Goal: Task Accomplishment & Management: Use online tool/utility

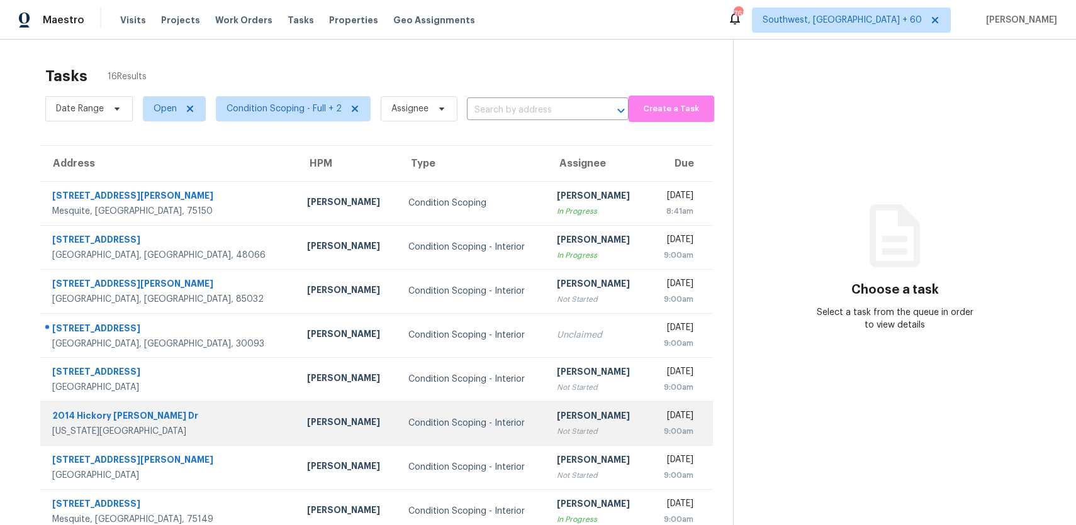
scroll to position [130, 0]
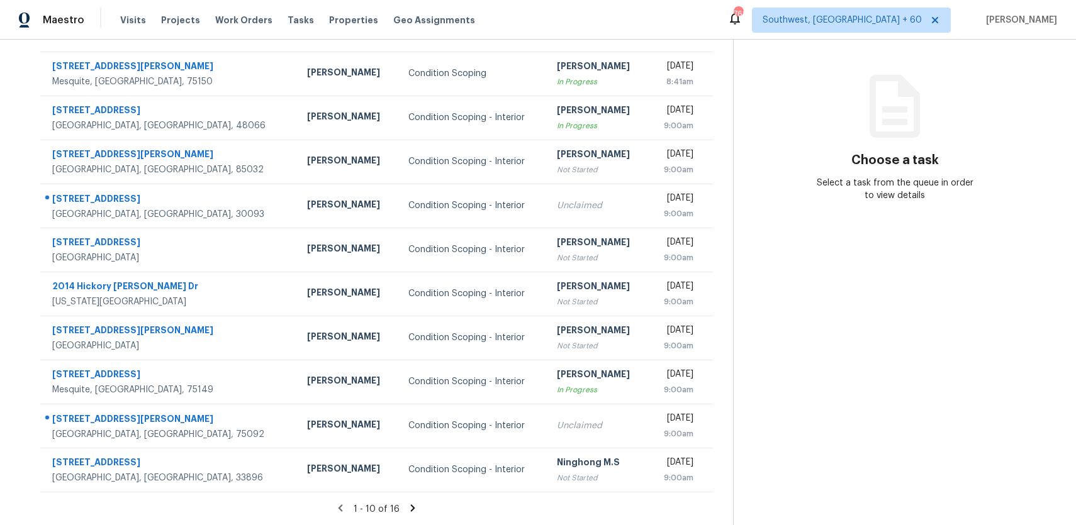
click at [408, 506] on icon at bounding box center [412, 508] width 11 height 11
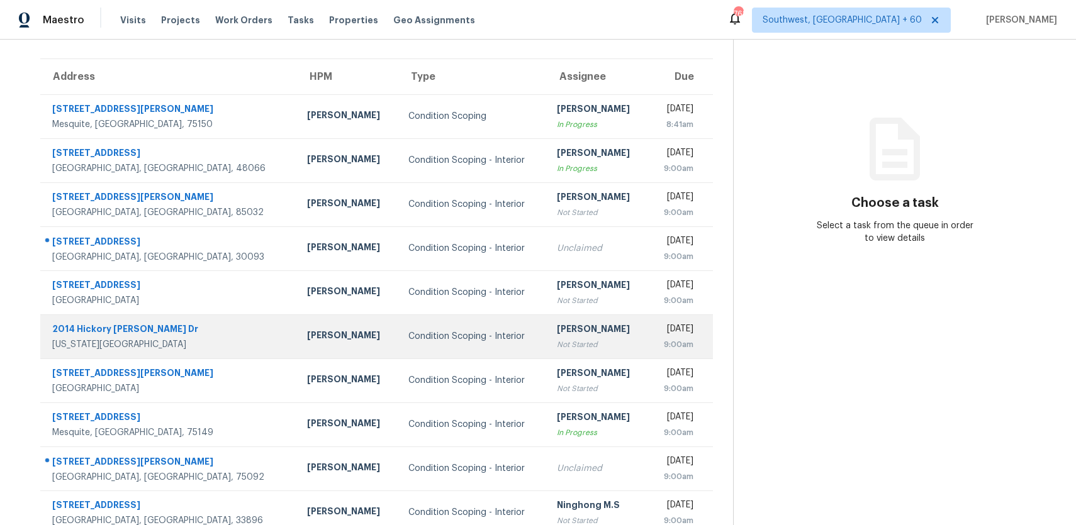
scroll to position [130, 0]
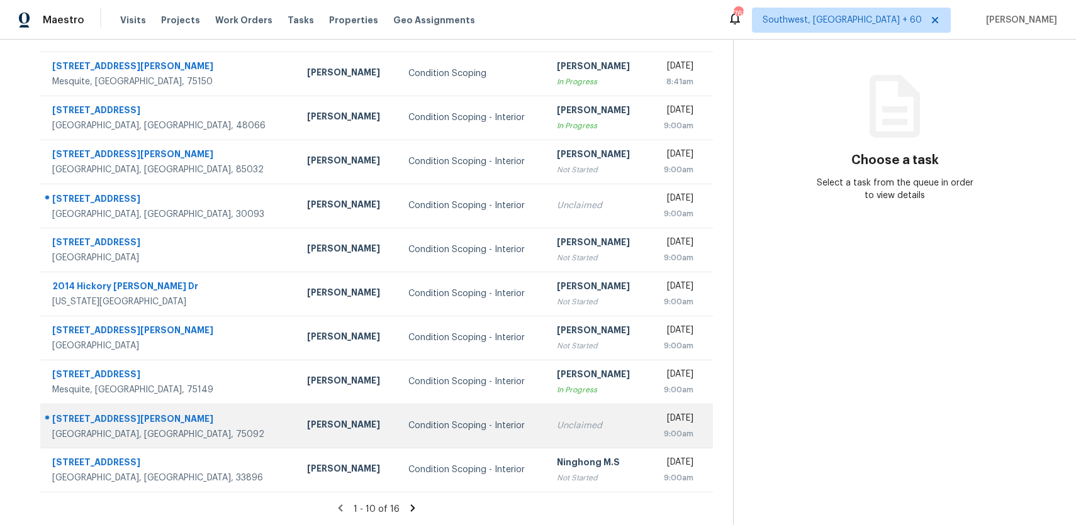
click at [557, 430] on div "Unclaimed" at bounding box center [597, 426] width 81 height 13
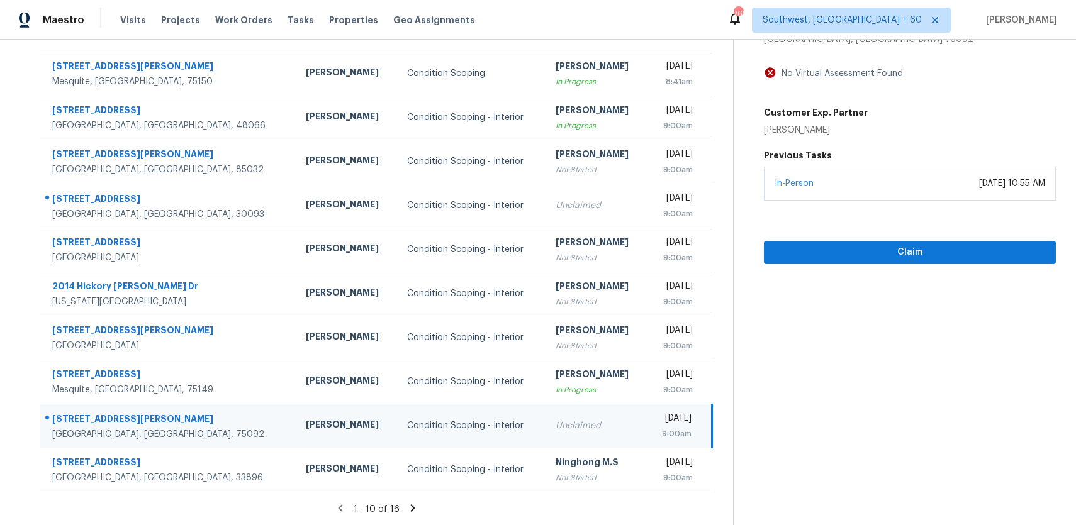
scroll to position [0, 0]
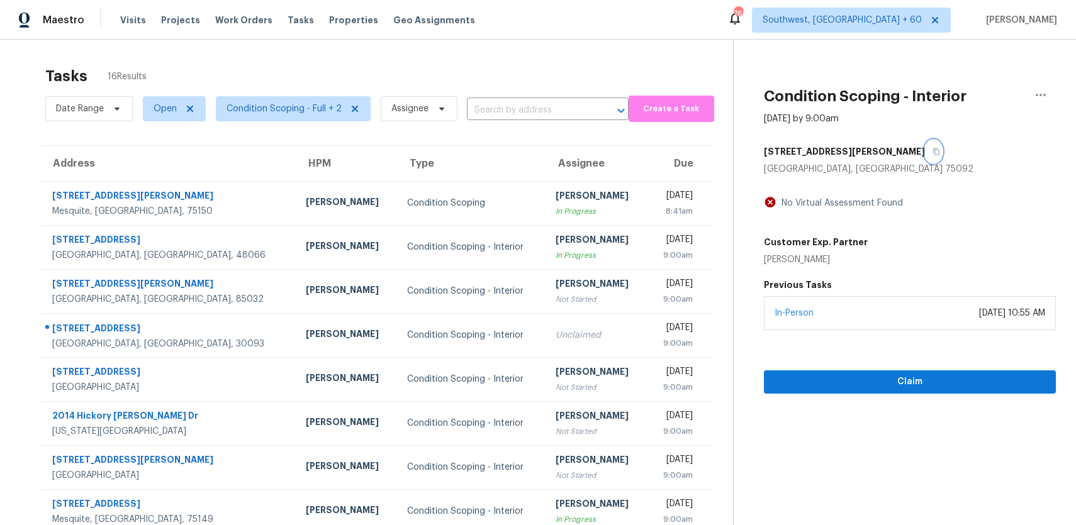
click at [925, 146] on button "button" at bounding box center [933, 151] width 17 height 23
click at [925, 161] on button "button" at bounding box center [933, 151] width 17 height 23
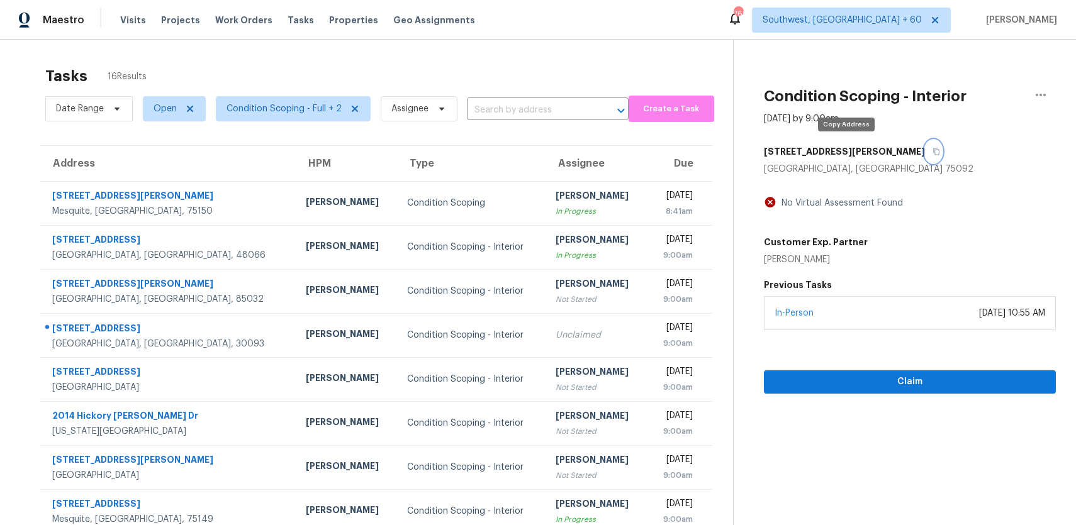
click at [925, 161] on button "button" at bounding box center [933, 151] width 17 height 23
click at [485, 86] on div "Tasks 16 Results" at bounding box center [388, 76] width 687 height 33
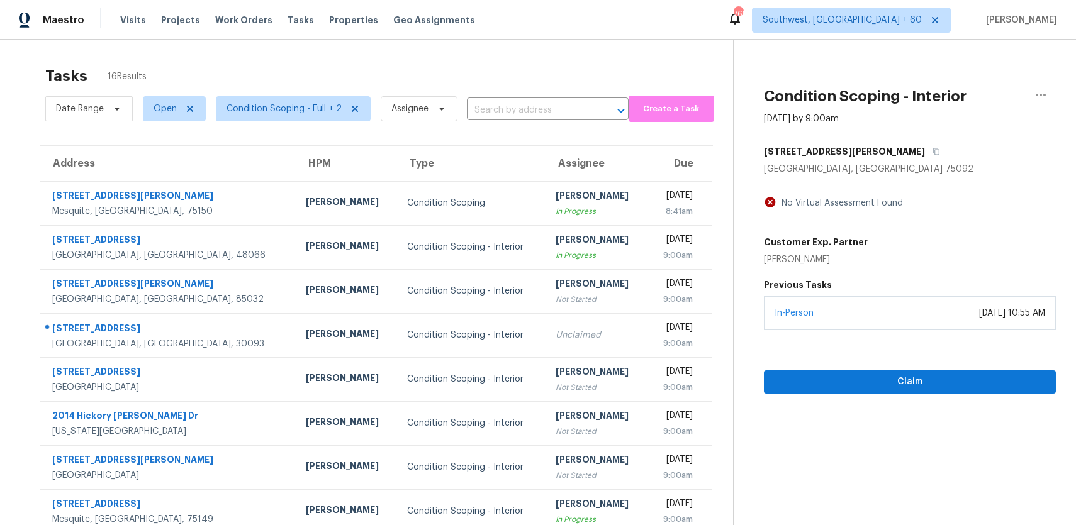
click at [517, 121] on div "Date Range Open Condition Scoping - Full + 2 Assignee ​" at bounding box center [336, 108] width 583 height 33
click at [516, 105] on input "text" at bounding box center [530, 110] width 126 height 19
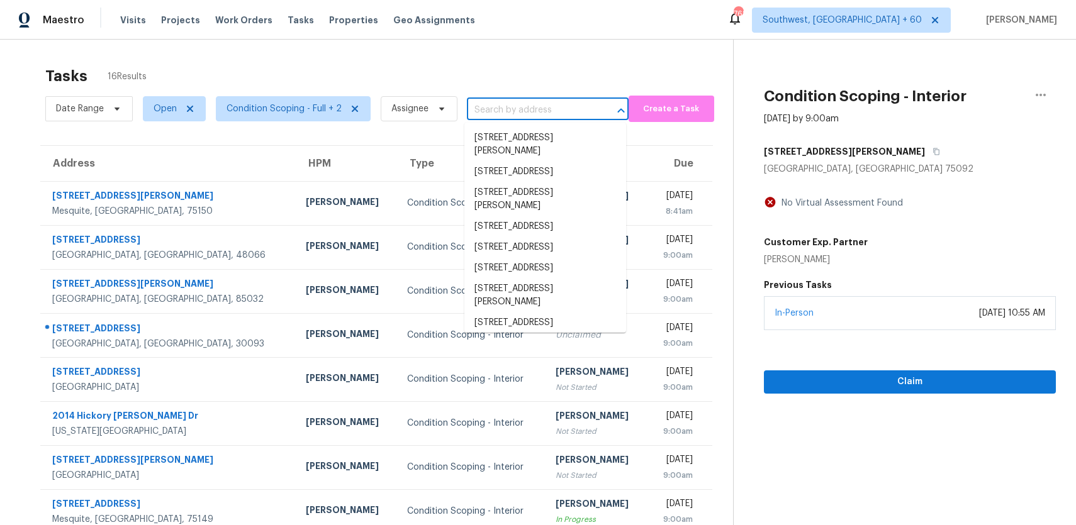
paste input "1413 W McGee St, Sherman, TX 75092"
type input "1413 W McGee St, Sherman, TX 75092"
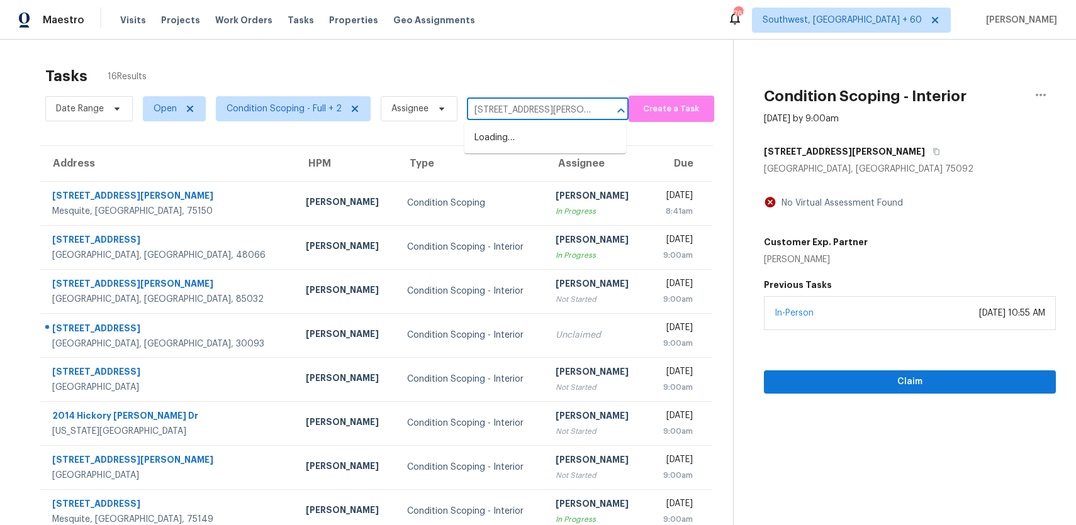
scroll to position [0, 38]
click at [548, 149] on li "1413 W McGee St, Sherman, TX 75092" at bounding box center [545, 145] width 162 height 34
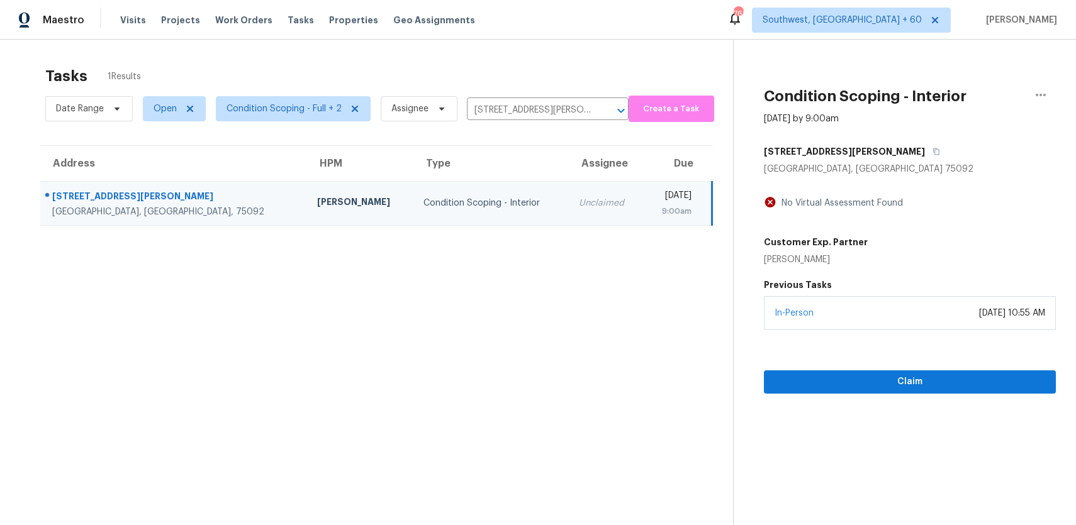
click at [569, 192] on td "Unclaimed" at bounding box center [606, 203] width 75 height 44
click at [918, 384] on span "Claim" at bounding box center [910, 382] width 272 height 16
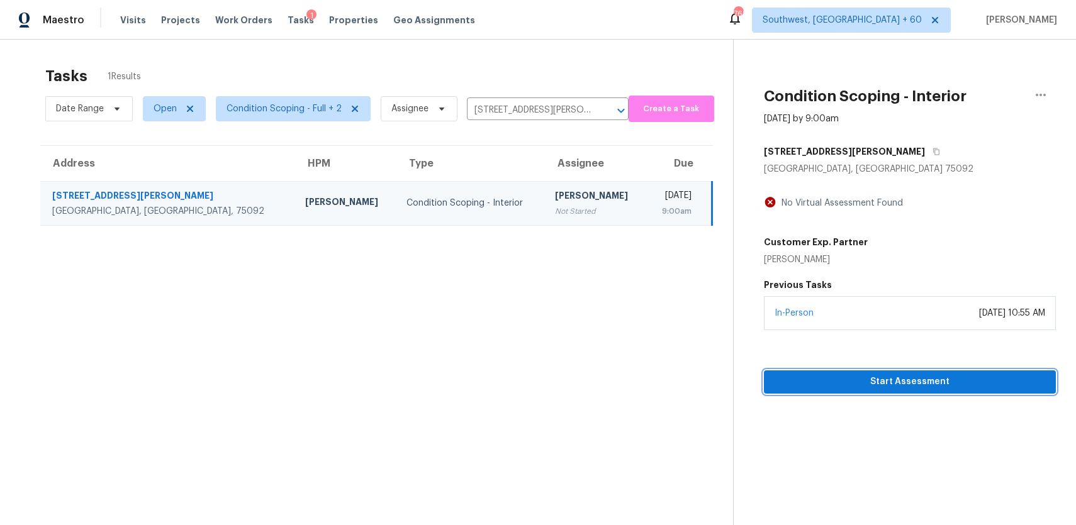
click at [879, 388] on span "Start Assessment" at bounding box center [910, 382] width 272 height 16
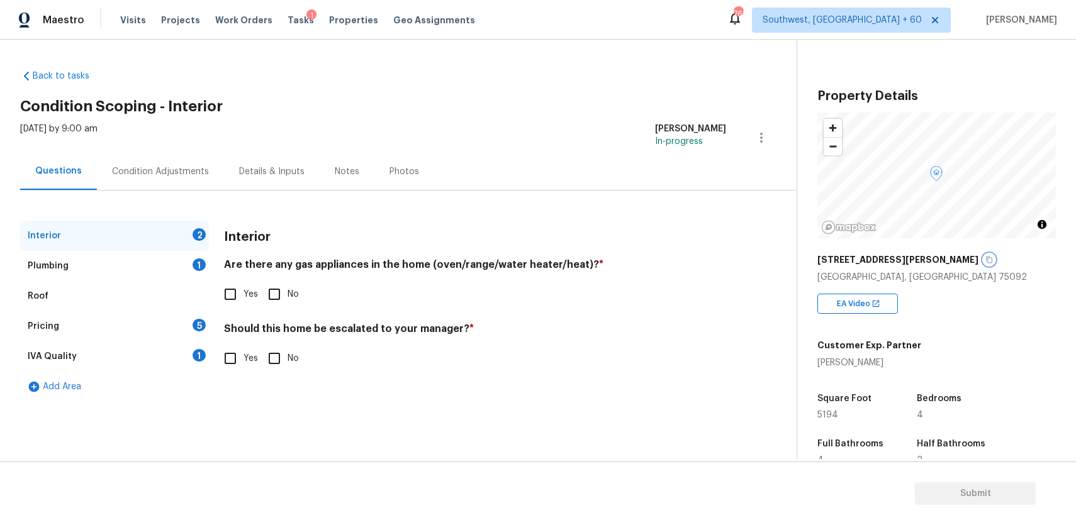
click at [985, 259] on icon "button" at bounding box center [989, 260] width 8 height 8
click at [153, 164] on div "Condition Adjustments" at bounding box center [160, 171] width 127 height 37
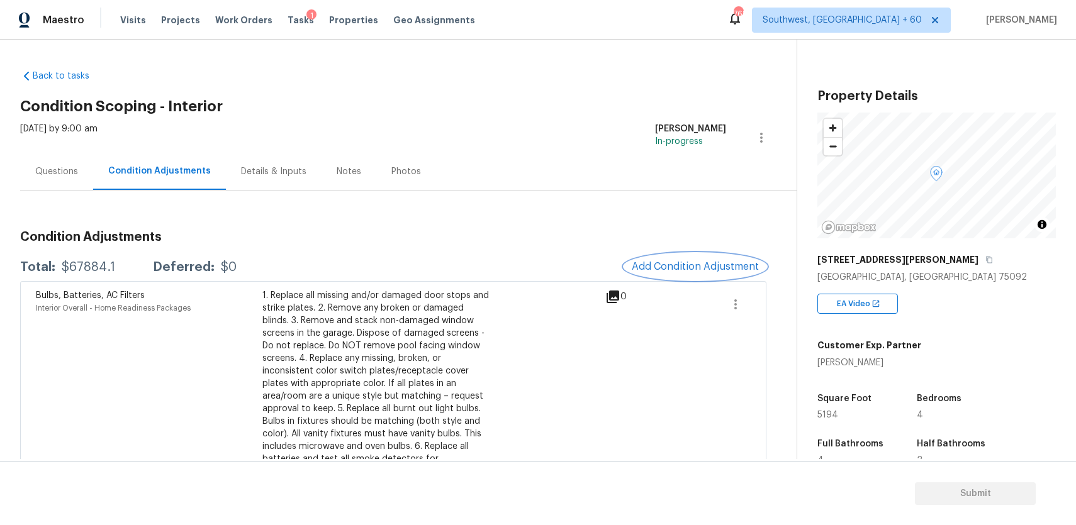
click at [667, 257] on button "Add Condition Adjustment" at bounding box center [695, 266] width 142 height 26
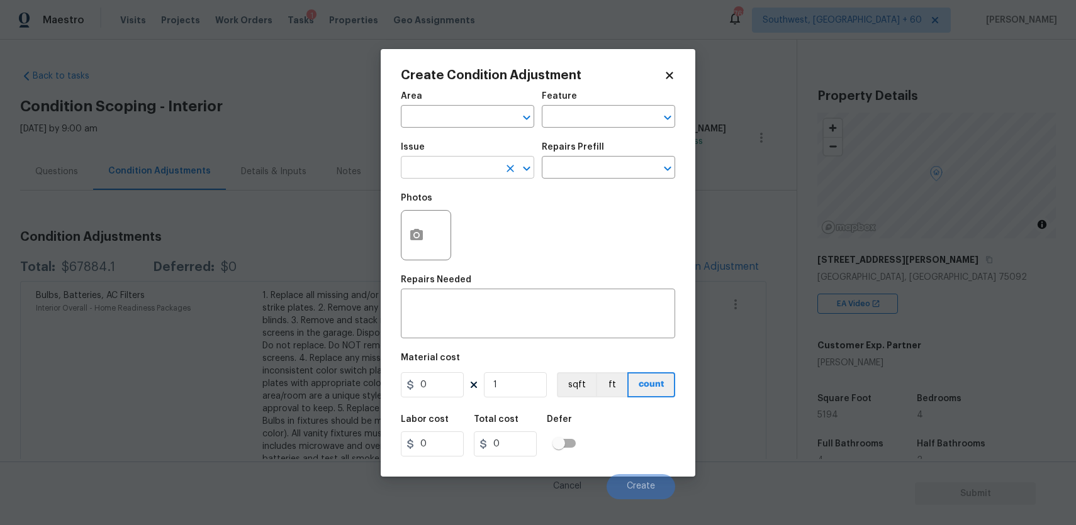
click at [481, 174] on input "text" at bounding box center [450, 168] width 98 height 19
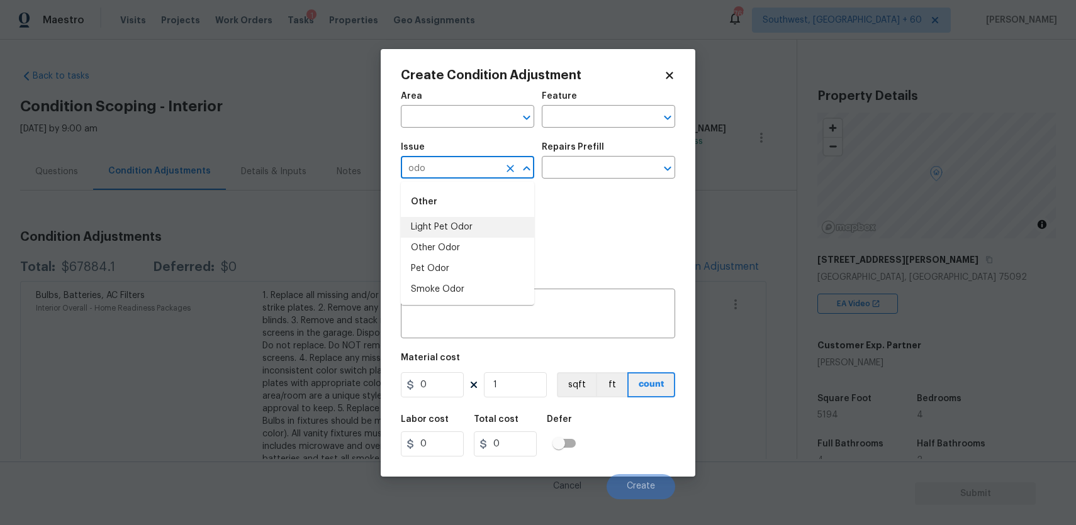
click at [475, 224] on li "Light Pet Odor" at bounding box center [467, 227] width 133 height 21
type input "Light Pet Odor"
click at [571, 167] on input "text" at bounding box center [591, 168] width 98 height 19
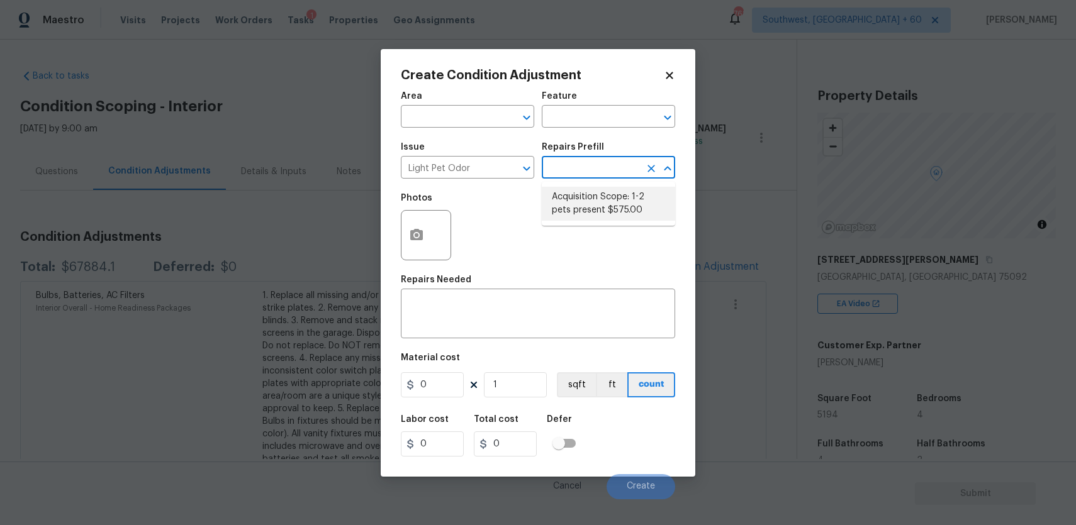
click at [619, 198] on li "Acquisition Scope: 1-2 pets present $575.00" at bounding box center [608, 204] width 133 height 34
type textarea "Acquisition Scope: 1-2 pets present"
type input "575"
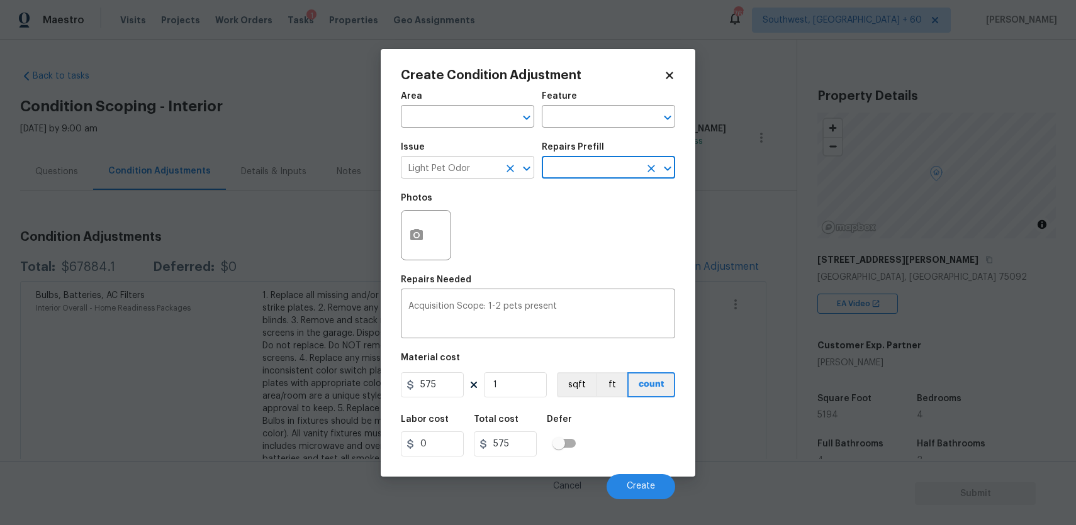
click at [509, 169] on icon "Clear" at bounding box center [510, 169] width 8 height 8
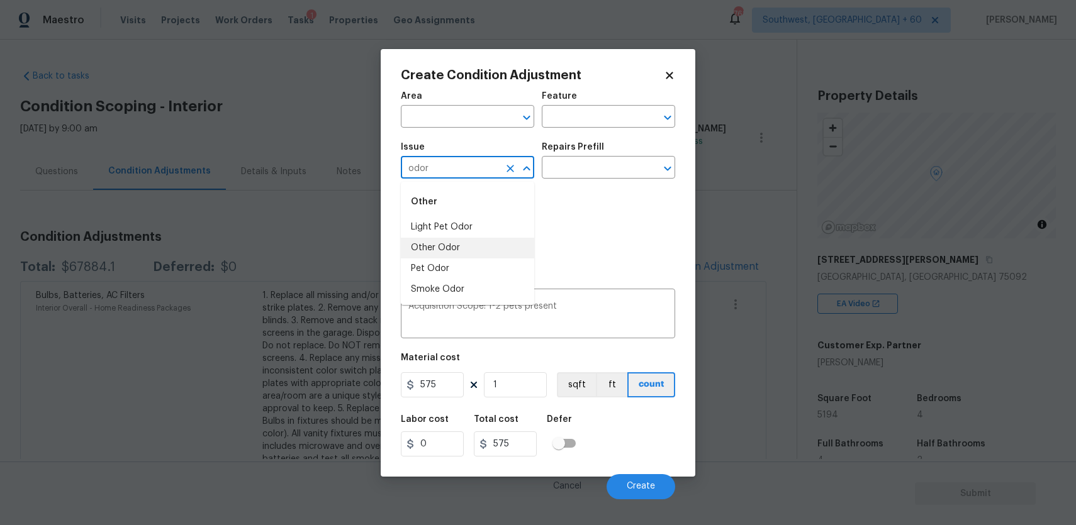
click at [501, 250] on li "Other Odor" at bounding box center [467, 248] width 133 height 21
type input "Other Odor"
click at [597, 174] on input "text" at bounding box center [591, 168] width 98 height 19
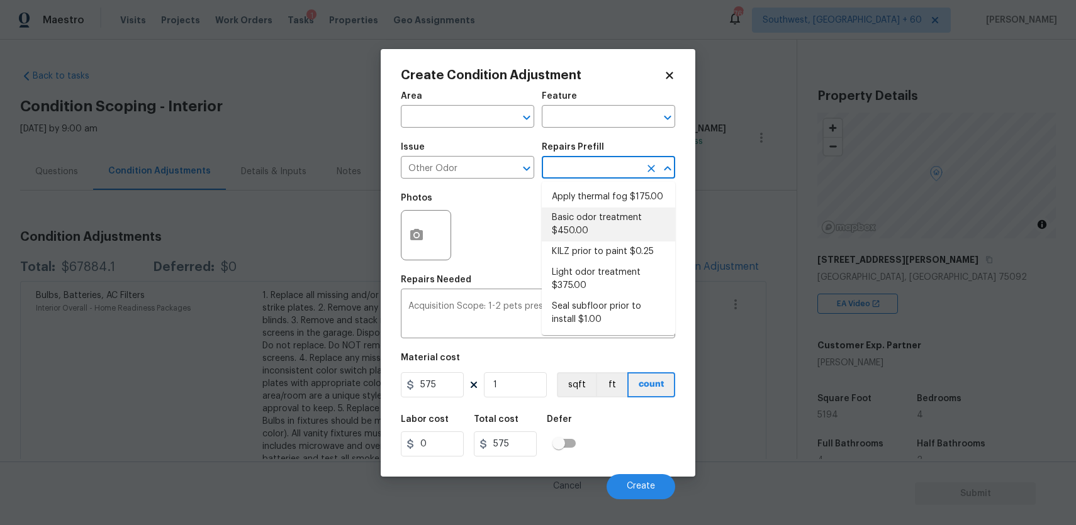
click at [618, 213] on li "Basic odor treatment $450.00" at bounding box center [608, 225] width 133 height 34
type textarea "OD Odor Protocol: Heavy Odor present. Remediate home odor. Including but not li…"
type input "450"
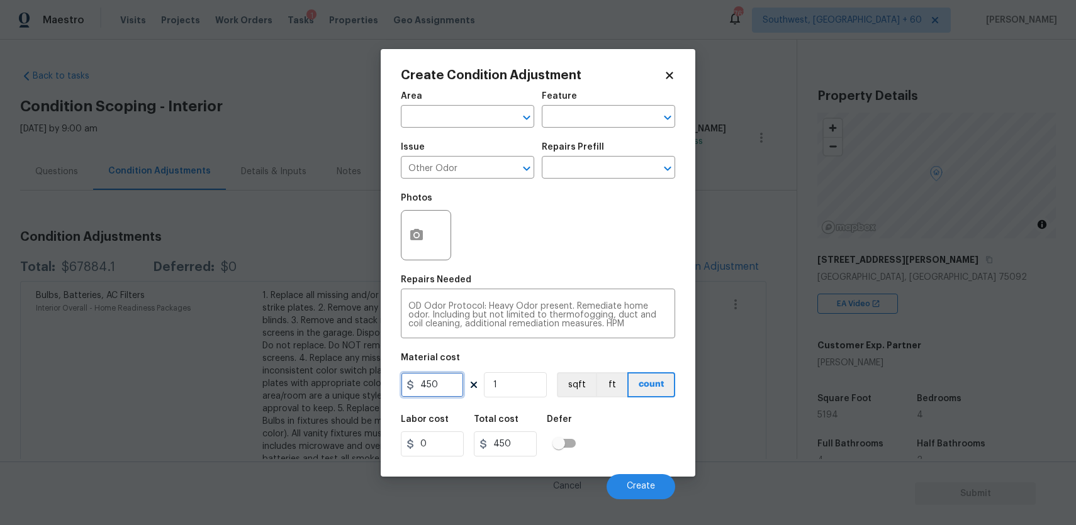
click at [436, 397] on input "450" at bounding box center [432, 384] width 63 height 25
type input "575"
click at [664, 479] on button "Create" at bounding box center [640, 486] width 69 height 25
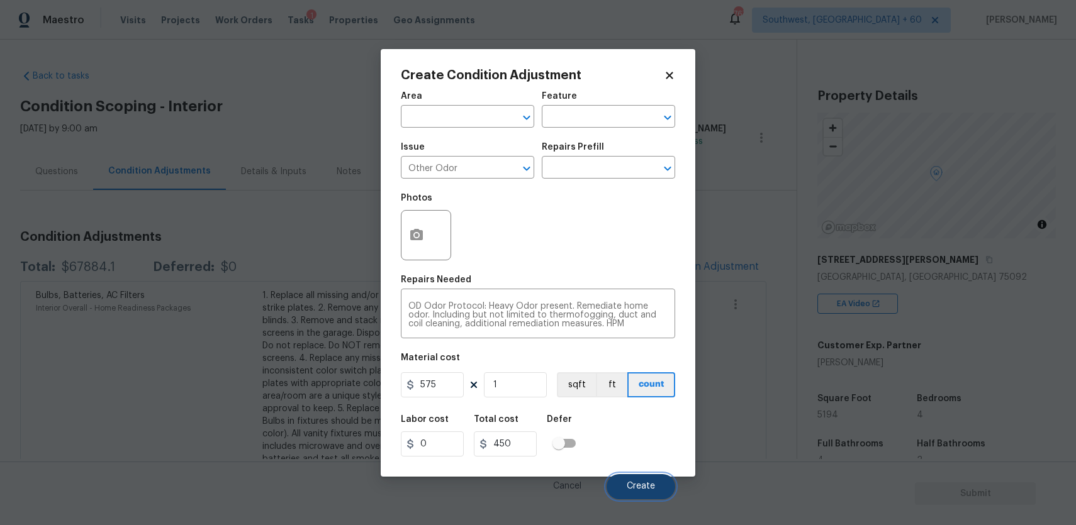
type input "575"
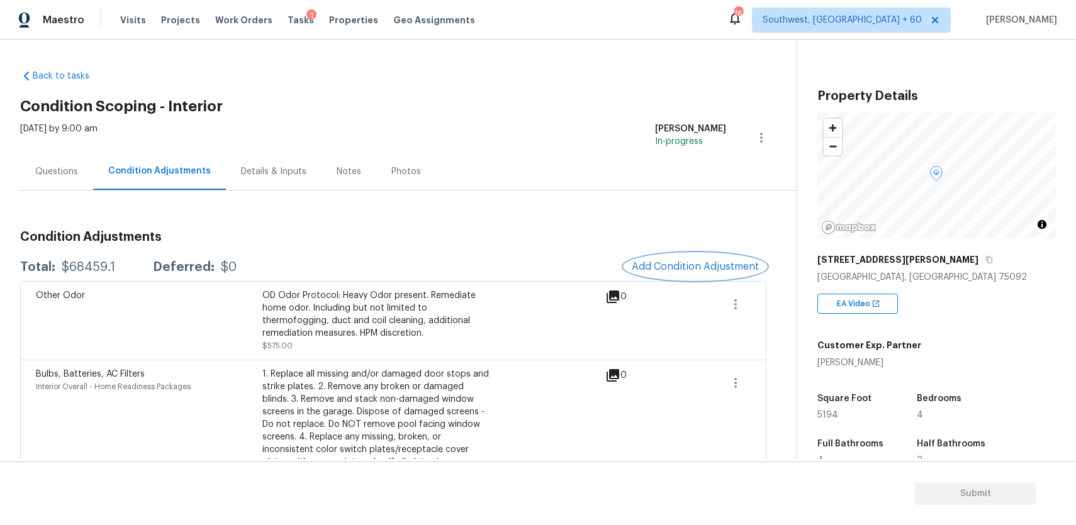
scroll to position [1, 0]
click at [51, 170] on div "Questions" at bounding box center [56, 170] width 43 height 13
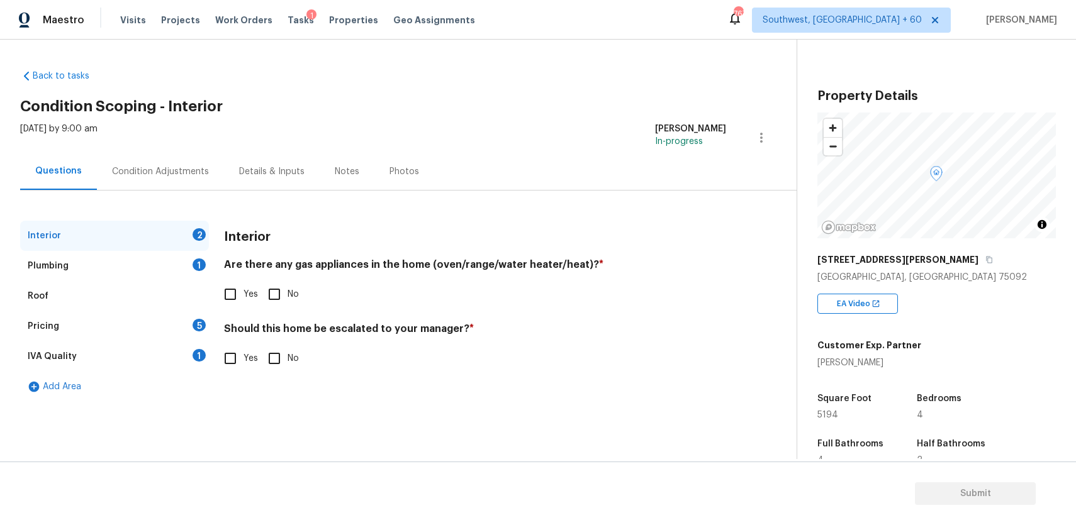
click at [220, 360] on input "Yes" at bounding box center [230, 358] width 26 height 26
checkbox input "true"
click at [365, 395] on input "text" at bounding box center [475, 391] width 502 height 30
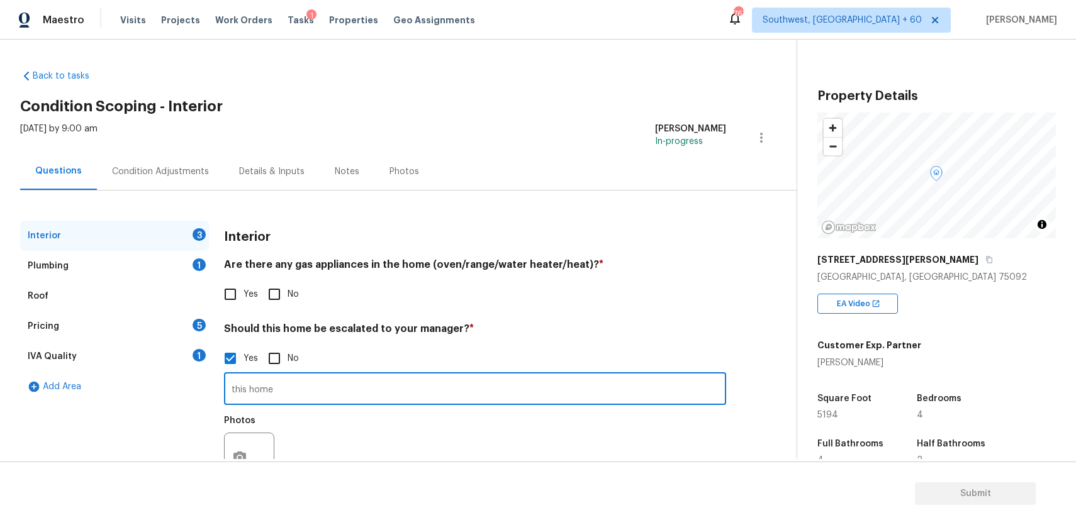
click at [250, 393] on input "this home" at bounding box center [475, 391] width 502 height 30
click at [282, 401] on input "this home" at bounding box center [475, 391] width 502 height 30
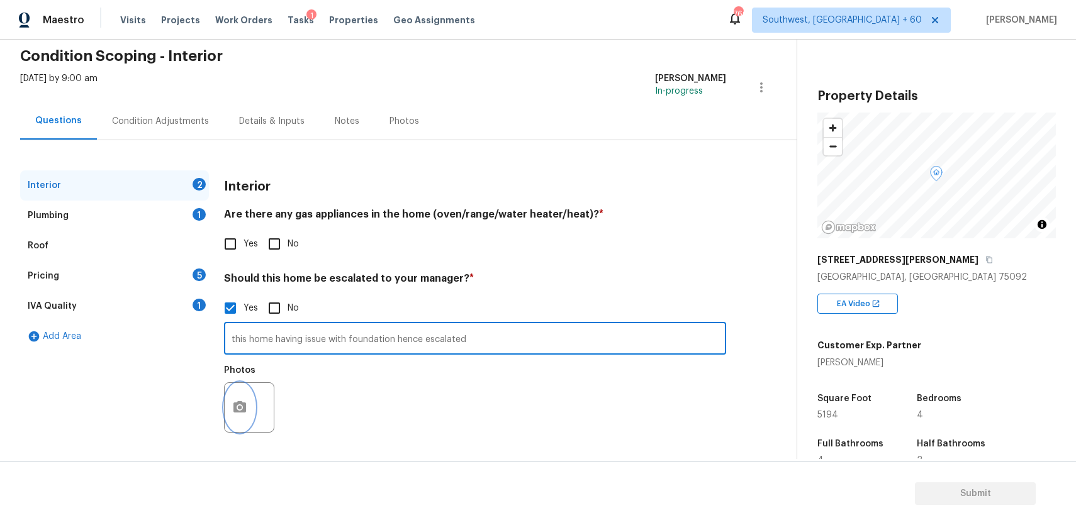
click at [225, 404] on button "button" at bounding box center [240, 407] width 30 height 49
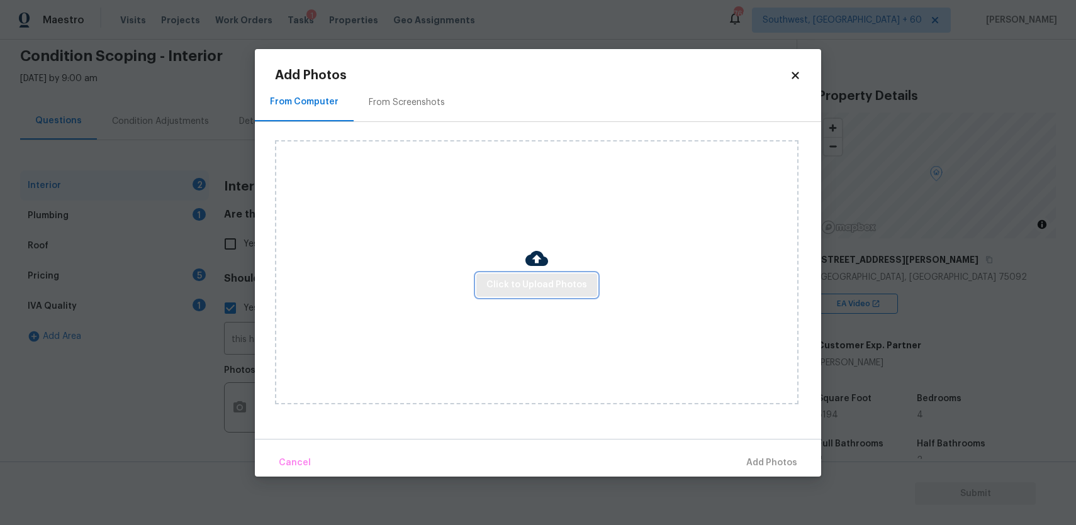
click at [484, 280] on button "Click to Upload Photos" at bounding box center [536, 285] width 121 height 23
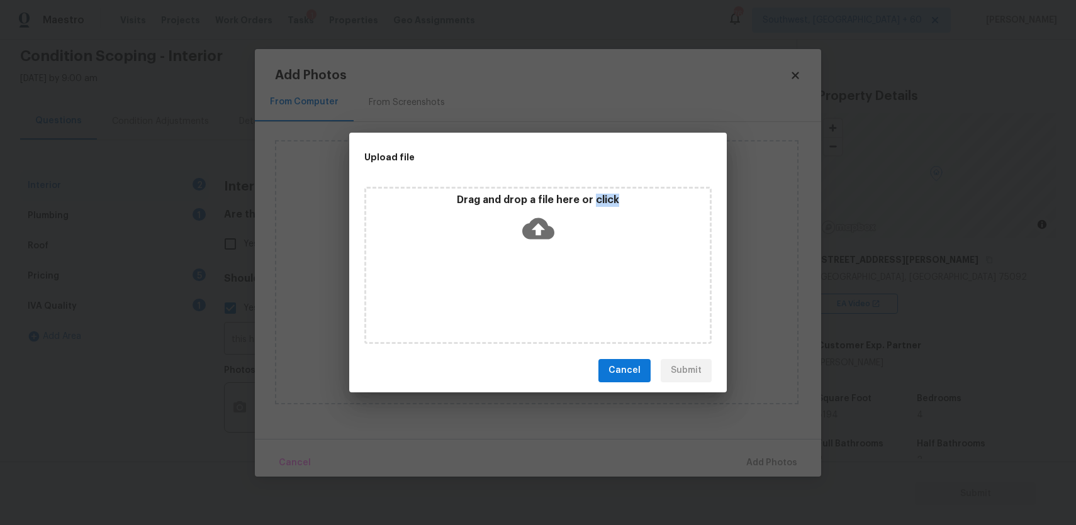
click at [484, 280] on div "Drag and drop a file here or click" at bounding box center [537, 265] width 347 height 157
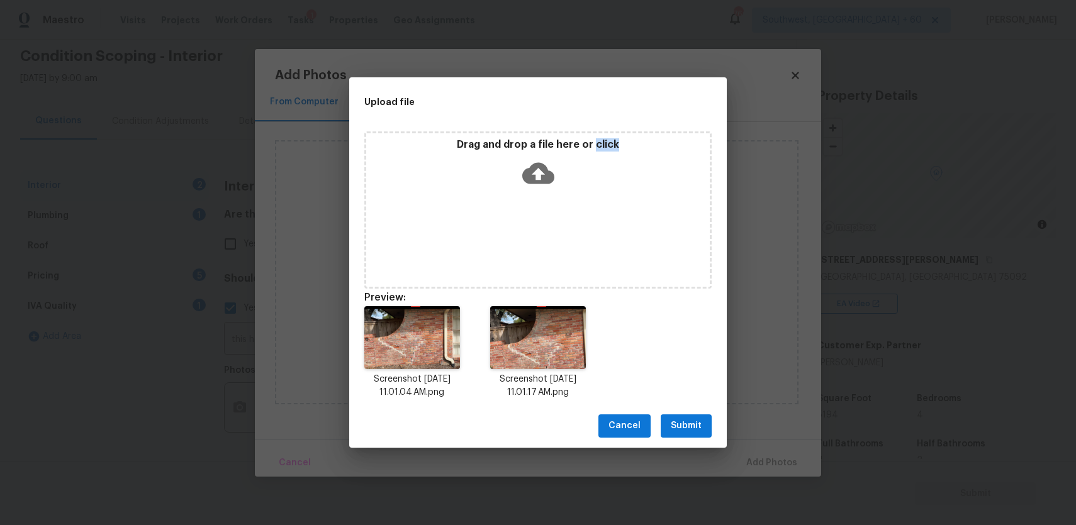
click at [691, 430] on span "Submit" at bounding box center [686, 426] width 31 height 16
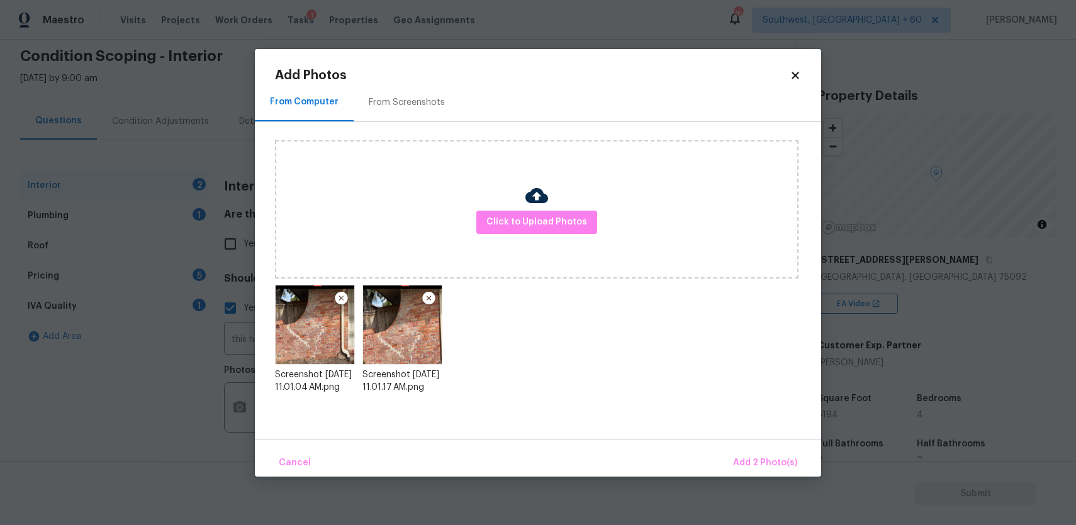
click at [730, 448] on div "Cancel Add 2 Photo(s)" at bounding box center [538, 458] width 566 height 38
click at [757, 465] on span "Add 2 Photo(s)" at bounding box center [765, 463] width 64 height 16
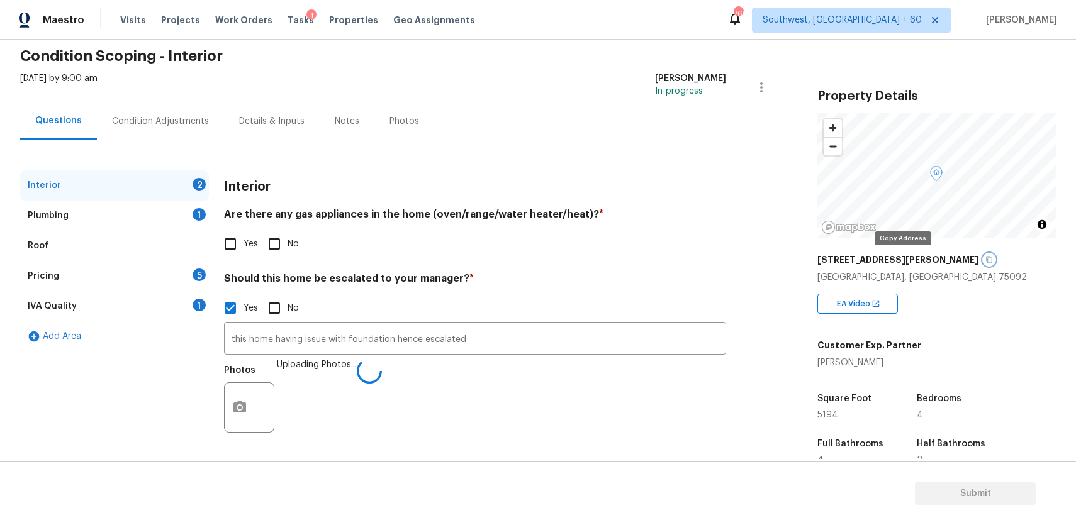
click at [985, 259] on icon "button" at bounding box center [989, 260] width 8 height 8
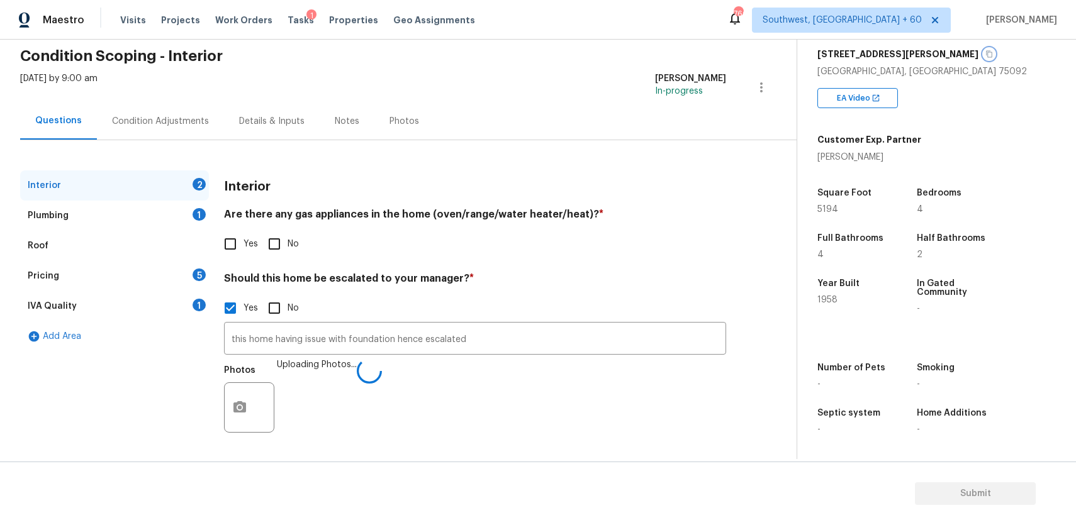
scroll to position [0, 0]
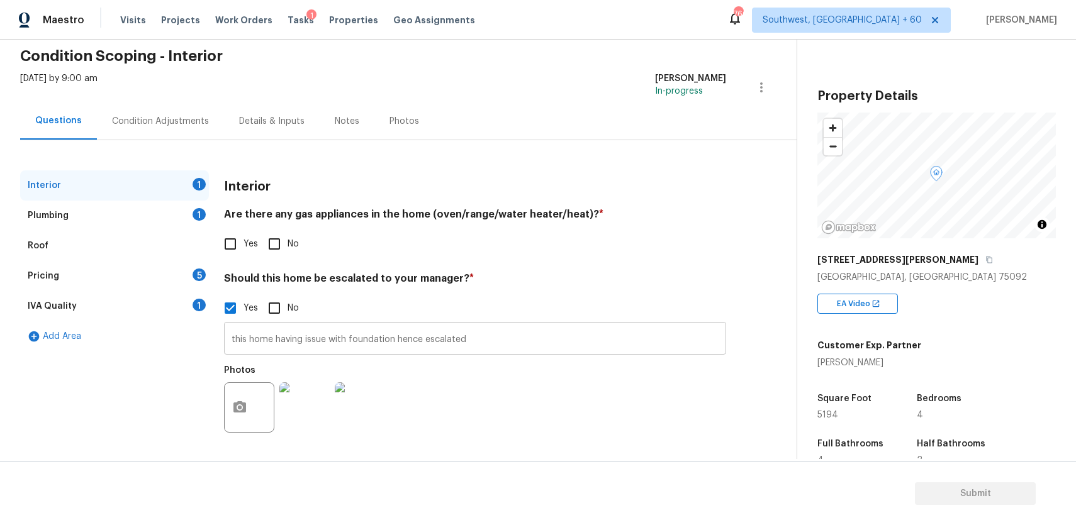
click at [375, 341] on input "this home having issue with foundation hence escalated" at bounding box center [475, 340] width 502 height 30
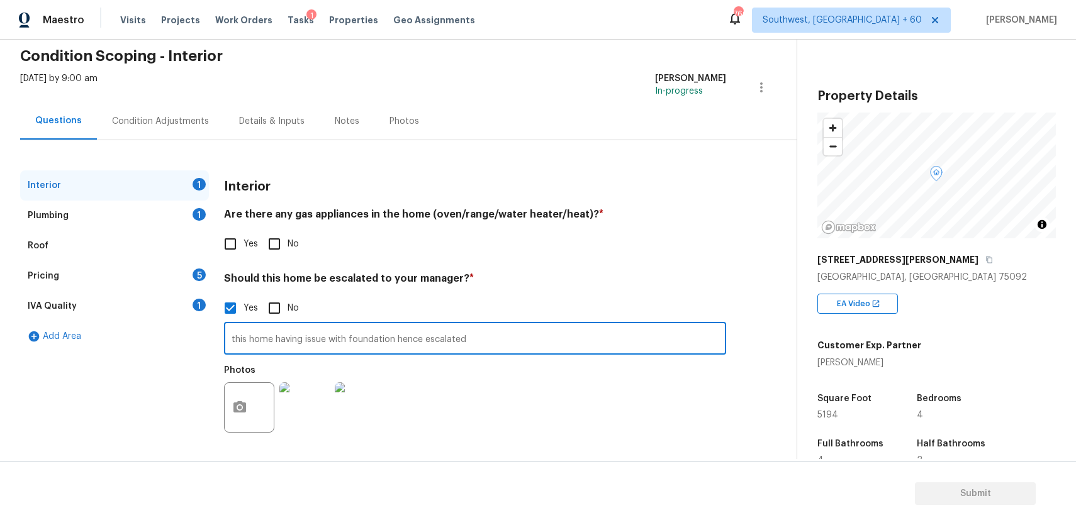
click at [375, 341] on input "this home having issue with foundation hence escalated" at bounding box center [475, 340] width 502 height 30
paste input "Possibly a harder one to sell. Foundation/walkability issues. Unknown odor, sme…"
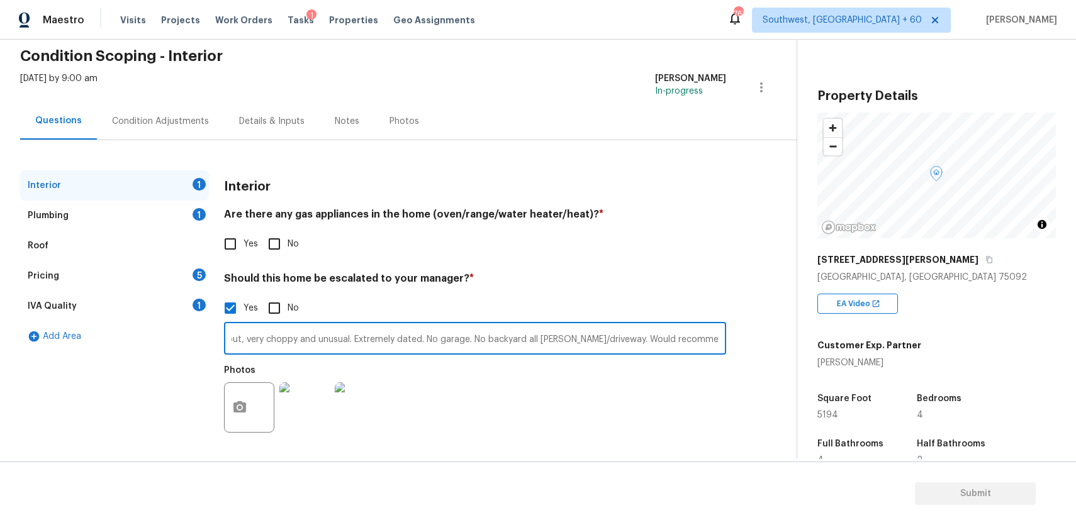
click at [247, 338] on input "this home having issue with foundaPossibly a harder one to sell. Foundation/wal…" at bounding box center [475, 340] width 502 height 30
click at [243, 347] on input "this home having issue with foundaPossibly a harder one to sell. Foundation/wal…" at bounding box center [475, 340] width 502 height 30
click at [257, 342] on input "this home having issue with foundaPossibly a harder one to sell. Foundation/wal…" at bounding box center [475, 340] width 502 height 30
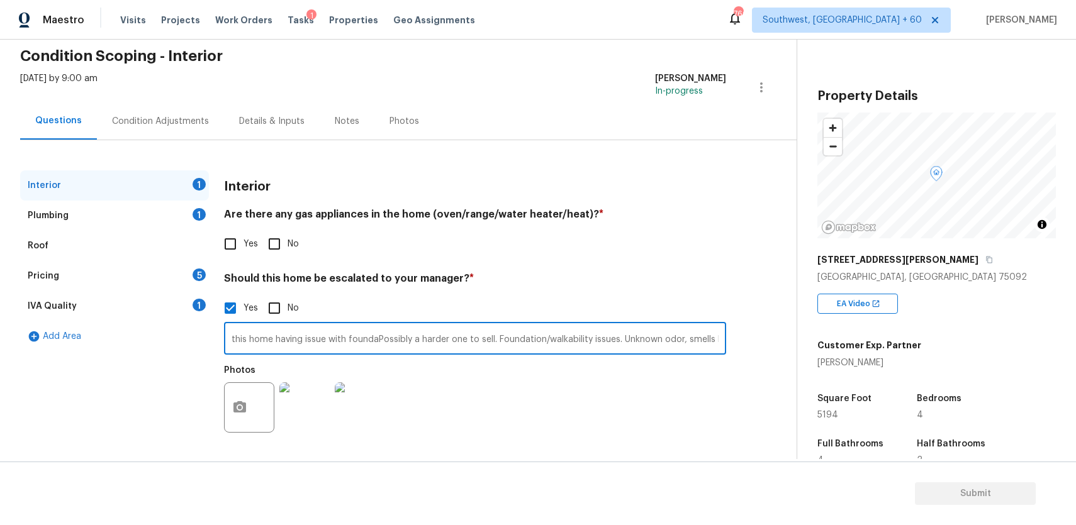
click at [232, 340] on input "this home having issue with foundaPossibly a harder one to sell. Foundation/wal…" at bounding box center [475, 340] width 502 height 30
click at [290, 337] on input "this home having issue with foundaPossibly a harder one to sell. Foundation/wal…" at bounding box center [475, 340] width 502 height 30
click at [228, 337] on input "this home having issue with foundaPossibly a harder one to sell. Foundation/wal…" at bounding box center [475, 340] width 502 height 30
click at [376, 337] on input "this home having issue with foundaPossibly a harder one to sell. Foundation/wal…" at bounding box center [475, 340] width 502 height 30
click at [227, 342] on input "this home having issue with foundation Possibly a harder one to sell. Foundatio…" at bounding box center [475, 340] width 502 height 30
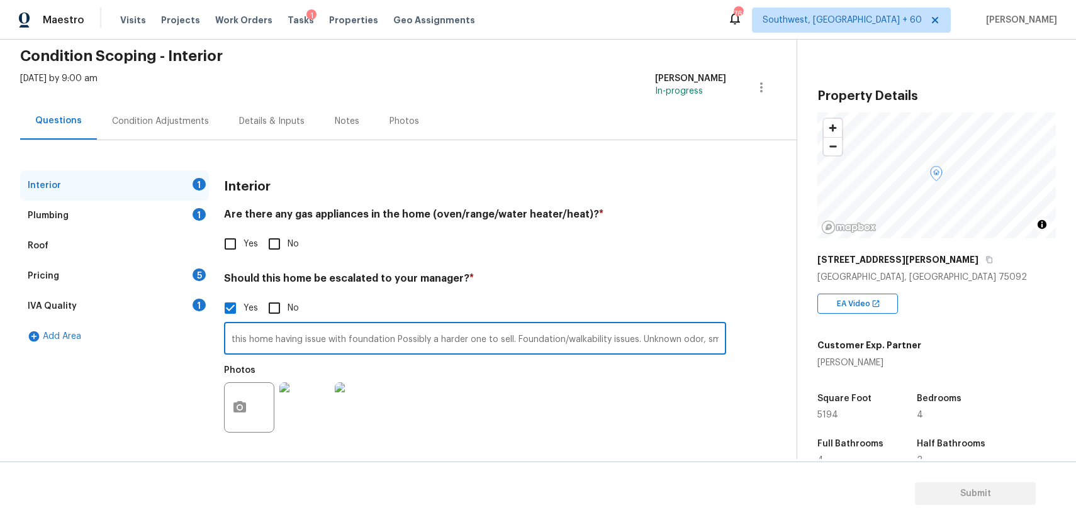
drag, startPoint x: 393, startPoint y: 339, endPoint x: 206, endPoint y: 343, distance: 187.5
click at [206, 343] on div "Interior 1 Plumbing 1 Roof Pricing 5 IVA Quality 1 Add Area Interior Are there …" at bounding box center [393, 312] width 746 height 285
click at [569, 331] on input "agent mentioned as Possibly a harder one to sell. Foundation/walkability issues…" at bounding box center [475, 340] width 502 height 30
click at [601, 338] on input "agent mentioned as Possibly a harder one to sell. Foundation/walkability issues…" at bounding box center [475, 340] width 502 height 30
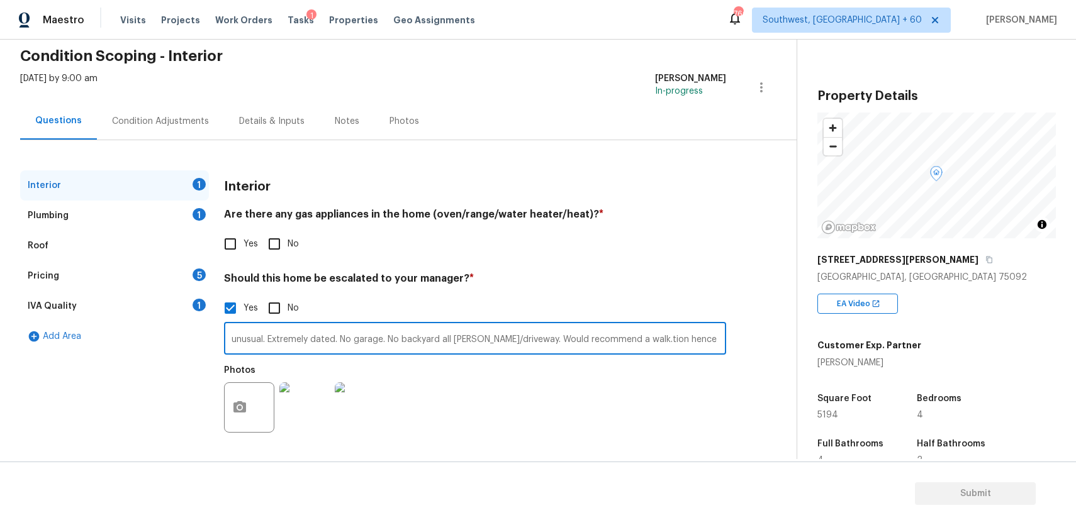
click at [638, 339] on input "agent mentioned as Possibly a harder one to sell. Foundation/walkability issues…" at bounding box center [475, 340] width 502 height 30
type input "agent mentioned as Possibly a harder one to sell. Foundation/walkability issues…"
click at [221, 398] on div "Interior 1 Plumbing 1 Roof Pricing 5 IVA Quality 1 Add Area Interior Are there …" at bounding box center [393, 312] width 746 height 285
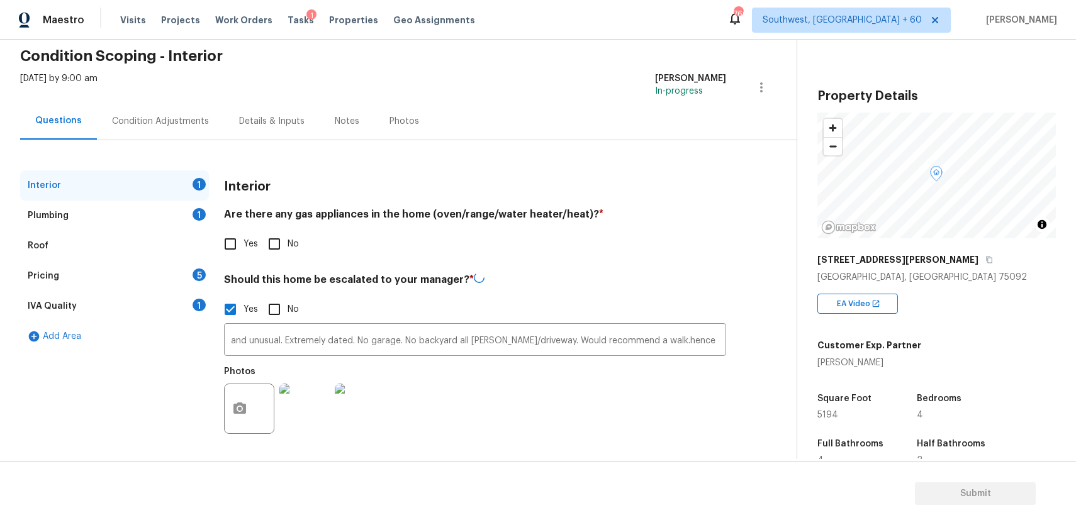
scroll to position [0, 0]
click at [246, 406] on icon "button" at bounding box center [239, 408] width 15 height 15
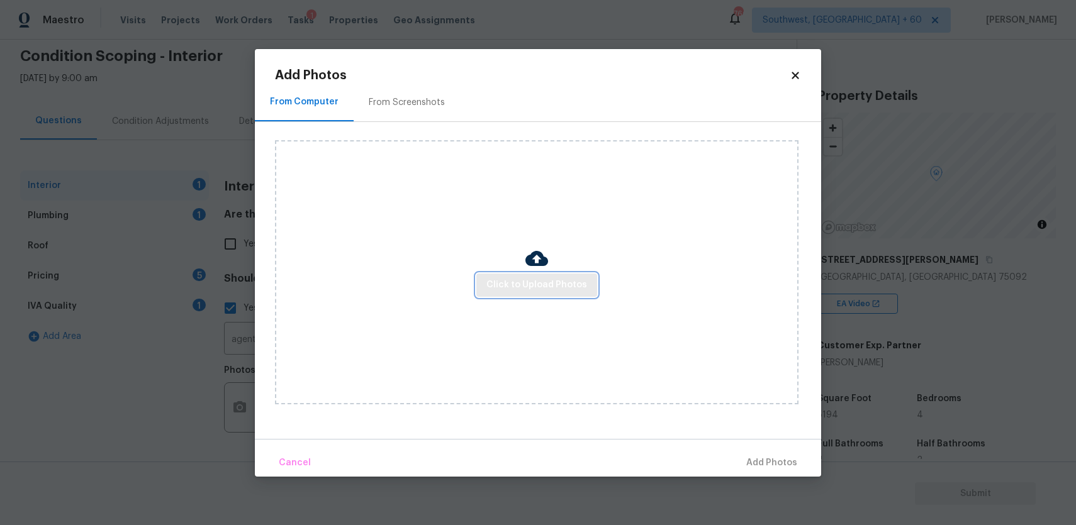
click at [501, 291] on span "Click to Upload Photos" at bounding box center [536, 285] width 101 height 16
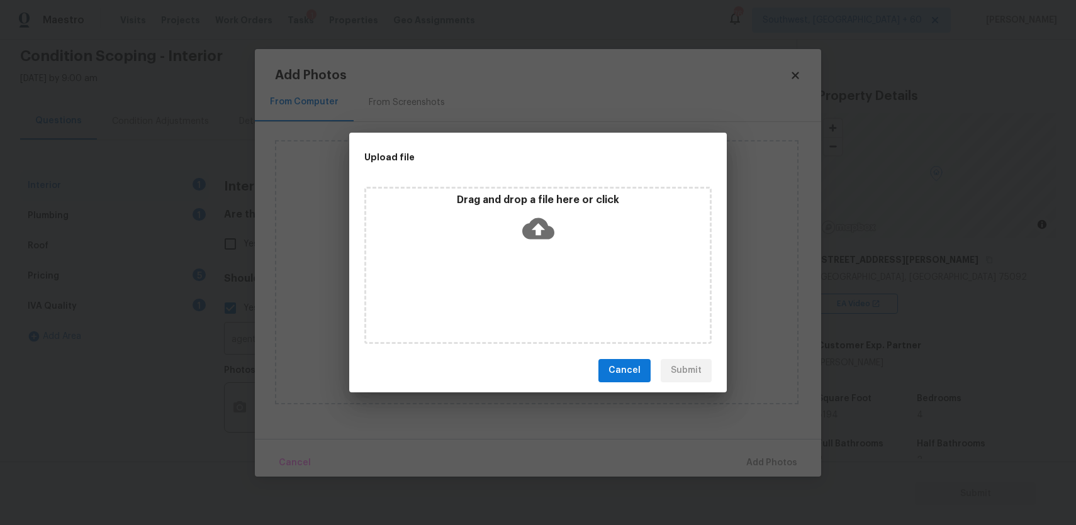
click at [501, 291] on div "Drag and drop a file here or click" at bounding box center [537, 265] width 347 height 157
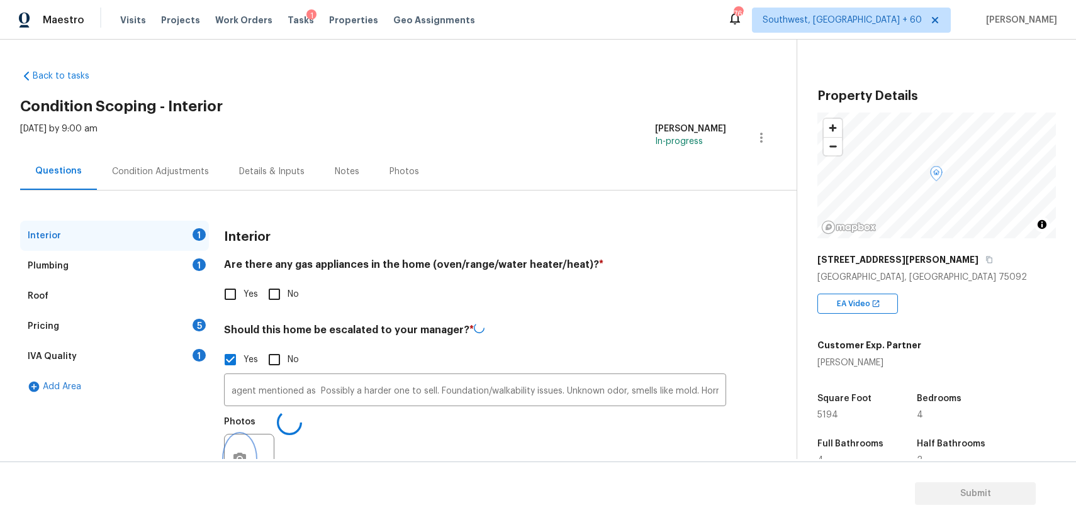
scroll to position [198, 0]
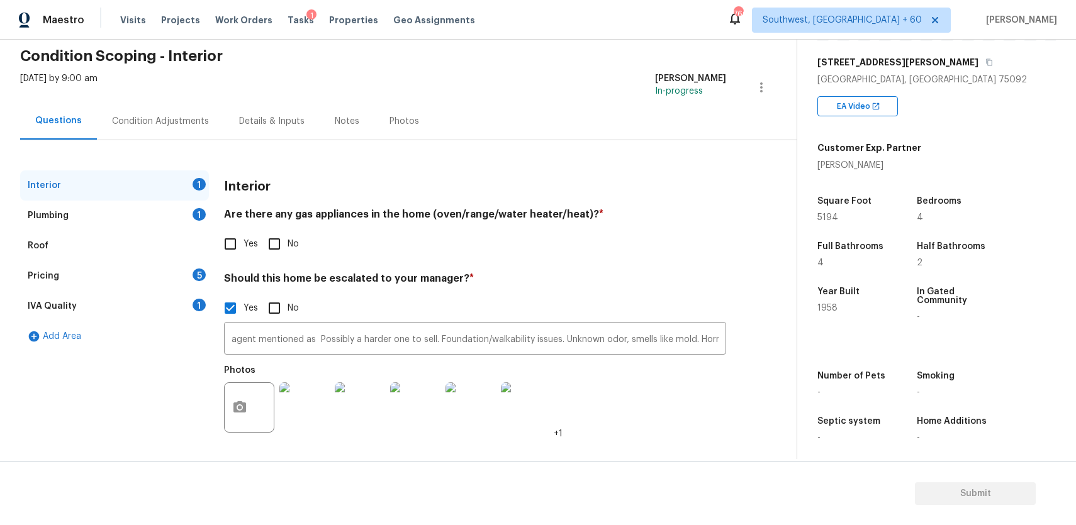
click at [235, 243] on input "Yes" at bounding box center [230, 244] width 26 height 26
checkbox input "true"
click at [178, 219] on div "Plumbing 1" at bounding box center [114, 216] width 189 height 30
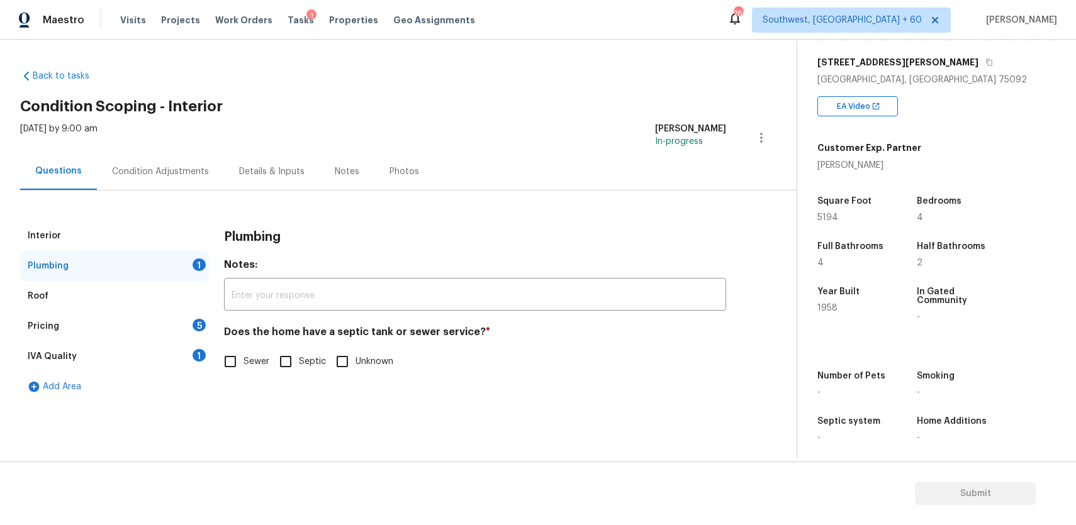
click at [247, 358] on span "Sewer" at bounding box center [256, 361] width 26 height 13
click at [243, 358] on input "Sewer" at bounding box center [230, 361] width 26 height 26
checkbox input "true"
click at [191, 337] on div "Pricing 5" at bounding box center [114, 326] width 189 height 30
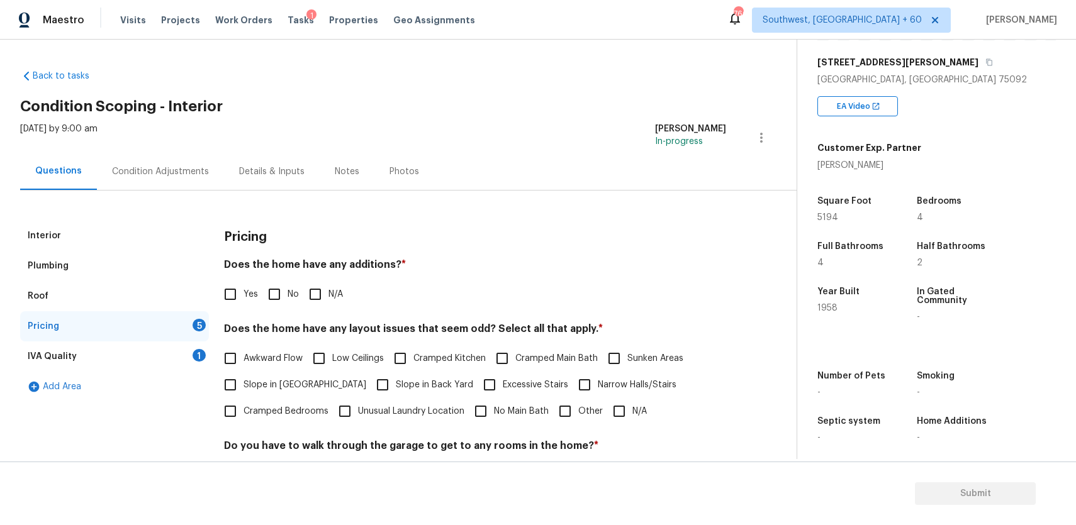
click at [315, 298] on input "N/A" at bounding box center [315, 294] width 26 height 26
checkbox input "true"
click at [279, 359] on span "Awkward Flow" at bounding box center [272, 358] width 59 height 13
click at [243, 359] on input "Awkward Flow" at bounding box center [230, 358] width 26 height 26
checkbox input "true"
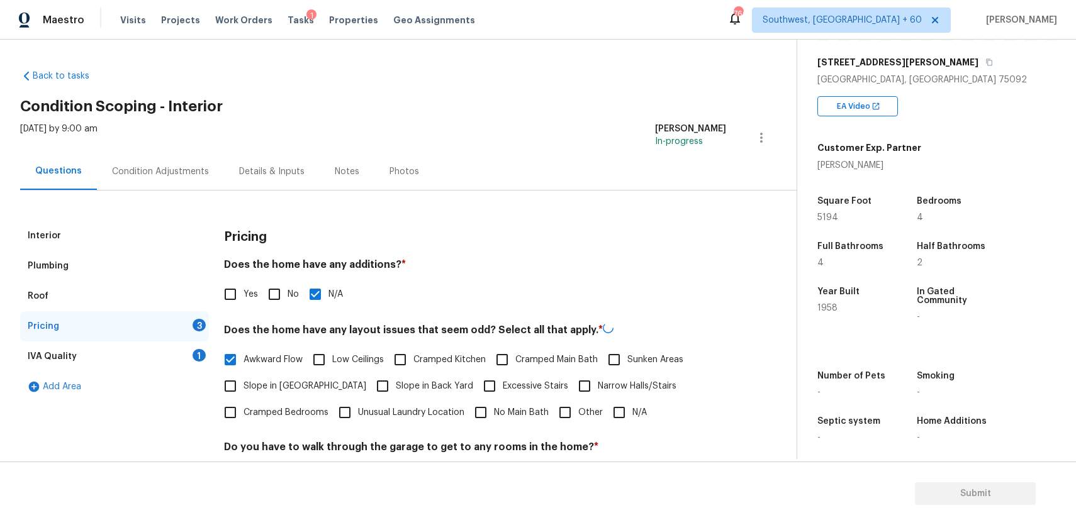
click at [337, 357] on span "Low Ceilings" at bounding box center [358, 359] width 52 height 13
click at [332, 357] on input "Low Ceilings" at bounding box center [319, 360] width 26 height 26
checkbox input "true"
click at [455, 350] on label "Cramped Kitchen" at bounding box center [436, 358] width 99 height 26
click at [413, 350] on input "Cramped Kitchen" at bounding box center [400, 358] width 26 height 26
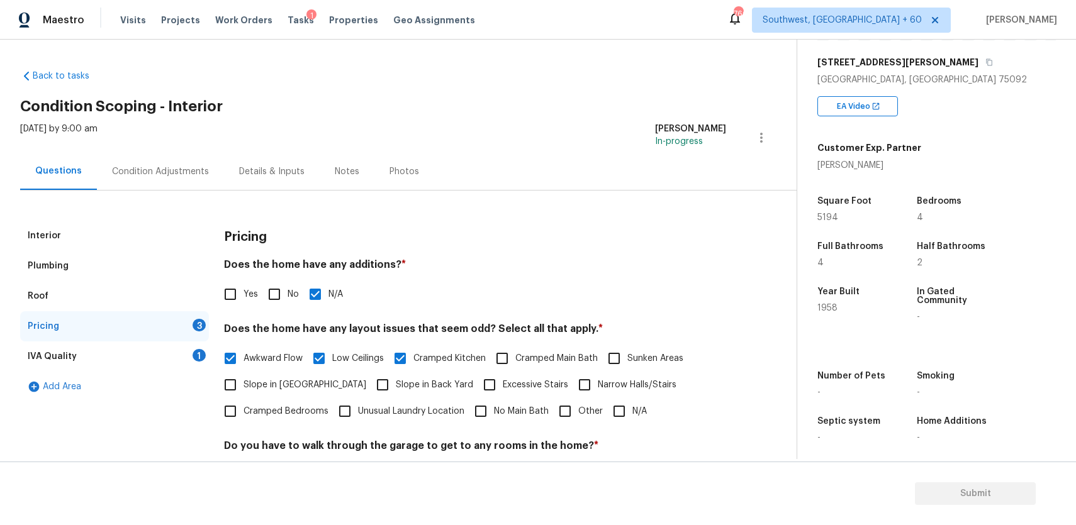
click at [432, 361] on span "Cramped Kitchen" at bounding box center [449, 358] width 72 height 13
click at [413, 361] on input "Cramped Kitchen" at bounding box center [400, 358] width 26 height 26
checkbox input "false"
click at [369, 387] on input "Slope in Back Yard" at bounding box center [382, 386] width 26 height 26
checkbox input "true"
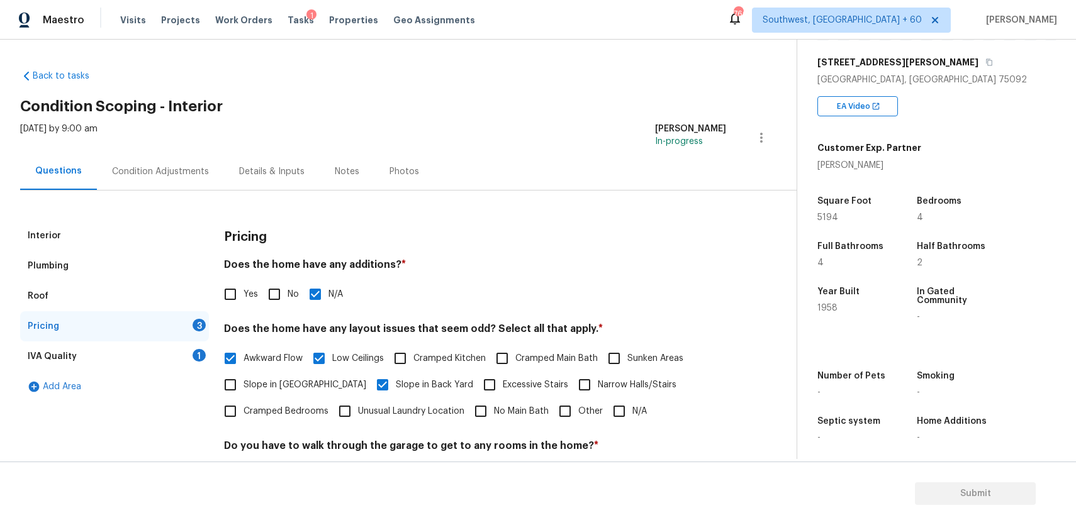
click at [243, 391] on span "Slope in Front Yard" at bounding box center [304, 385] width 123 height 13
click at [243, 391] on input "Slope in Front Yard" at bounding box center [230, 385] width 26 height 26
checkbox input "true"
click at [369, 415] on span "Unusual Laundry Location" at bounding box center [411, 411] width 106 height 13
click at [358, 415] on input "Unusual Laundry Location" at bounding box center [344, 411] width 26 height 26
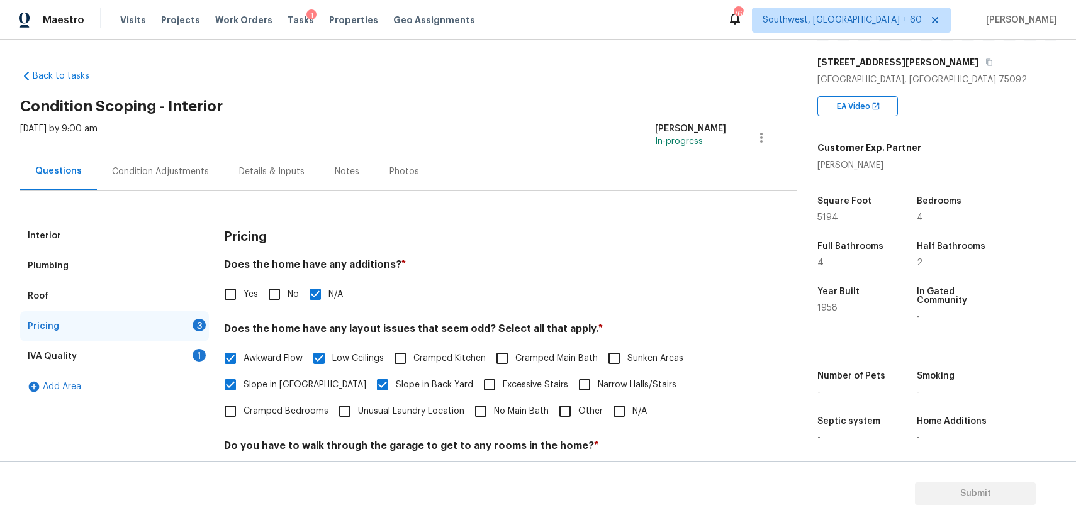
checkbox input "true"
click at [598, 381] on span "Narrow Halls/Stairs" at bounding box center [637, 385] width 79 height 13
click at [579, 381] on input "Narrow Halls/Stairs" at bounding box center [584, 385] width 26 height 26
checkbox input "true"
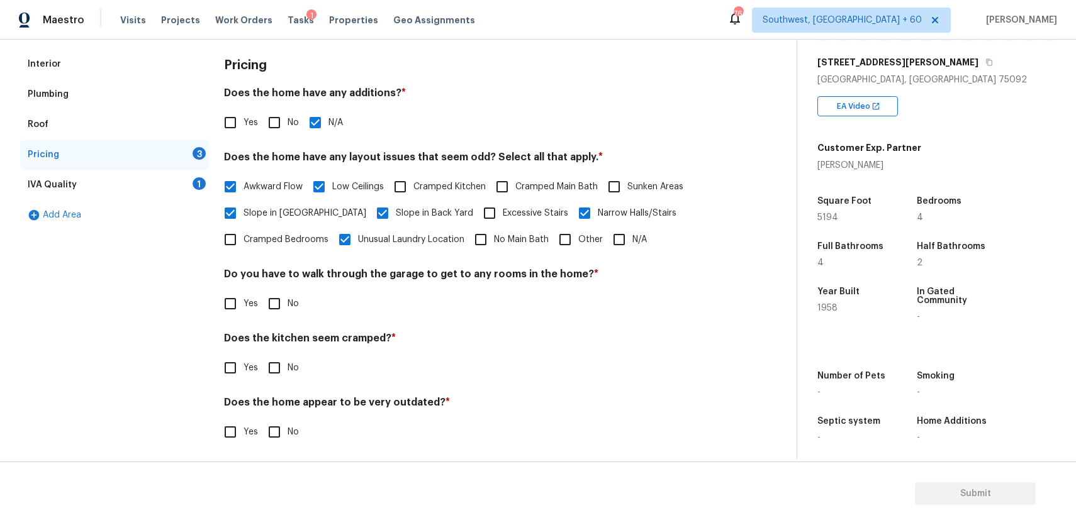
scroll to position [177, 0]
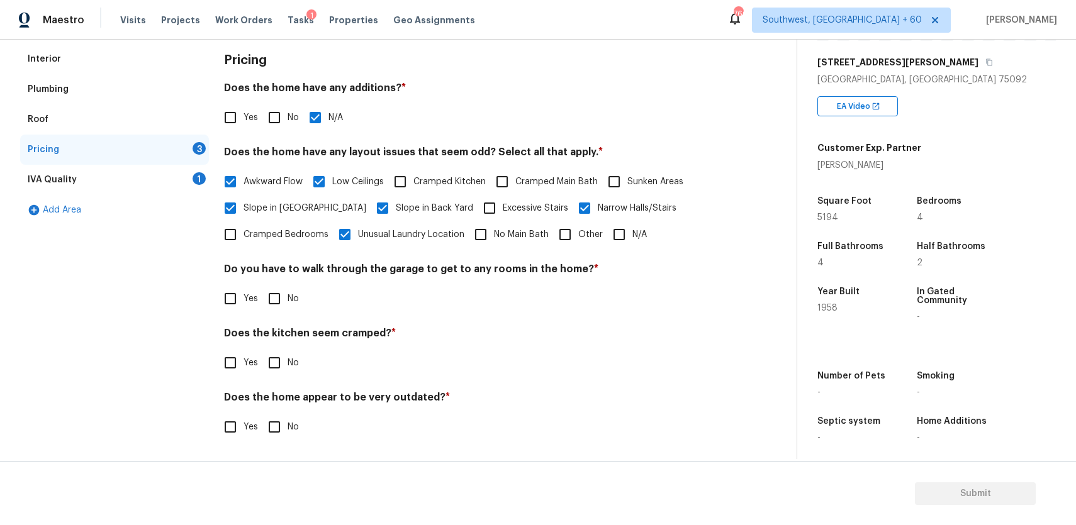
click at [287, 292] on span "No" at bounding box center [292, 298] width 11 height 13
click at [287, 292] on input "No" at bounding box center [274, 299] width 26 height 26
checkbox input "true"
click at [244, 426] on span "Yes" at bounding box center [250, 427] width 14 height 13
click at [243, 426] on input "Yes" at bounding box center [230, 427] width 26 height 26
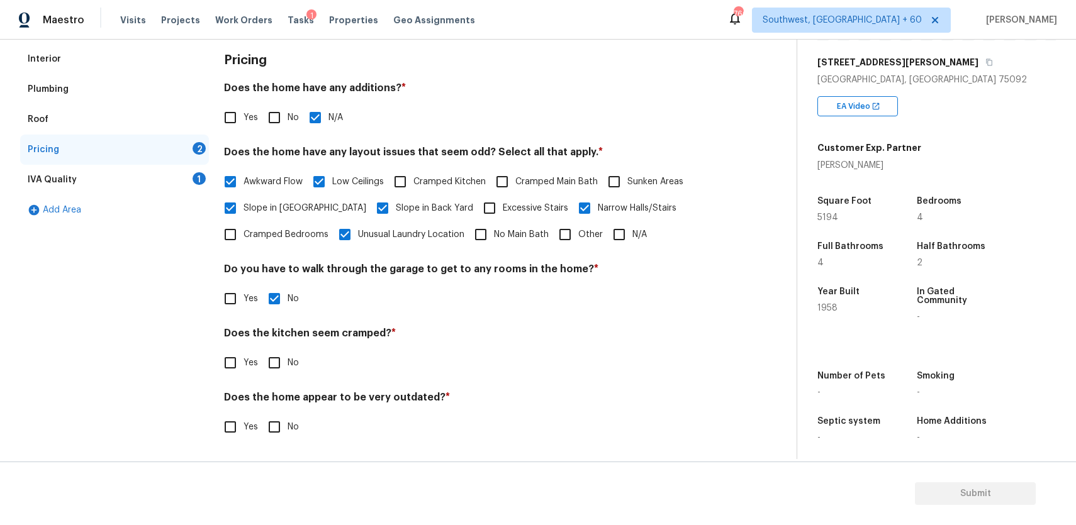
checkbox input "true"
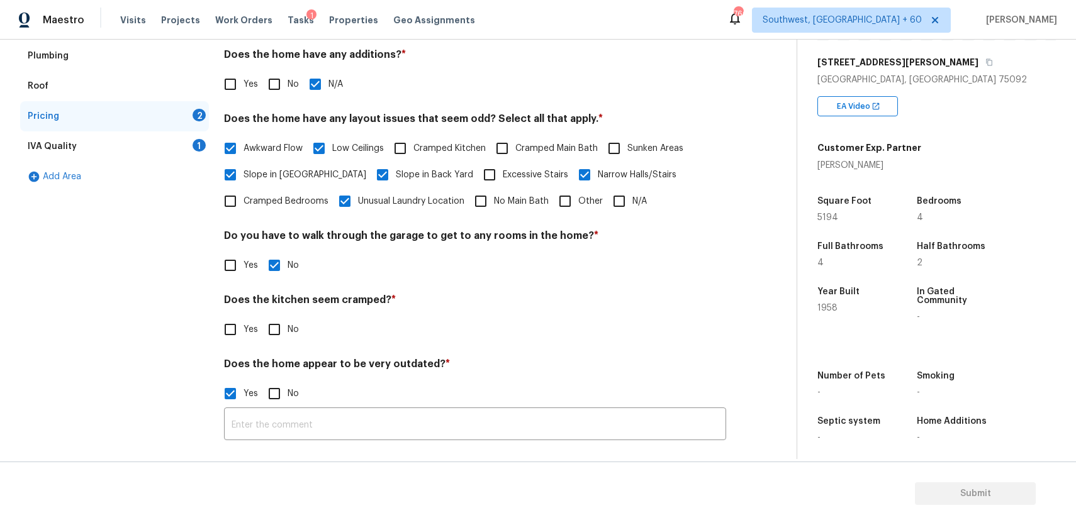
scroll to position [210, 0]
click at [365, 427] on input "text" at bounding box center [475, 426] width 502 height 30
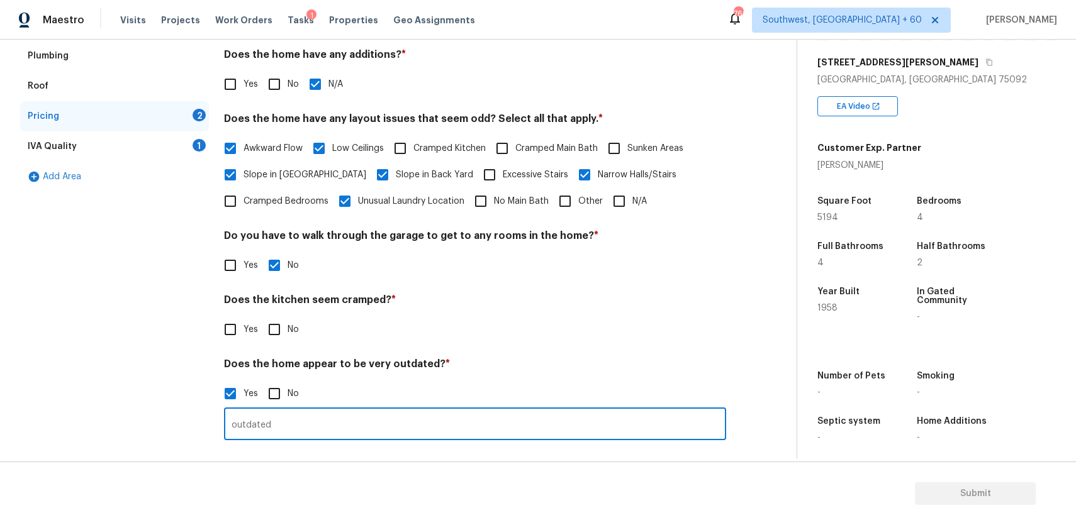
type input "outdated"
click at [281, 331] on input "No" at bounding box center [274, 329] width 26 height 26
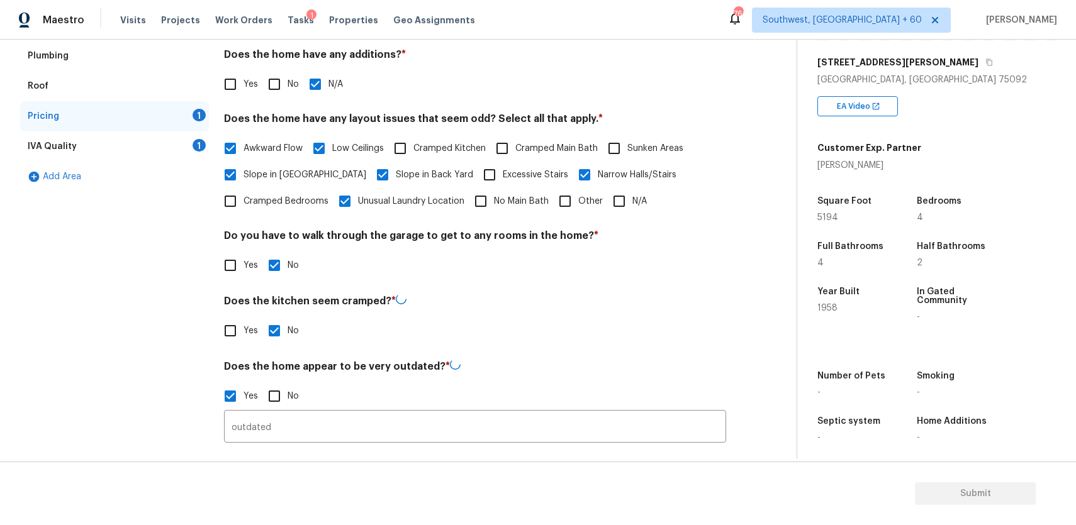
click at [281, 331] on input "No" at bounding box center [274, 331] width 26 height 26
click at [283, 326] on input "No" at bounding box center [274, 329] width 26 height 26
checkbox input "true"
click at [170, 147] on div "IVA Quality 1" at bounding box center [114, 146] width 189 height 30
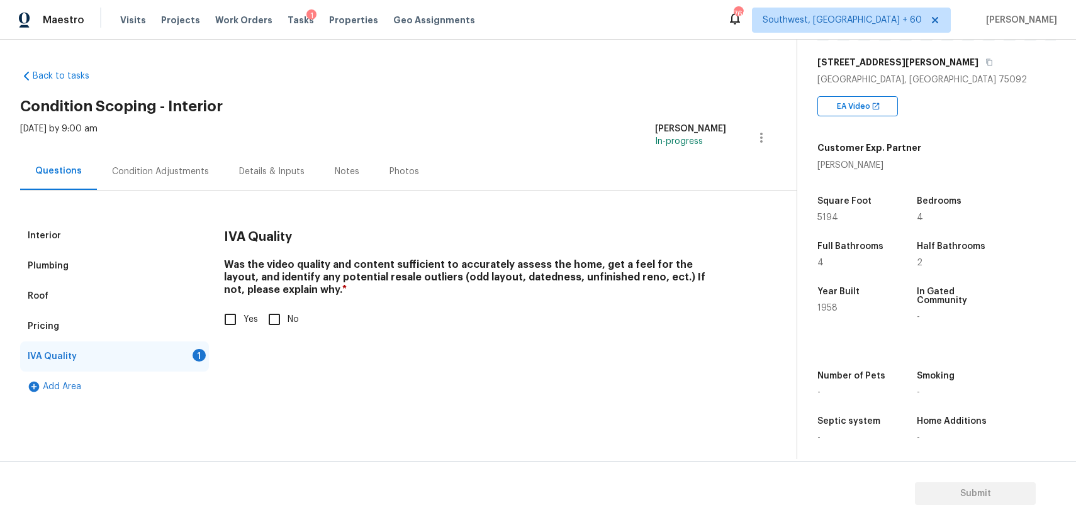
click at [231, 305] on div "Was the video quality and content sufficient to accurately assess the home, get…" at bounding box center [475, 296] width 502 height 74
click at [236, 323] on input "Yes" at bounding box center [230, 319] width 26 height 26
checkbox input "true"
click at [192, 177] on div "Condition Adjustments" at bounding box center [160, 171] width 97 height 13
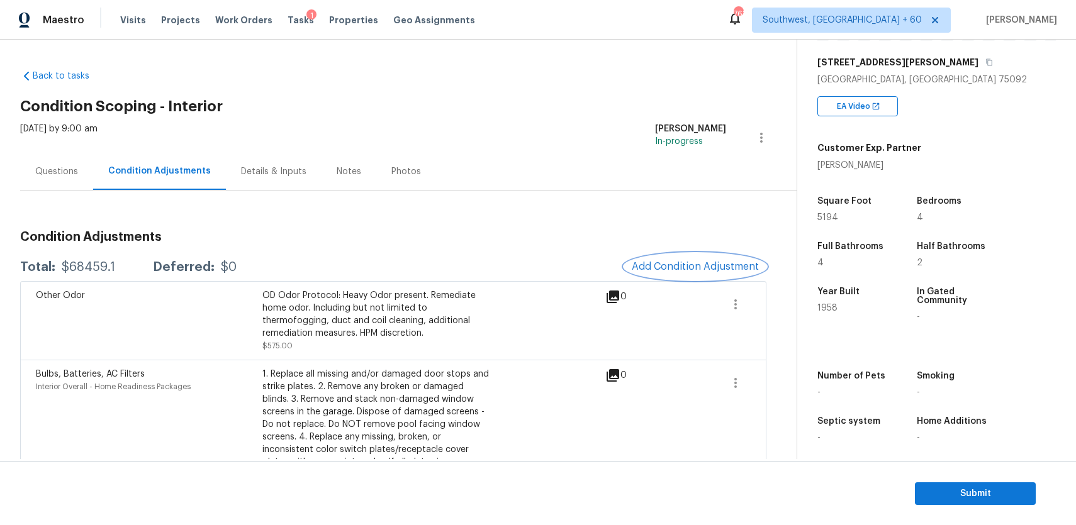
click at [715, 270] on span "Add Condition Adjustment" at bounding box center [695, 266] width 127 height 11
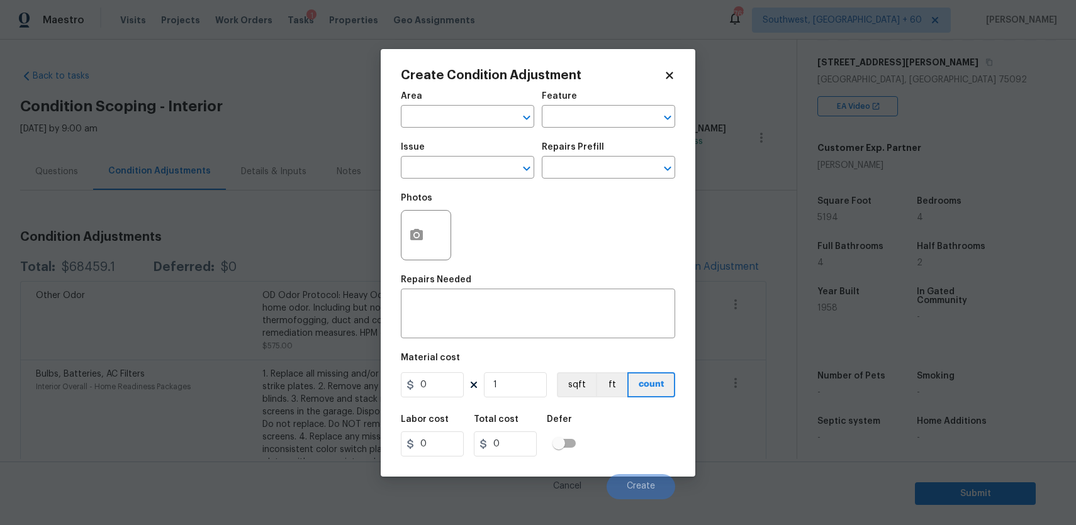
click at [332, 240] on body "Maestro Visits Projects Work Orders Tasks 1 Properties Geo Assignments 763 Sout…" at bounding box center [538, 262] width 1076 height 525
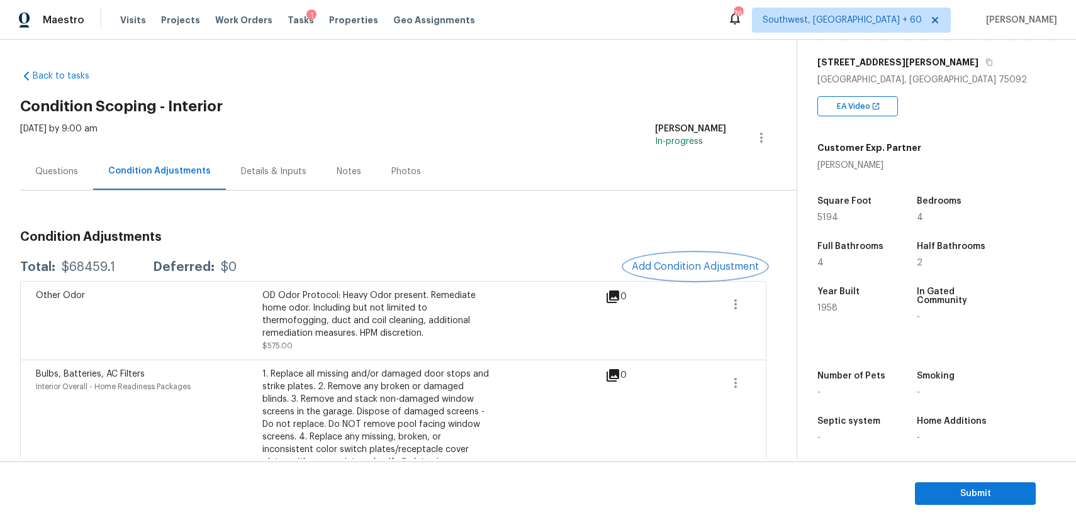
click at [697, 264] on span "Add Condition Adjustment" at bounding box center [695, 266] width 127 height 11
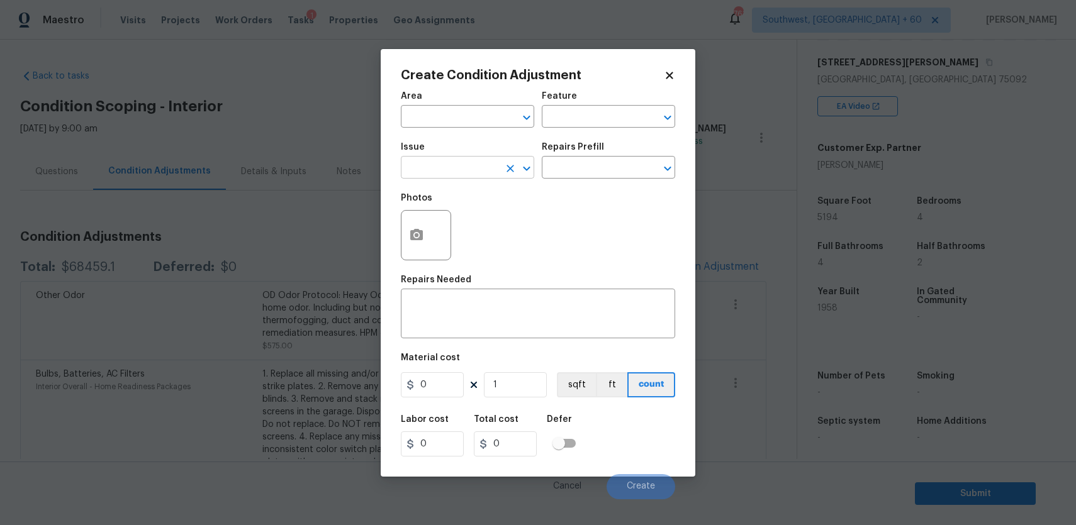
click at [431, 174] on input "text" at bounding box center [450, 168] width 98 height 19
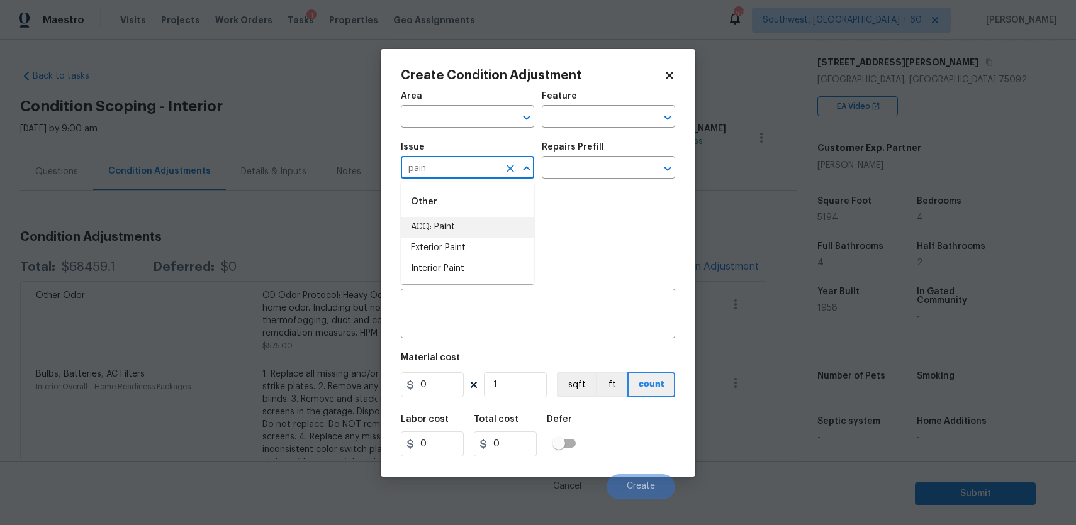
click at [464, 228] on li "ACQ: Paint" at bounding box center [467, 227] width 133 height 21
type input "ACQ: Paint"
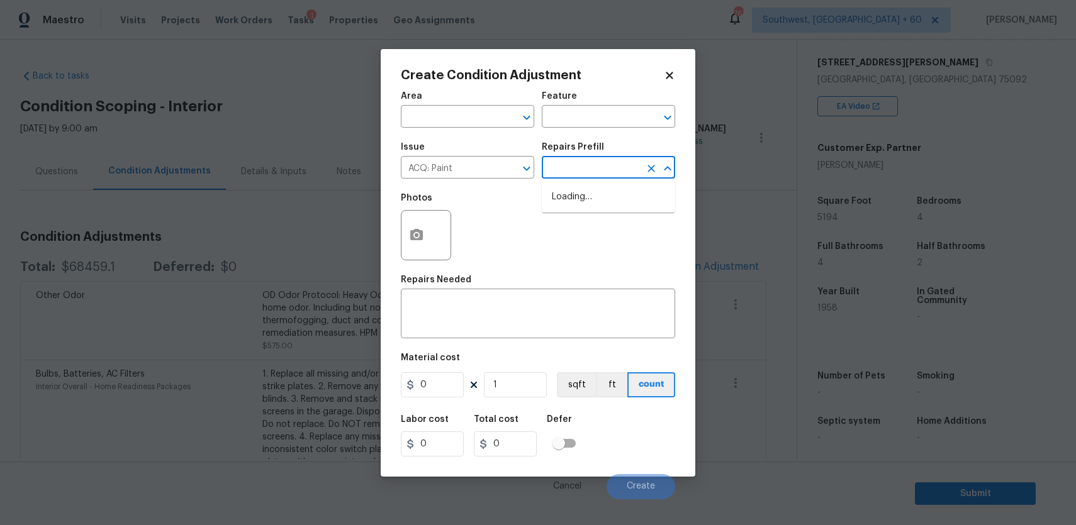
click at [587, 162] on input "text" at bounding box center [591, 168] width 98 height 19
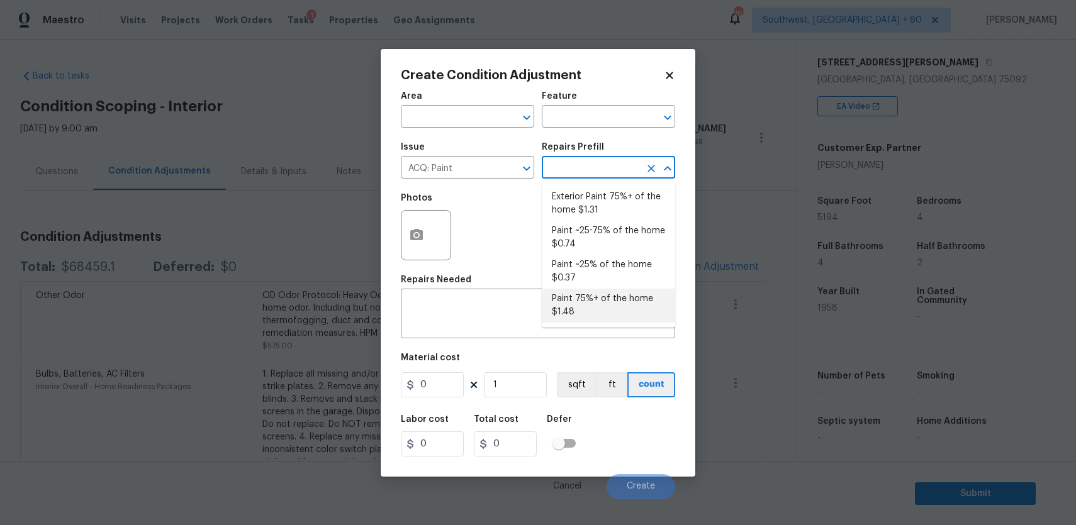
click at [601, 291] on li "Paint 75%+ of the home $1.48" at bounding box center [608, 306] width 133 height 34
type input "Acquisition"
type textarea "Acquisition Scope: 75%+ of the home will likely require interior paint"
type input "1.48"
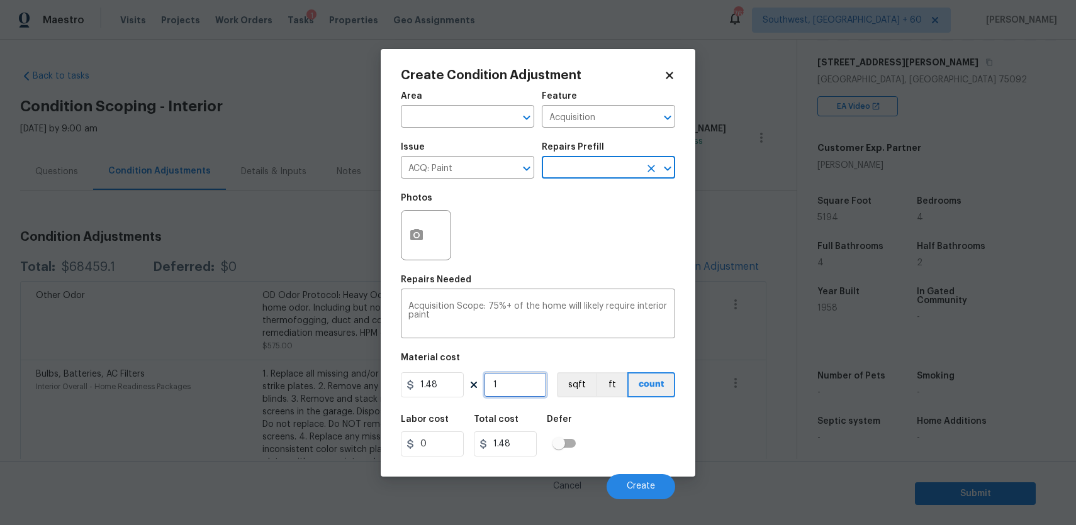
click at [520, 391] on input "1" at bounding box center [515, 384] width 63 height 25
type input "0"
type input "5"
type input "7.4"
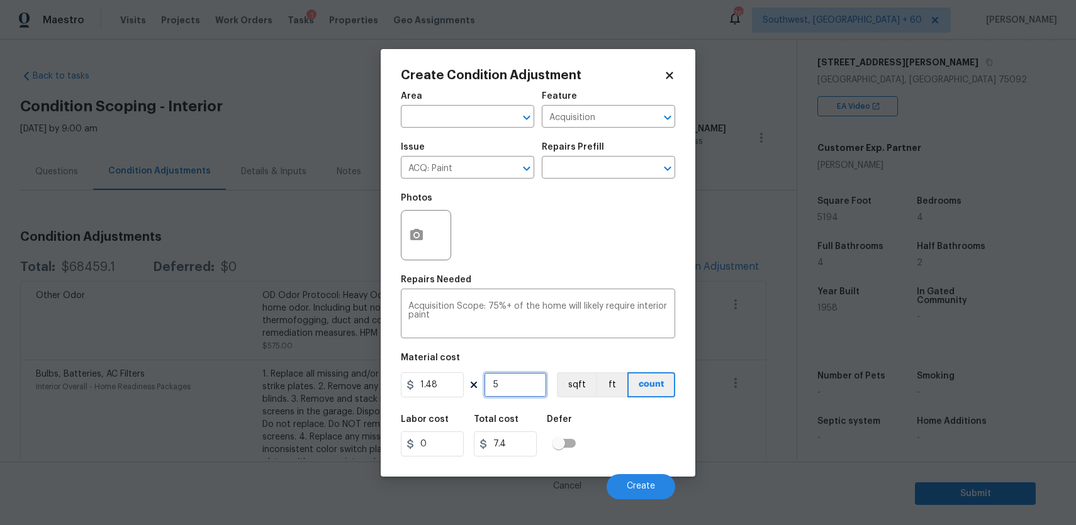
type input "51"
type input "75.48"
type input "519"
type input "768.12"
type input "5194"
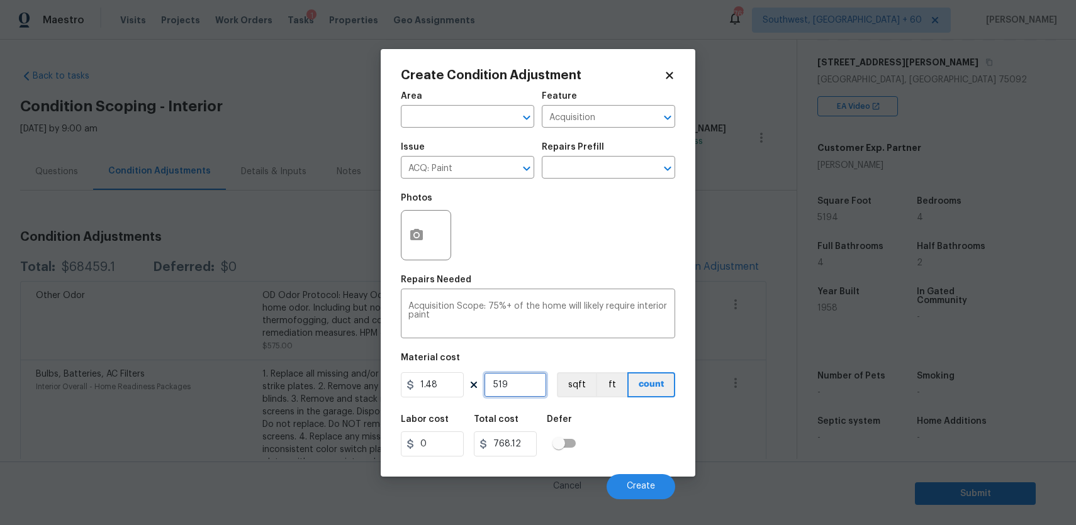
type input "7687.12"
type input "5194"
click at [420, 233] on icon "button" at bounding box center [416, 234] width 13 height 11
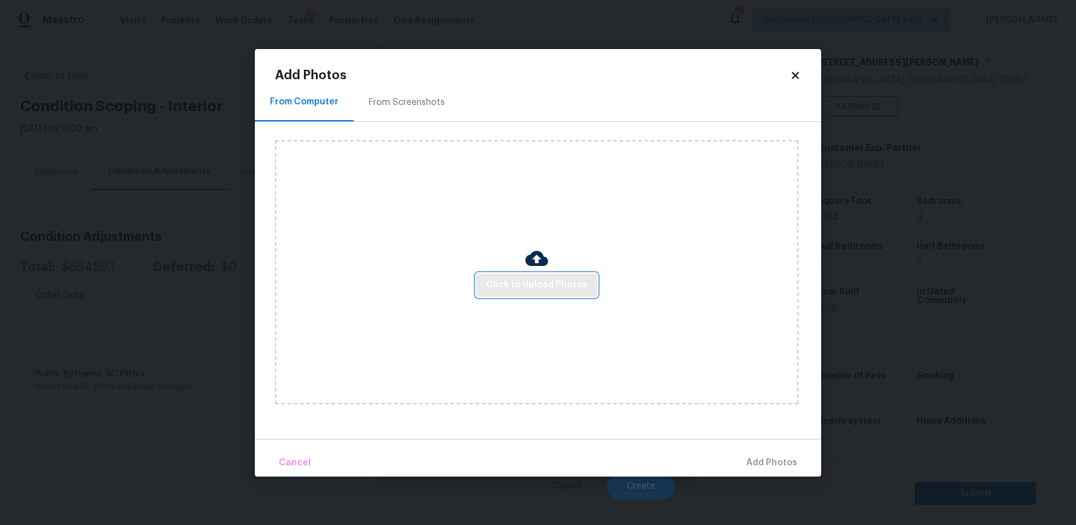
click at [537, 278] on span "Click to Upload Photos" at bounding box center [536, 285] width 101 height 16
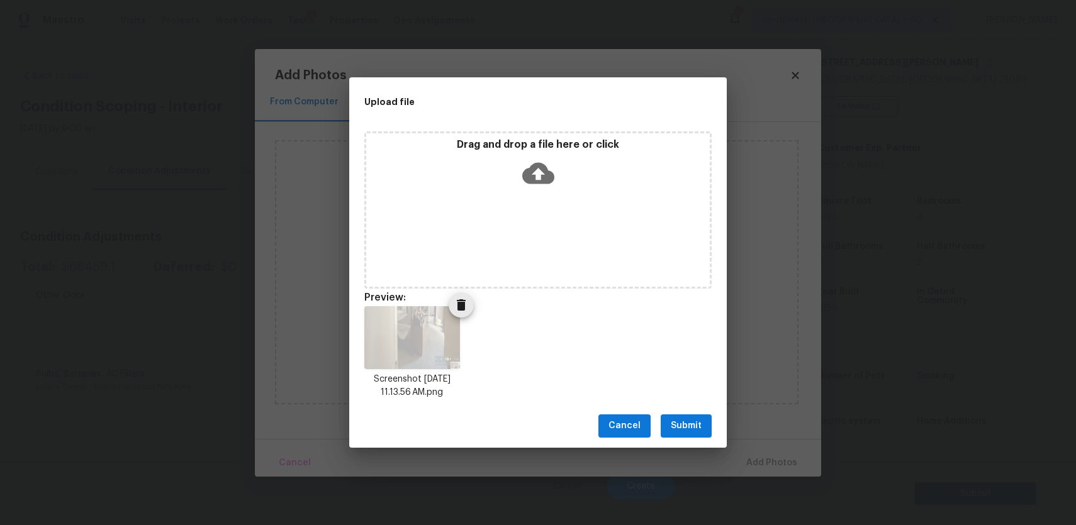
click at [459, 306] on icon "Delete" at bounding box center [461, 304] width 9 height 11
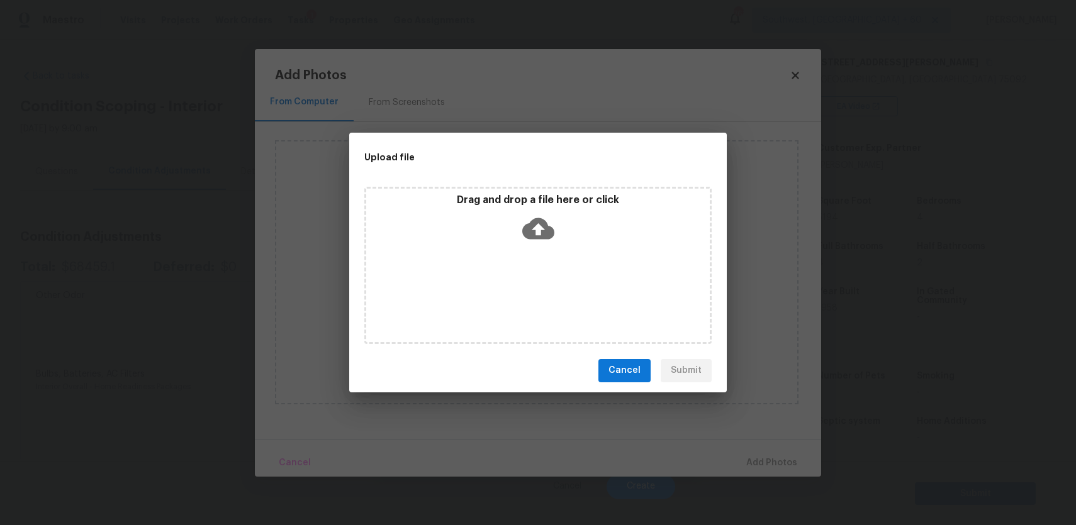
click at [488, 246] on div "Drag and drop a file here or click" at bounding box center [537, 221] width 343 height 54
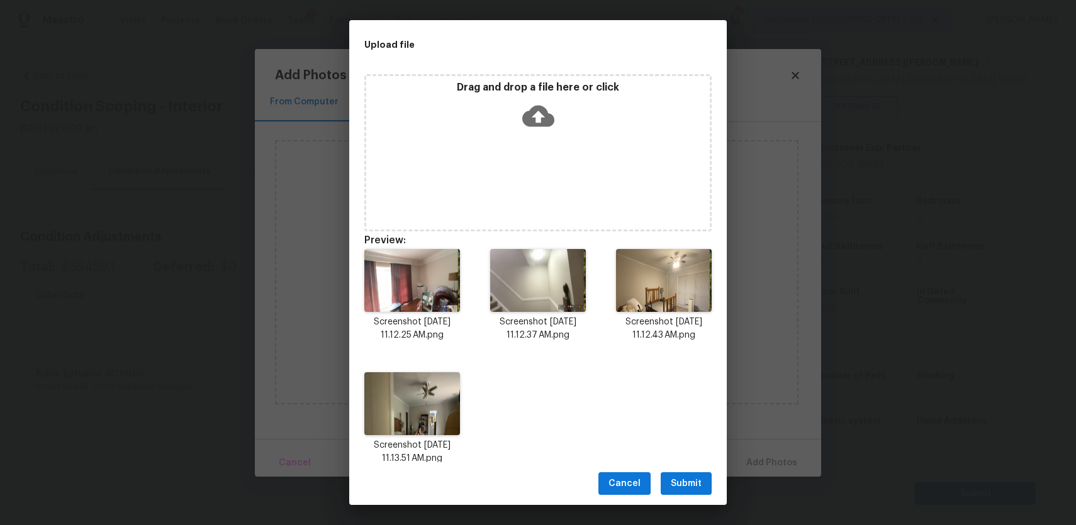
click at [681, 496] on div "Cancel Submit" at bounding box center [537, 483] width 377 height 43
click at [688, 486] on span "Submit" at bounding box center [686, 484] width 31 height 16
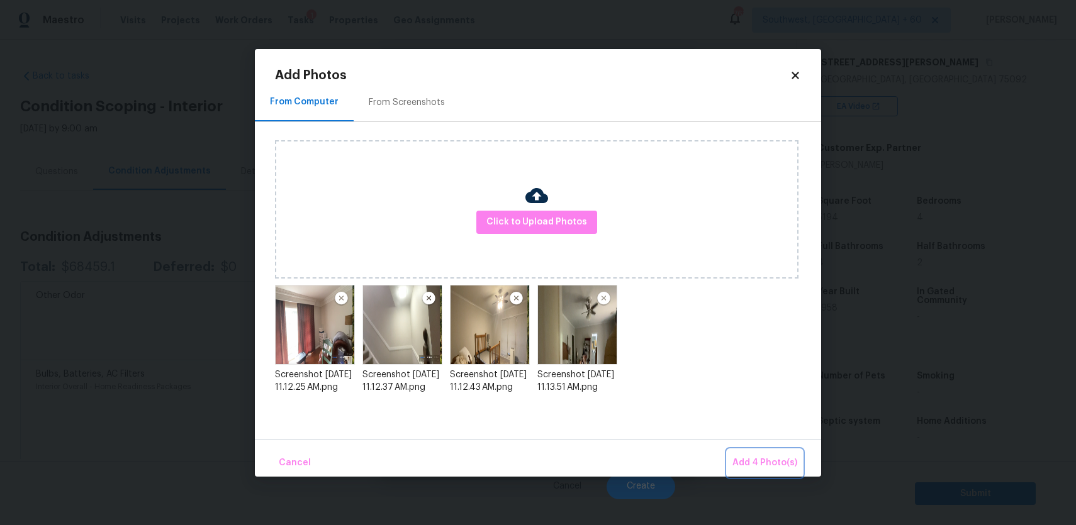
click at [777, 459] on span "Add 4 Photo(s)" at bounding box center [764, 463] width 65 height 16
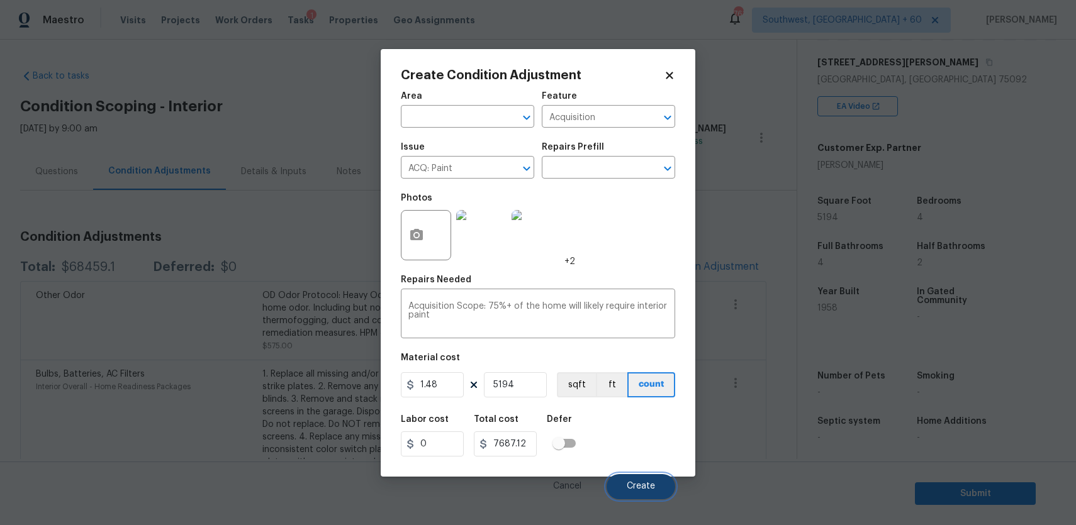
click at [641, 491] on span "Create" at bounding box center [640, 486] width 28 height 9
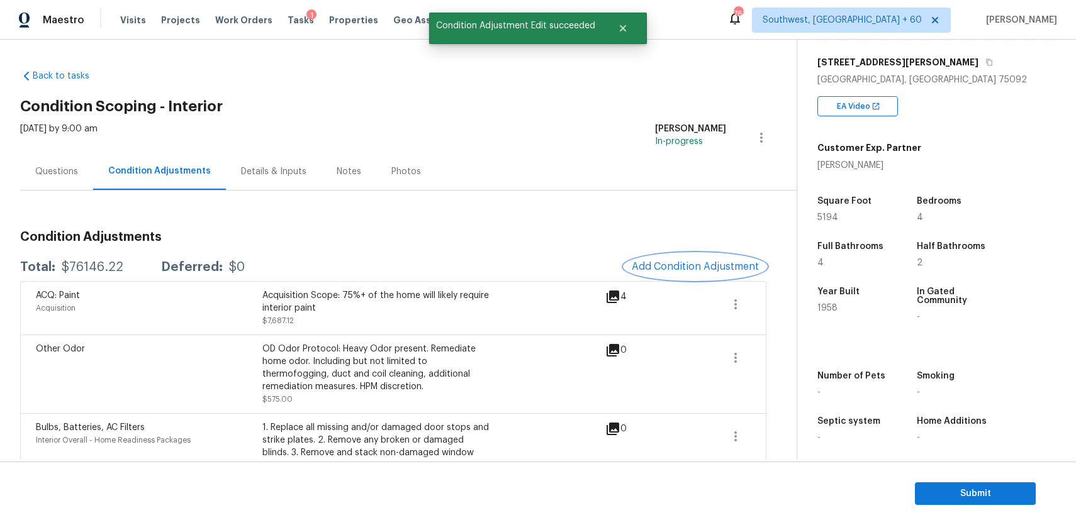
click at [676, 272] on span "Add Condition Adjustment" at bounding box center [695, 266] width 127 height 11
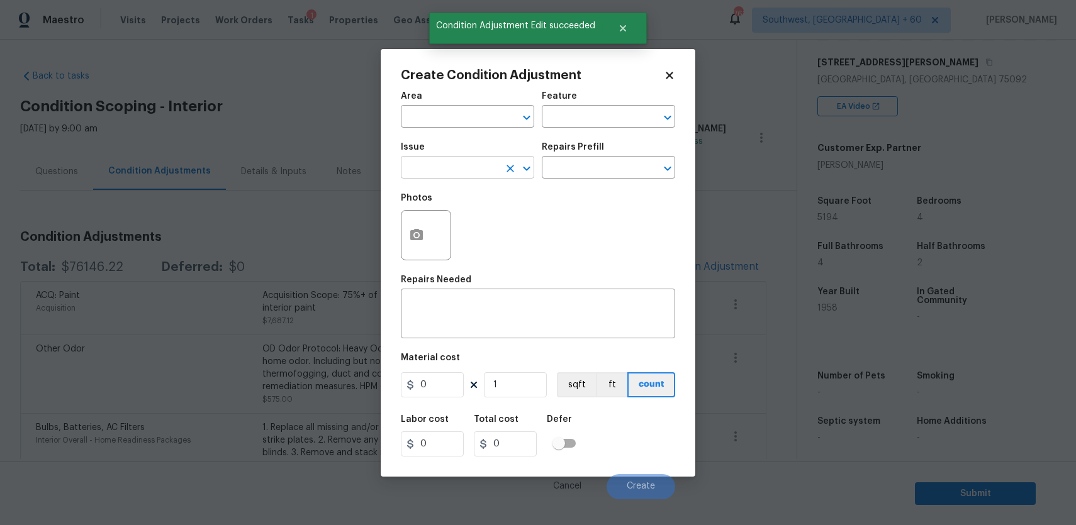
click at [455, 175] on input "text" at bounding box center [450, 168] width 98 height 19
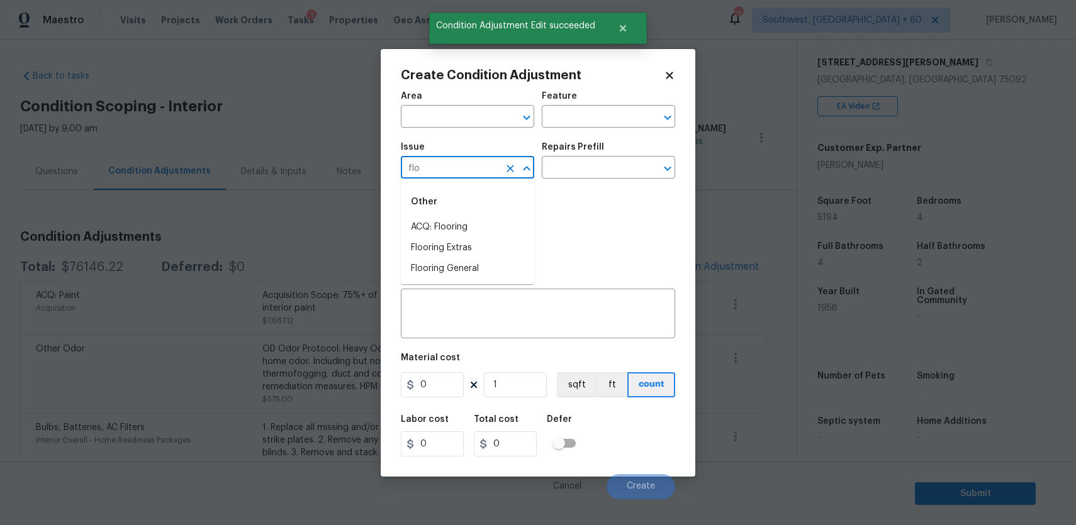
click at [478, 235] on li "ACQ: Flooring" at bounding box center [467, 227] width 133 height 21
type input "ACQ: Flooring"
click at [561, 162] on input "text" at bounding box center [591, 168] width 98 height 19
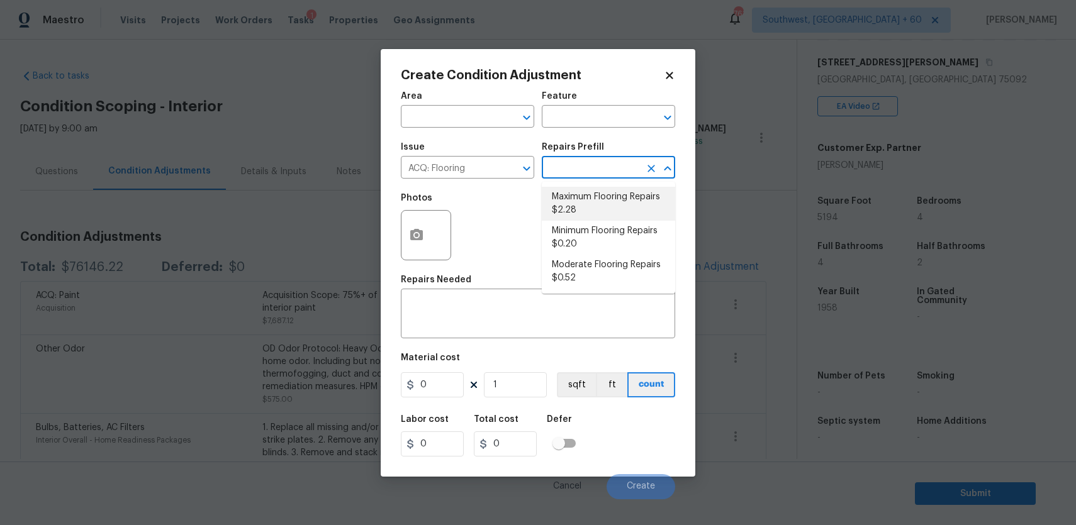
click at [598, 203] on li "Maximum Flooring Repairs $2.28" at bounding box center [608, 204] width 133 height 34
type input "Acquisition"
type textarea "Acquisition Scope: Maximum flooring repairs"
type input "2.28"
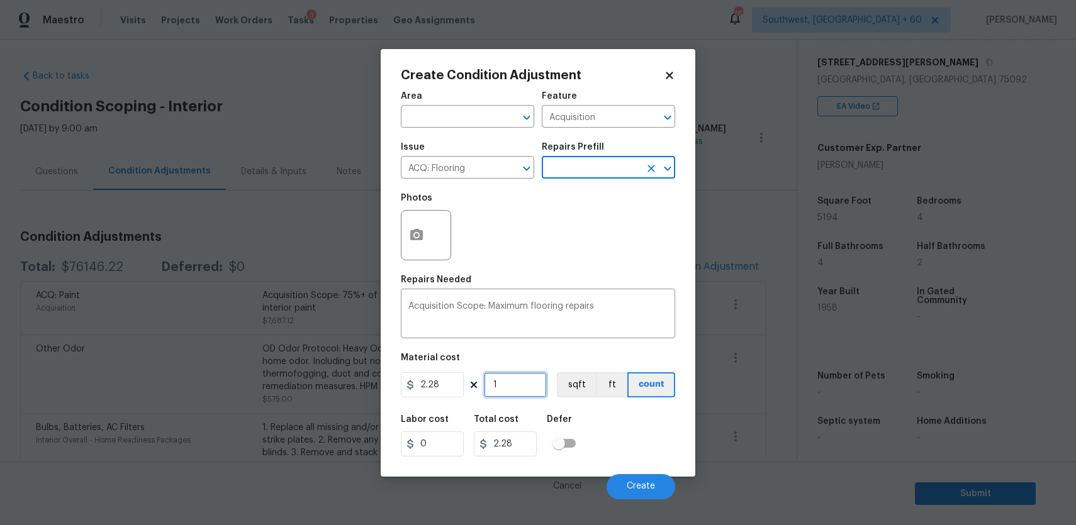
click at [506, 387] on input "1" at bounding box center [515, 384] width 63 height 25
type input "0"
type input "5"
type input "11.4"
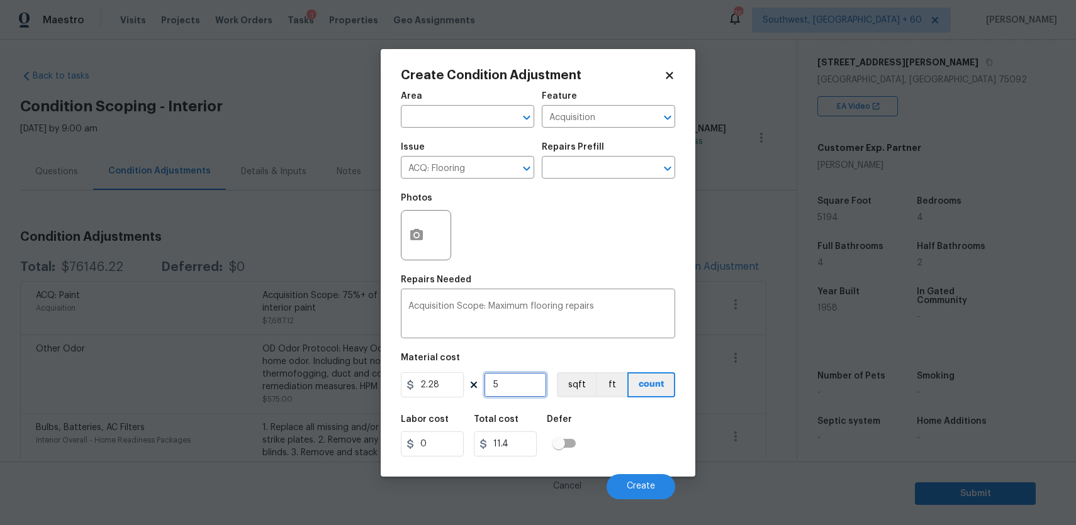
type input "51"
type input "116.28"
type input "519"
type input "1183.32"
type input "5194"
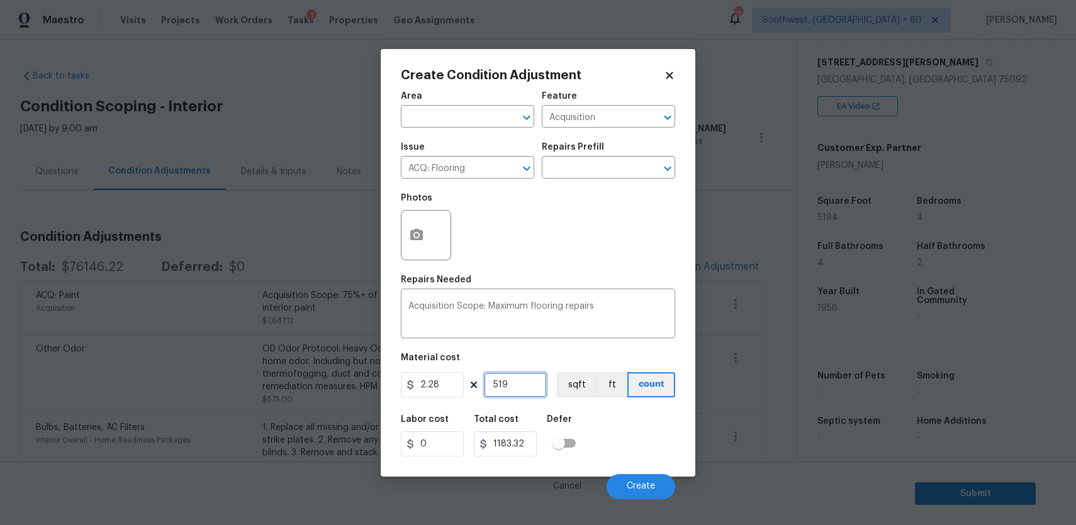
type input "11842.32"
type input "5194"
click at [417, 235] on circle "button" at bounding box center [417, 235] width 4 height 4
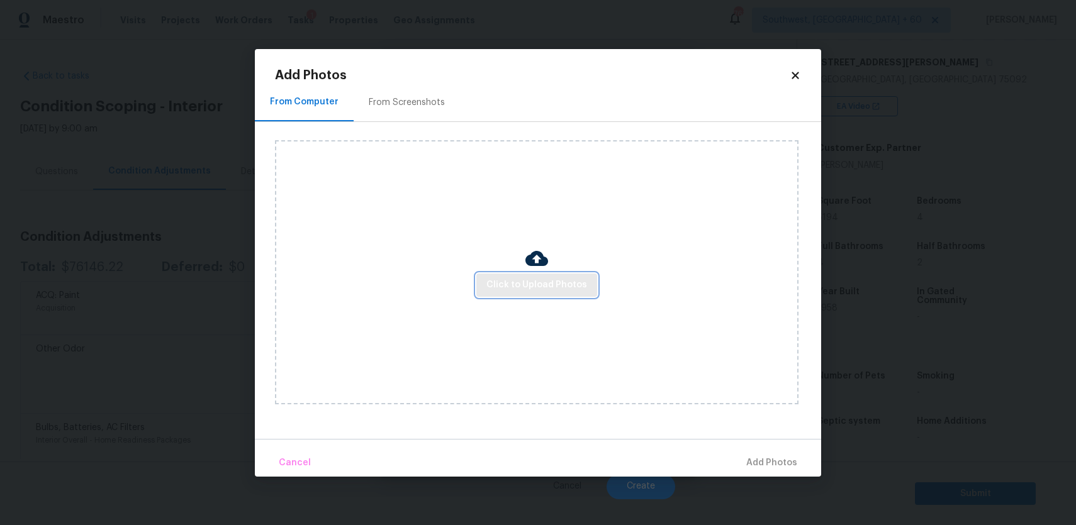
click at [496, 275] on button "Click to Upload Photos" at bounding box center [536, 285] width 121 height 23
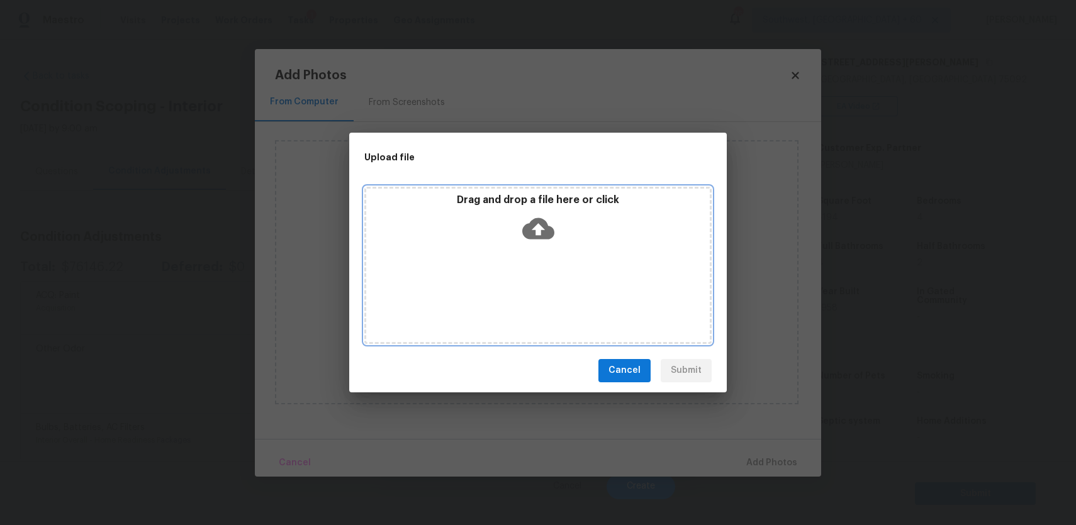
click at [496, 275] on div "Drag and drop a file here or click" at bounding box center [537, 265] width 347 height 157
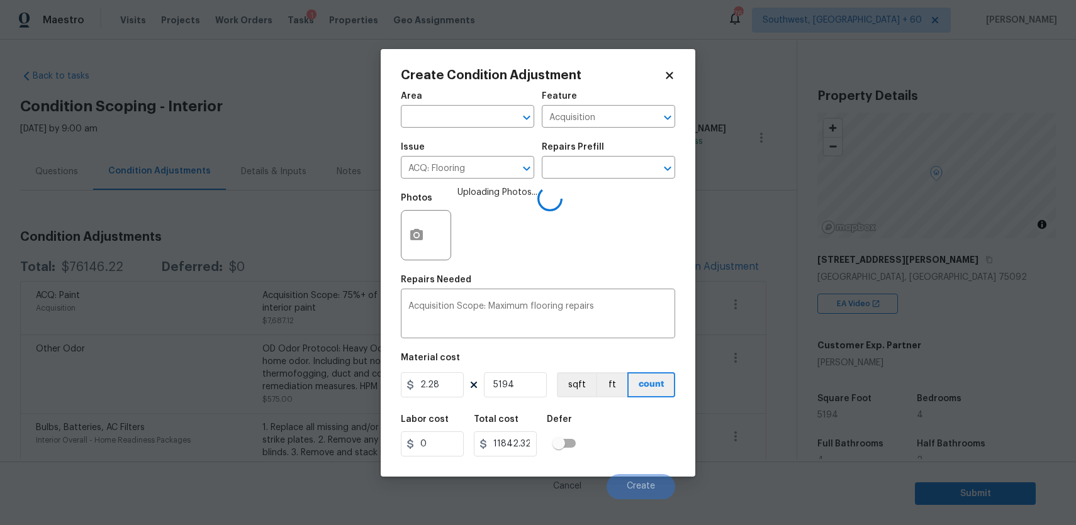
scroll to position [198, 0]
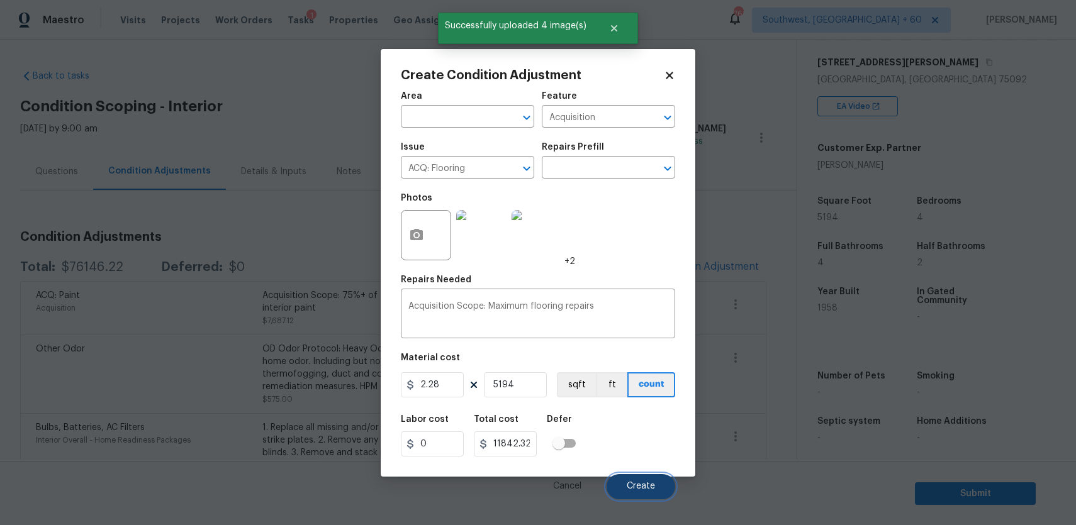
click at [629, 490] on span "Create" at bounding box center [640, 486] width 28 height 9
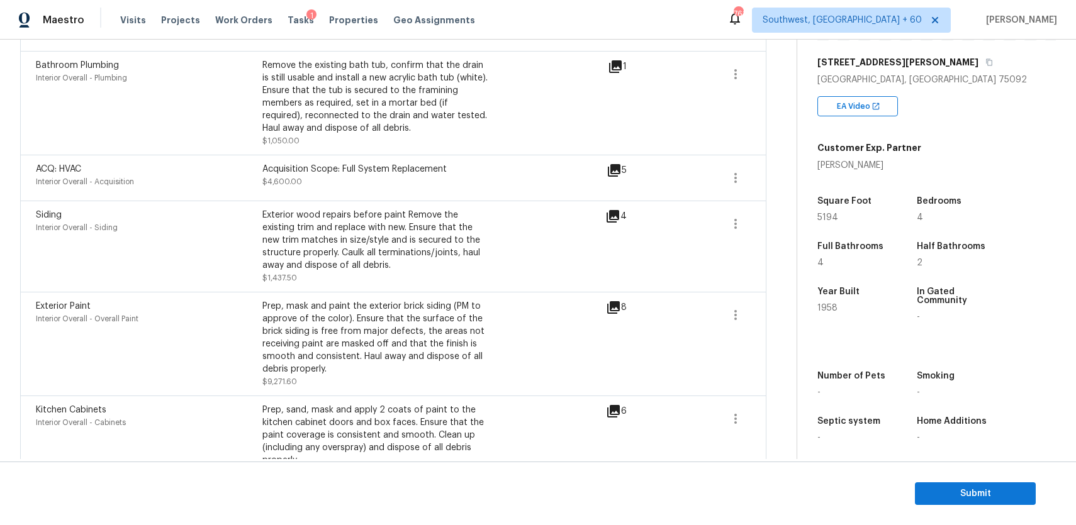
scroll to position [0, 0]
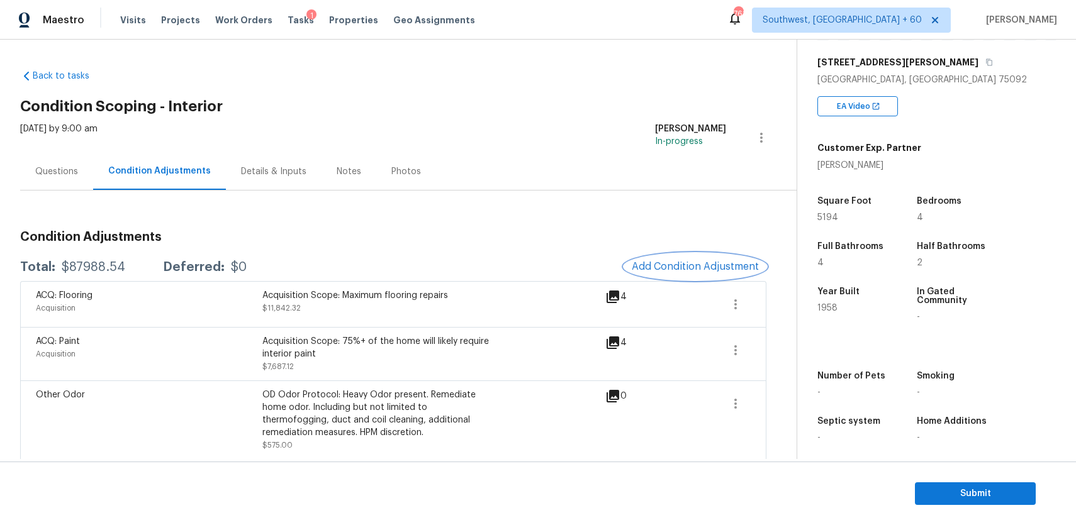
click at [689, 263] on span "Add Condition Adjustment" at bounding box center [695, 266] width 127 height 11
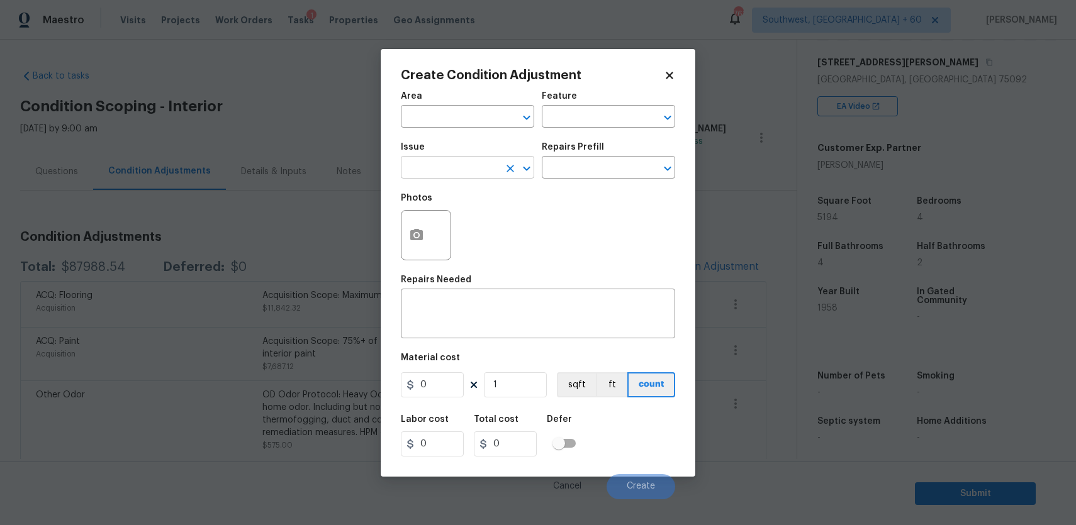
click at [492, 172] on input "text" at bounding box center [450, 168] width 98 height 19
click at [492, 232] on li "ACQ: Water Leak" at bounding box center [467, 227] width 133 height 21
type input "ACQ: Water Leak"
click at [393, 252] on div "Create Condition Adjustment Area ​ Feature ​ Issue ACQ: Water Leak ​ Repairs Pr…" at bounding box center [538, 263] width 314 height 428
click at [416, 241] on icon "button" at bounding box center [416, 235] width 15 height 15
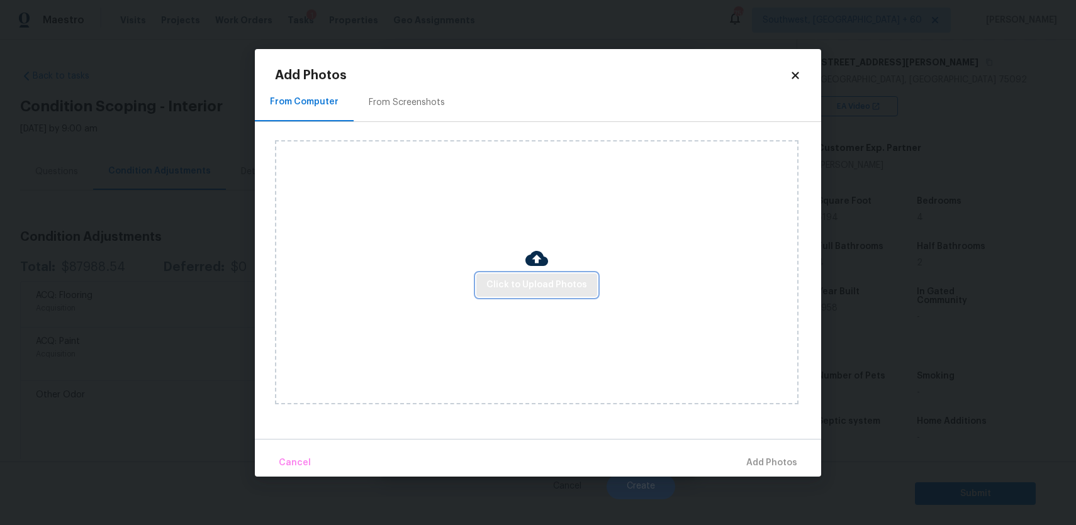
click at [547, 274] on button "Click to Upload Photos" at bounding box center [536, 285] width 121 height 23
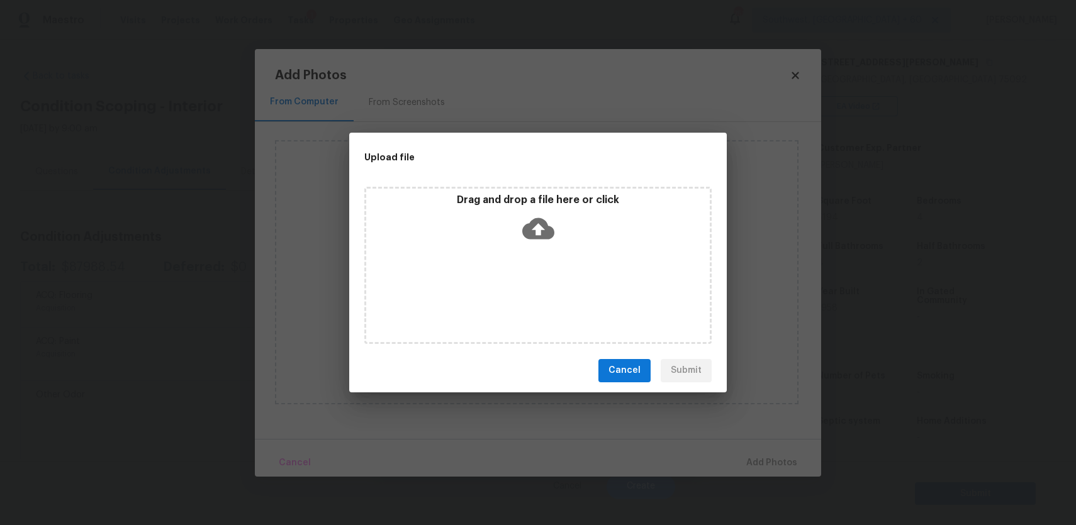
click at [547, 274] on div "Drag and drop a file here or click" at bounding box center [537, 265] width 347 height 157
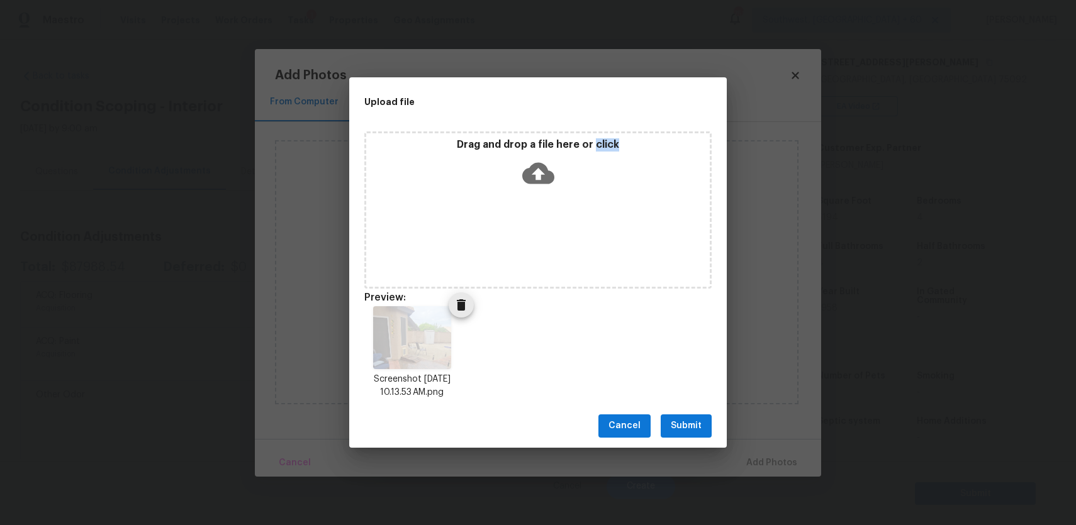
click at [455, 304] on icon "Delete" at bounding box center [461, 305] width 15 height 15
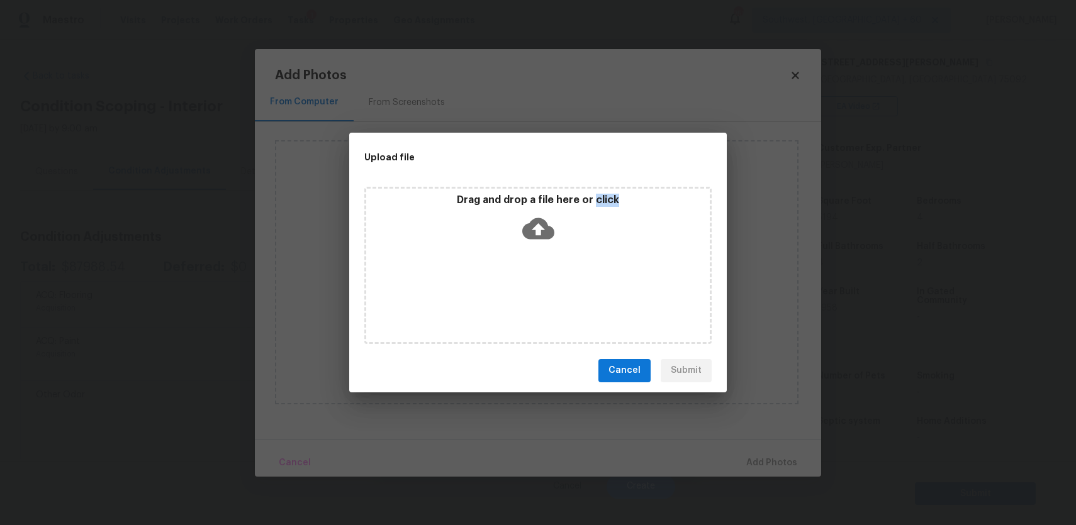
click at [566, 220] on div "Drag and drop a file here or click" at bounding box center [537, 221] width 343 height 54
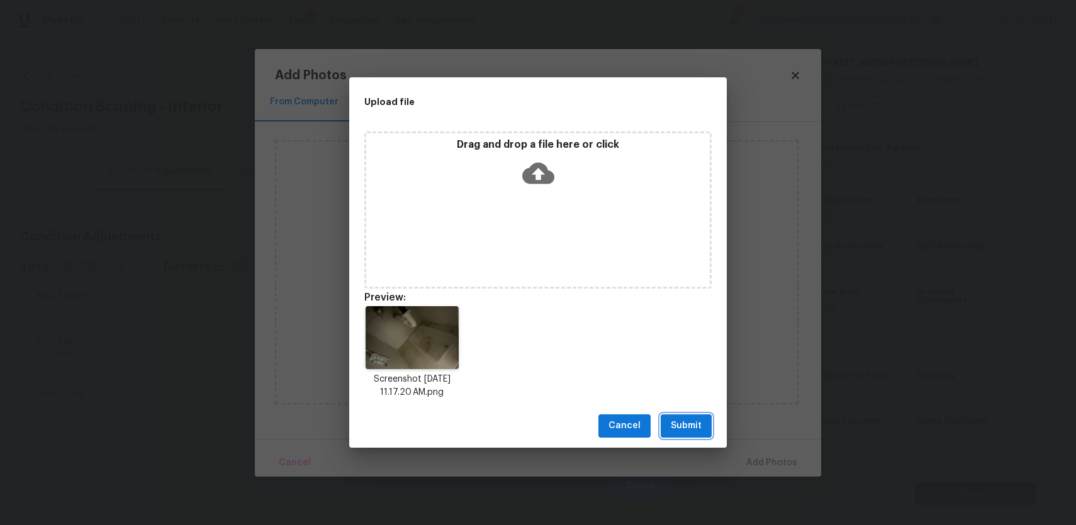
click at [696, 419] on span "Submit" at bounding box center [686, 426] width 31 height 16
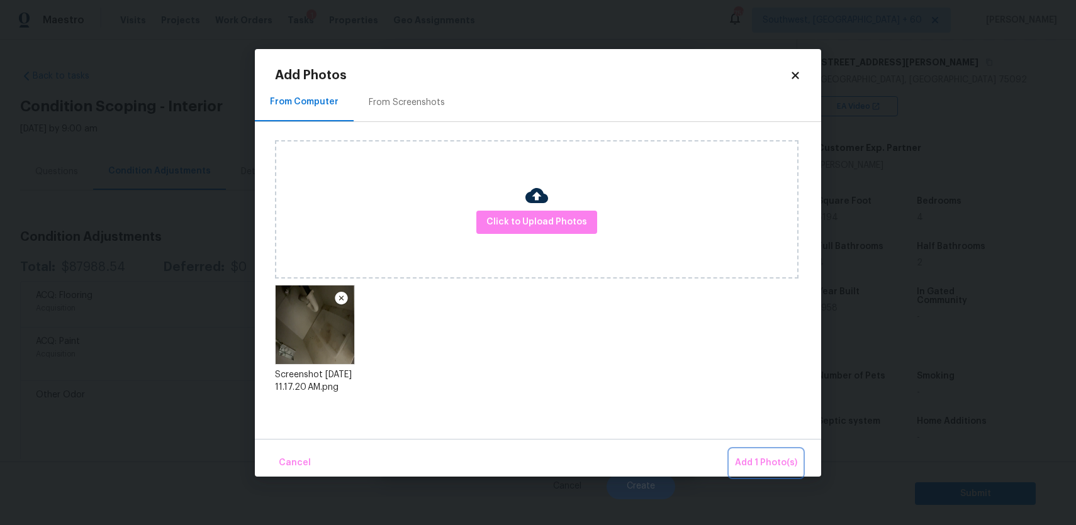
click at [776, 456] on span "Add 1 Photo(s)" at bounding box center [766, 463] width 62 height 16
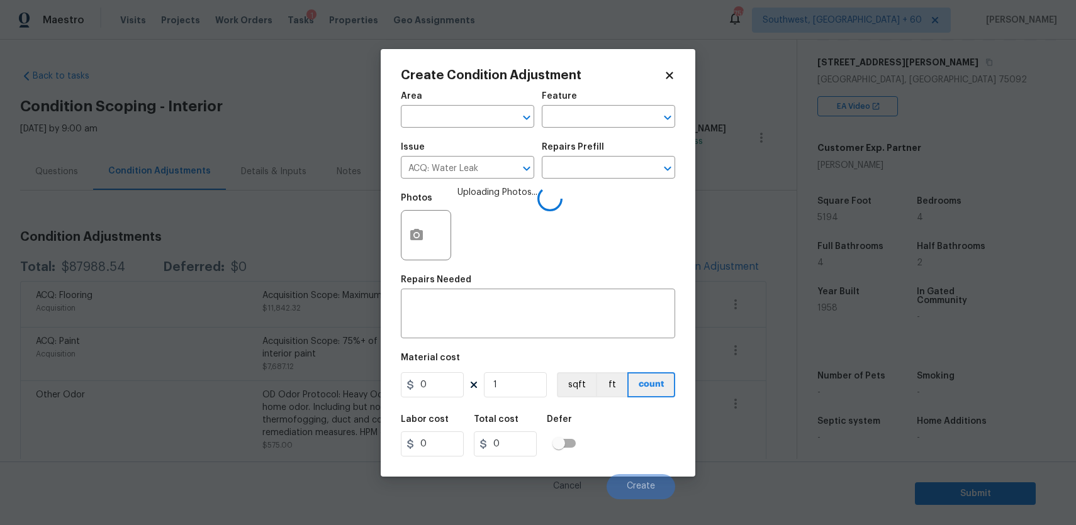
click at [776, 456] on body "Maestro Visits Projects Work Orders Tasks 1 Properties Geo Assignments 758 Sout…" at bounding box center [538, 262] width 1076 height 525
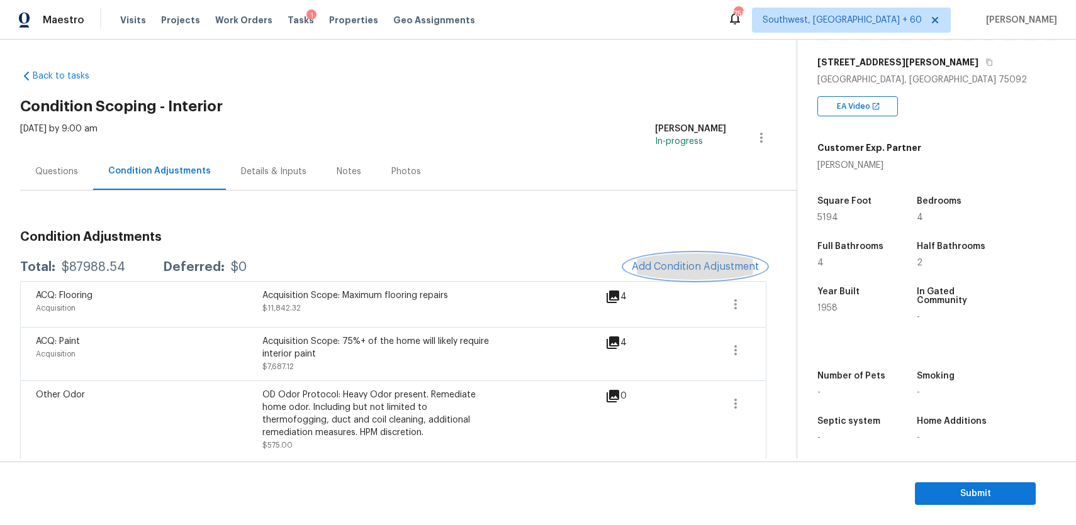
click at [677, 261] on span "Add Condition Adjustment" at bounding box center [695, 266] width 127 height 11
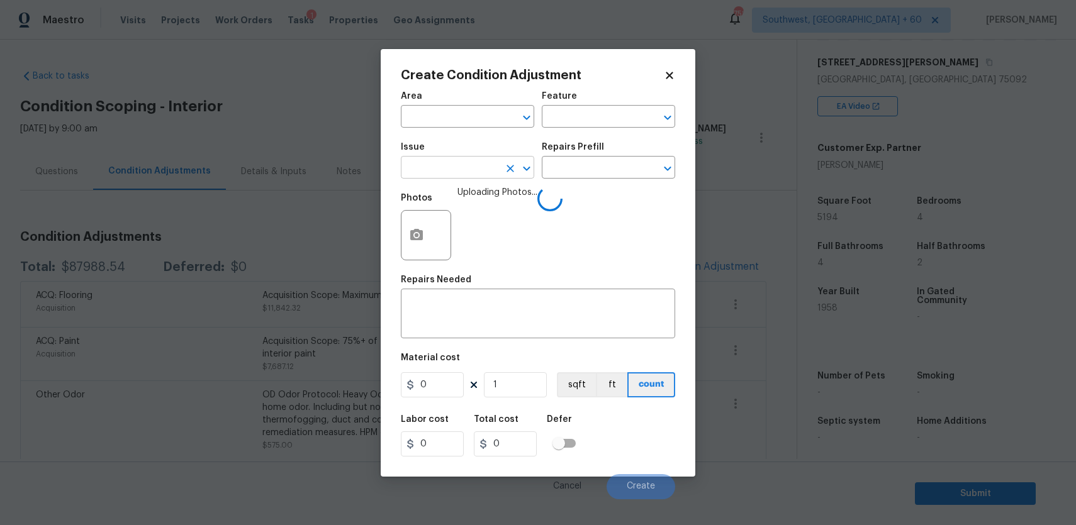
click at [415, 162] on input "text" at bounding box center [450, 168] width 98 height 19
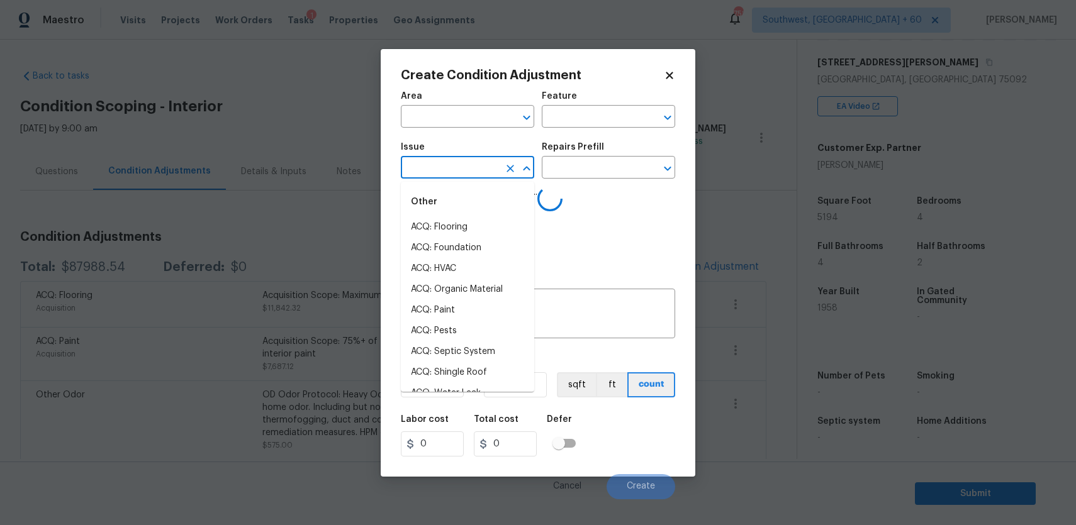
click at [420, 182] on ul "Other ACQ: Flooring ACQ: Foundation ACQ: HVAC ACQ: Organic Material ACQ: Paint …" at bounding box center [467, 287] width 133 height 210
type input "wat"
click at [457, 239] on li "ACQ: Foundation" at bounding box center [467, 248] width 133 height 21
type input "ACQ: Foundation"
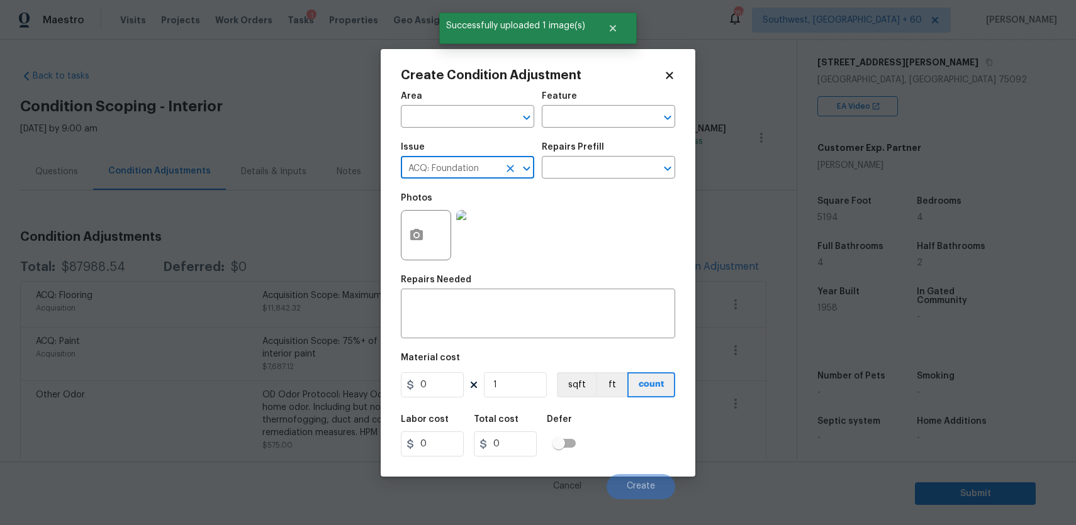
click at [514, 174] on icon "Clear" at bounding box center [510, 168] width 13 height 13
click at [486, 221] on li "ACQ: Water Leak" at bounding box center [467, 227] width 133 height 21
type input "ACQ: Water Leak"
click at [605, 169] on input "text" at bounding box center [591, 168] width 98 height 19
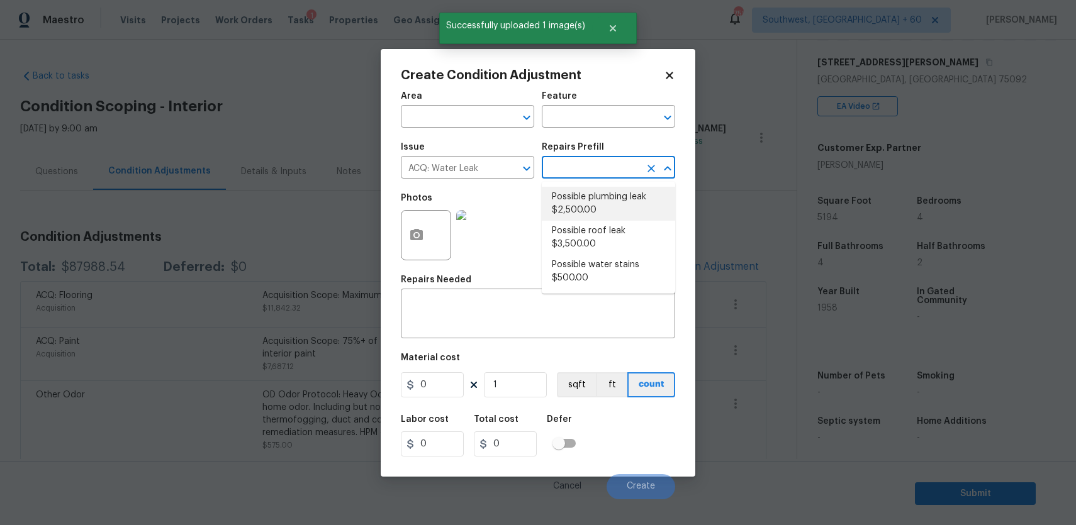
click at [626, 203] on li "Possible plumbing leak $2,500.00" at bounding box center [608, 204] width 133 height 34
type input "Acquisition"
type textarea "Acquisition Scope: Possible plumbing leak"
type input "2500"
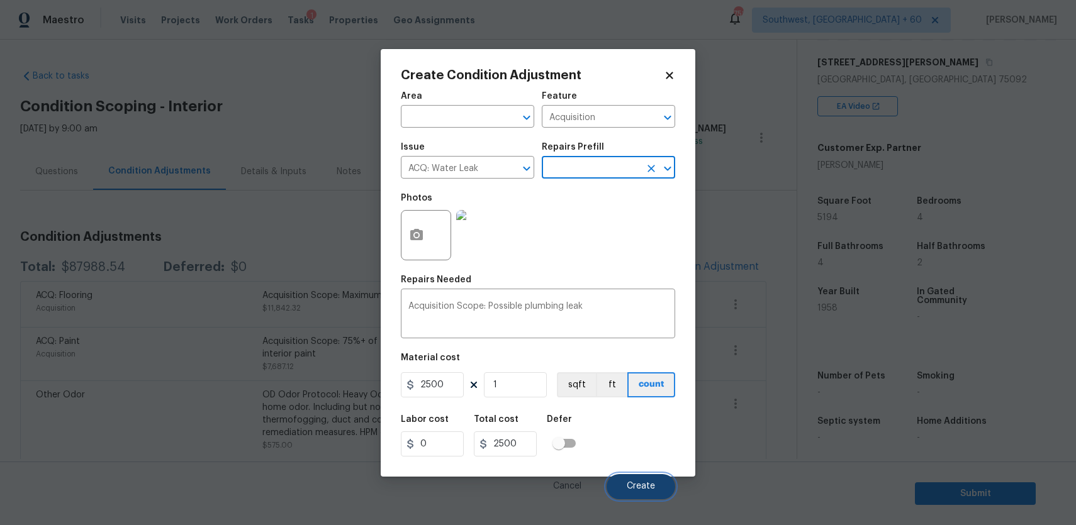
click at [647, 489] on span "Create" at bounding box center [640, 486] width 28 height 9
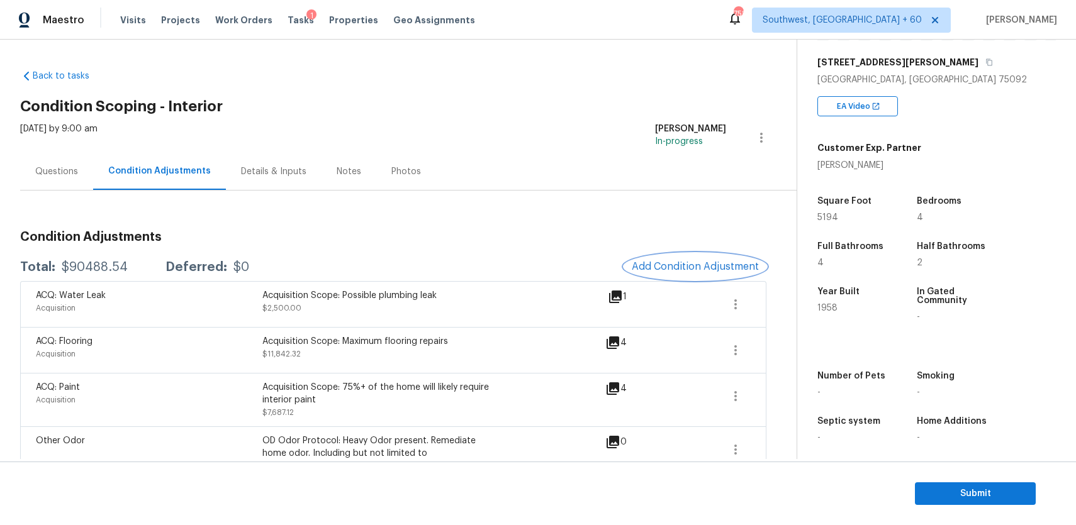
click at [694, 257] on button "Add Condition Adjustment" at bounding box center [695, 266] width 142 height 26
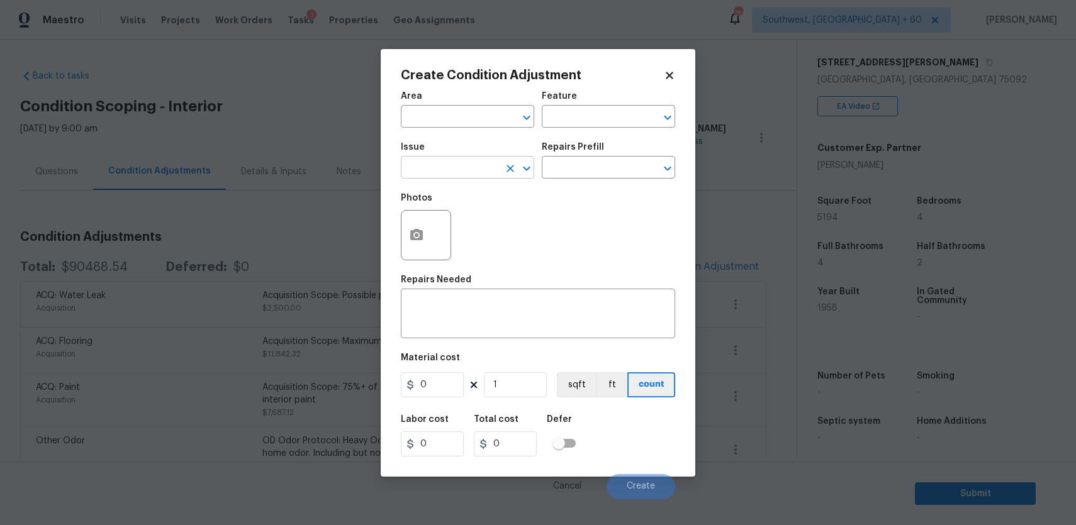
click at [475, 165] on input "text" at bounding box center [450, 168] width 98 height 19
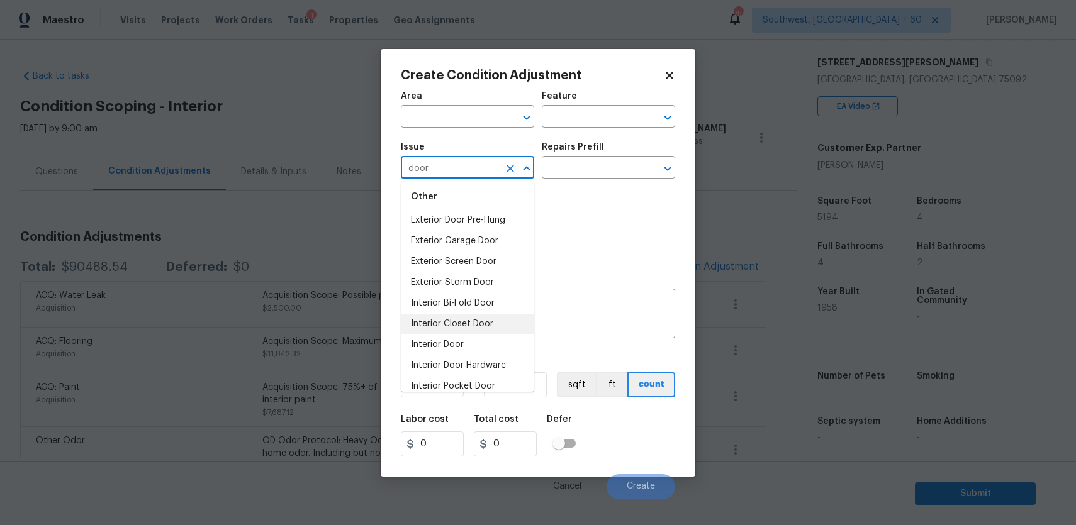
scroll to position [46, 0]
click at [480, 347] on li "Interior Door" at bounding box center [467, 347] width 133 height 21
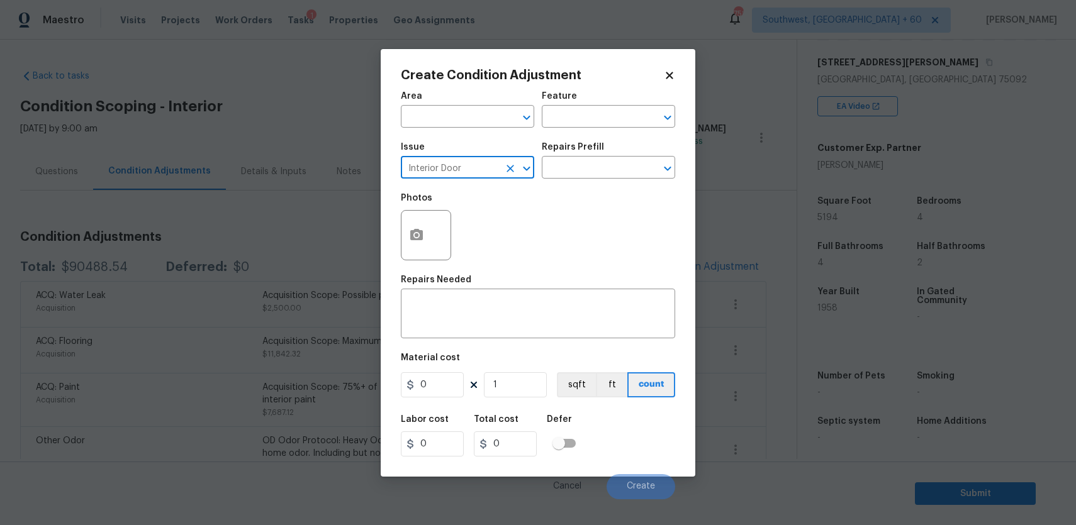
type input "Interior Door"
click at [423, 244] on button "button" at bounding box center [416, 235] width 30 height 49
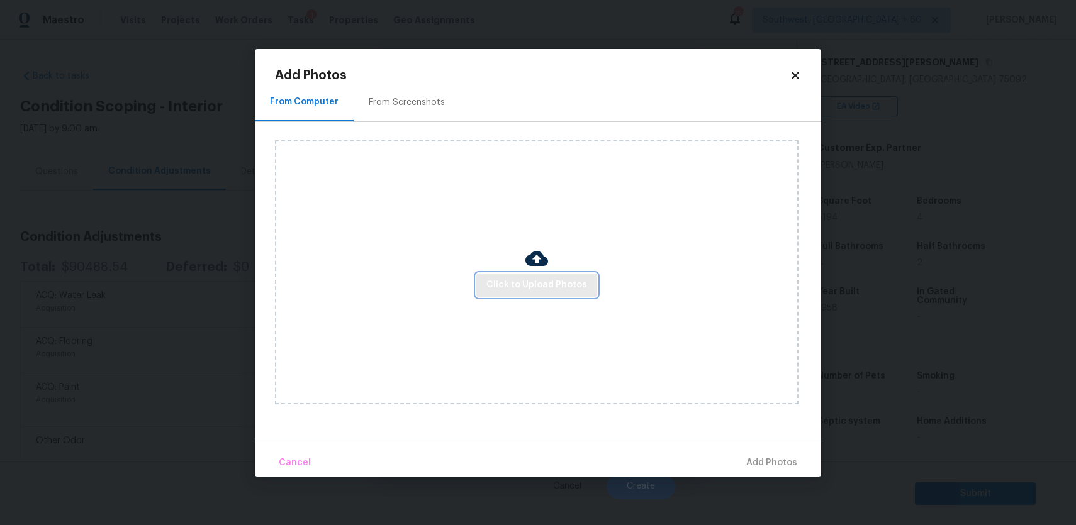
click at [545, 279] on span "Click to Upload Photos" at bounding box center [536, 285] width 101 height 16
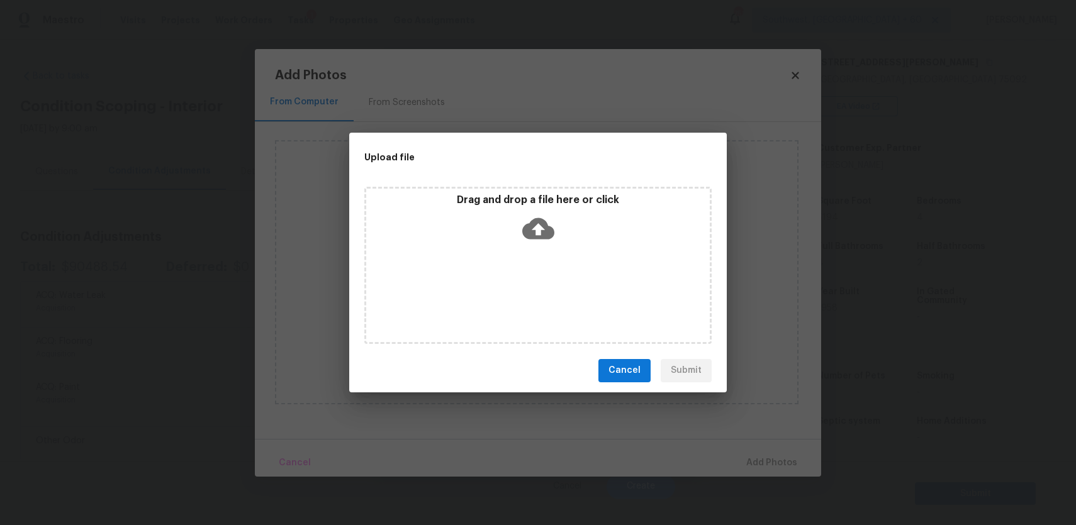
click at [545, 279] on div "Drag and drop a file here or click" at bounding box center [537, 265] width 347 height 157
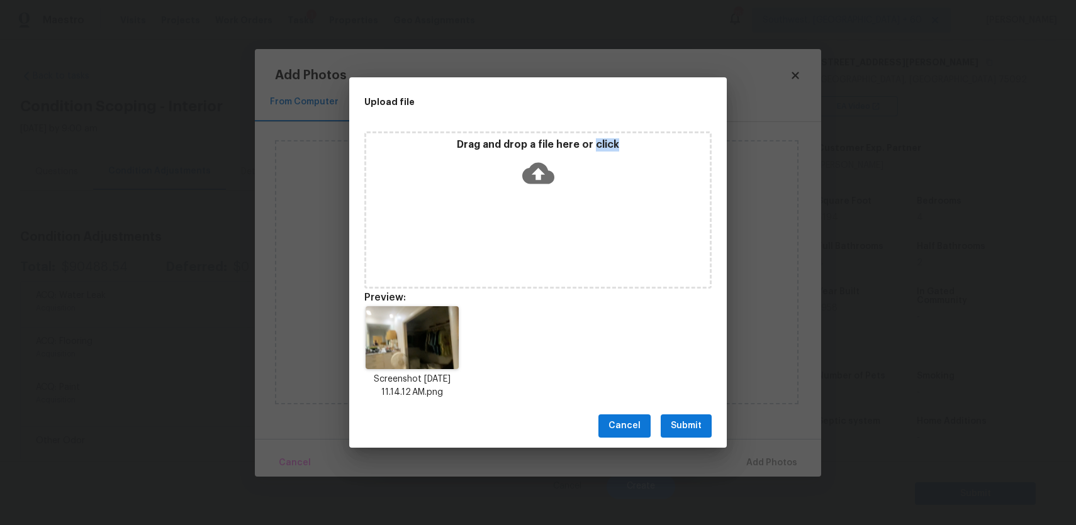
click at [676, 438] on div "Cancel Submit" at bounding box center [537, 425] width 377 height 43
click at [677, 420] on span "Submit" at bounding box center [686, 426] width 31 height 16
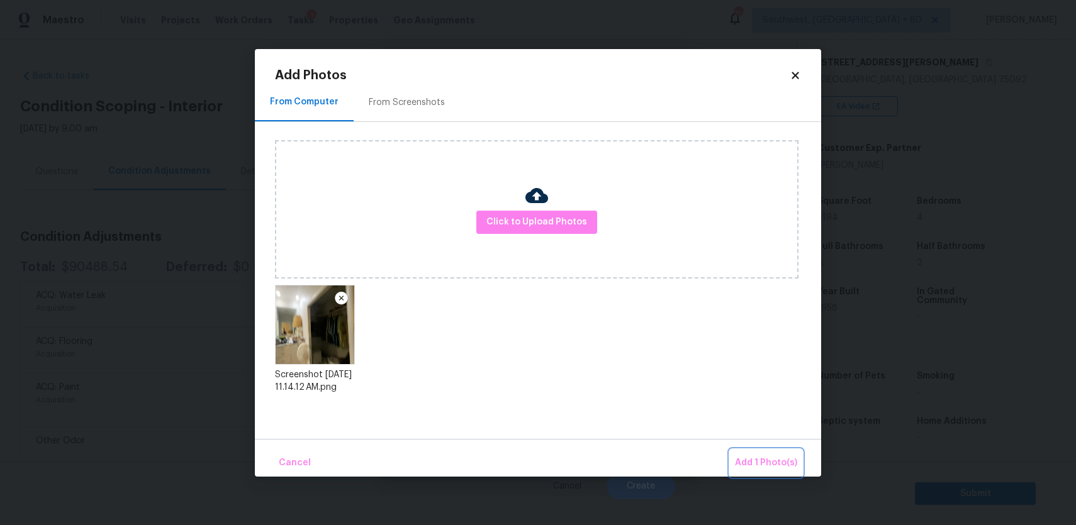
click at [753, 455] on span "Add 1 Photo(s)" at bounding box center [766, 463] width 62 height 16
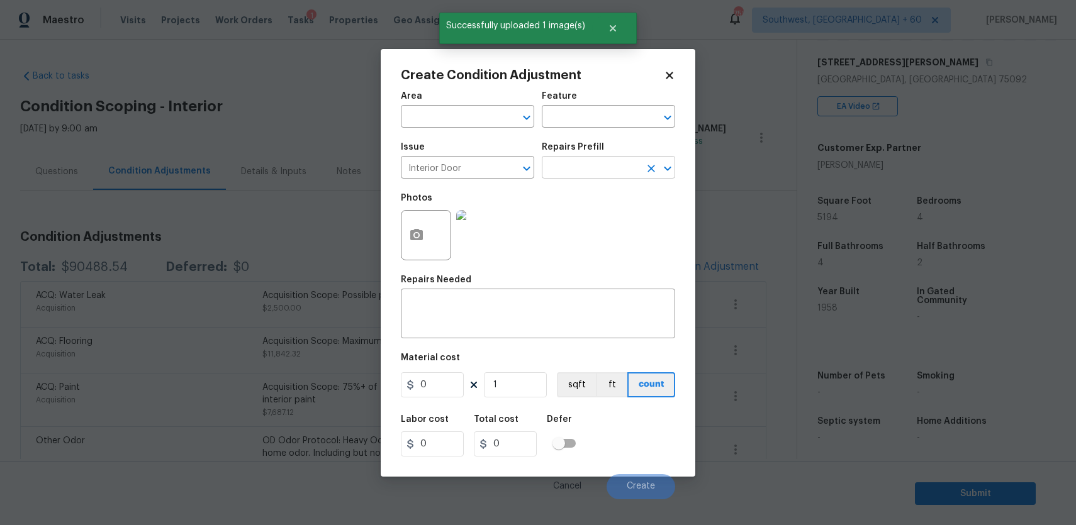
click at [589, 164] on input "text" at bounding box center [591, 168] width 98 height 19
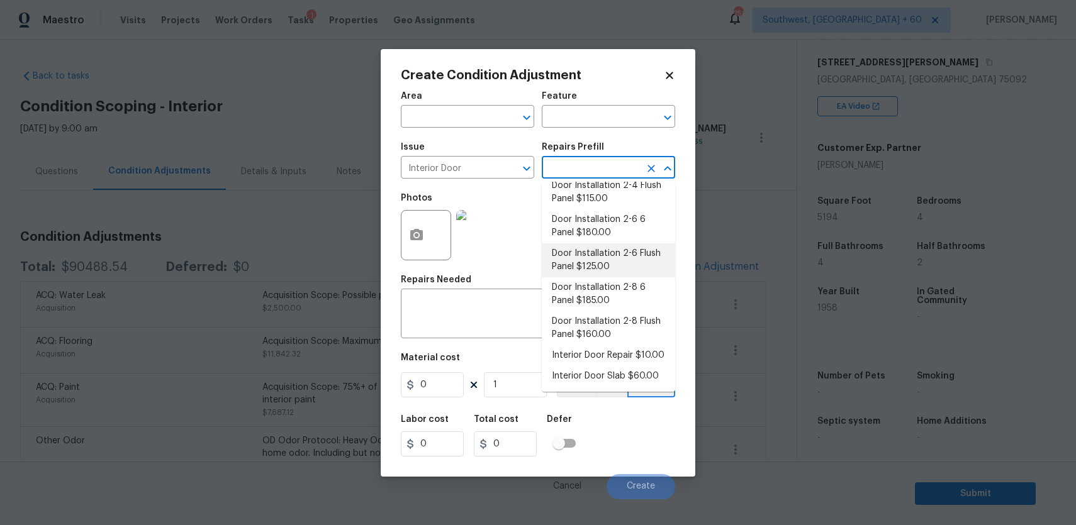
scroll to position [0, 0]
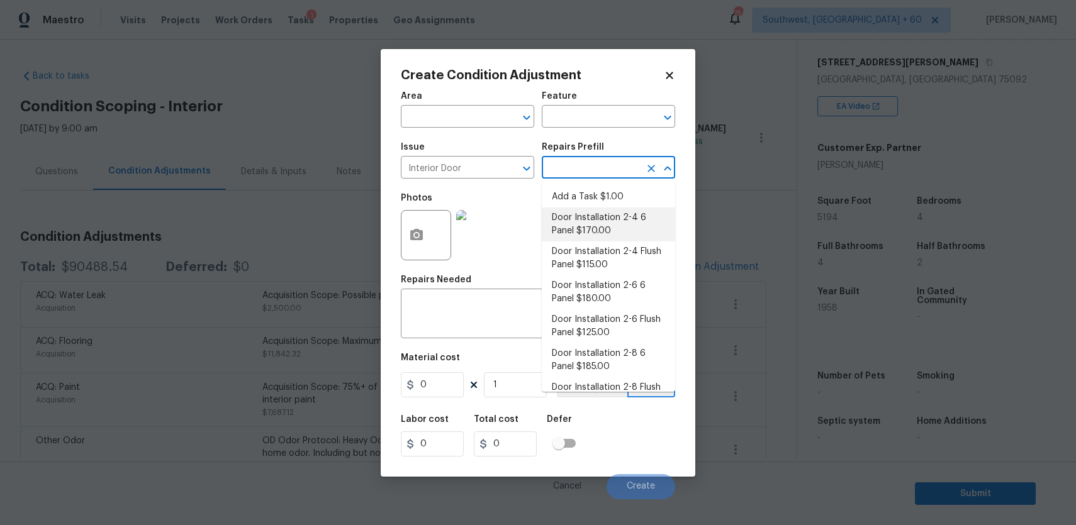
click at [606, 218] on li "Door Installation 2-4 6 Panel $170.00" at bounding box center [608, 225] width 133 height 34
type input "Interior Door"
type textarea "Remove the existing door (if present). Install a new pre-hung 2-4 6 panel inter…"
type input "170"
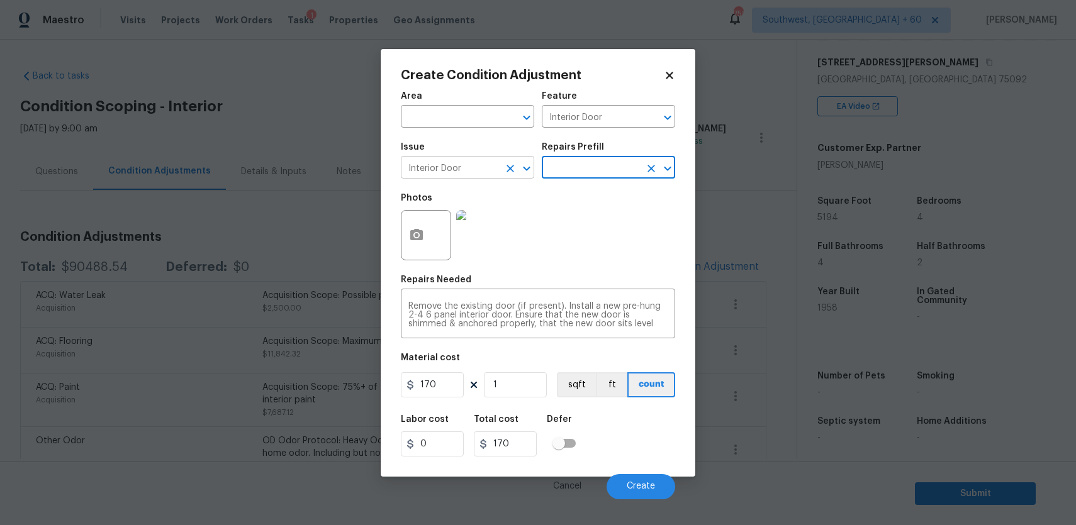
click at [460, 172] on input "Interior Door" at bounding box center [450, 168] width 98 height 19
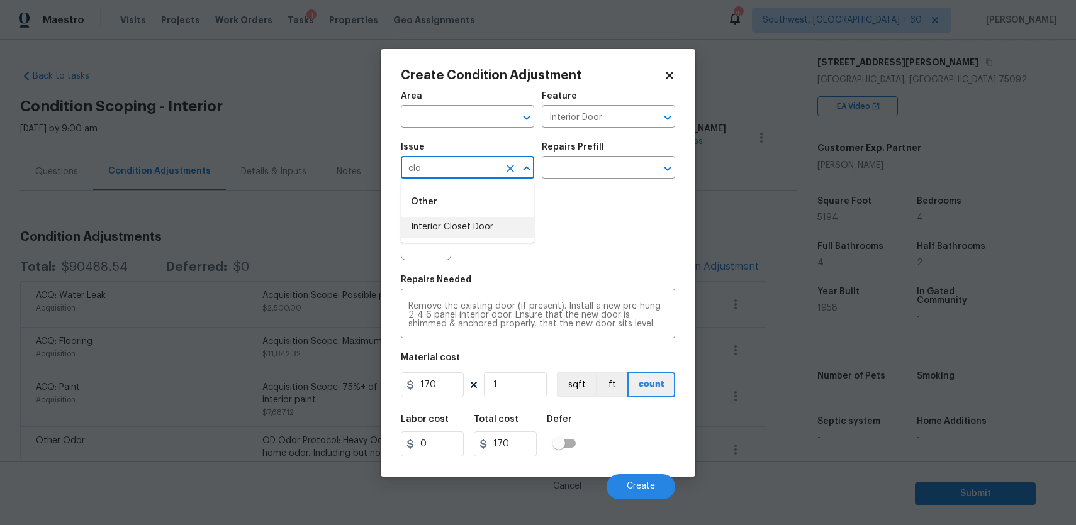
click at [474, 222] on li "Interior Closet Door" at bounding box center [467, 227] width 133 height 21
type input "Interior Closet Door"
click at [555, 167] on input "text" at bounding box center [591, 168] width 98 height 19
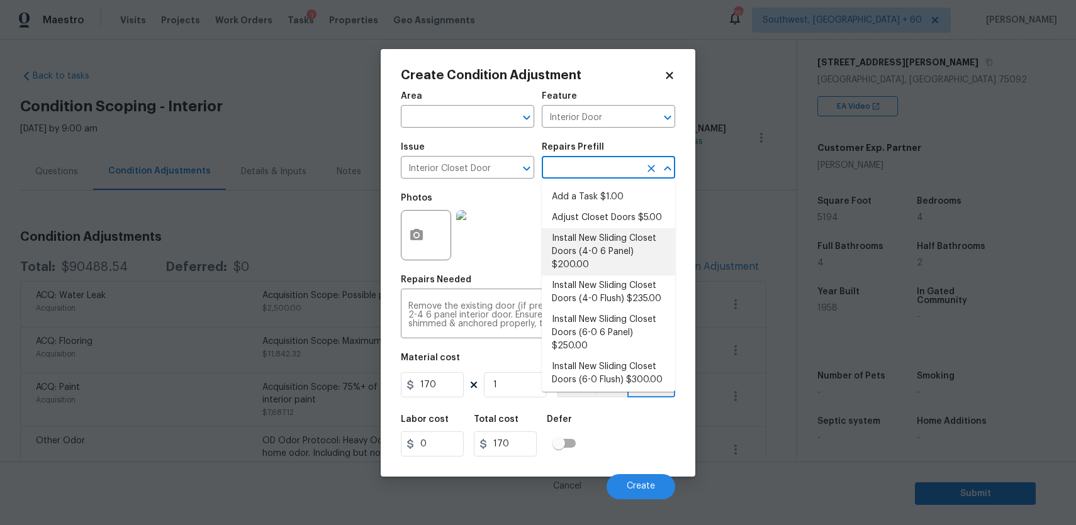
click at [614, 255] on li "Install New Sliding Closet Doors (4-0 6 Panel) $200.00" at bounding box center [608, 251] width 133 height 47
type textarea "Remove the existing door (if present). Install a new 4-0 bi-fold 6 panel interi…"
type input "200"
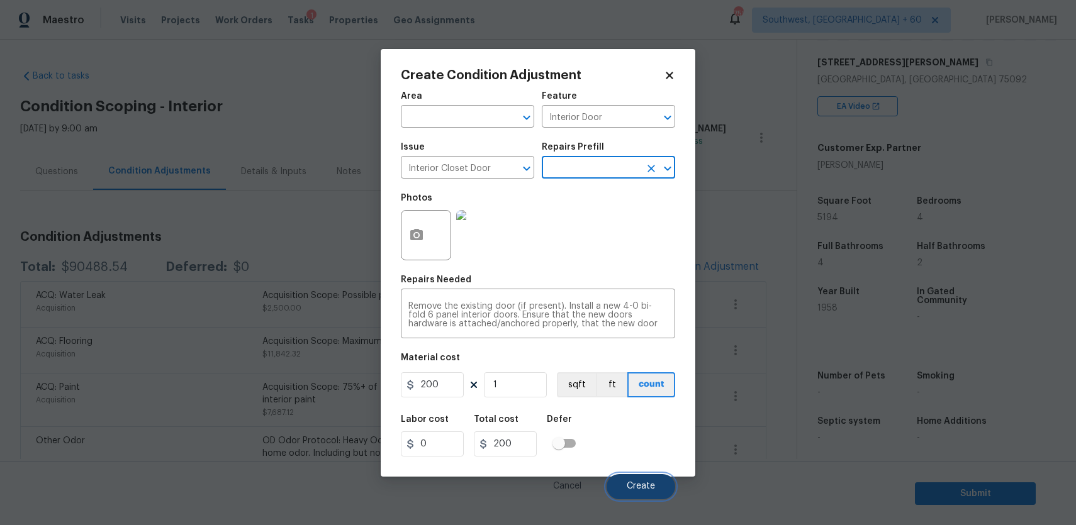
click at [635, 482] on span "Create" at bounding box center [640, 486] width 28 height 9
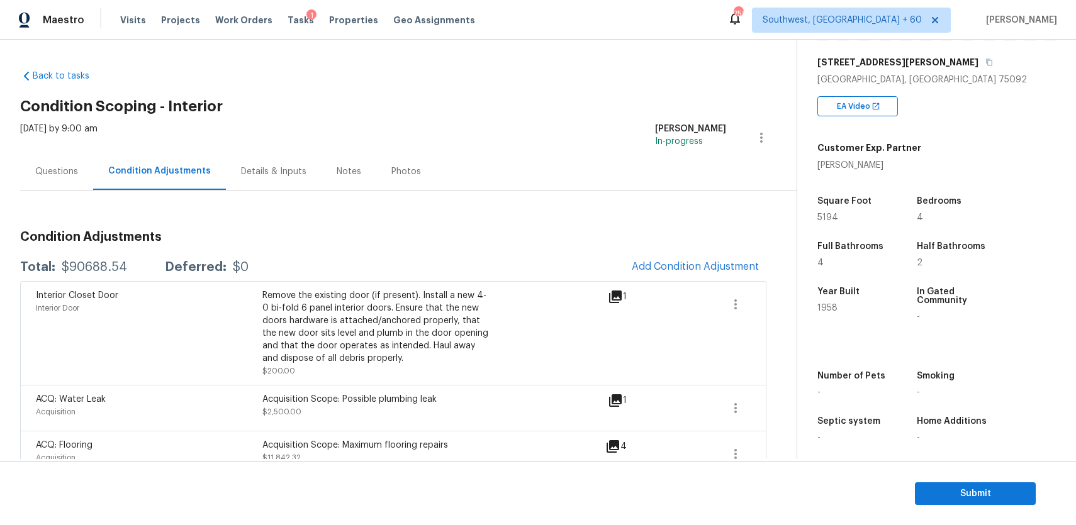
click at [65, 174] on div "Questions" at bounding box center [56, 171] width 43 height 13
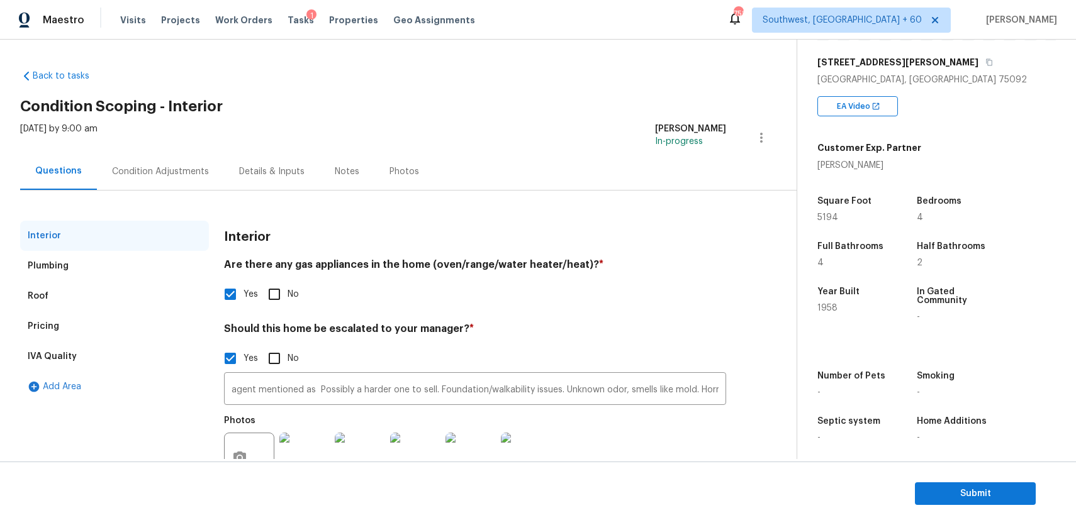
click at [157, 174] on div "Condition Adjustments" at bounding box center [160, 171] width 97 height 13
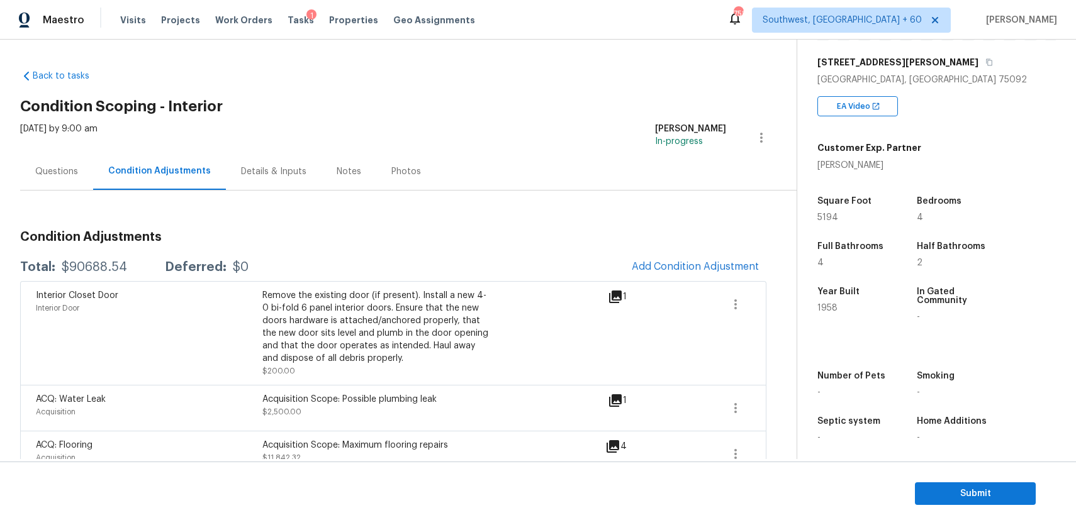
click at [100, 259] on div "Total: $90688.54 Deferred: $0 Add Condition Adjustment" at bounding box center [393, 267] width 746 height 28
click at [100, 264] on div "$90688.54" at bounding box center [94, 267] width 65 height 13
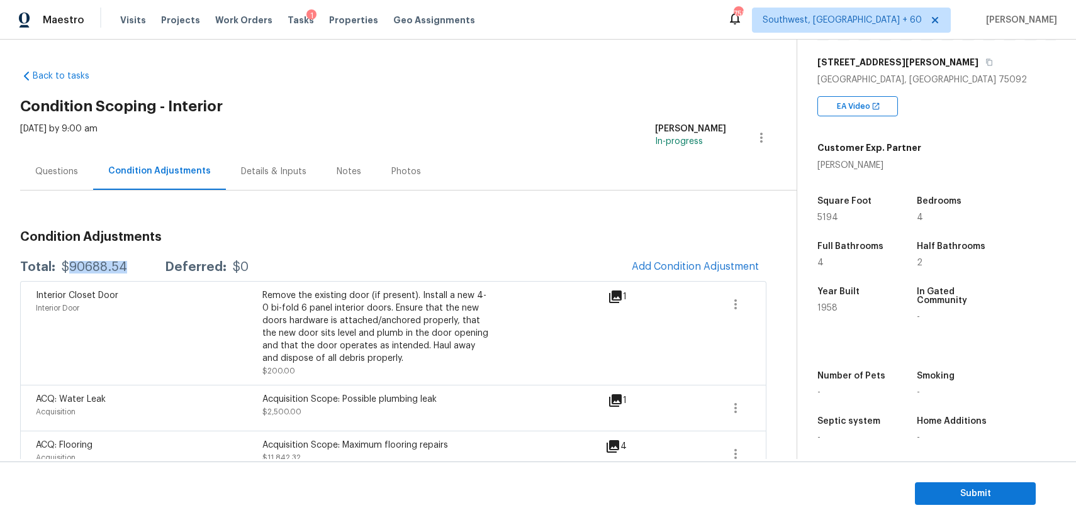
click at [100, 264] on div "$90688.54" at bounding box center [94, 267] width 65 height 13
copy div "$90688.54"
click at [55, 178] on div "Questions" at bounding box center [56, 171] width 73 height 37
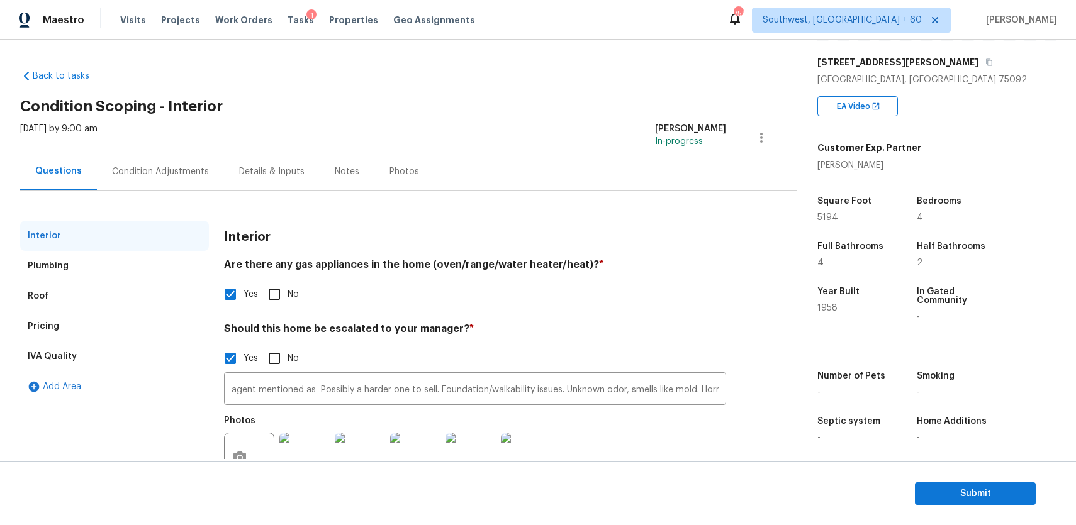
click at [156, 169] on div "Condition Adjustments" at bounding box center [160, 171] width 97 height 13
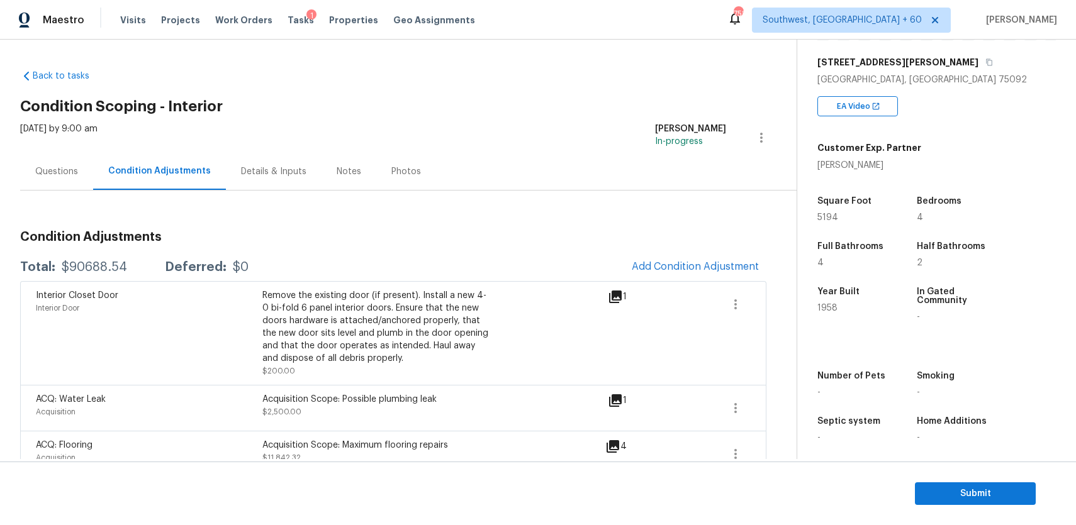
click at [82, 259] on div "Total: $90688.54 Deferred: $0 Add Condition Adjustment" at bounding box center [393, 267] width 746 height 28
copy div "$"
click at [82, 259] on div "Total: $90688.54 Deferred: $0 Add Condition Adjustment" at bounding box center [393, 267] width 746 height 28
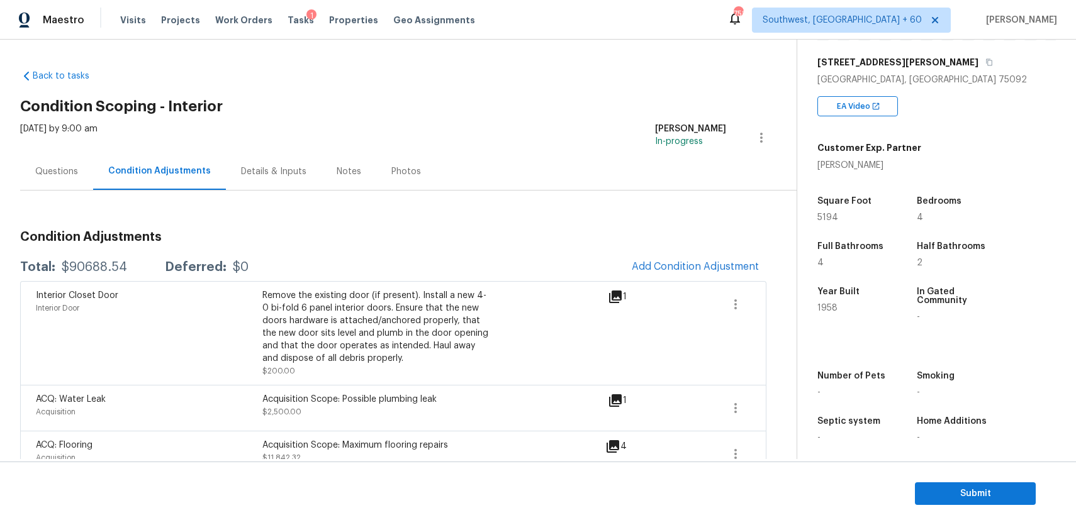
click at [82, 259] on div "Total: $90688.54 Deferred: $0 Add Condition Adjustment" at bounding box center [393, 267] width 746 height 28
click at [99, 274] on div "Total: $90688.54 Deferred: $0 Add Condition Adjustment" at bounding box center [393, 267] width 746 height 28
click at [75, 267] on div "$90688.54" at bounding box center [94, 267] width 65 height 13
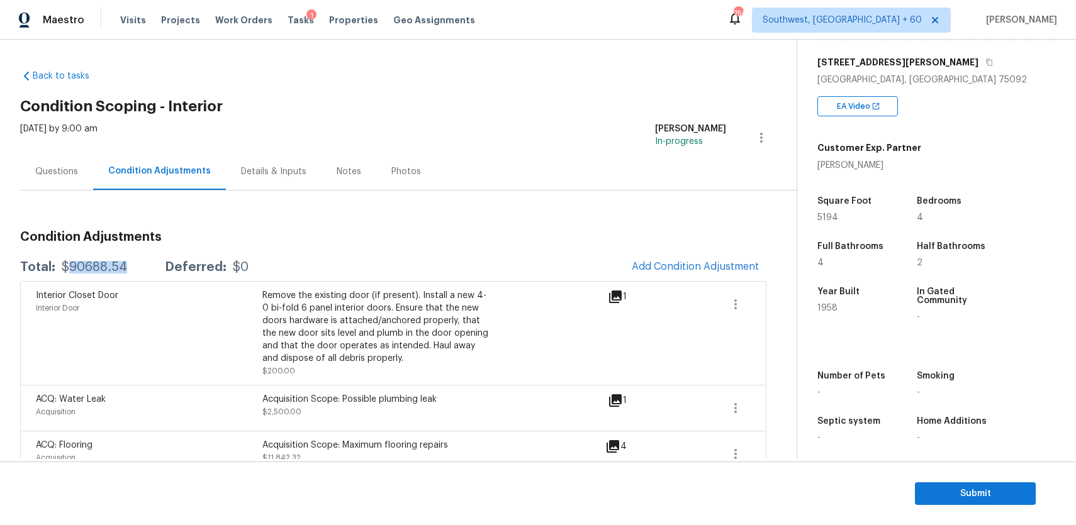
copy div "90688.54"
click at [75, 267] on div "$90688.54" at bounding box center [94, 267] width 65 height 13
click at [63, 173] on div "Questions" at bounding box center [56, 171] width 43 height 13
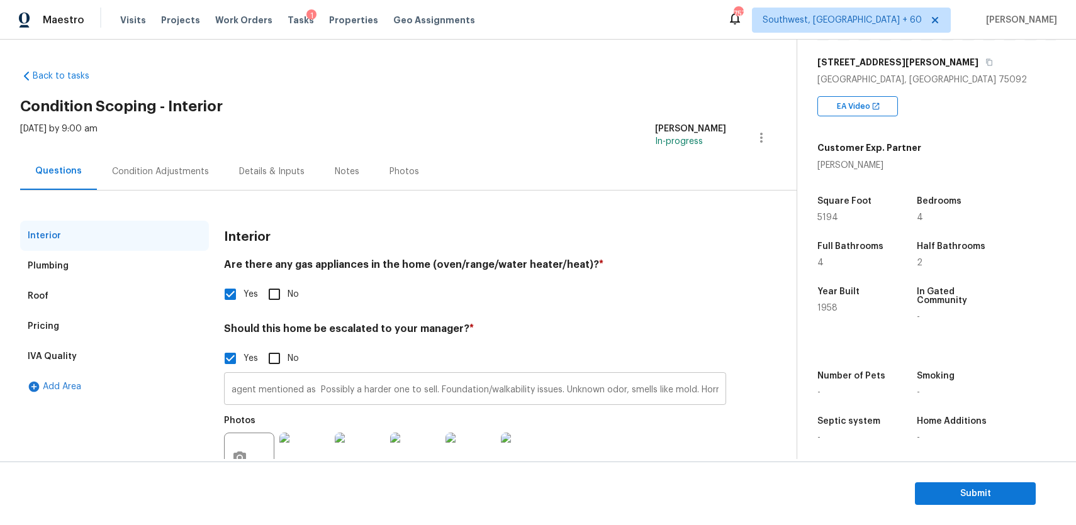
click at [332, 396] on input "agent mentioned as Possibly a harder one to sell. Foundation/walkability issues…" at bounding box center [475, 391] width 502 height 30
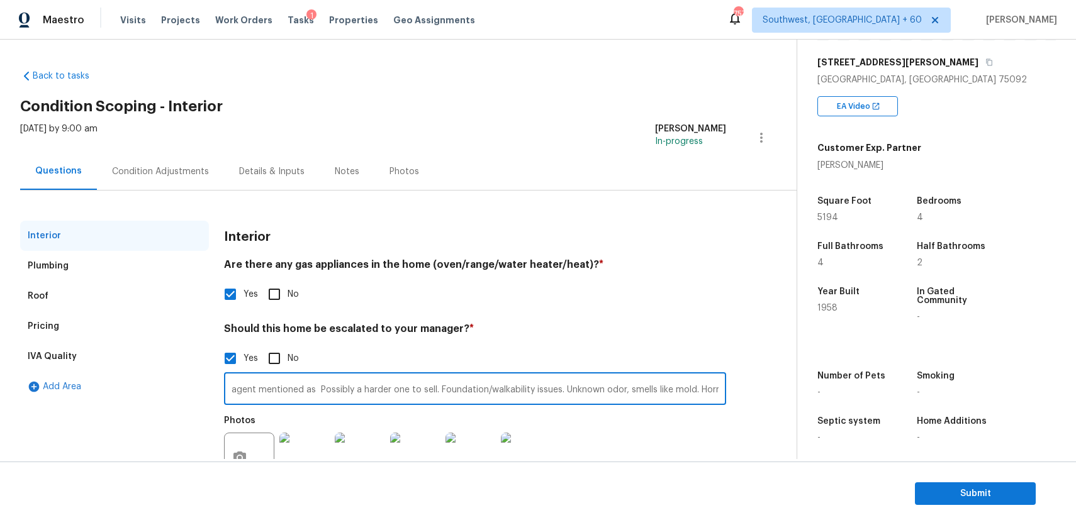
click at [332, 396] on input "agent mentioned as Possibly a harder one to sell. Foundation/walkability issues…" at bounding box center [475, 391] width 502 height 30
click at [187, 170] on div "Condition Adjustments" at bounding box center [160, 171] width 97 height 13
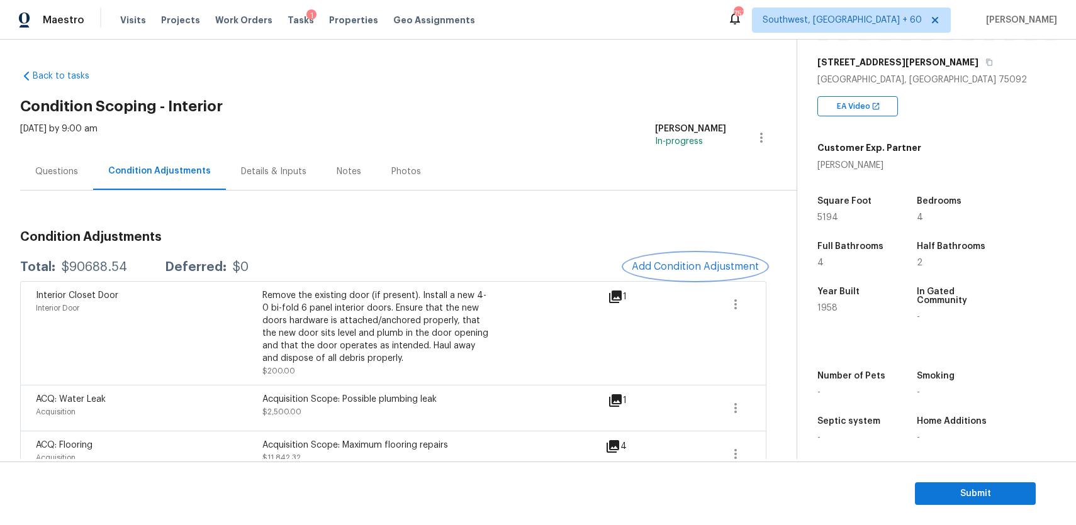
click at [715, 253] on button "Add Condition Adjustment" at bounding box center [695, 266] width 142 height 26
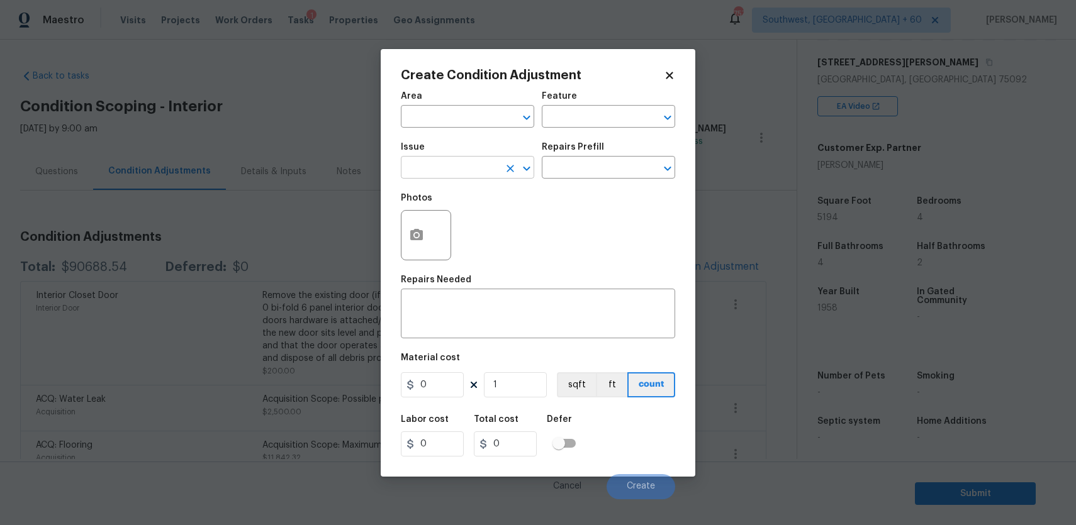
click at [480, 159] on input "text" at bounding box center [450, 168] width 98 height 19
click at [489, 231] on li "ACQ: Organic Material" at bounding box center [467, 227] width 133 height 21
type input "ACQ: Organic Material"
click at [593, 172] on input "text" at bounding box center [591, 168] width 98 height 19
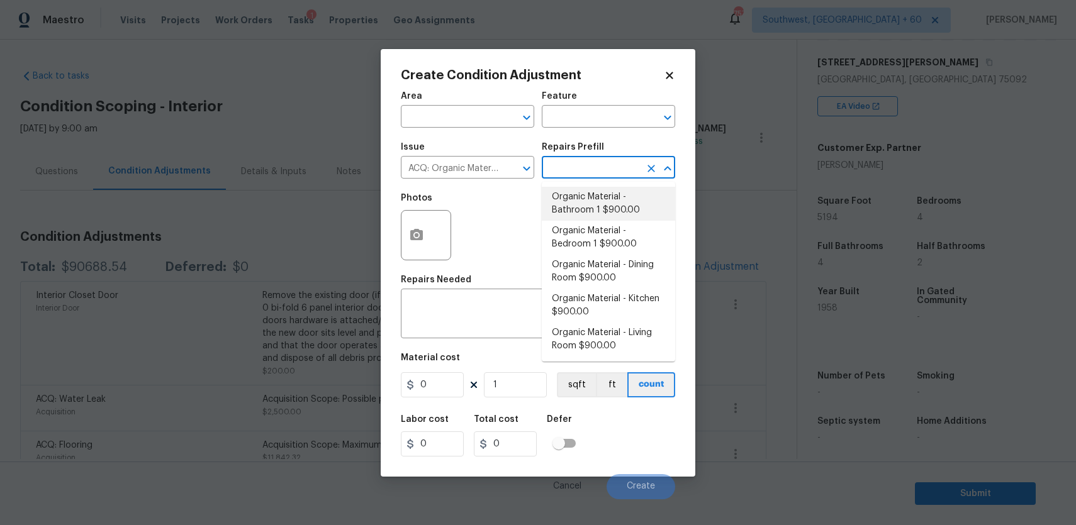
click at [623, 201] on li "Organic Material - Bathroom 1 $900.00" at bounding box center [608, 204] width 133 height 34
type input "Acquisition"
type textarea "Acquisition Scope: Conditions Conducive to Organic Material - Bathroom 1 Discla…"
type input "900"
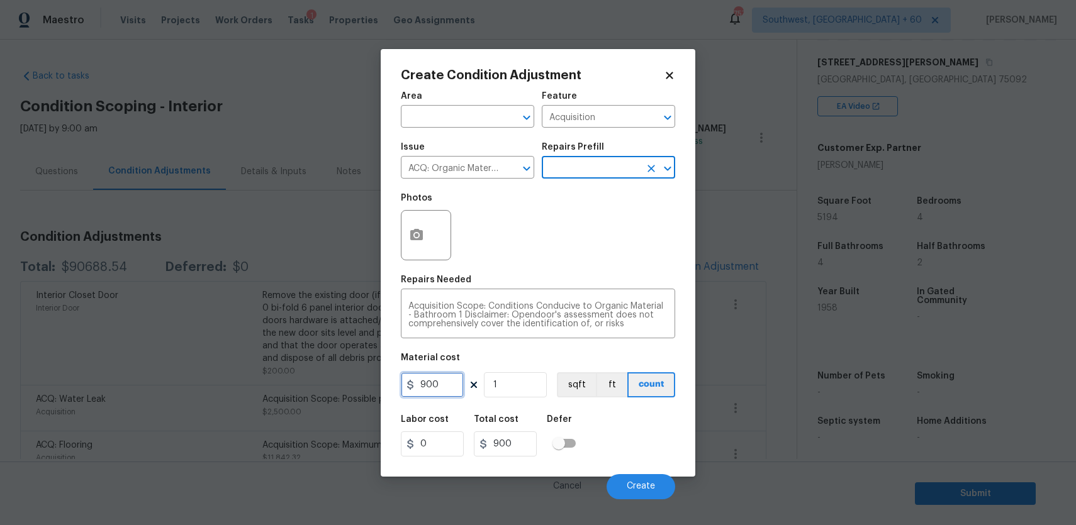
click at [431, 391] on input "900" at bounding box center [432, 384] width 63 height 25
type input "2500"
click at [459, 301] on div "Acquisition Scope: Conditions Conducive to Organic Material - Bathroom 1 Discla…" at bounding box center [538, 315] width 274 height 47
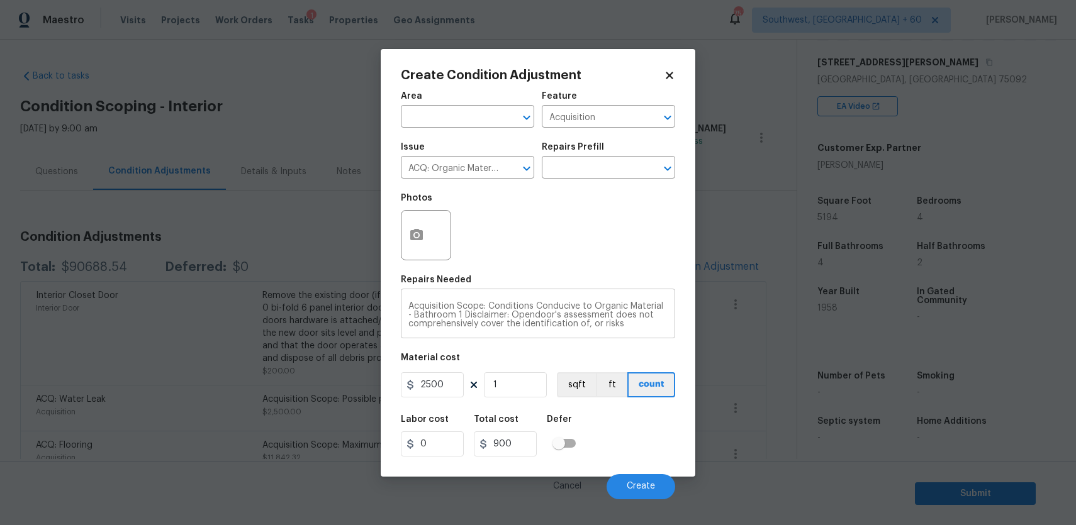
type input "2500"
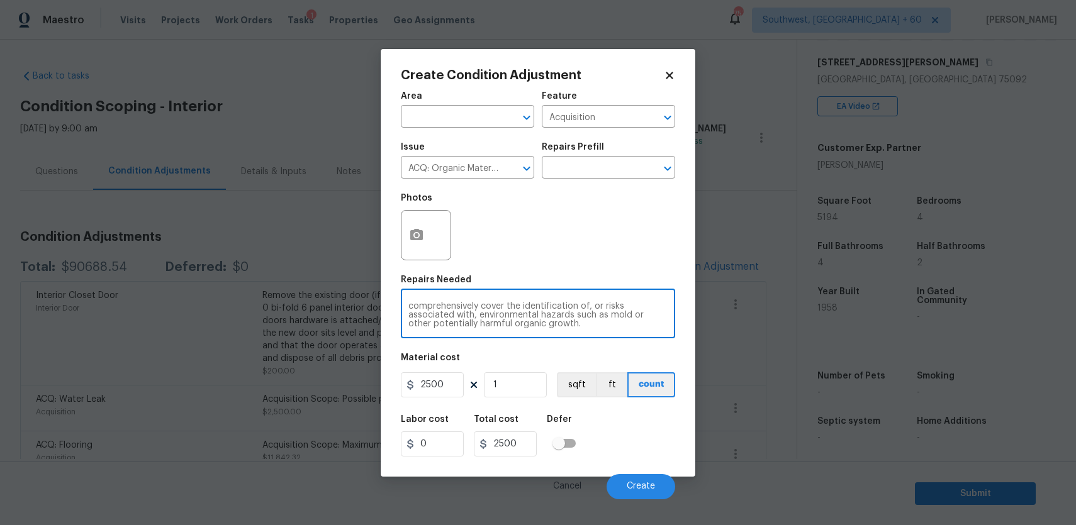
click at [459, 301] on div "Acquisition Scope: Conditions Conducive to Organic Material - Bathroom 1 Discla…" at bounding box center [538, 315] width 274 height 47
click at [419, 220] on button "button" at bounding box center [416, 235] width 30 height 49
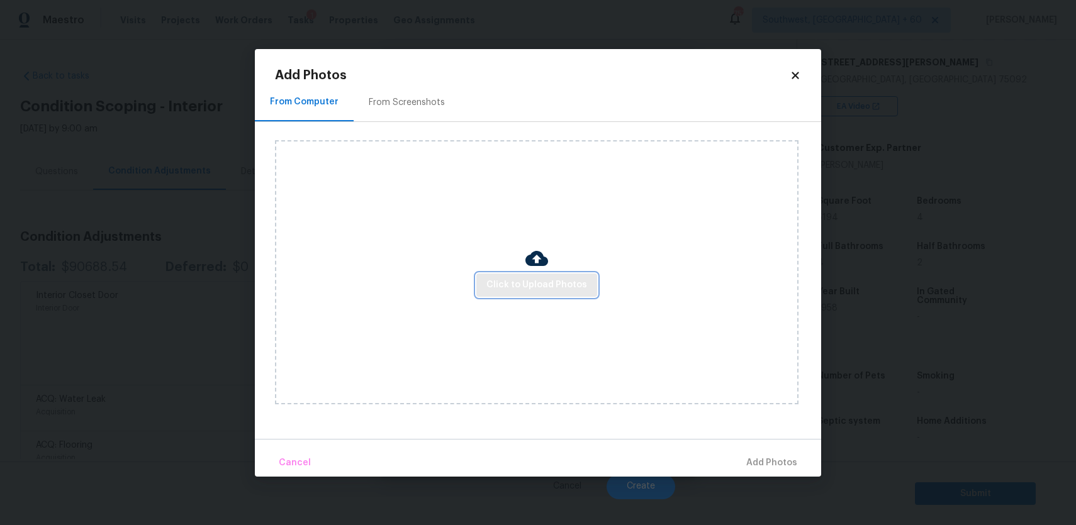
click at [572, 274] on button "Click to Upload Photos" at bounding box center [536, 285] width 121 height 23
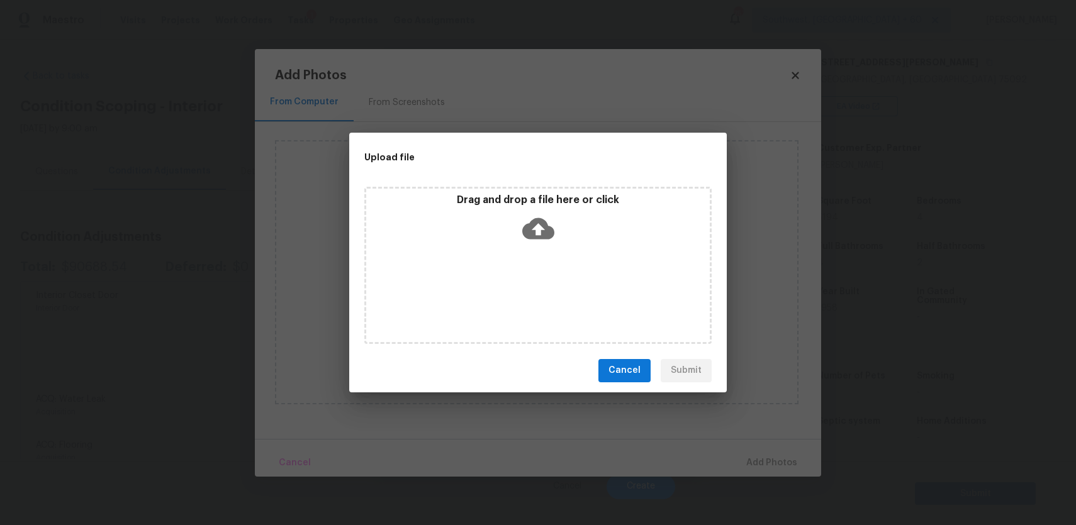
click at [572, 274] on div "Drag and drop a file here or click" at bounding box center [537, 265] width 347 height 157
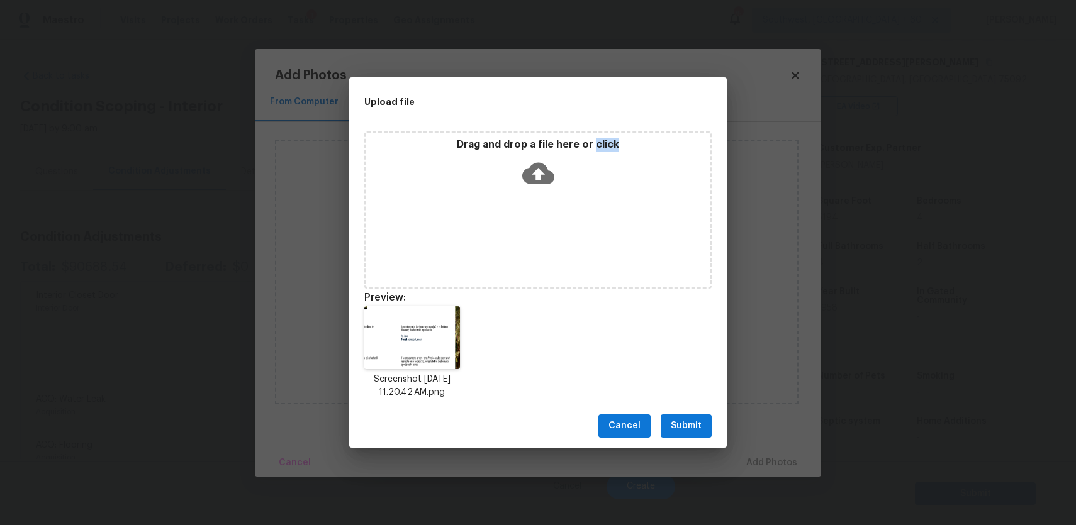
click at [687, 416] on button "Submit" at bounding box center [685, 426] width 51 height 23
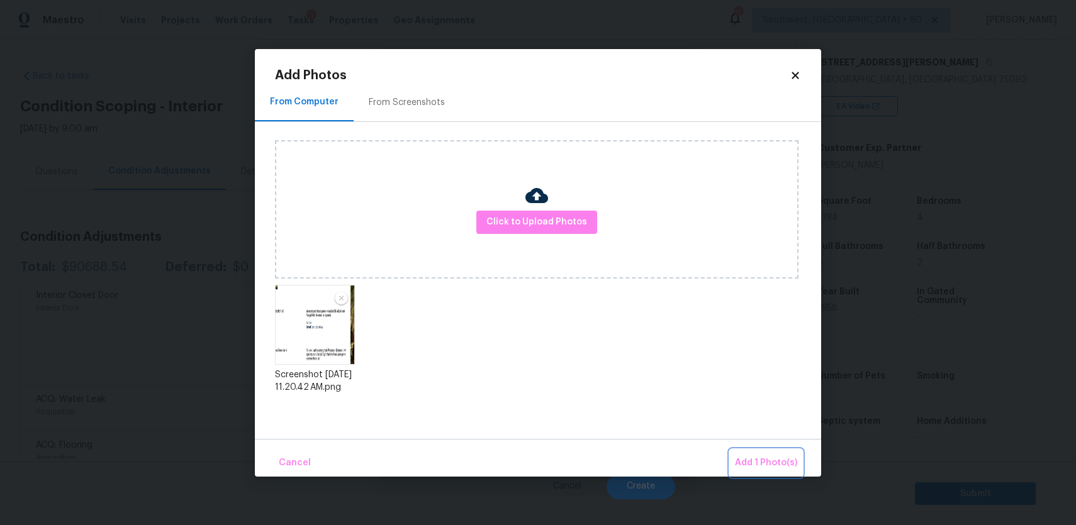
click at [780, 457] on span "Add 1 Photo(s)" at bounding box center [766, 463] width 62 height 16
click at [780, 457] on body "Maestro Visits Projects Work Orders Tasks 1 Properties Geo Assignments 757 Sout…" at bounding box center [538, 262] width 1076 height 525
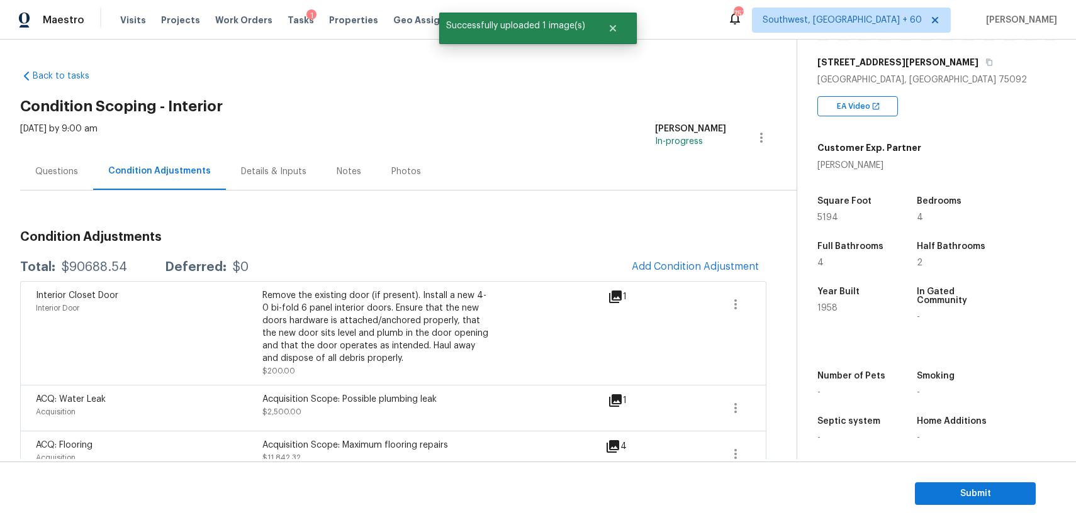
click at [621, 289] on icon at bounding box center [615, 296] width 15 height 15
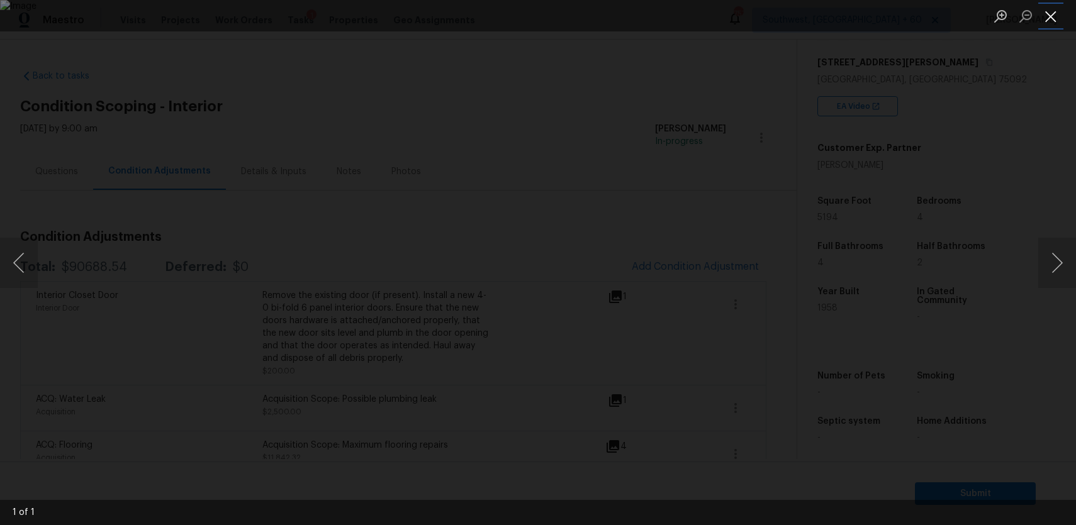
click at [1049, 21] on button "Close lightbox" at bounding box center [1050, 16] width 25 height 22
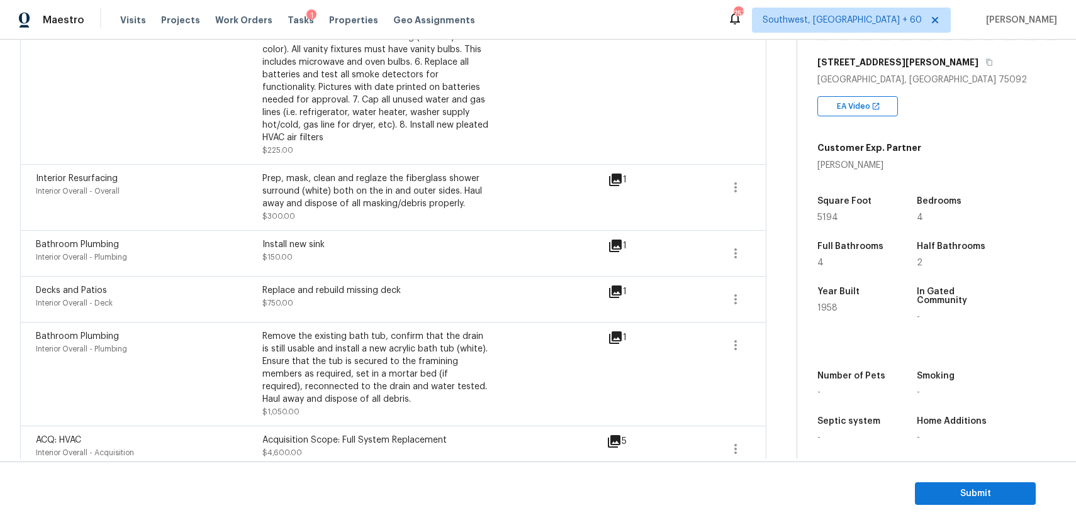
scroll to position [0, 0]
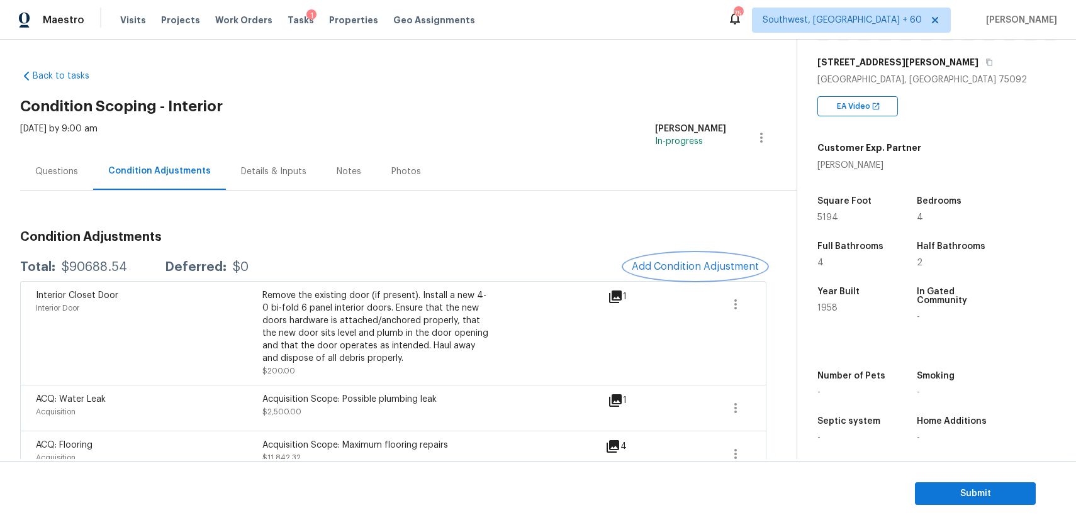
click at [682, 260] on button "Add Condition Adjustment" at bounding box center [695, 266] width 142 height 26
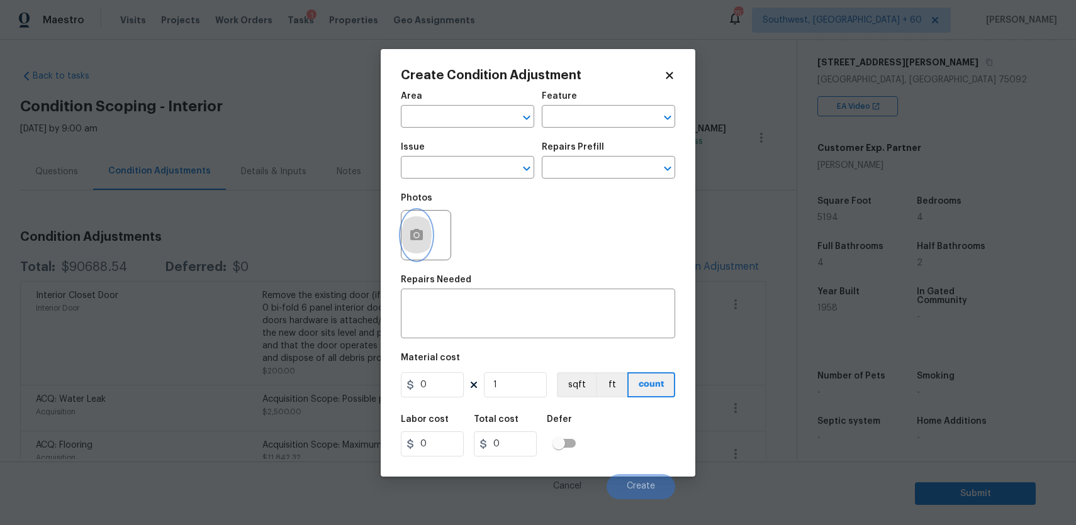
click at [422, 223] on button "button" at bounding box center [416, 235] width 30 height 49
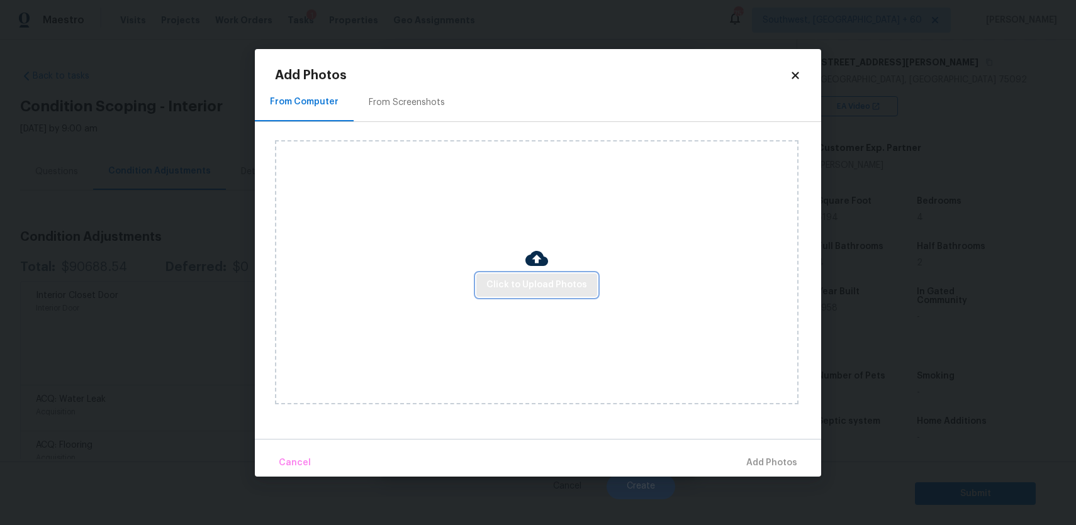
click at [585, 292] on button "Click to Upload Photos" at bounding box center [536, 285] width 121 height 23
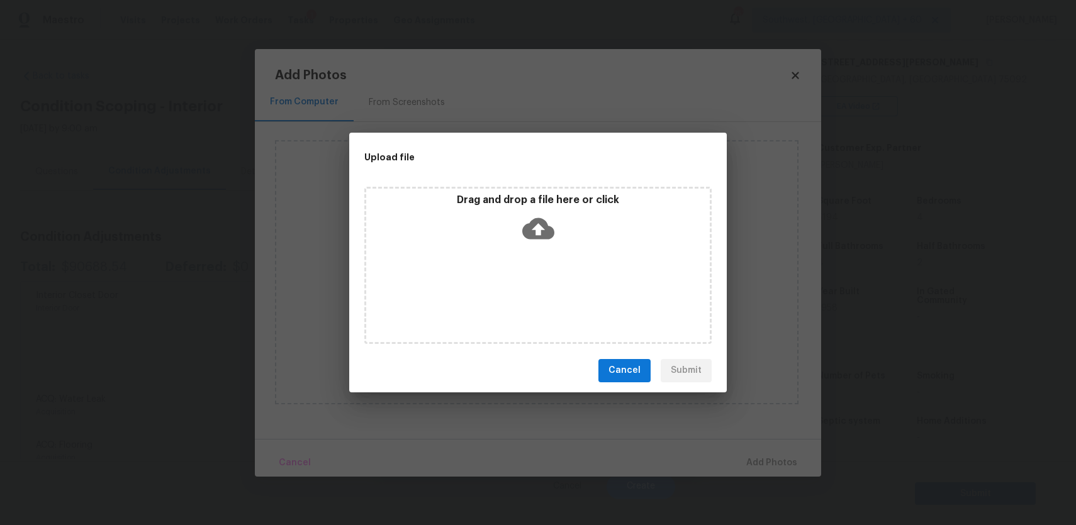
click at [585, 292] on div "Drag and drop a file here or click" at bounding box center [537, 265] width 347 height 157
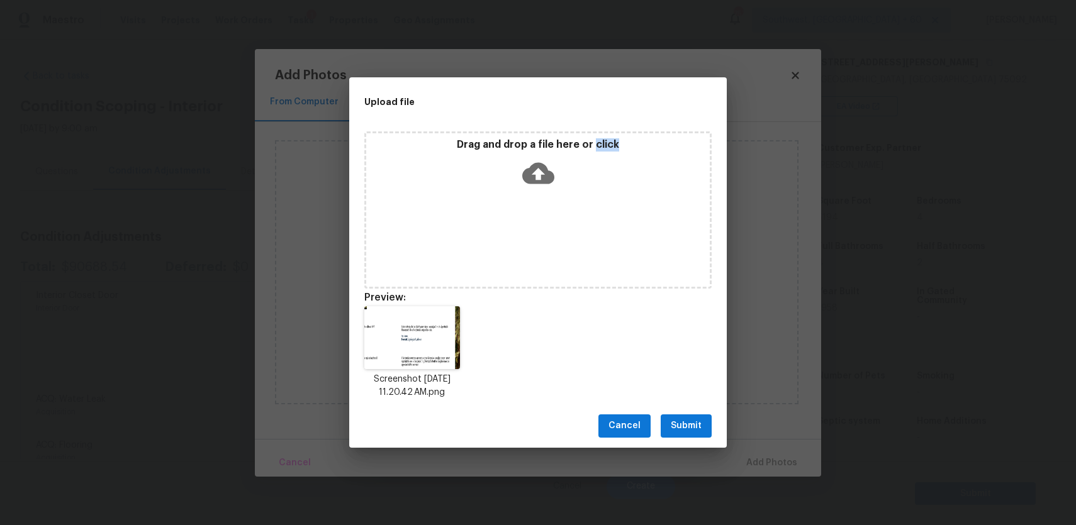
click at [664, 418] on button "Submit" at bounding box center [685, 426] width 51 height 23
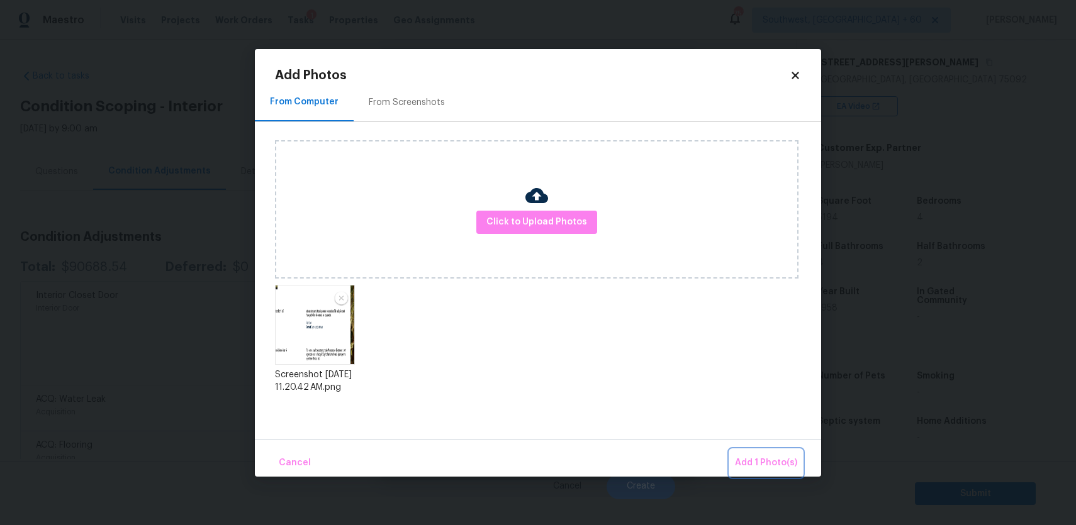
click at [773, 454] on button "Add 1 Photo(s)" at bounding box center [766, 463] width 72 height 27
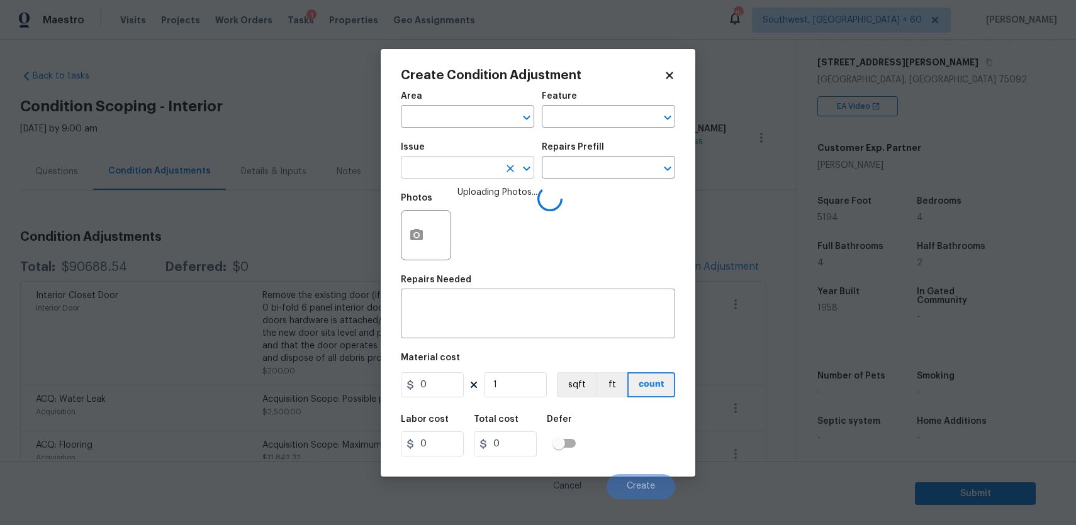
click at [487, 172] on input "text" at bounding box center [450, 168] width 98 height 19
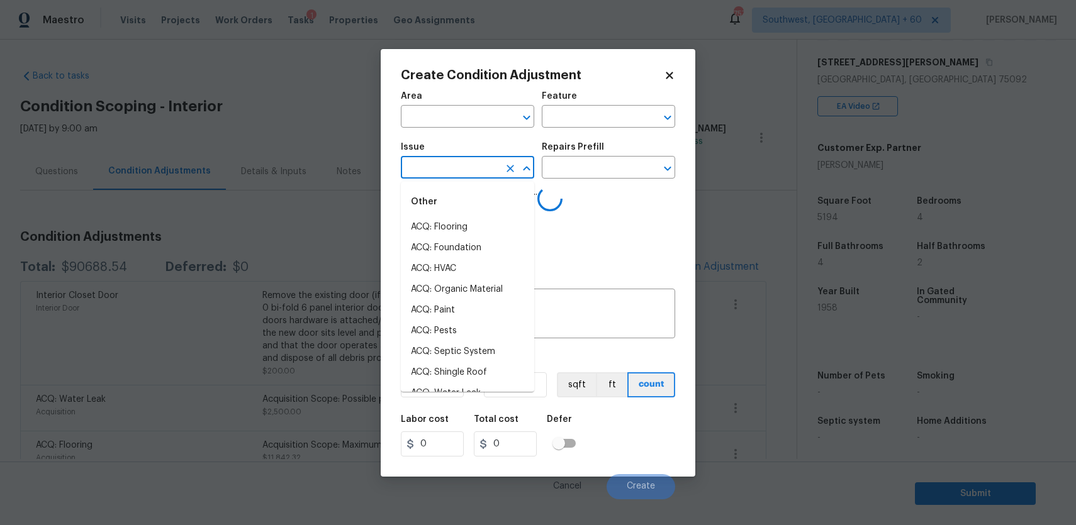
click at [492, 201] on div "Other" at bounding box center [467, 202] width 133 height 30
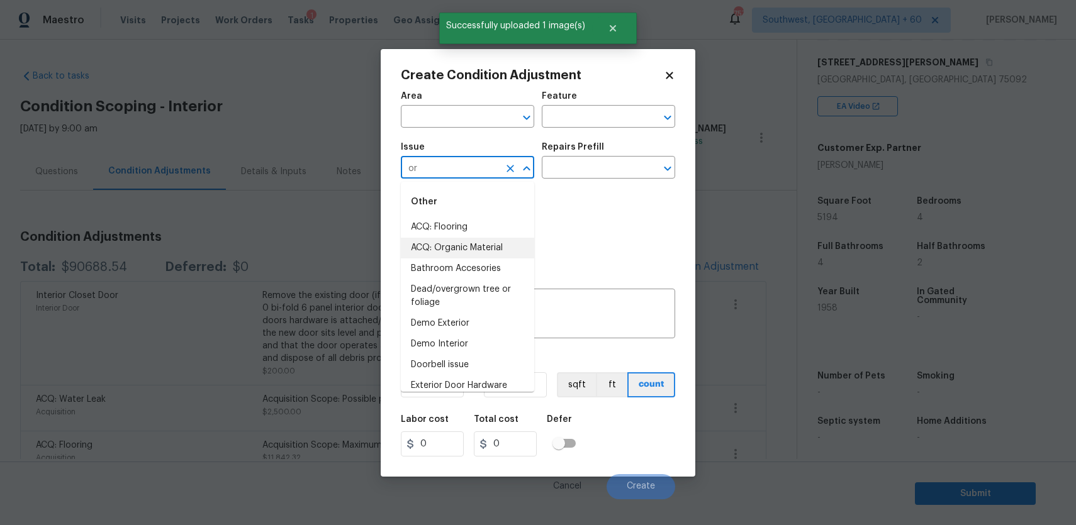
click at [490, 242] on li "ACQ: Organic Material" at bounding box center [467, 248] width 133 height 21
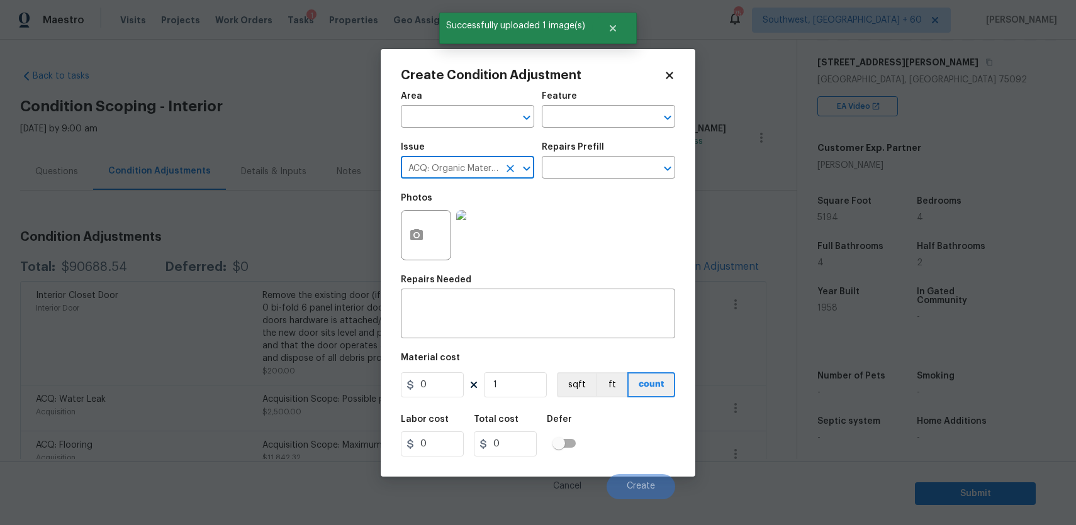
type input "ACQ: Organic Material"
click at [568, 181] on div "Issue ACQ: Organic Material ​ Repairs Prefill ​" at bounding box center [538, 160] width 274 height 51
click at [598, 167] on input "text" at bounding box center [591, 168] width 98 height 19
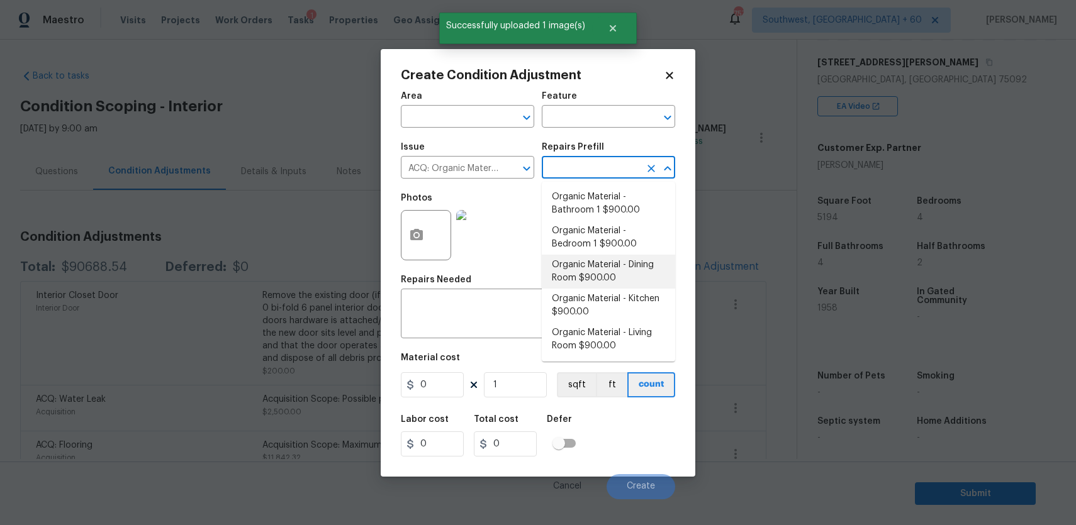
click at [635, 264] on li "Organic Material - Dining Room $900.00" at bounding box center [608, 272] width 133 height 34
type input "Acquisition"
type textarea "Acquisition Scope: Conditions Conducive to Organic Material - Dining Room Discl…"
type input "900"
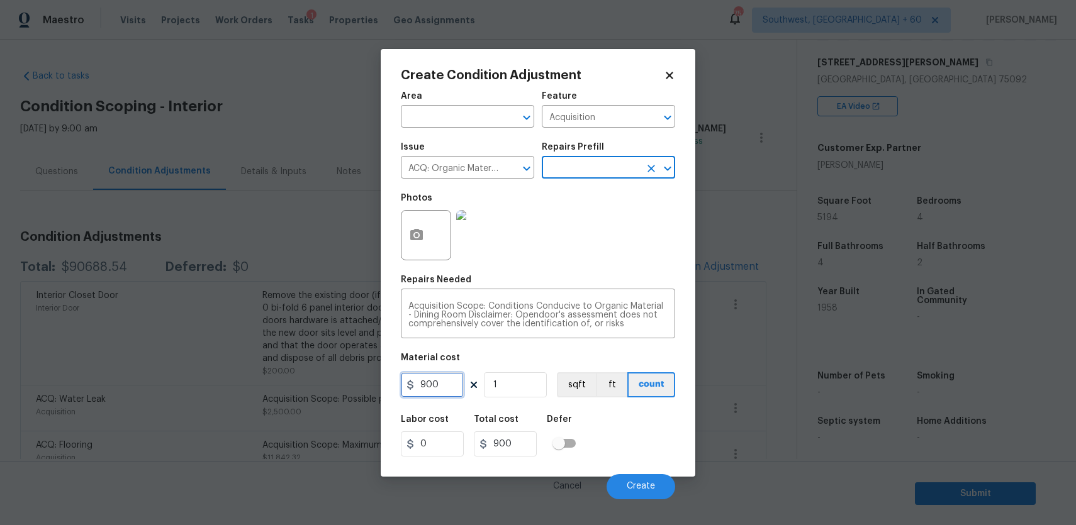
click at [442, 376] on input "900" at bounding box center [432, 384] width 63 height 25
type input "2500"
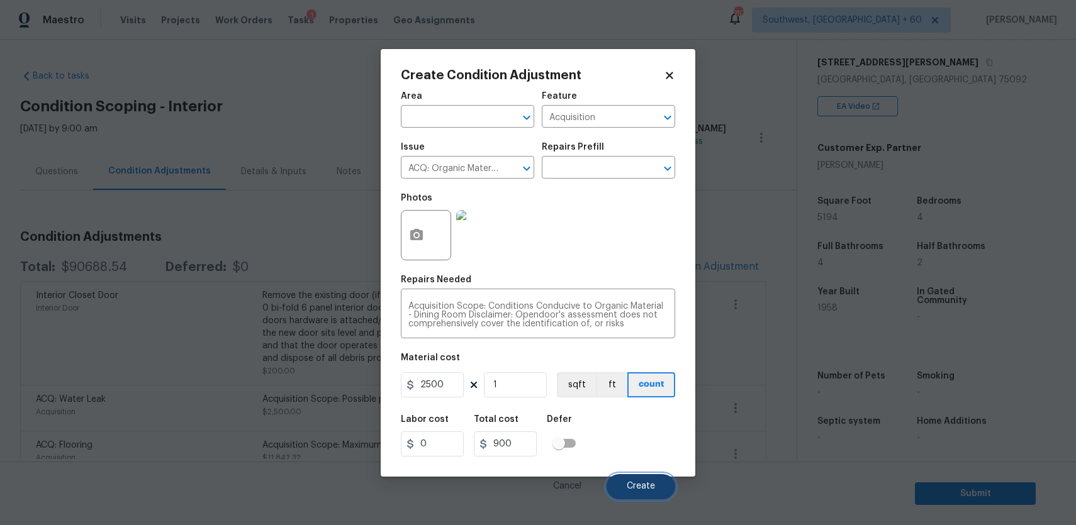
type input "2500"
click at [640, 488] on span "Create" at bounding box center [640, 486] width 28 height 9
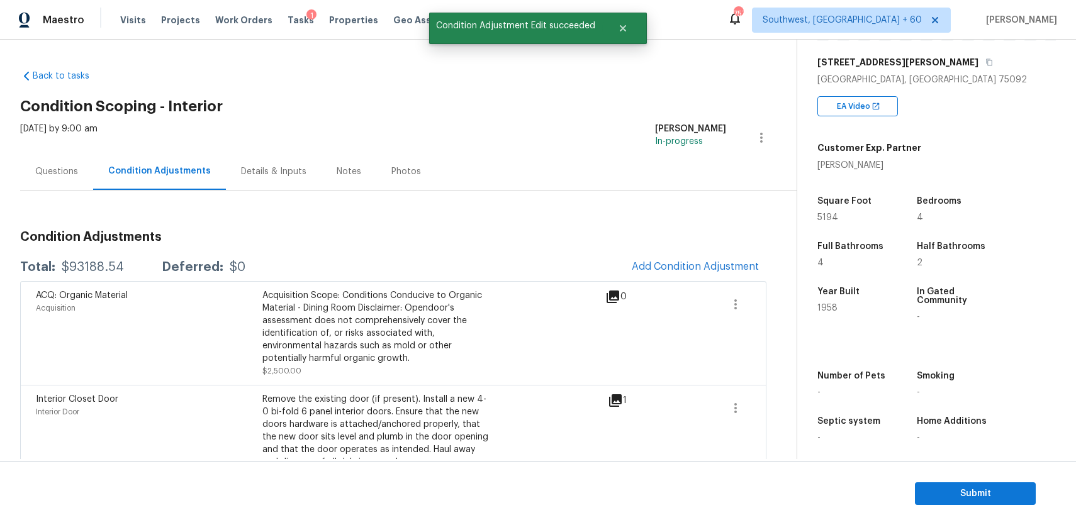
click at [80, 183] on div "Questions" at bounding box center [56, 171] width 73 height 37
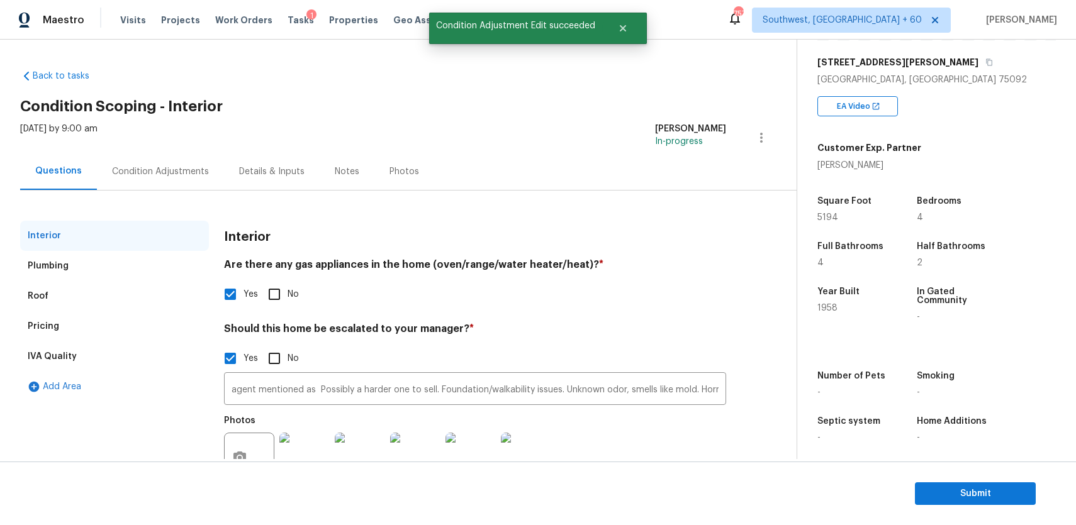
scroll to position [50, 0]
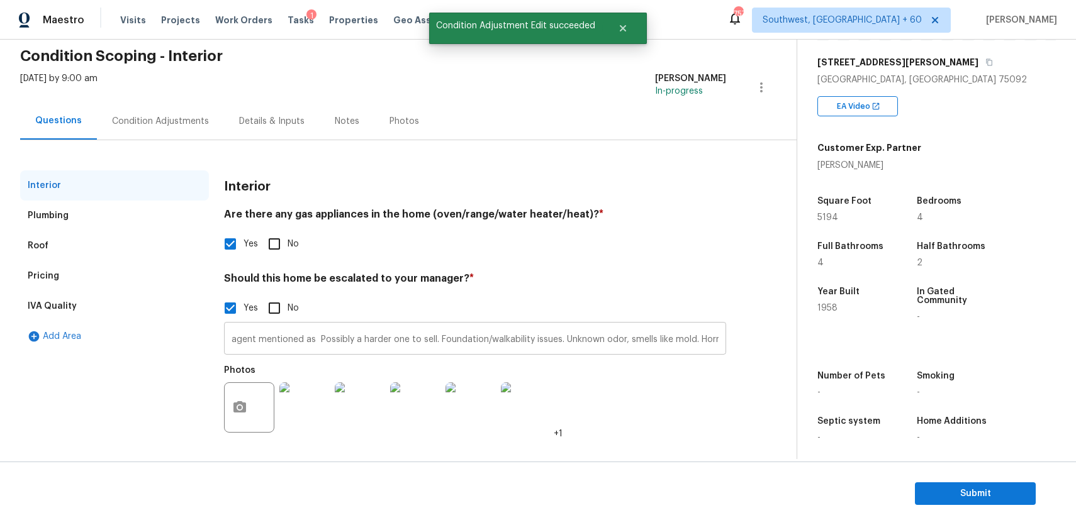
click at [443, 342] on input "agent mentioned as Possibly a harder one to sell. Foundation/walkability issues…" at bounding box center [475, 340] width 502 height 30
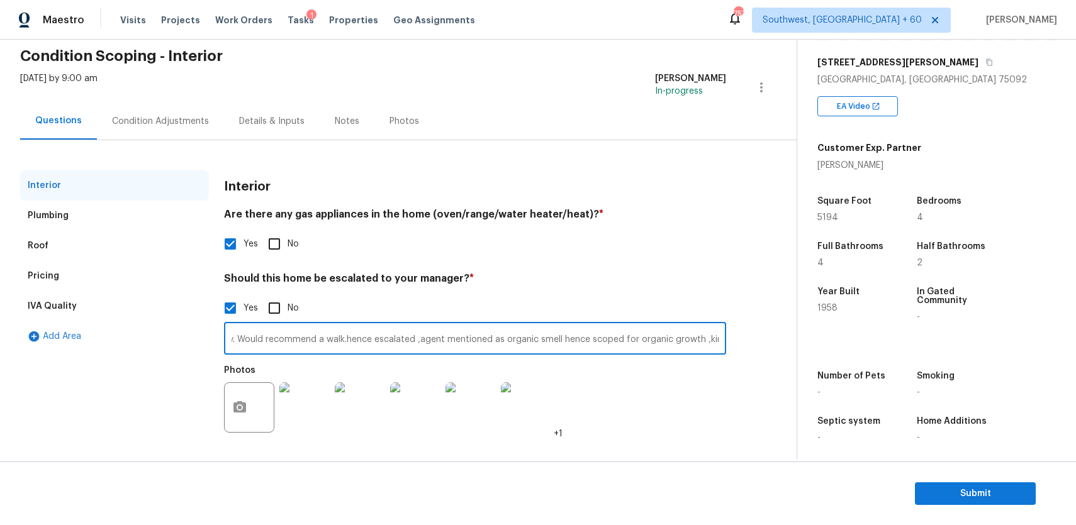
scroll to position [0, 0]
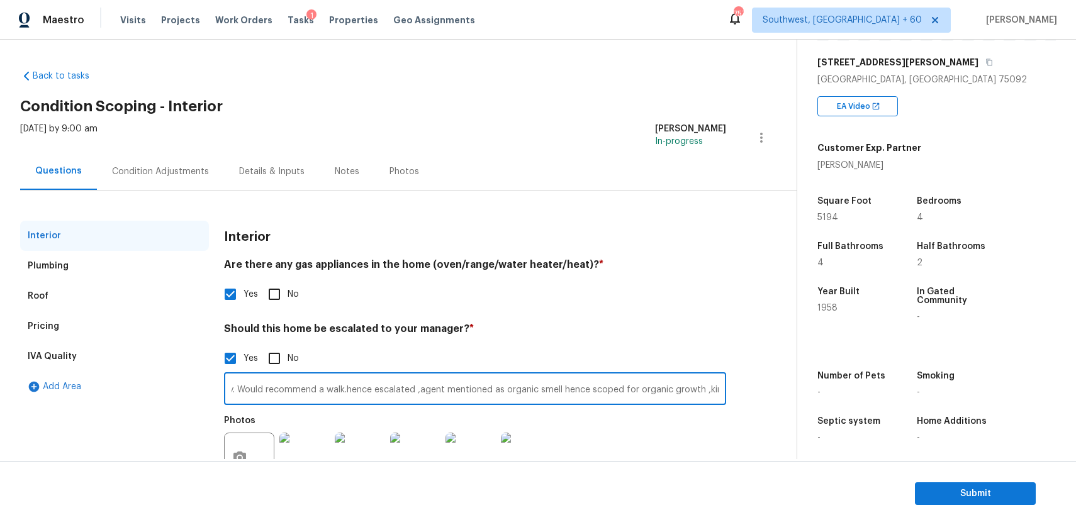
click at [691, 392] on input "agent mentioned as Possibly a harder one to sell. Foundation/walkability issues…" at bounding box center [475, 391] width 502 height 30
type input "agent mentioned as Possibly a harder one to sell. Foundation/walkability issues…"
click at [192, 182] on div "Condition Adjustments" at bounding box center [160, 171] width 127 height 37
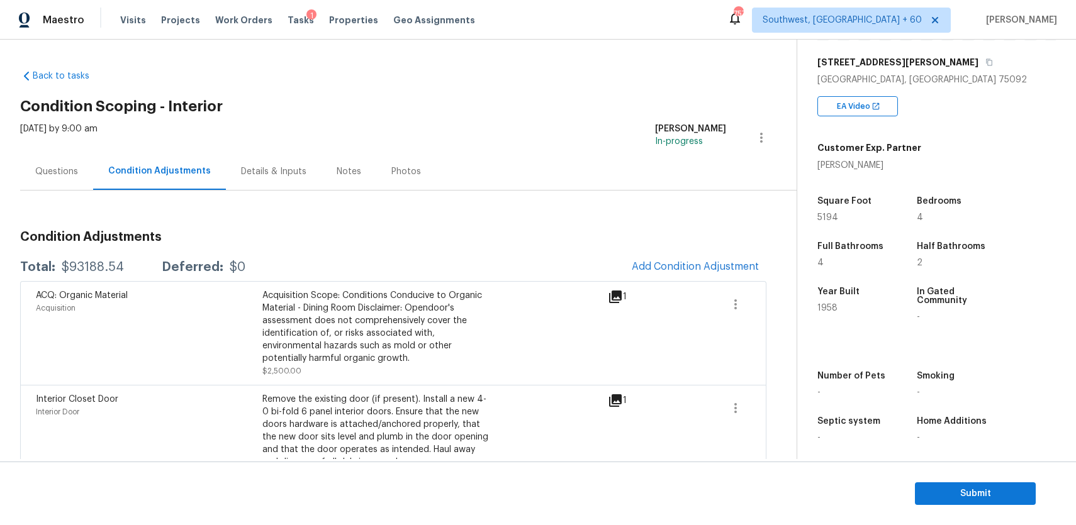
click at [91, 264] on div "$93188.54" at bounding box center [93, 267] width 62 height 13
copy div "$93188.54"
click at [59, 158] on div "Questions" at bounding box center [56, 171] width 73 height 37
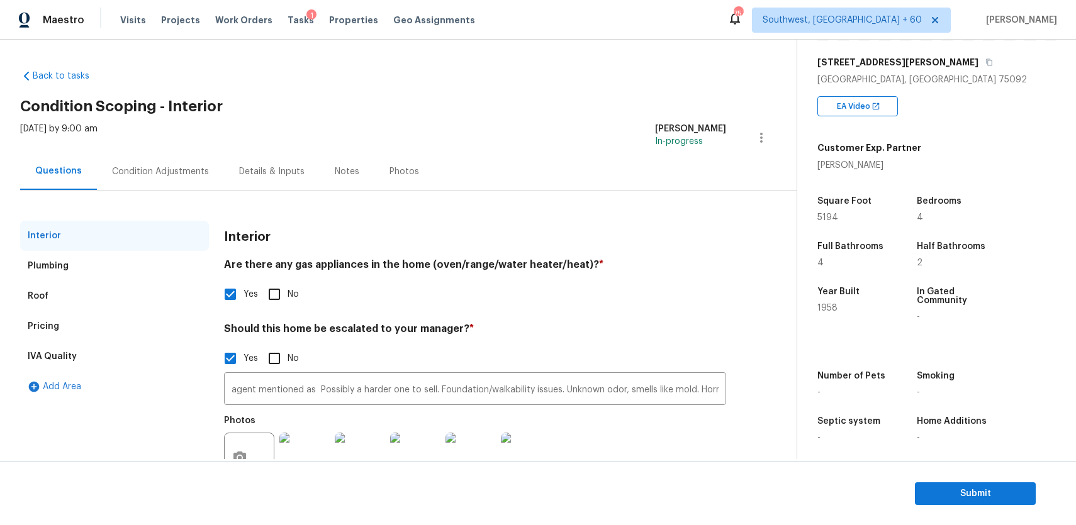
scroll to position [50, 0]
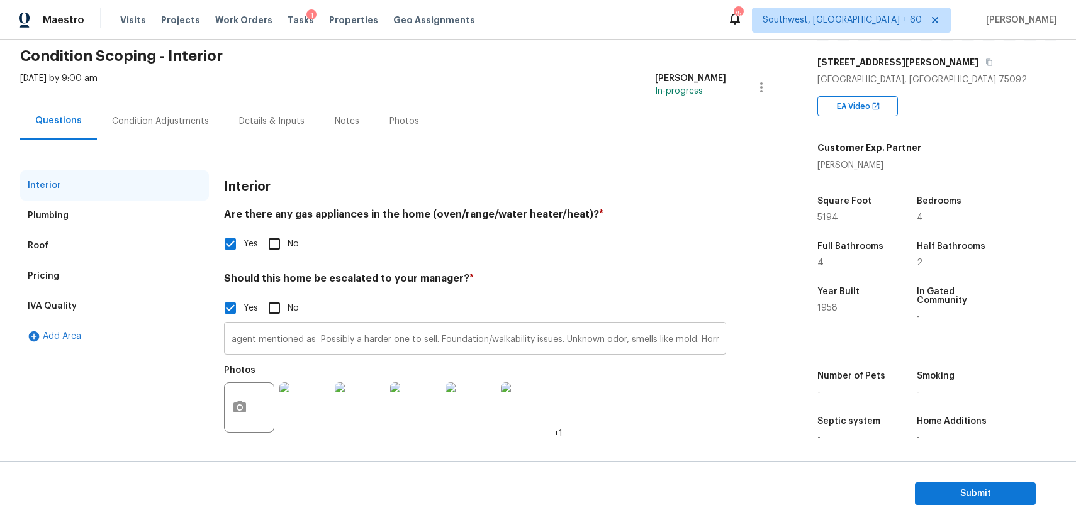
click at [362, 329] on input "agent mentioned as Possibly a harder one to sell. Foundation/walkability issues…" at bounding box center [475, 340] width 502 height 30
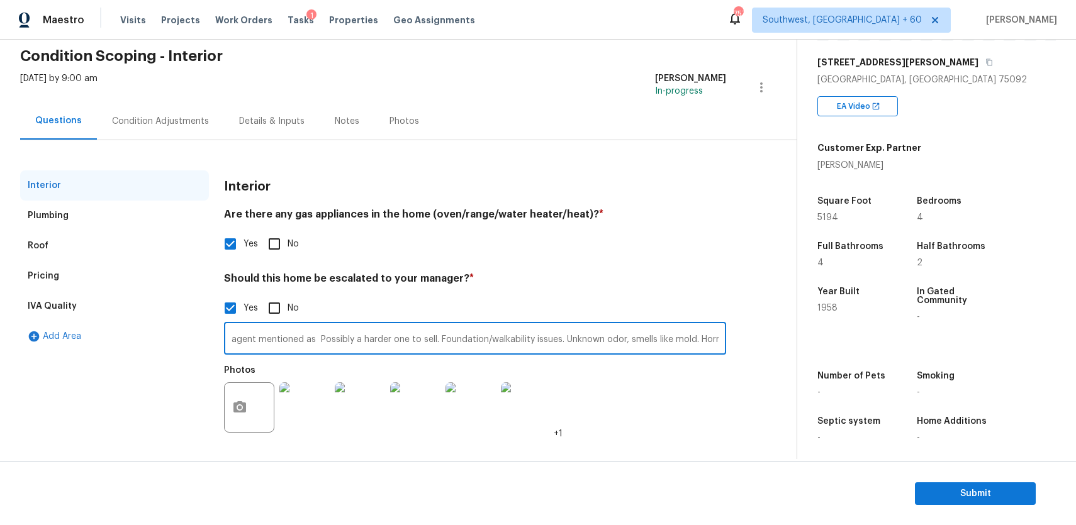
click at [362, 329] on input "agent mentioned as Possibly a harder one to sell. Foundation/walkability issues…" at bounding box center [475, 340] width 502 height 30
click at [616, 416] on div "Photos +1" at bounding box center [475, 400] width 502 height 82
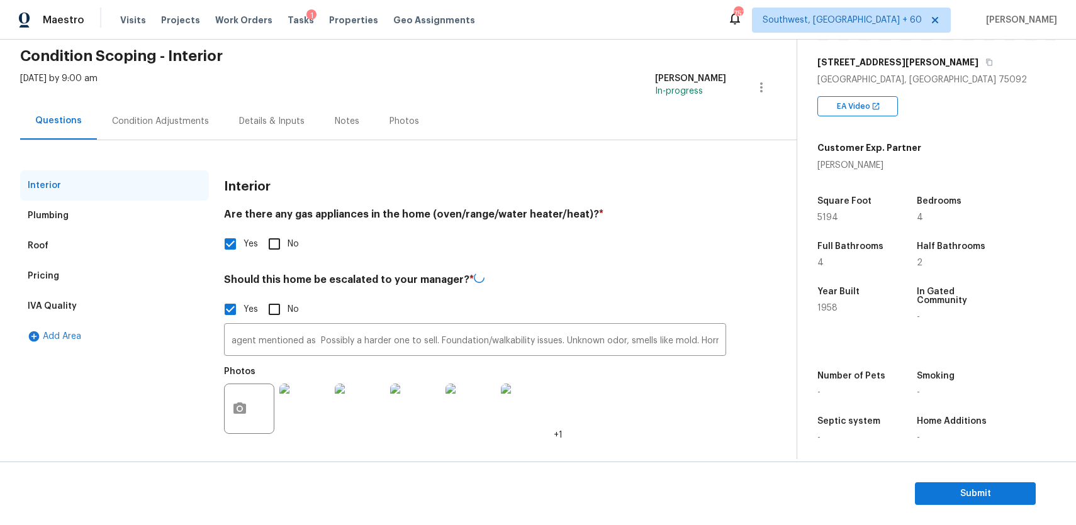
click at [616, 416] on div "Photos +1" at bounding box center [475, 401] width 502 height 82
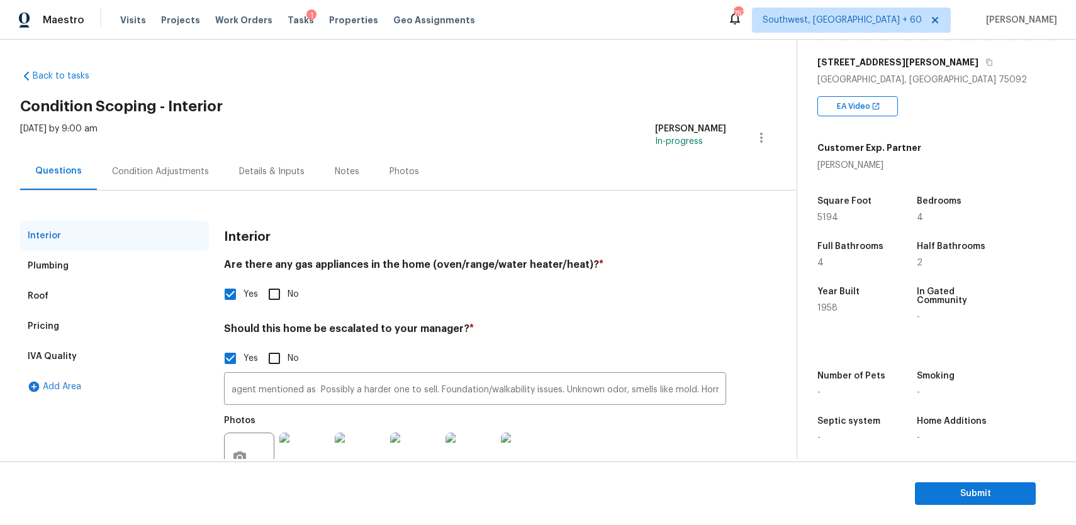
click at [152, 168] on div "Condition Adjustments" at bounding box center [160, 171] width 97 height 13
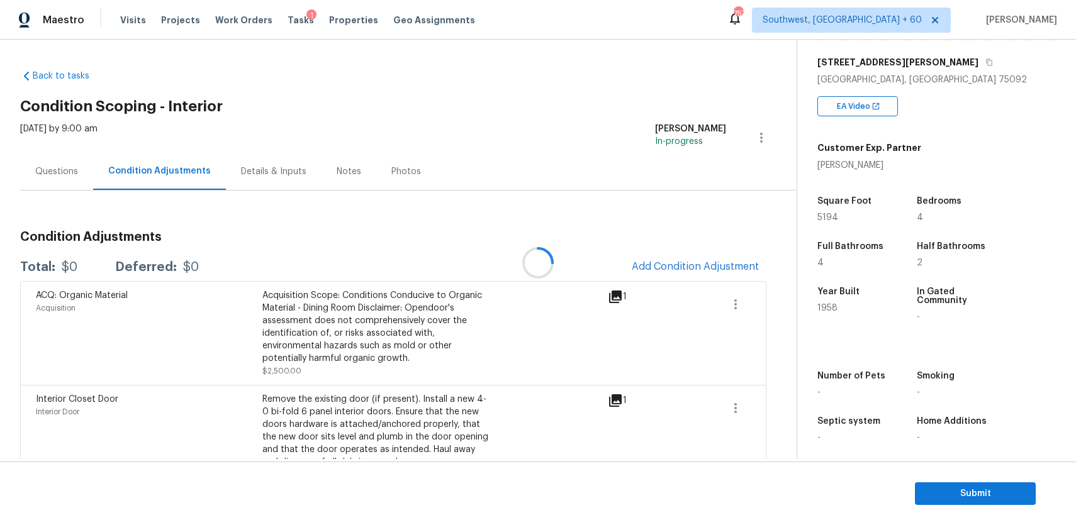
click at [152, 168] on div at bounding box center [538, 262] width 1076 height 525
click at [69, 180] on div "Questions" at bounding box center [56, 171] width 73 height 37
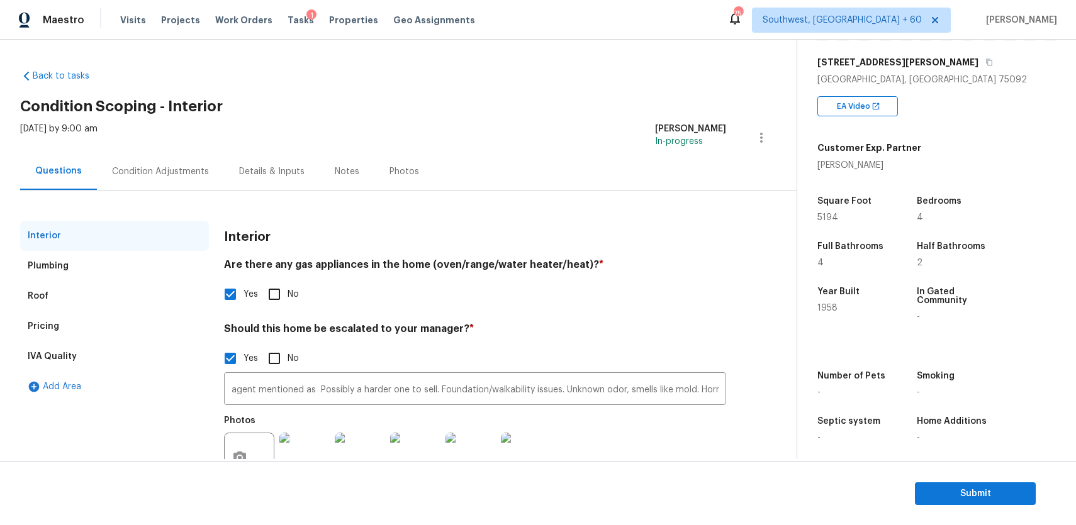
scroll to position [50, 0]
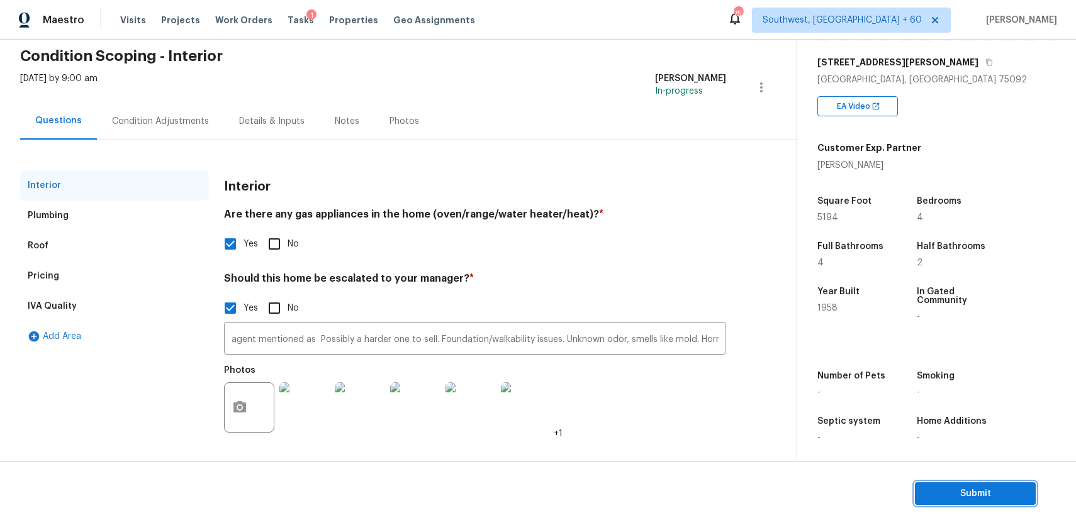
click at [989, 498] on span "Submit" at bounding box center [975, 494] width 101 height 16
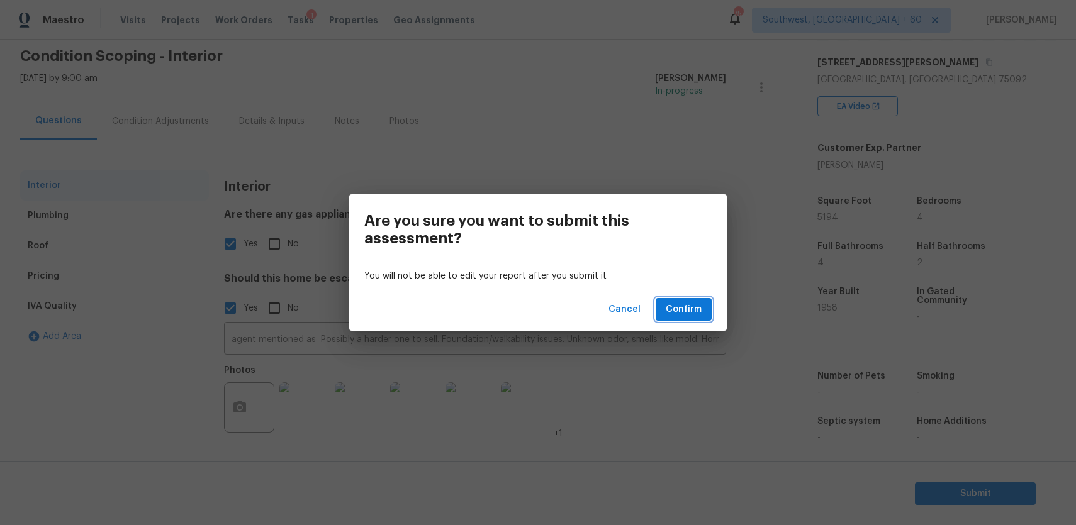
click at [696, 302] on span "Confirm" at bounding box center [683, 310] width 36 height 16
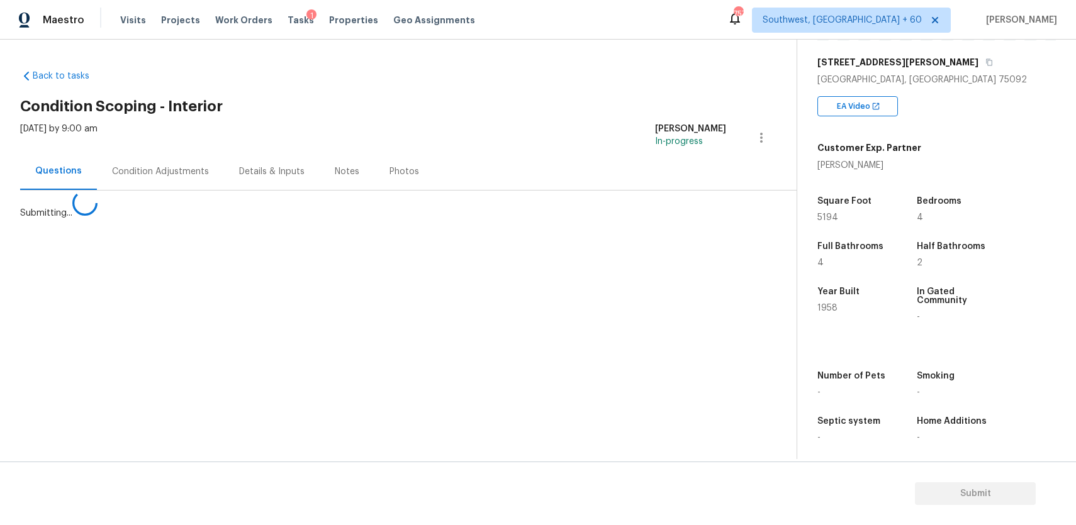
scroll to position [0, 0]
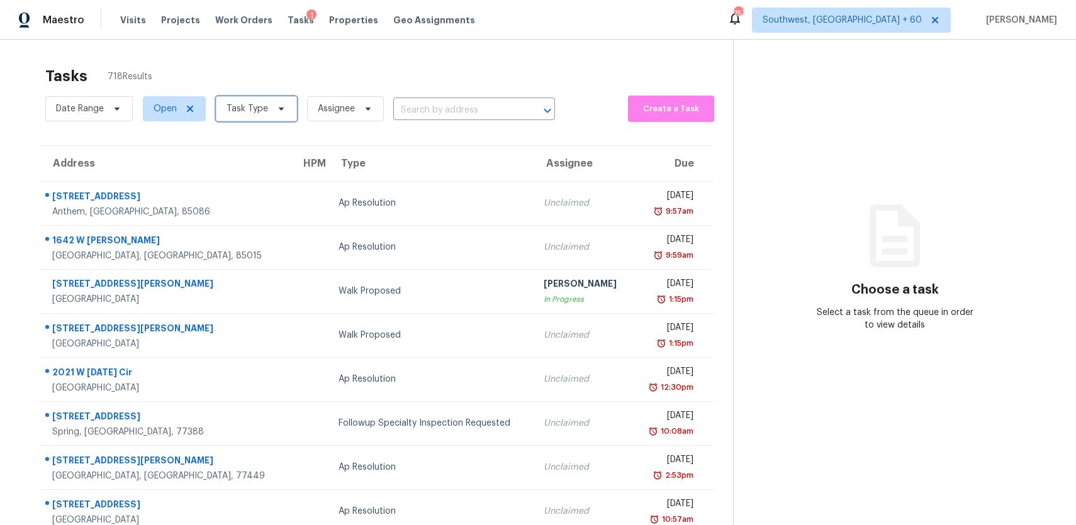
click at [265, 108] on span "Task Type" at bounding box center [256, 108] width 81 height 25
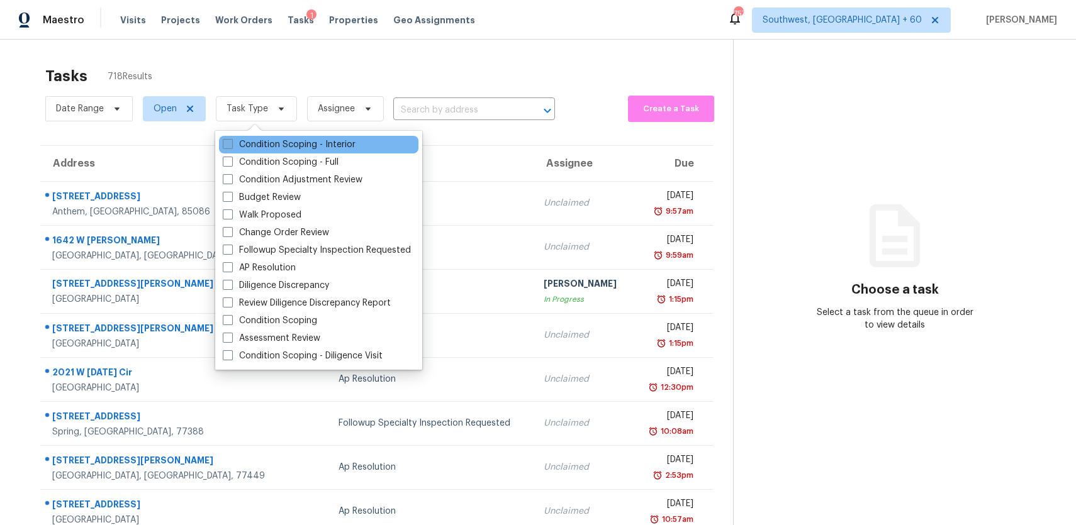
click at [303, 143] on label "Condition Scoping - Interior" at bounding box center [289, 144] width 133 height 13
click at [231, 143] on input "Condition Scoping - Interior" at bounding box center [227, 142] width 8 height 8
checkbox input "true"
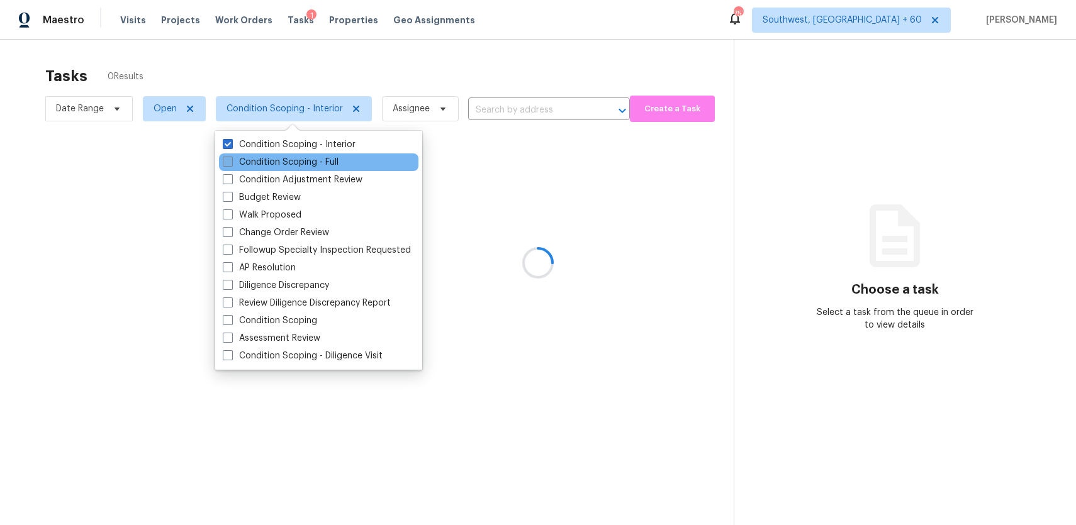
click at [313, 159] on label "Condition Scoping - Full" at bounding box center [281, 162] width 116 height 13
click at [231, 159] on input "Condition Scoping - Full" at bounding box center [227, 160] width 8 height 8
checkbox input "true"
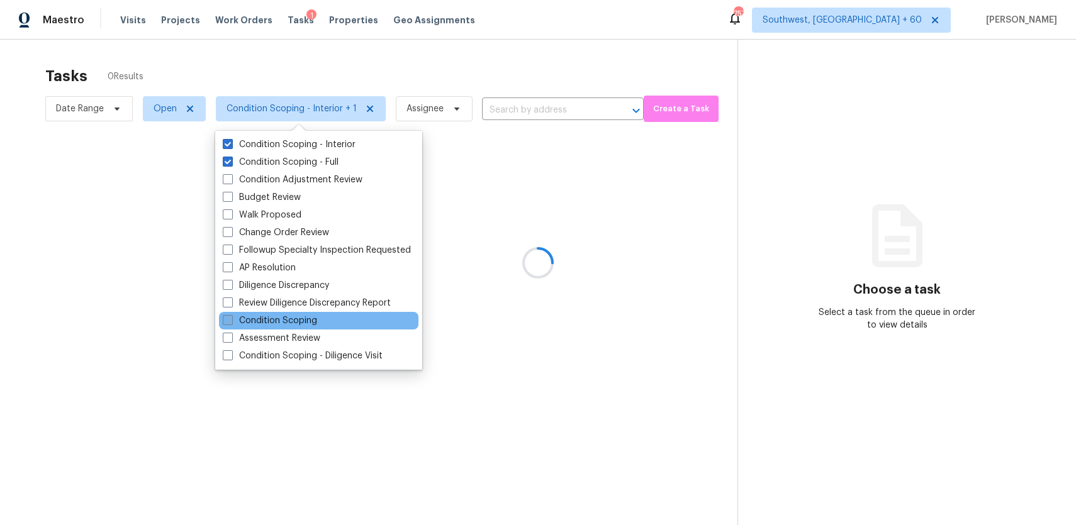
click at [301, 325] on label "Condition Scoping" at bounding box center [270, 320] width 94 height 13
click at [231, 323] on input "Condition Scoping" at bounding box center [227, 318] width 8 height 8
checkbox input "true"
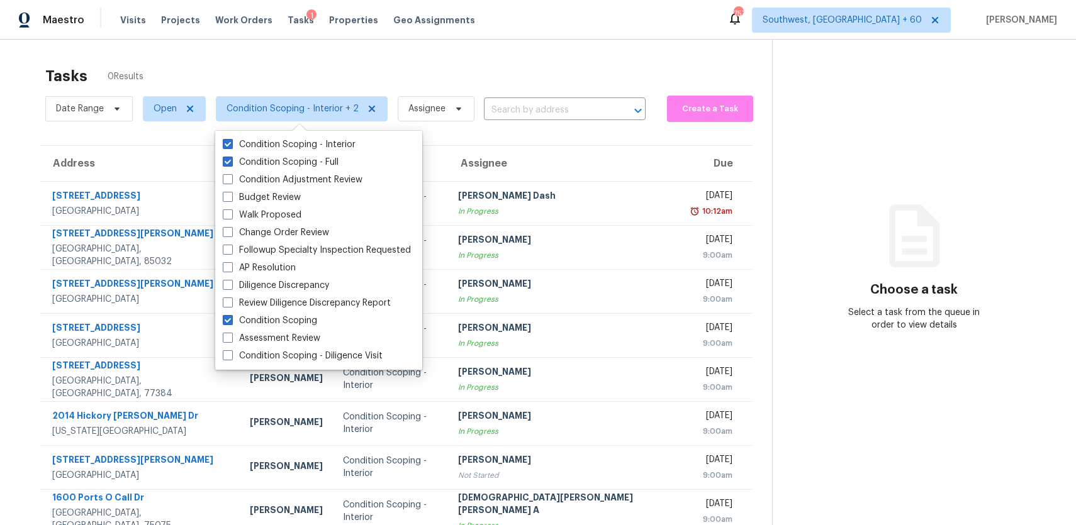
click at [415, 52] on div "Tasks 0 Results Date Range Open Condition Scoping - Interior + 2 Assignee ​ Cre…" at bounding box center [538, 336] width 1076 height 593
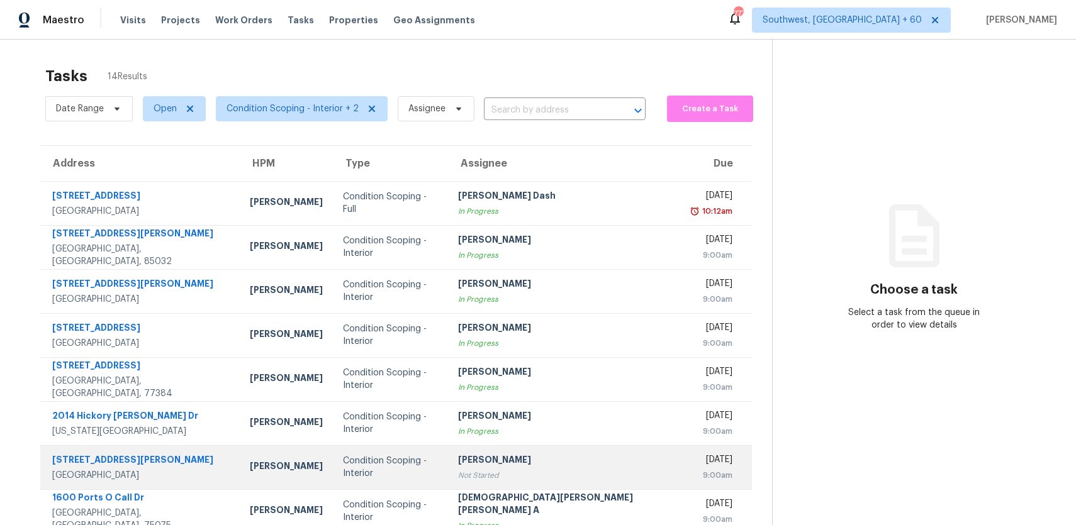
scroll to position [130, 0]
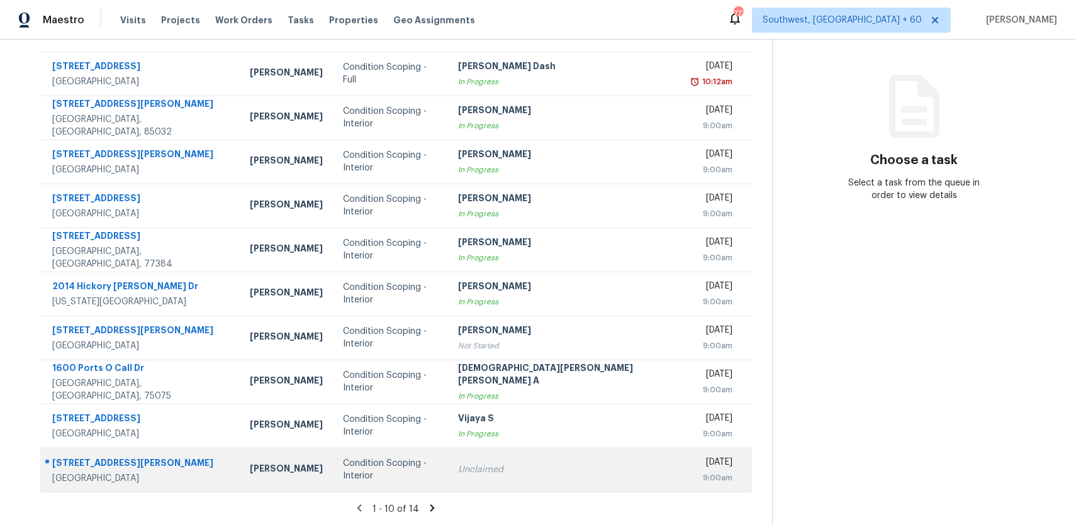
click at [541, 477] on td "Unclaimed" at bounding box center [565, 470] width 234 height 44
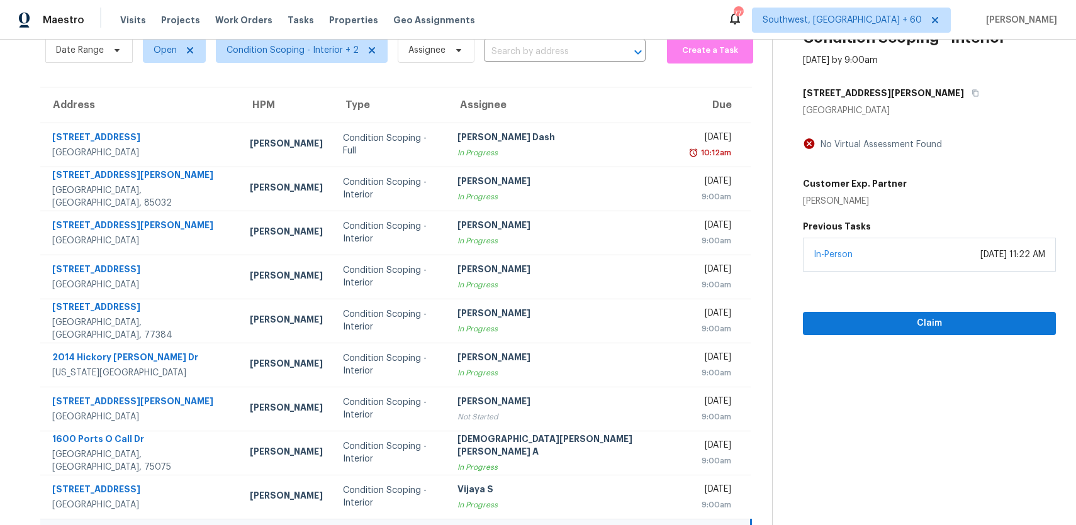
scroll to position [0, 0]
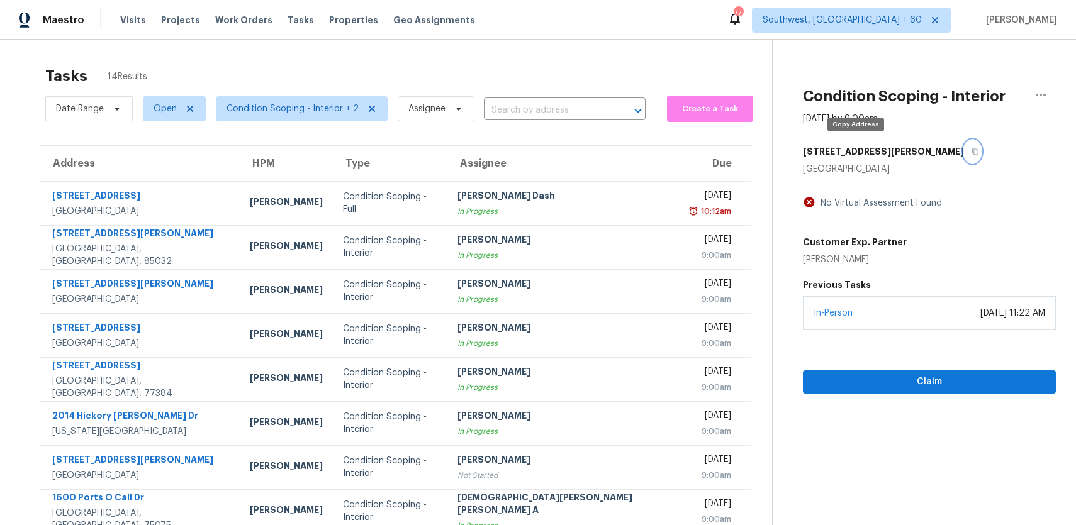
click at [964, 150] on button "button" at bounding box center [972, 151] width 17 height 23
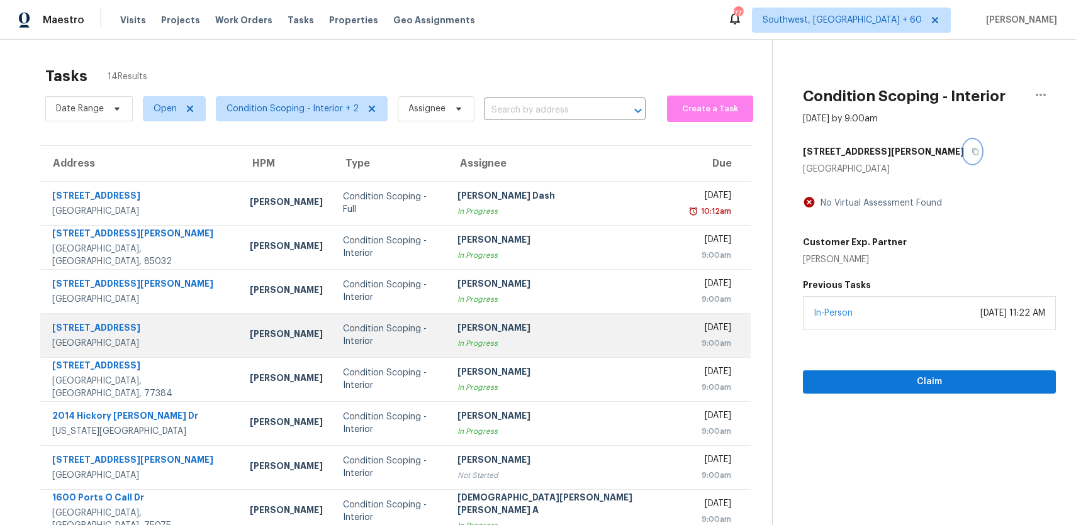
scroll to position [130, 0]
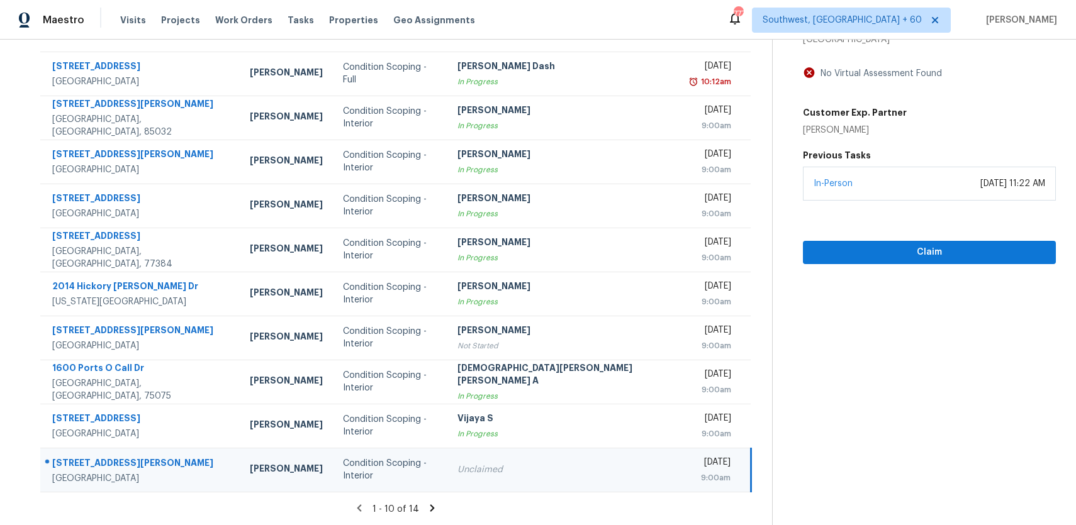
click at [500, 465] on div "Unclaimed" at bounding box center [564, 470] width 214 height 13
click at [903, 233] on div "Claim" at bounding box center [929, 233] width 253 height 64
click at [910, 248] on span "Claim" at bounding box center [929, 253] width 233 height 16
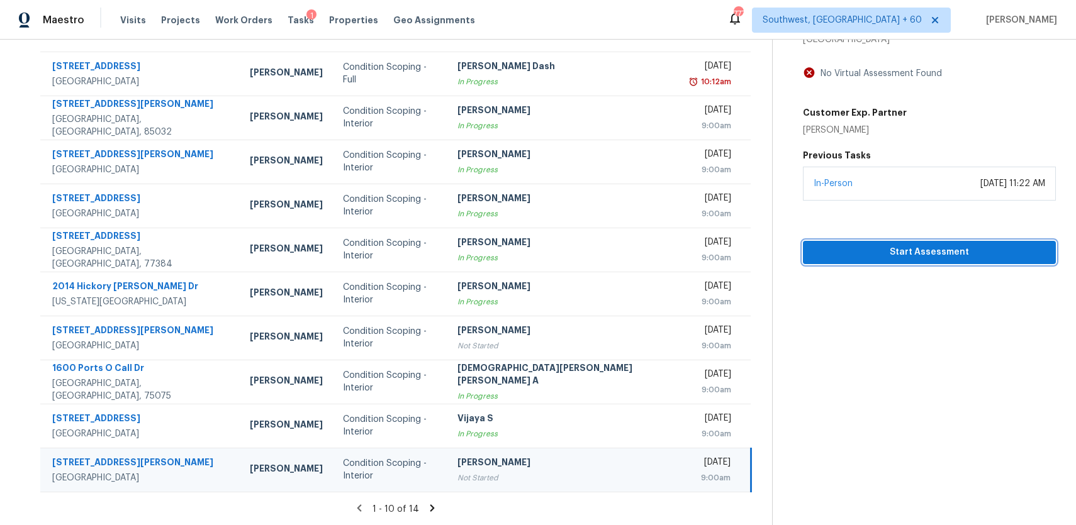
click at [990, 255] on span "Start Assessment" at bounding box center [929, 253] width 233 height 16
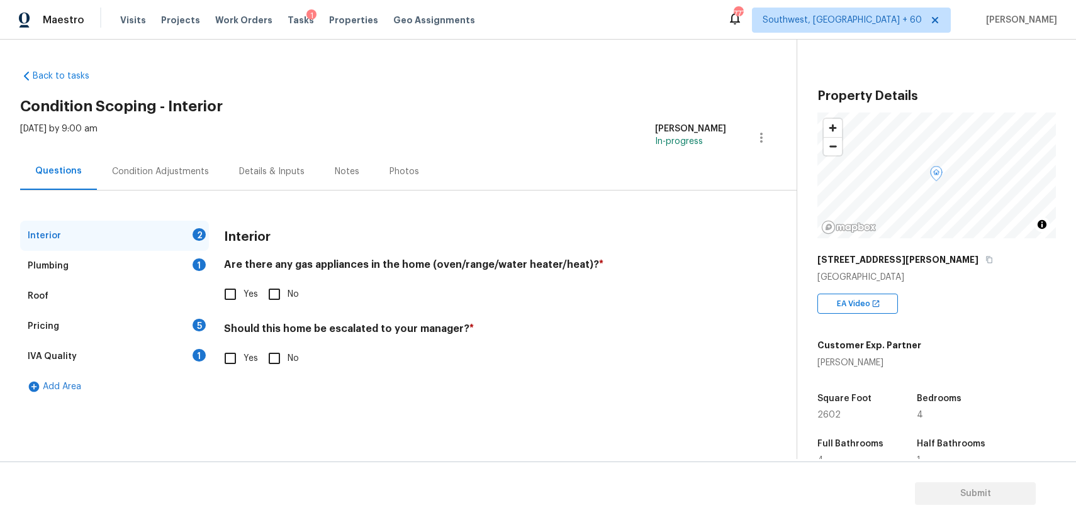
click at [903, 267] on div "[STREET_ADDRESS][PERSON_NAME]" at bounding box center [936, 259] width 238 height 23
click at [985, 259] on icon "button" at bounding box center [989, 260] width 8 height 8
click at [986, 261] on icon "button" at bounding box center [989, 260] width 6 height 7
click at [169, 338] on div "Pricing 5" at bounding box center [114, 326] width 189 height 30
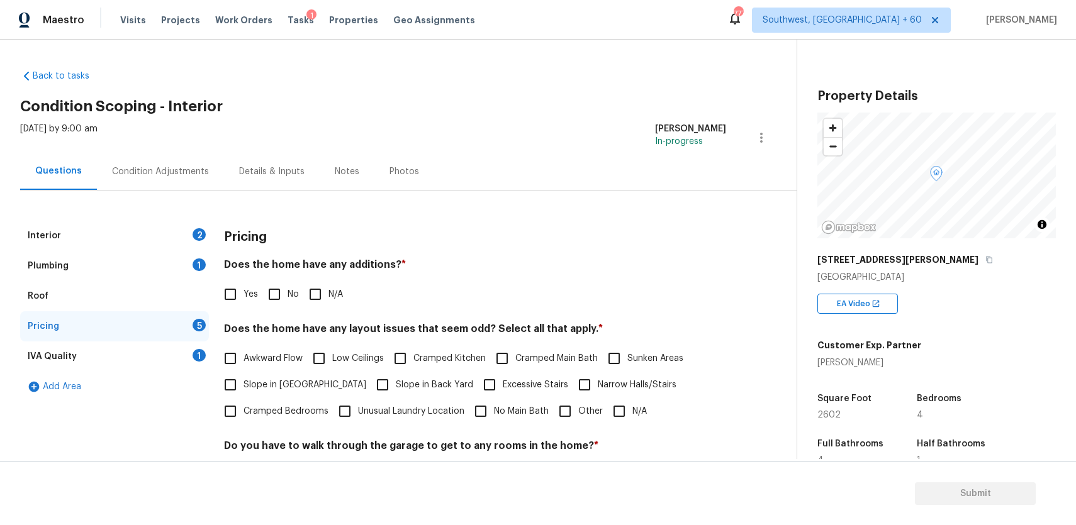
scroll to position [177, 0]
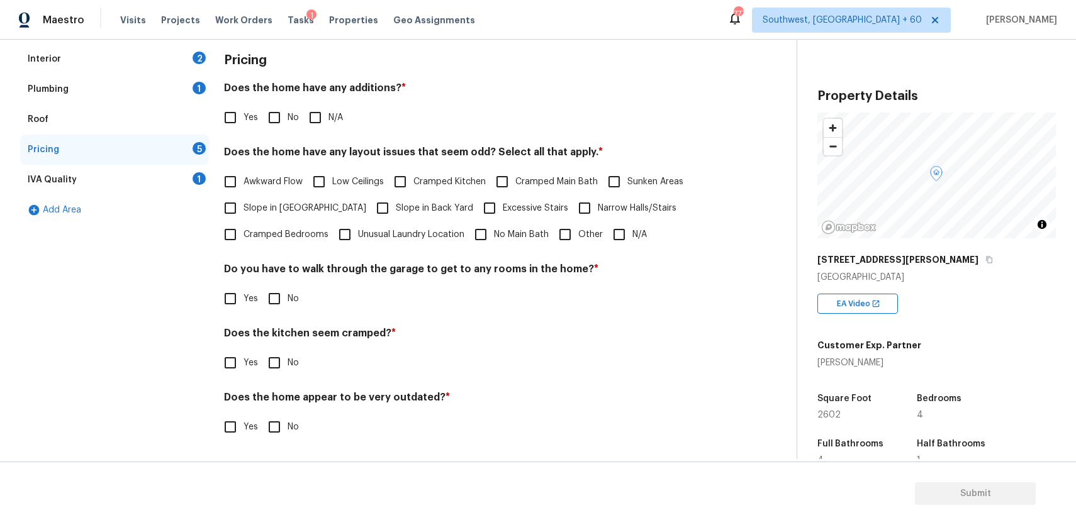
click at [546, 227] on label "No Main Bath" at bounding box center [507, 234] width 81 height 26
click at [494, 227] on input "No Main Bath" at bounding box center [480, 234] width 26 height 26
checkbox input "true"
click at [562, 233] on input "Other" at bounding box center [565, 234] width 26 height 26
checkbox input "true"
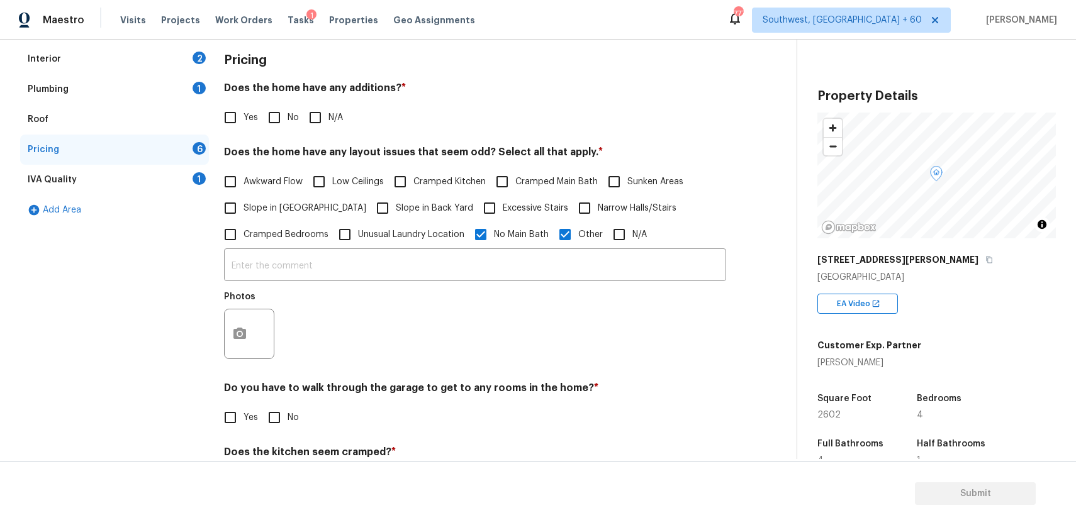
click at [512, 237] on span "No Main Bath" at bounding box center [521, 234] width 55 height 13
click at [494, 237] on input "No Main Bath" at bounding box center [480, 234] width 26 height 26
checkbox input "false"
click at [464, 260] on input "text" at bounding box center [475, 267] width 502 height 30
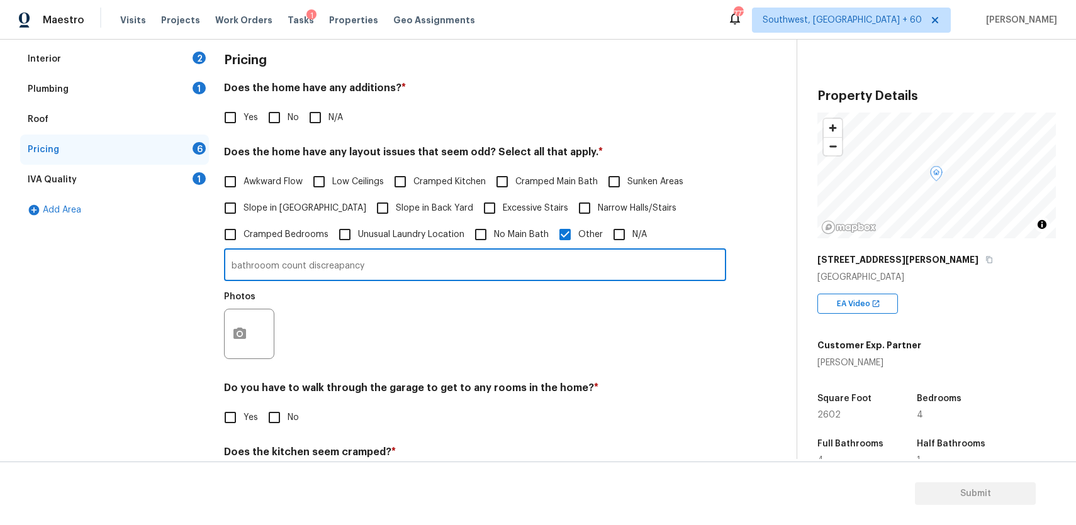
click at [258, 264] on input "bathrooom count discreapancy" at bounding box center [475, 267] width 502 height 30
click at [318, 265] on input "bathroom count discreapancy" at bounding box center [475, 267] width 502 height 30
type input "bathroom count discrepancy"
click at [238, 337] on icon "button" at bounding box center [239, 333] width 15 height 15
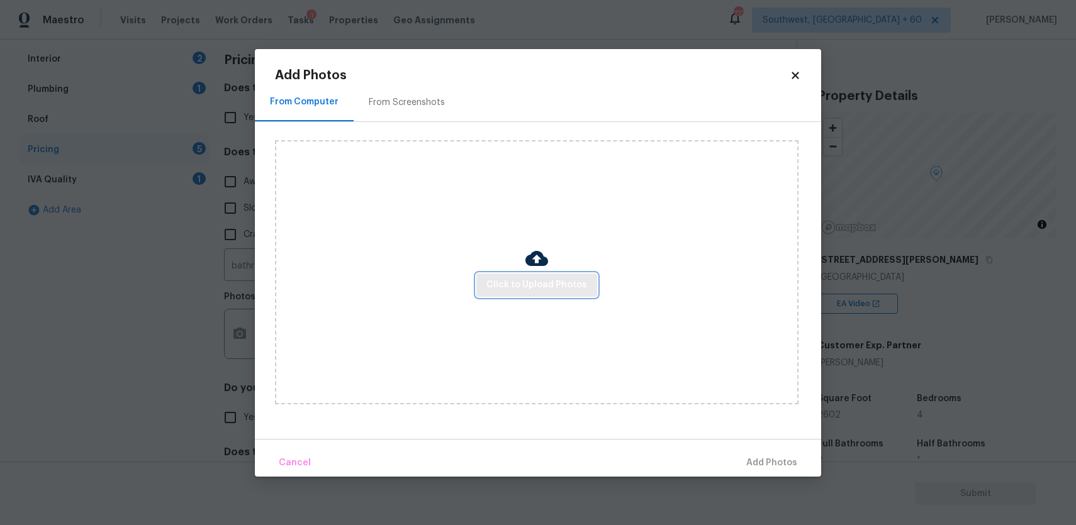
click at [560, 287] on span "Click to Upload Photos" at bounding box center [536, 285] width 101 height 16
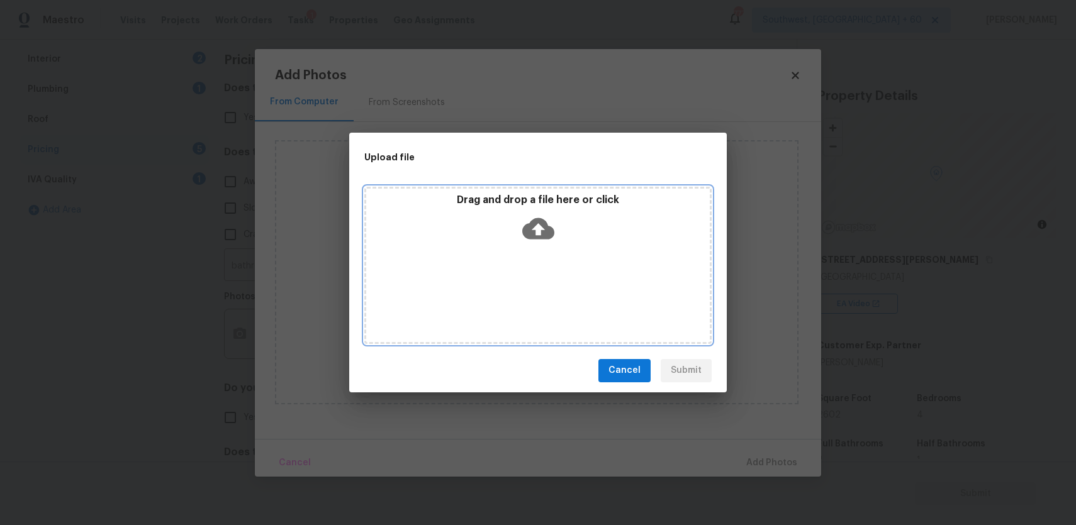
click at [560, 287] on div "Drag and drop a file here or click" at bounding box center [537, 265] width 347 height 157
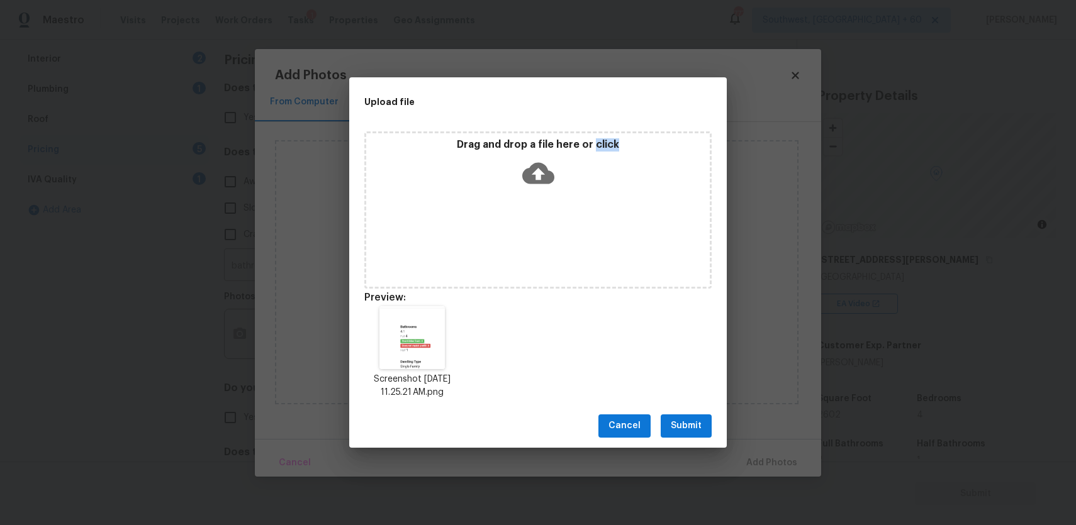
click at [687, 425] on span "Submit" at bounding box center [686, 426] width 31 height 16
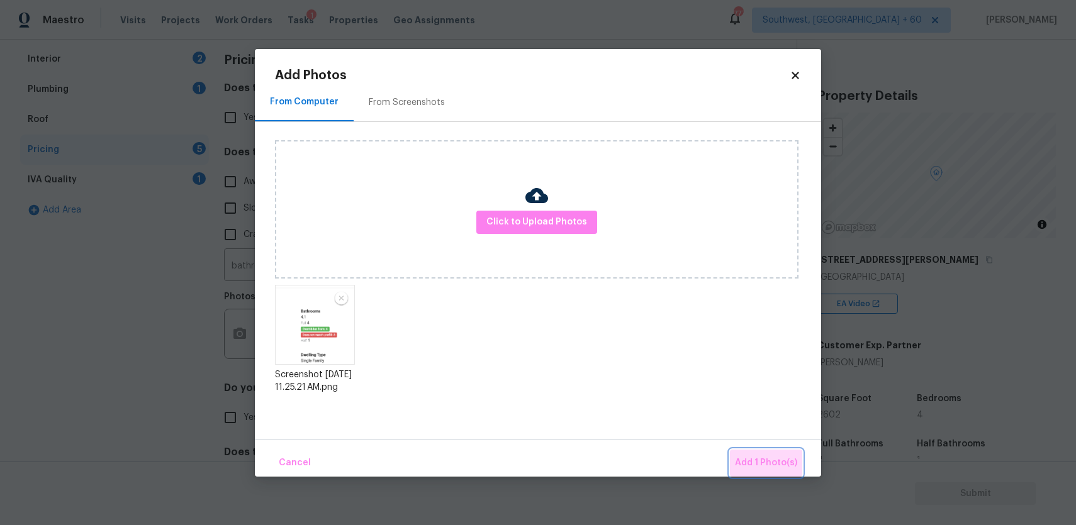
click at [776, 461] on span "Add 1 Photo(s)" at bounding box center [766, 463] width 62 height 16
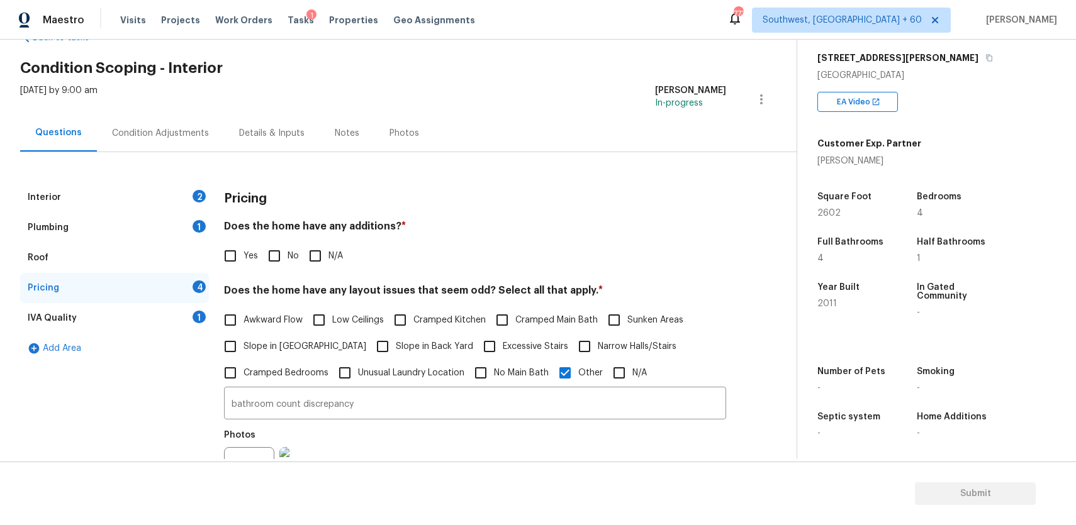
scroll to position [7, 0]
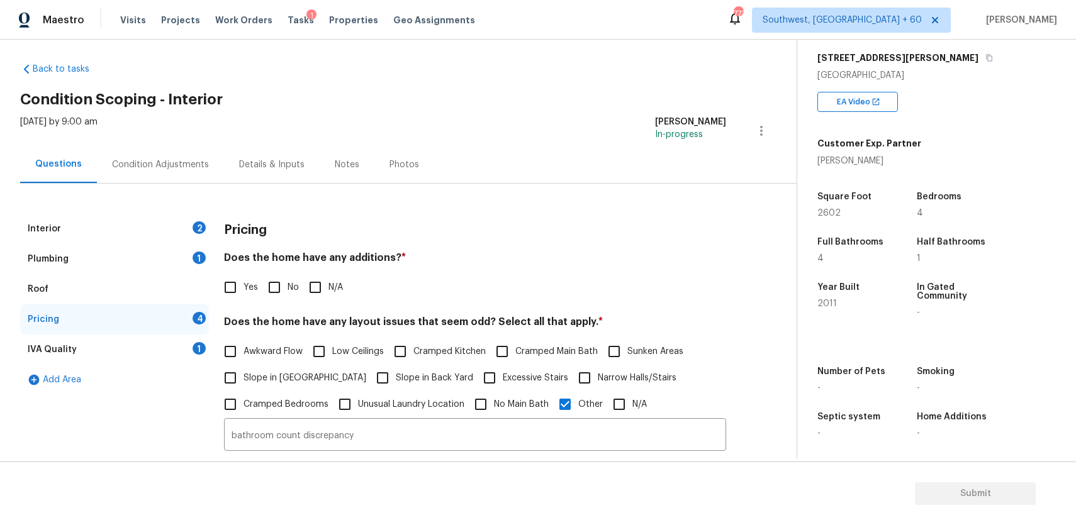
click at [152, 233] on div "Interior 2" at bounding box center [114, 229] width 189 height 30
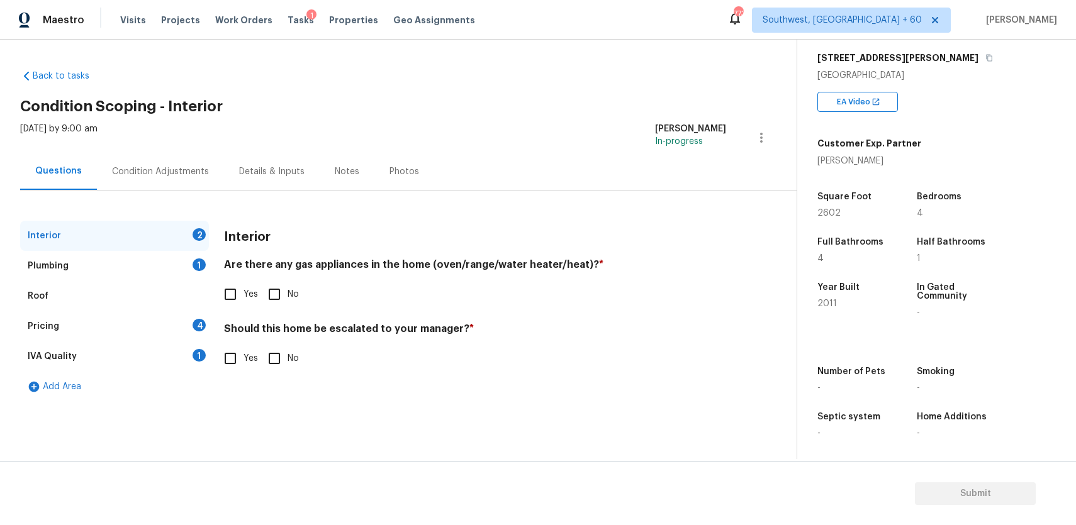
click at [299, 293] on div "Yes No" at bounding box center [475, 294] width 502 height 26
click at [231, 293] on input "Yes" at bounding box center [230, 294] width 26 height 26
checkbox input "true"
click at [269, 364] on input "No" at bounding box center [274, 358] width 26 height 26
checkbox input "true"
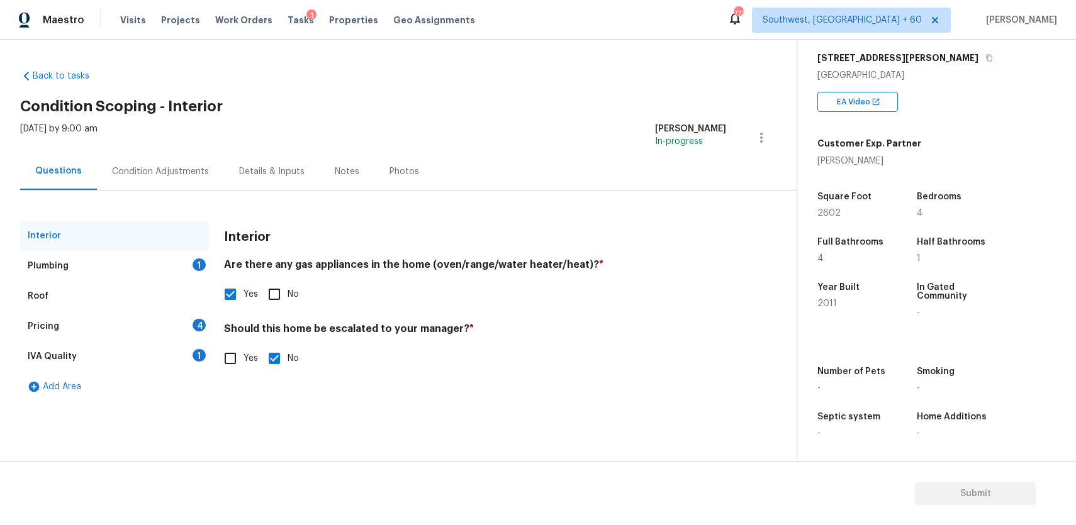
click at [181, 252] on div "Plumbing 1" at bounding box center [114, 266] width 189 height 30
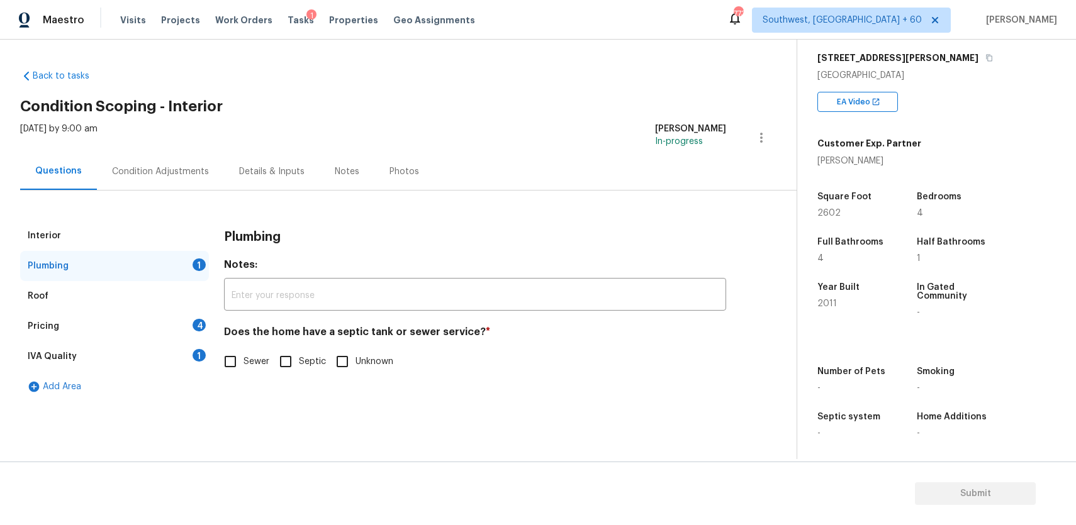
click at [192, 269] on div "Plumbing 1" at bounding box center [114, 266] width 189 height 30
click at [250, 369] on label "Sewer" at bounding box center [243, 361] width 52 height 26
click at [243, 369] on input "Sewer" at bounding box center [230, 361] width 26 height 26
checkbox input "true"
click at [168, 325] on div "Pricing 4" at bounding box center [114, 326] width 189 height 30
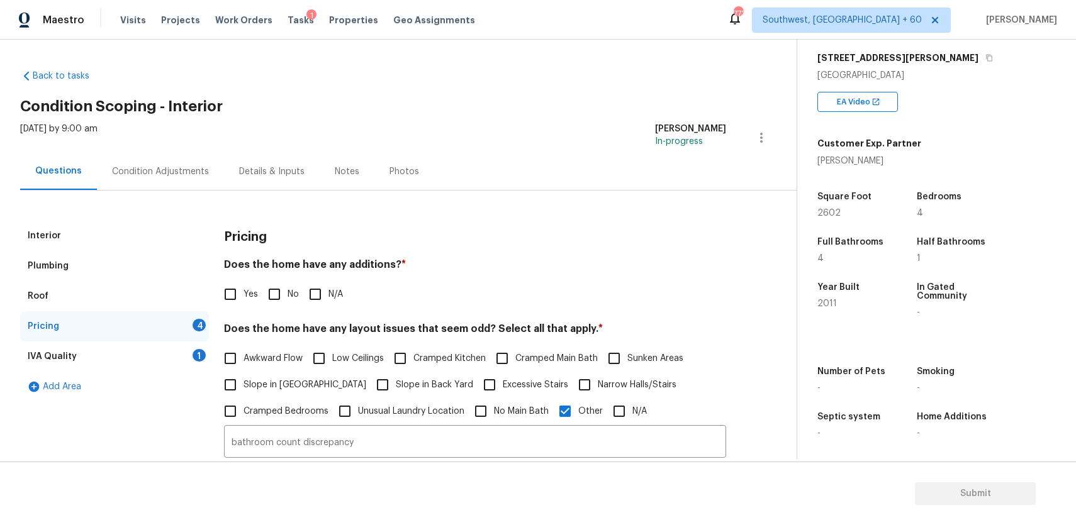
click at [334, 298] on span "N/A" at bounding box center [335, 294] width 14 height 13
click at [328, 298] on input "N/A" at bounding box center [315, 294] width 26 height 26
checkbox input "true"
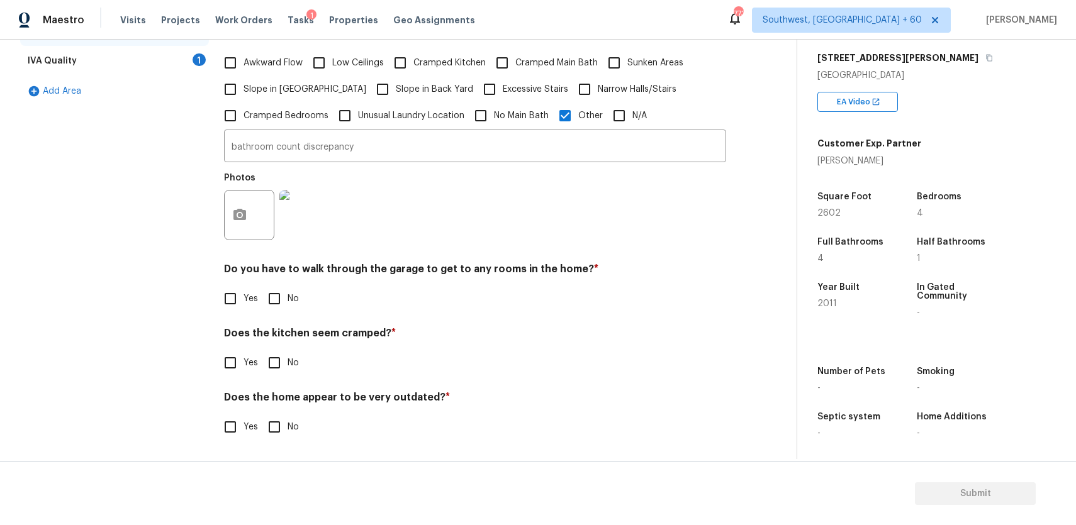
click at [283, 295] on input "No" at bounding box center [274, 299] width 26 height 26
checkbox input "true"
click at [261, 353] on input "No" at bounding box center [274, 363] width 26 height 26
checkbox input "true"
click at [262, 444] on div "Pricing Does the home have any additions? * Yes No N/A Does the home have any l…" at bounding box center [475, 190] width 502 height 530
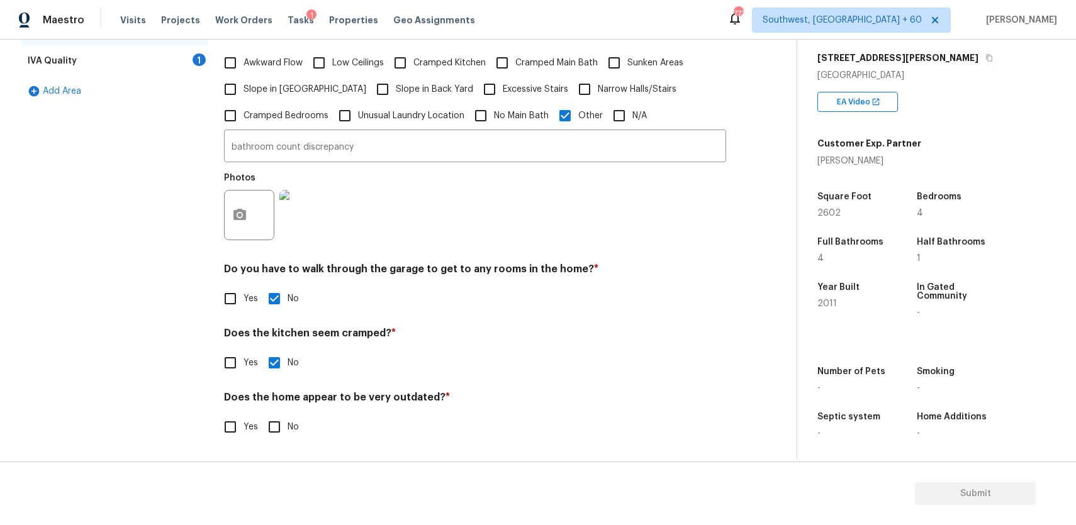
click at [288, 423] on span "No" at bounding box center [292, 427] width 11 height 13
click at [287, 423] on input "No" at bounding box center [274, 427] width 26 height 26
checkbox input "true"
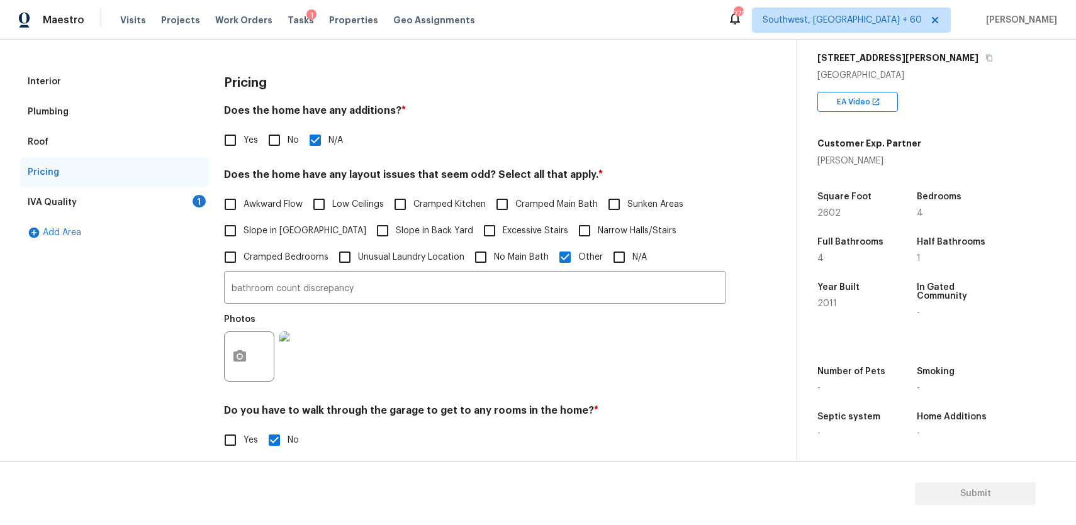
scroll to position [82, 0]
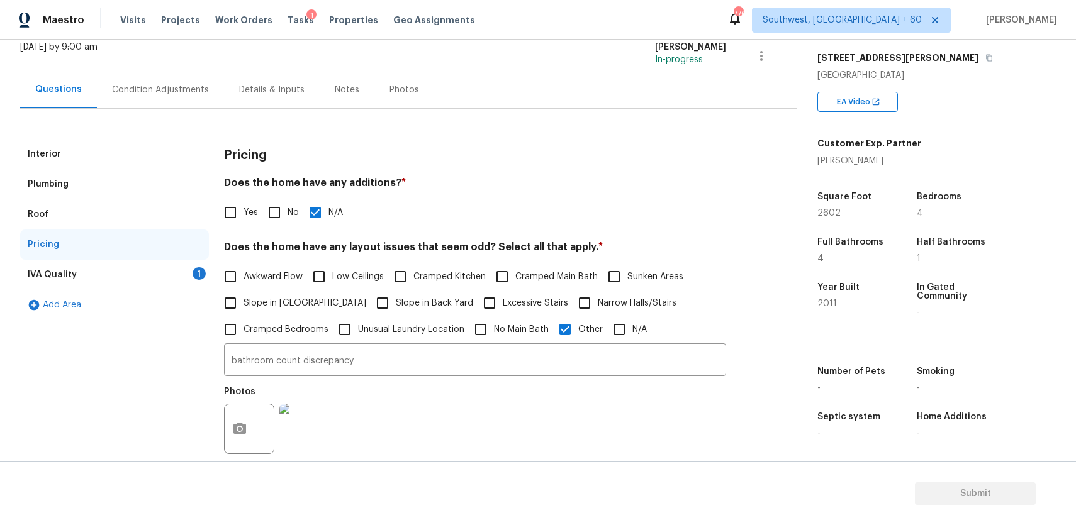
click at [182, 275] on div "IVA Quality 1" at bounding box center [114, 275] width 189 height 30
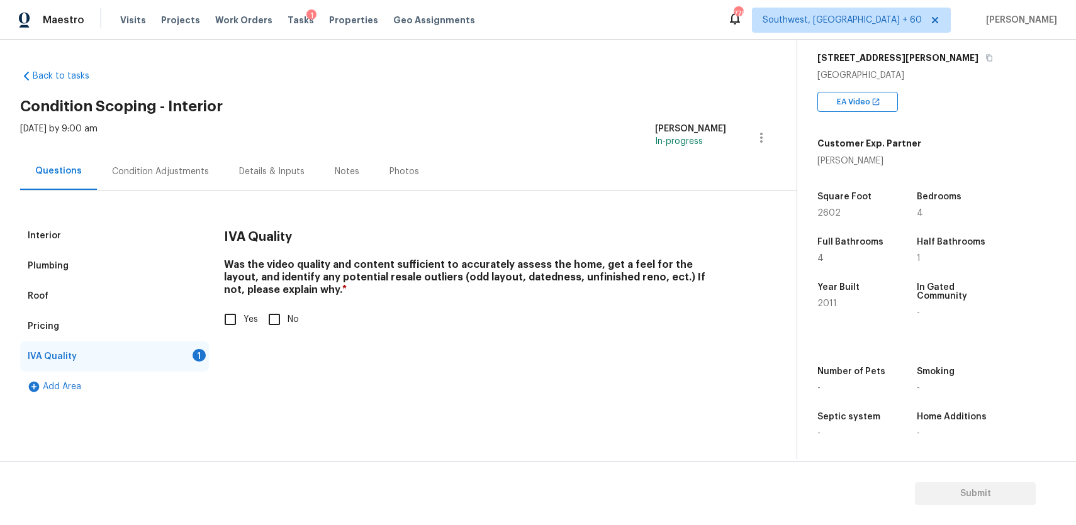
click at [268, 322] on input "No" at bounding box center [274, 319] width 26 height 26
checkbox input "true"
click at [238, 321] on input "Yes" at bounding box center [230, 321] width 26 height 26
checkbox input "true"
checkbox input "false"
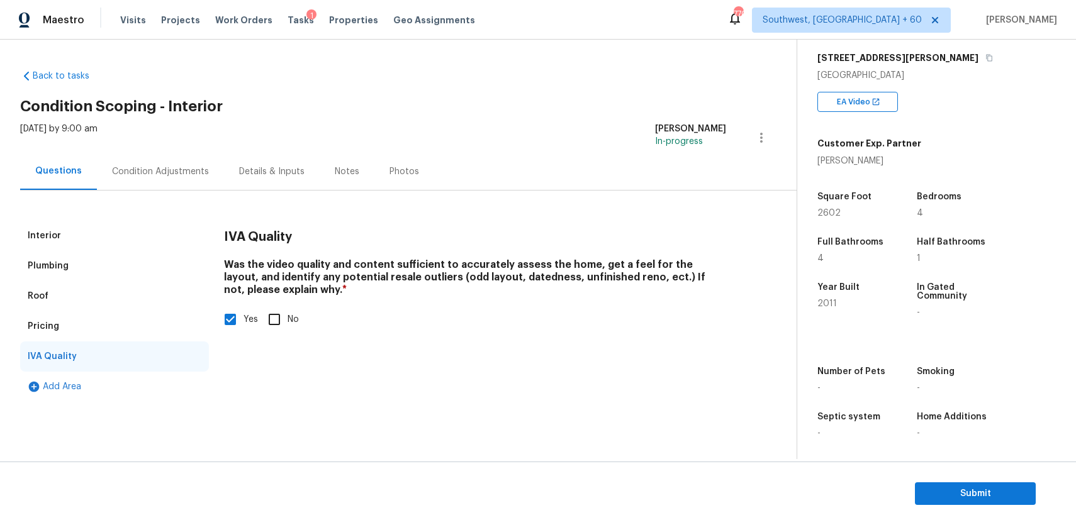
click at [195, 173] on div "Condition Adjustments" at bounding box center [160, 171] width 97 height 13
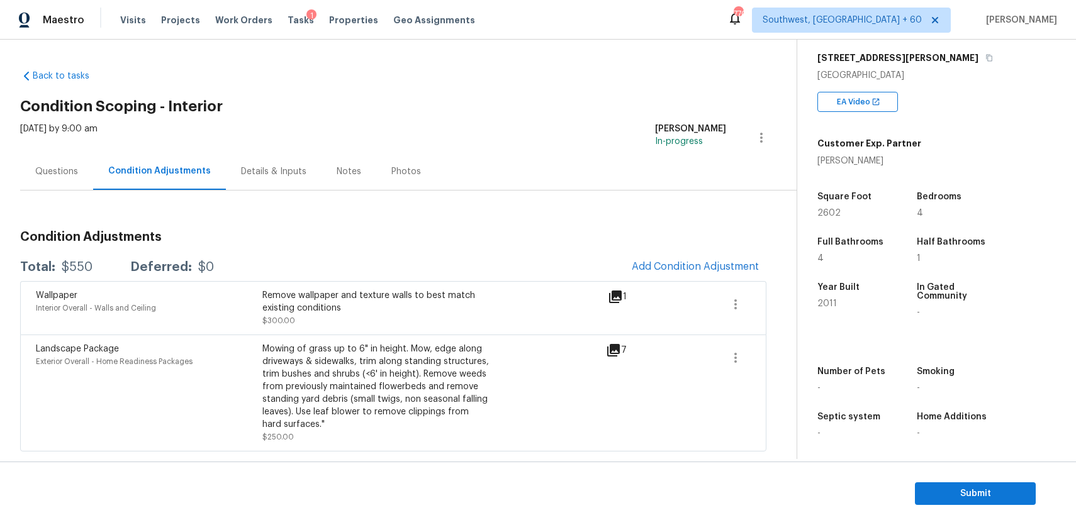
click at [511, 94] on div "Back to tasks Condition Scoping - Interior [DATE] by 9:00 am [PERSON_NAME] P In…" at bounding box center [408, 258] width 776 height 396
click at [686, 269] on span "Add Condition Adjustment" at bounding box center [695, 266] width 127 height 11
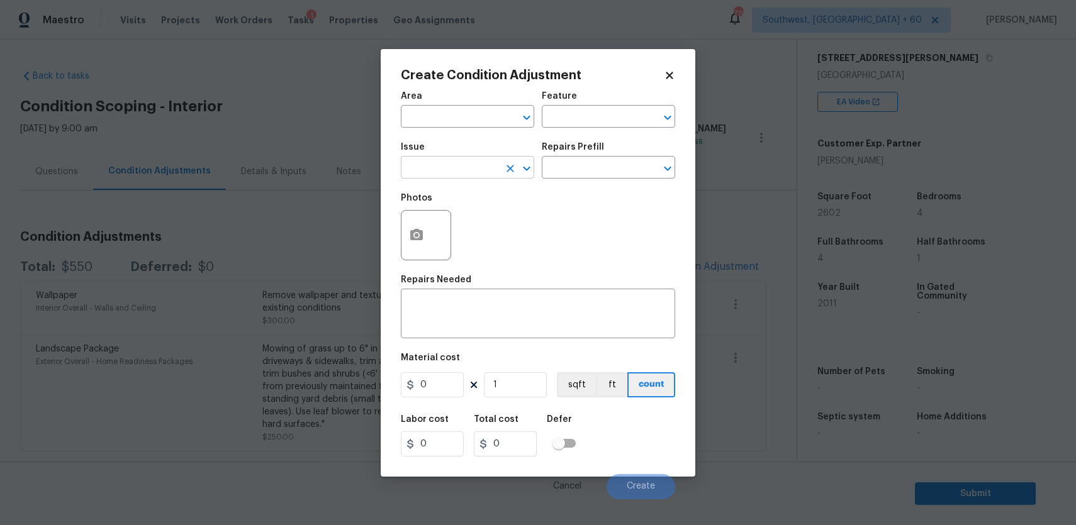
click at [491, 177] on input "text" at bounding box center [450, 168] width 98 height 19
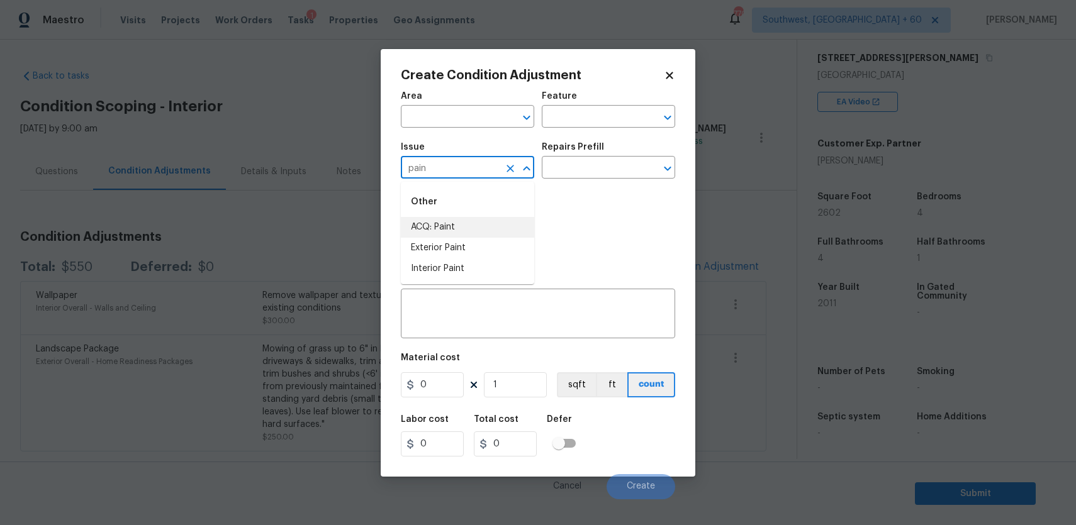
click at [513, 208] on div "Other" at bounding box center [467, 202] width 133 height 30
click at [513, 221] on li "ACQ: Paint" at bounding box center [467, 227] width 133 height 21
type input "ACQ: Paint"
click at [565, 162] on input "text" at bounding box center [591, 168] width 98 height 19
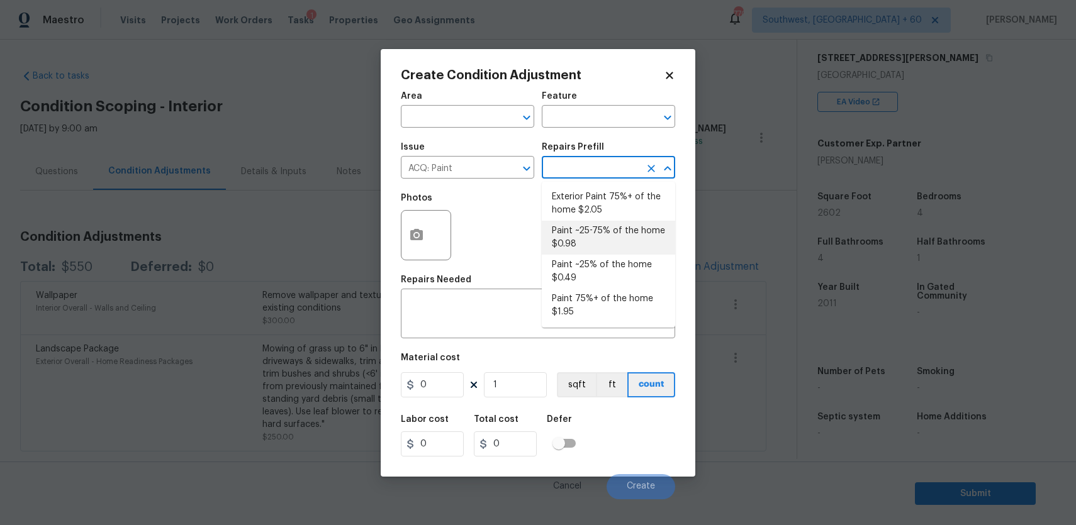
click at [611, 243] on li "Paint ~25-75% of the home $0.98" at bounding box center [608, 238] width 133 height 34
type input "Acquisition"
type textarea "Acquisition Scope: ~25 - 75% of the home needs interior paint"
type input "0.98"
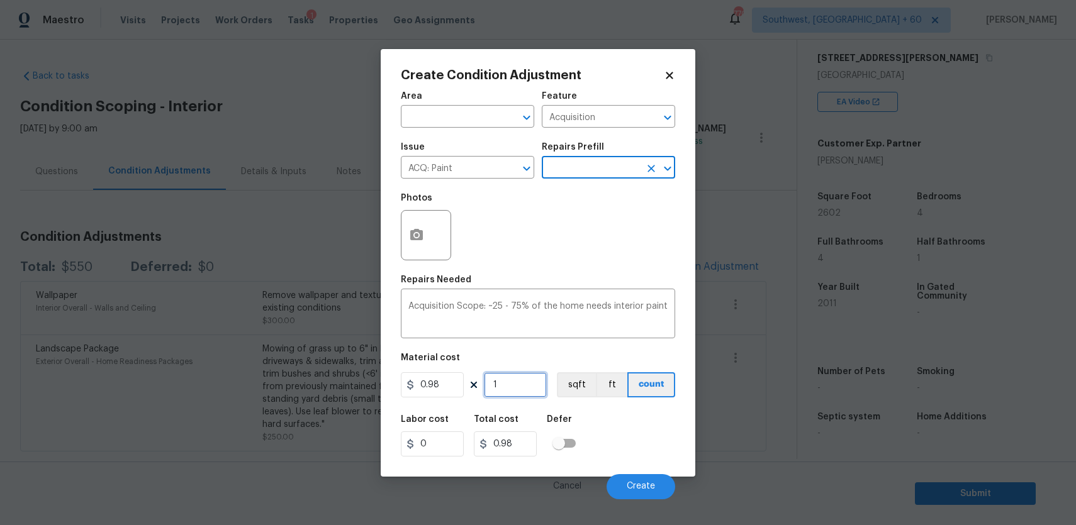
click at [518, 389] on input "1" at bounding box center [515, 384] width 63 height 25
type input "0"
type input "2"
type input "1.96"
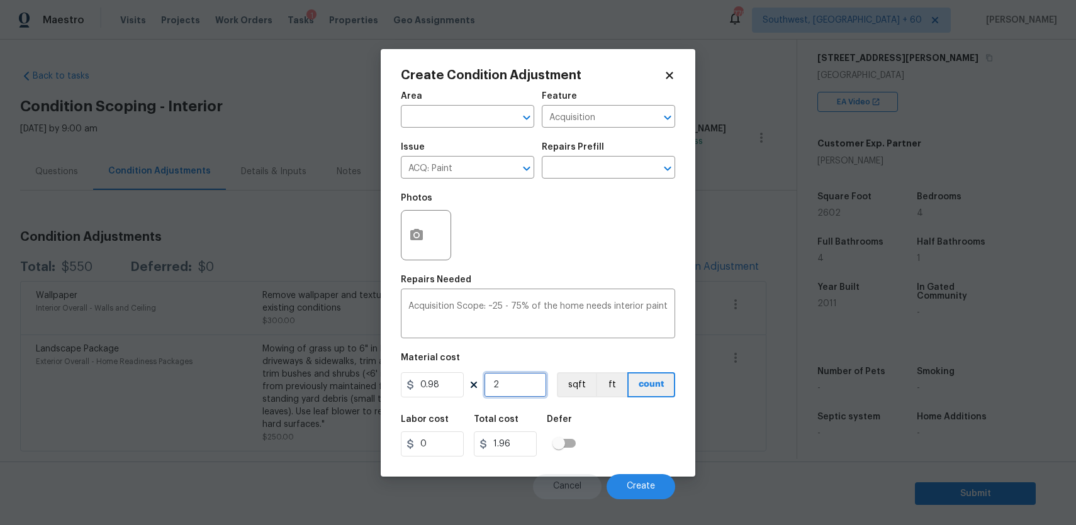
type input "26"
type input "25.48"
type input "260"
type input "254.8"
type input "2602"
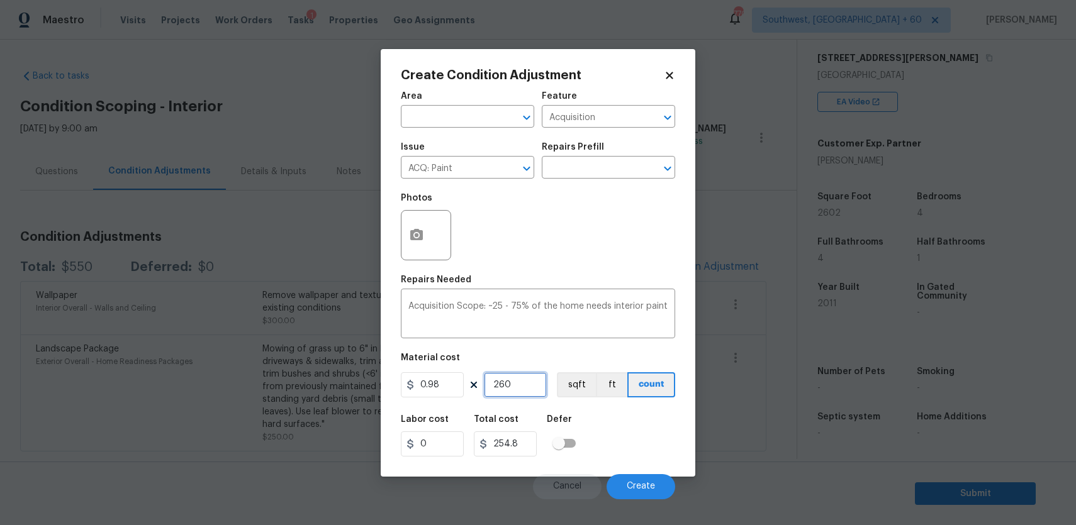
type input "2549.96"
type input "2602"
click at [425, 267] on div "Photos" at bounding box center [427, 227] width 53 height 82
click at [411, 230] on icon "button" at bounding box center [416, 234] width 13 height 11
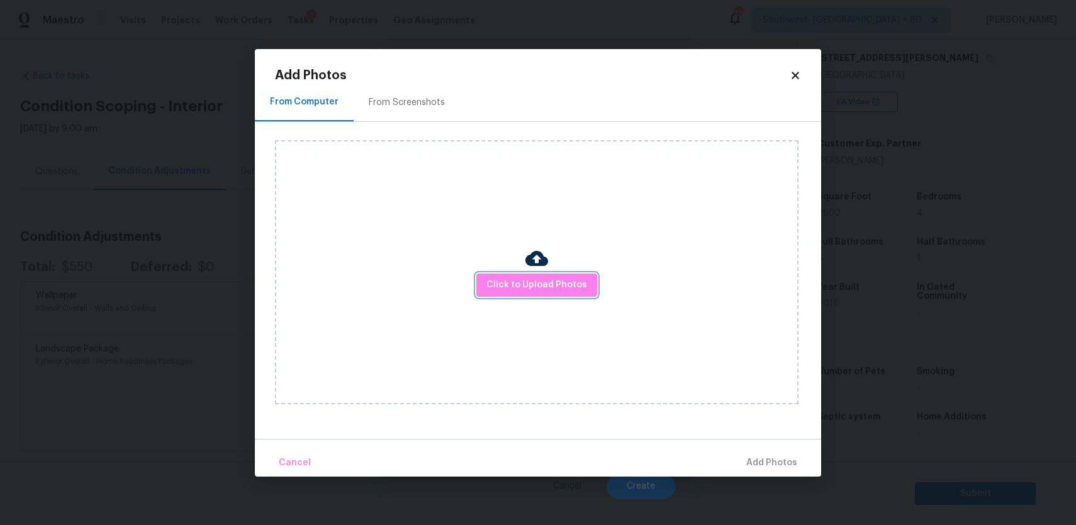
click at [498, 289] on span "Click to Upload Photos" at bounding box center [536, 285] width 101 height 16
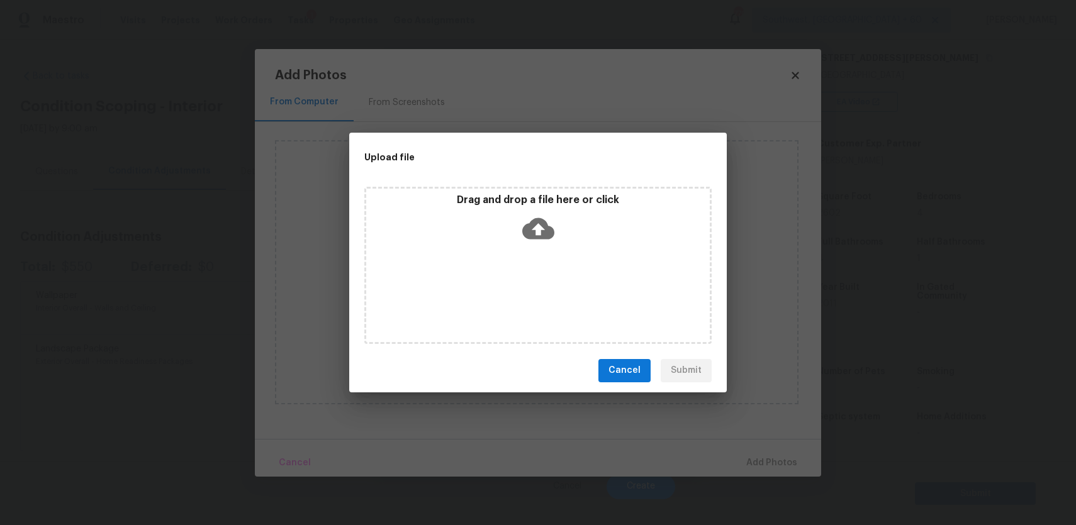
click at [498, 289] on div "Drag and drop a file here or click" at bounding box center [537, 265] width 347 height 157
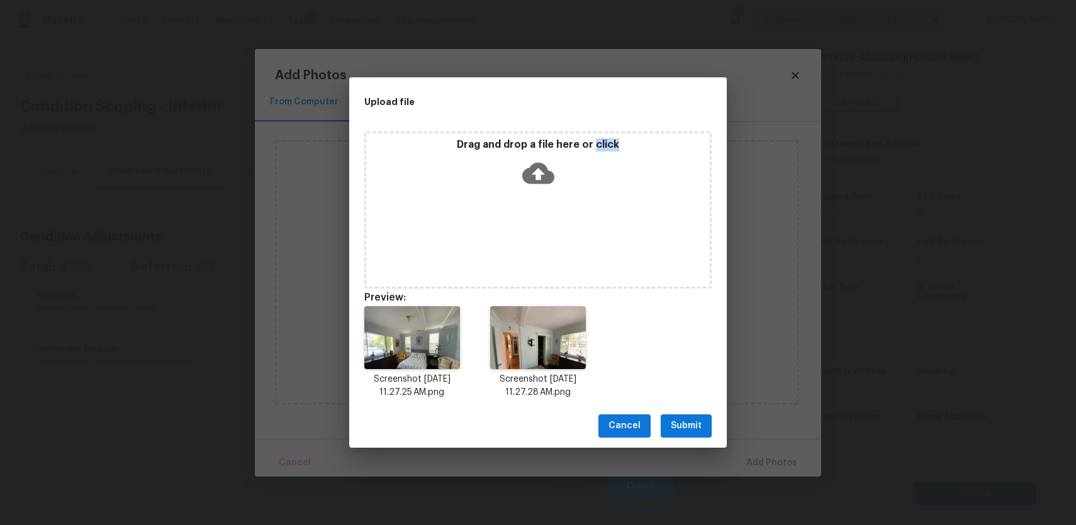
click at [689, 431] on span "Submit" at bounding box center [686, 426] width 31 height 16
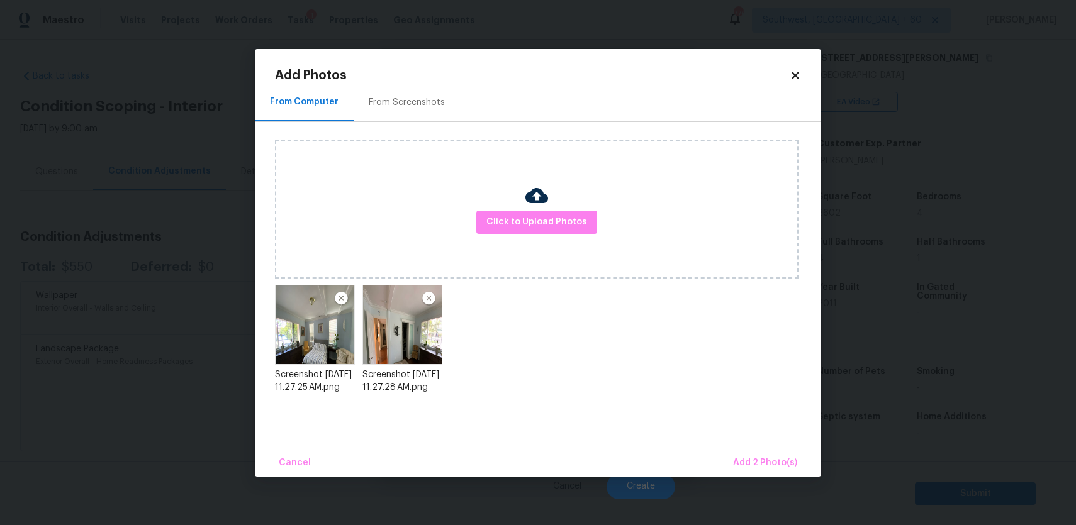
click at [746, 442] on div "Cancel Add 2 Photo(s)" at bounding box center [538, 458] width 566 height 38
click at [757, 455] on span "Add 2 Photo(s)" at bounding box center [765, 463] width 64 height 16
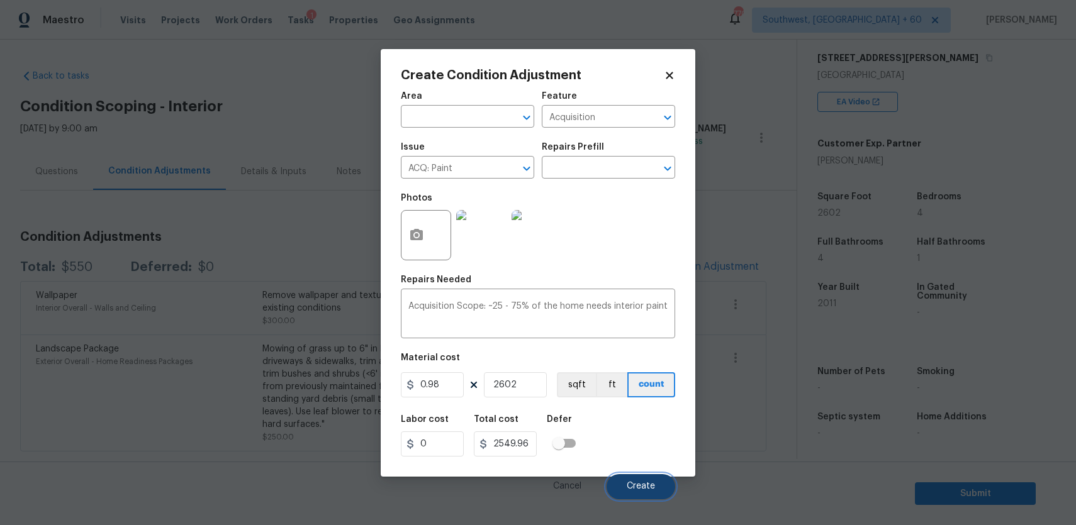
click at [637, 477] on button "Create" at bounding box center [640, 486] width 69 height 25
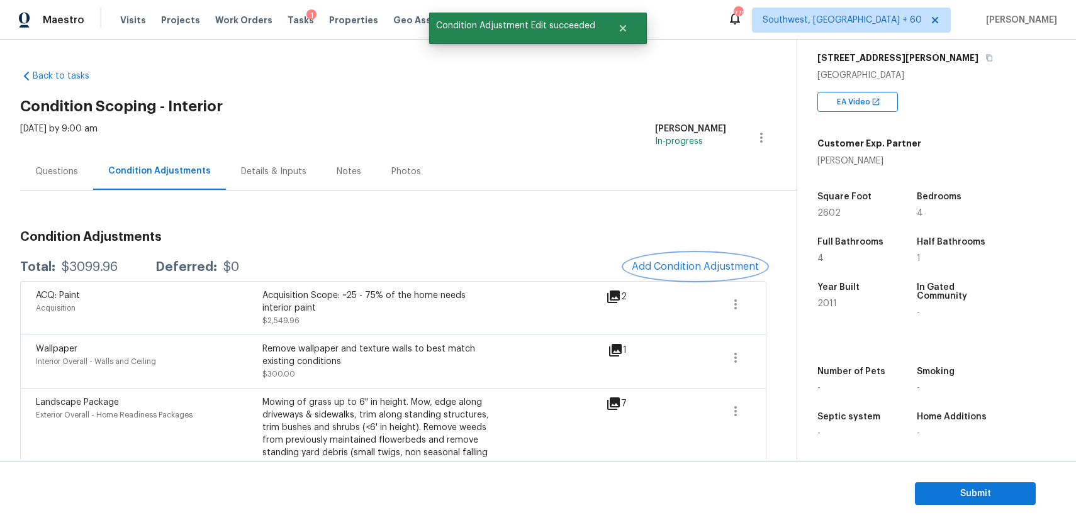
click at [707, 258] on button "Add Condition Adjustment" at bounding box center [695, 266] width 142 height 26
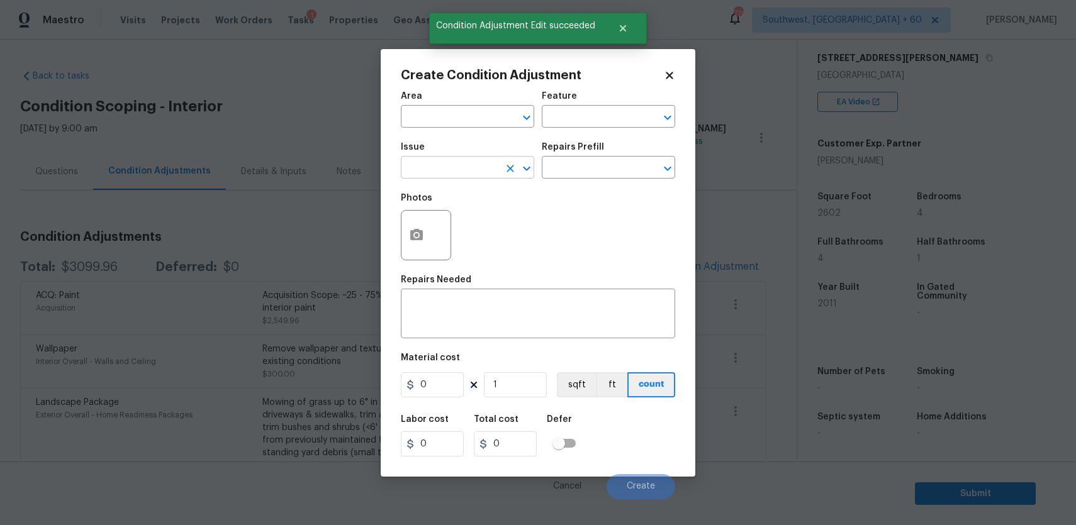
click at [481, 168] on input "text" at bounding box center [450, 168] width 98 height 19
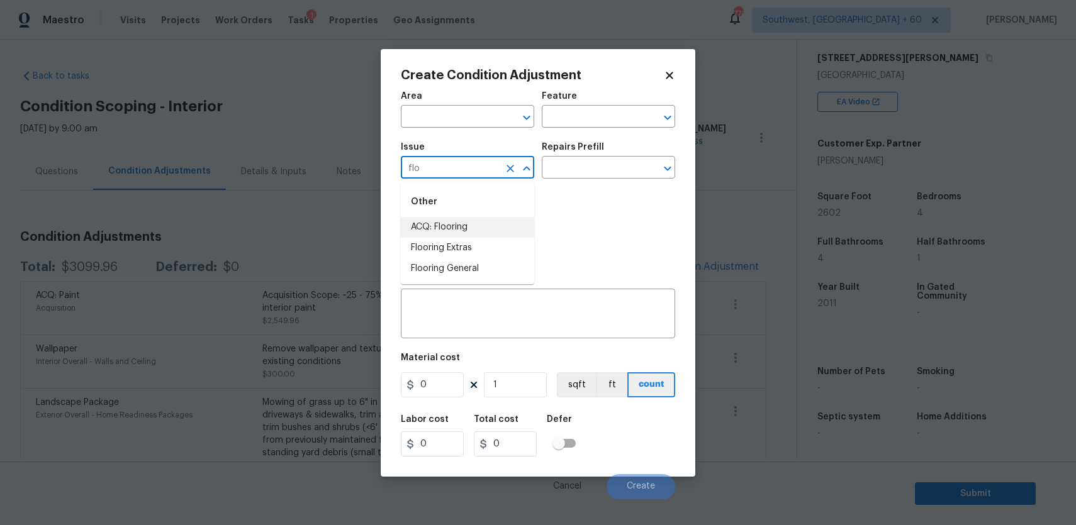
click at [491, 220] on li "ACQ: Flooring" at bounding box center [467, 227] width 133 height 21
type input "ACQ: Flooring"
click at [579, 172] on input "text" at bounding box center [591, 168] width 98 height 19
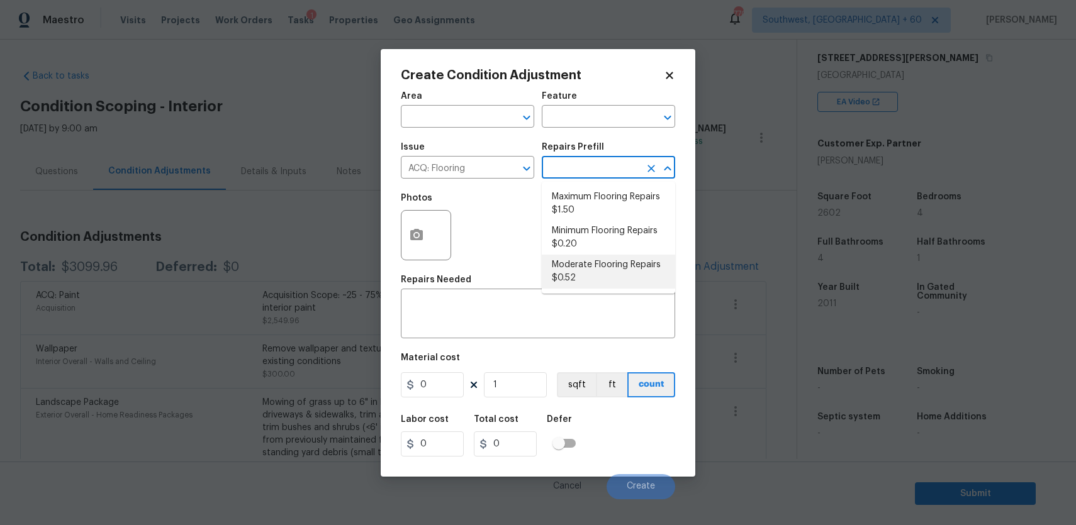
click at [610, 271] on li "Moderate Flooring Repairs $0.52" at bounding box center [608, 272] width 133 height 34
type input "Acquisition"
type textarea "Acquisition Scope: Moderate flooring repairs"
type input "0.52"
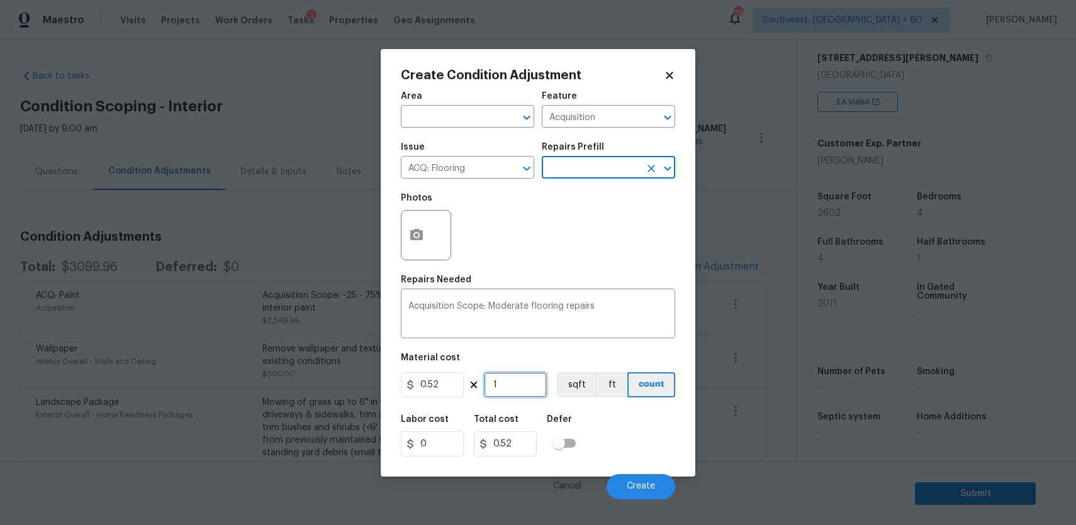
click at [526, 392] on input "1" at bounding box center [515, 384] width 63 height 25
type input "0"
type input "2"
type input "1.04"
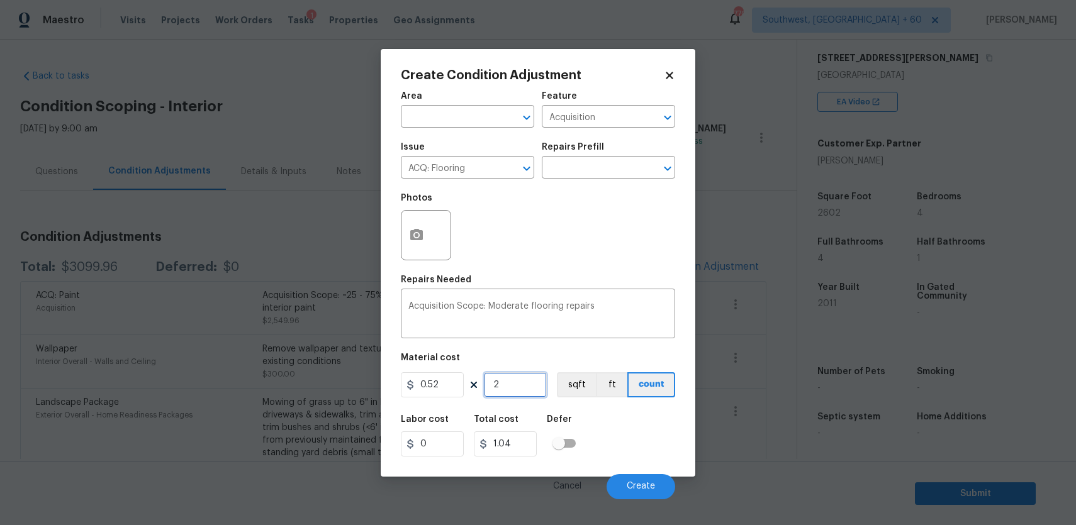
type input "26"
type input "13.52"
type input "260"
type input "135.2"
type input "2602"
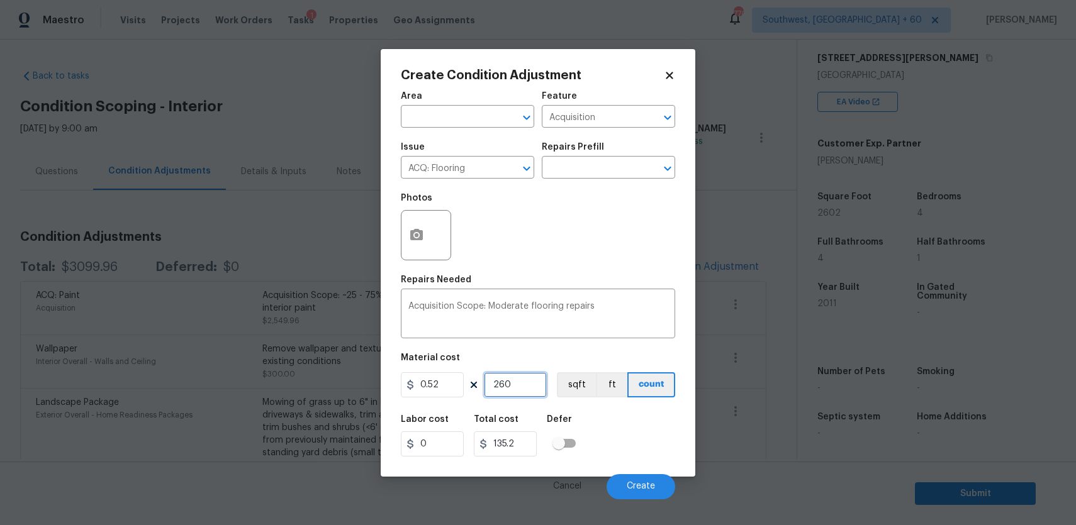
type input "1353.04"
type input "2602"
click at [420, 236] on icon "button" at bounding box center [416, 234] width 13 height 11
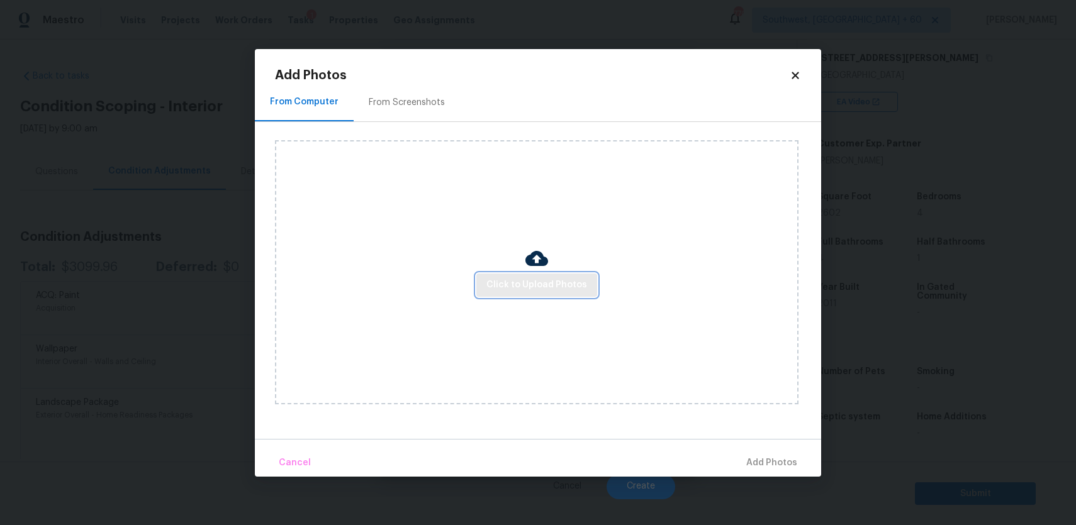
click at [518, 288] on span "Click to Upload Photos" at bounding box center [536, 285] width 101 height 16
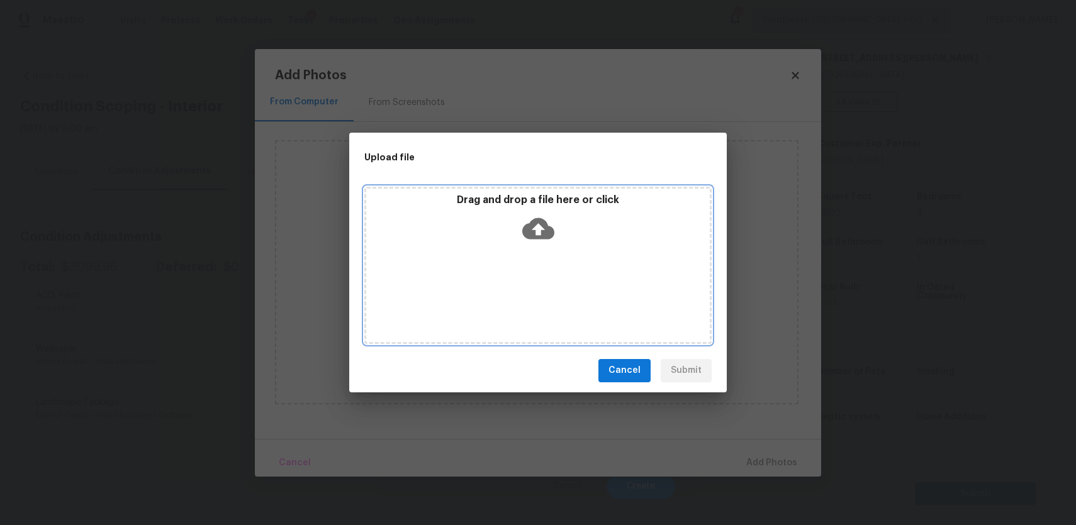
click at [518, 288] on div "Drag and drop a file here or click" at bounding box center [537, 265] width 347 height 157
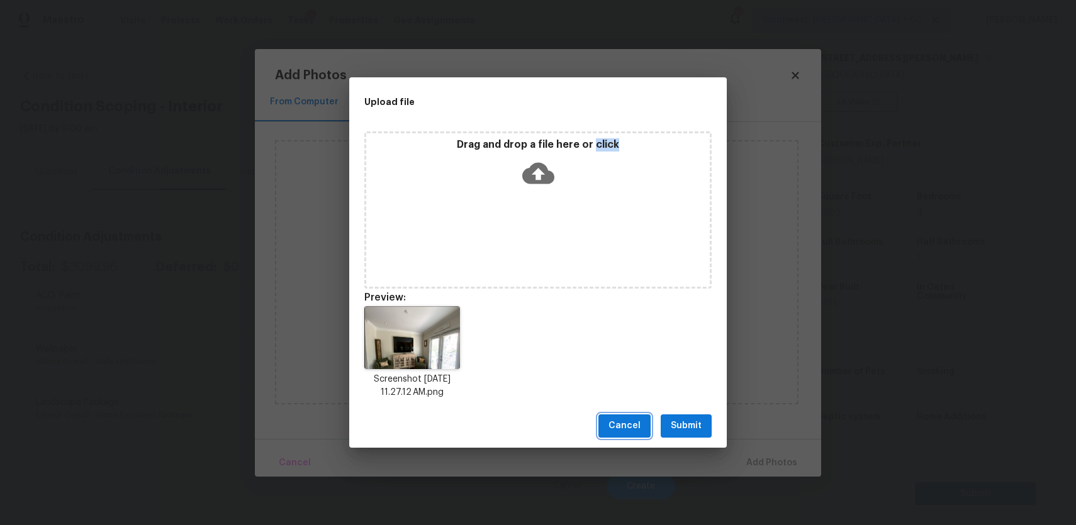
click at [623, 423] on span "Cancel" at bounding box center [624, 426] width 32 height 16
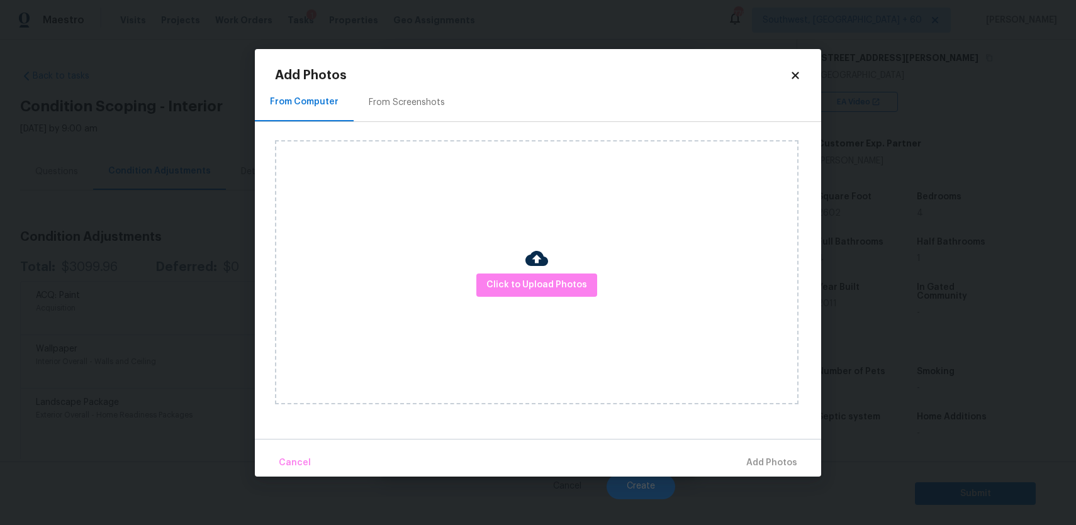
click at [870, 357] on body "Maestro Visits Projects Work Orders Tasks 1 Properties Geo Assignments 770 Sout…" at bounding box center [538, 262] width 1076 height 525
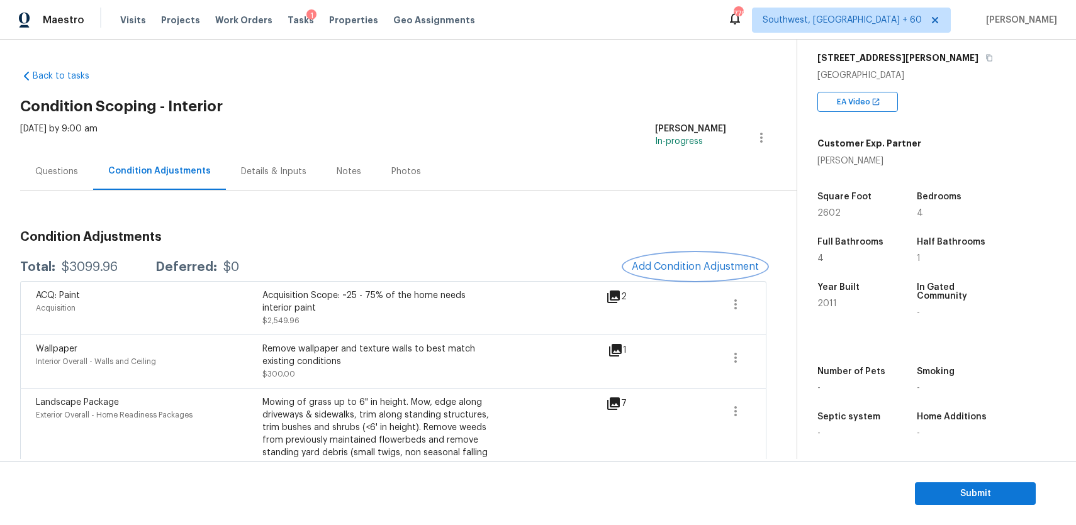
click at [709, 263] on span "Add Condition Adjustment" at bounding box center [695, 266] width 127 height 11
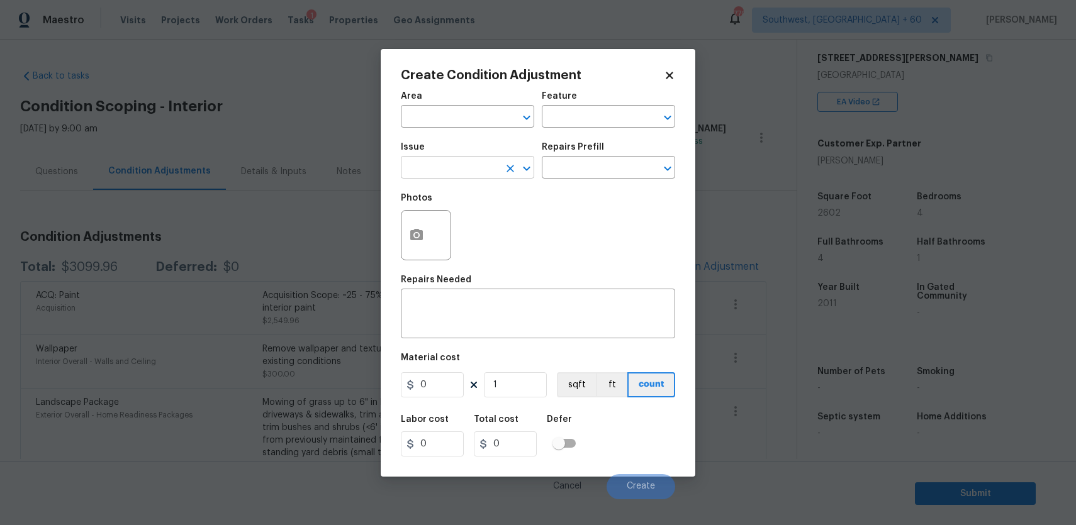
click at [481, 164] on input "text" at bounding box center [450, 168] width 98 height 19
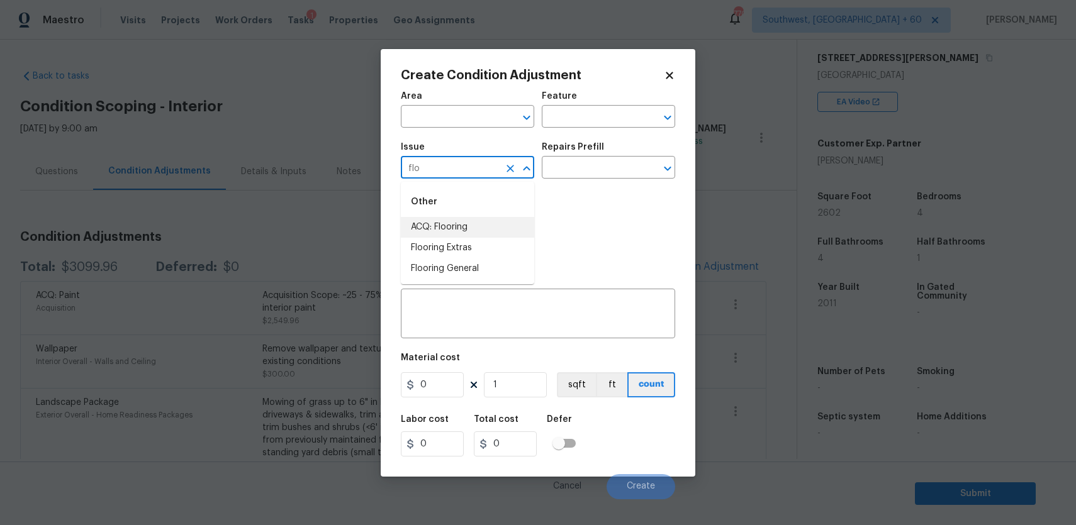
click at [469, 217] on li "ACQ: Flooring" at bounding box center [467, 227] width 133 height 21
type input "ACQ: Flooring"
click at [593, 169] on input "text" at bounding box center [591, 168] width 98 height 19
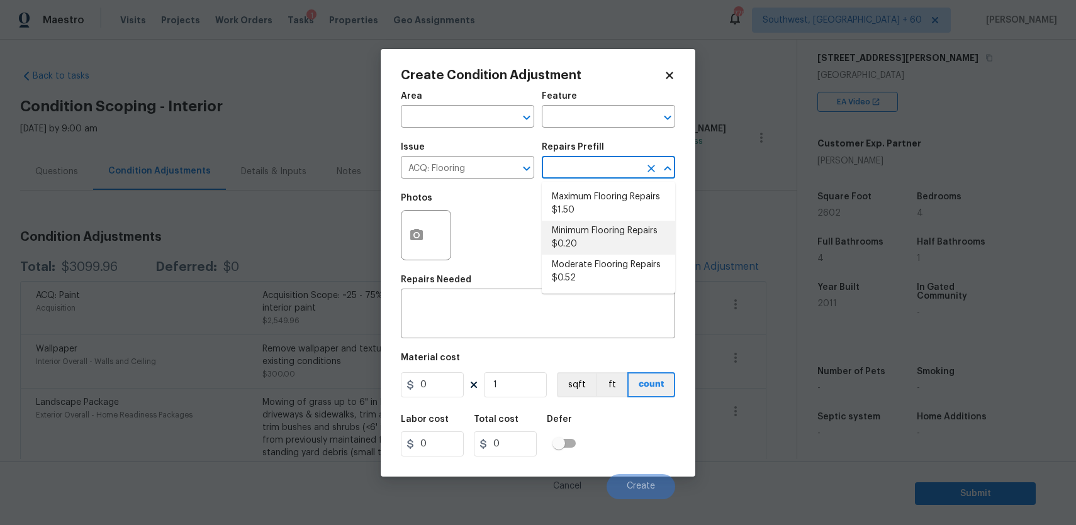
click at [615, 247] on li "Minimum Flooring Repairs $0.20" at bounding box center [608, 238] width 133 height 34
type input "Acquisition"
type textarea "Acquisition Scope: Minimum flooring repairs"
type input "0.2"
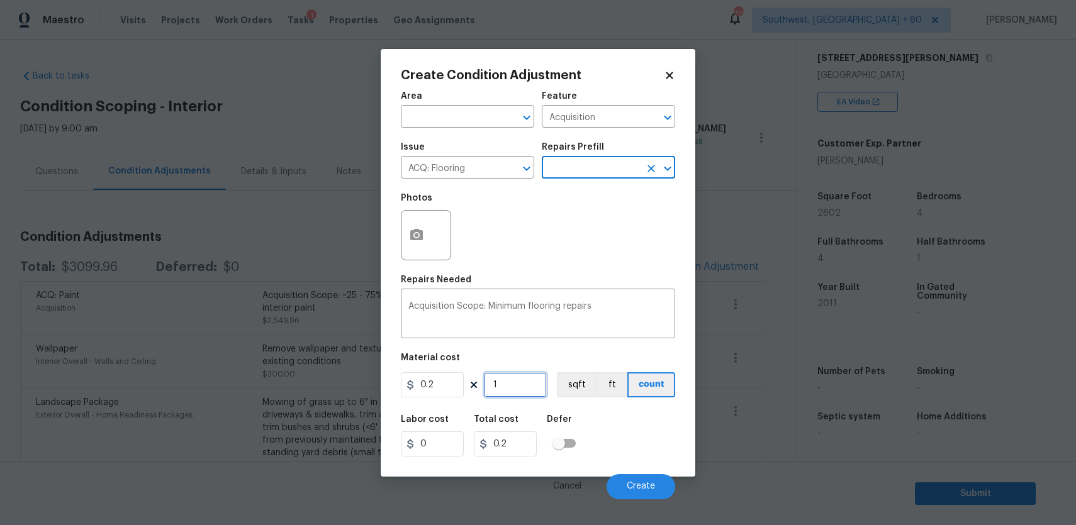
click at [519, 377] on input "1" at bounding box center [515, 384] width 63 height 25
type input "2"
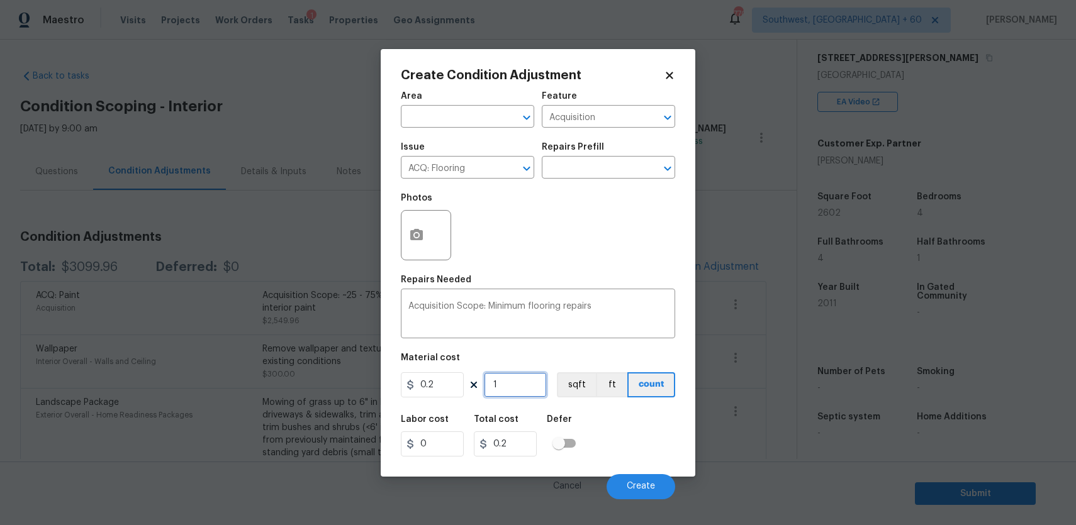
type input "0.4"
type input "26"
type input "5.2"
type input "260"
type input "52"
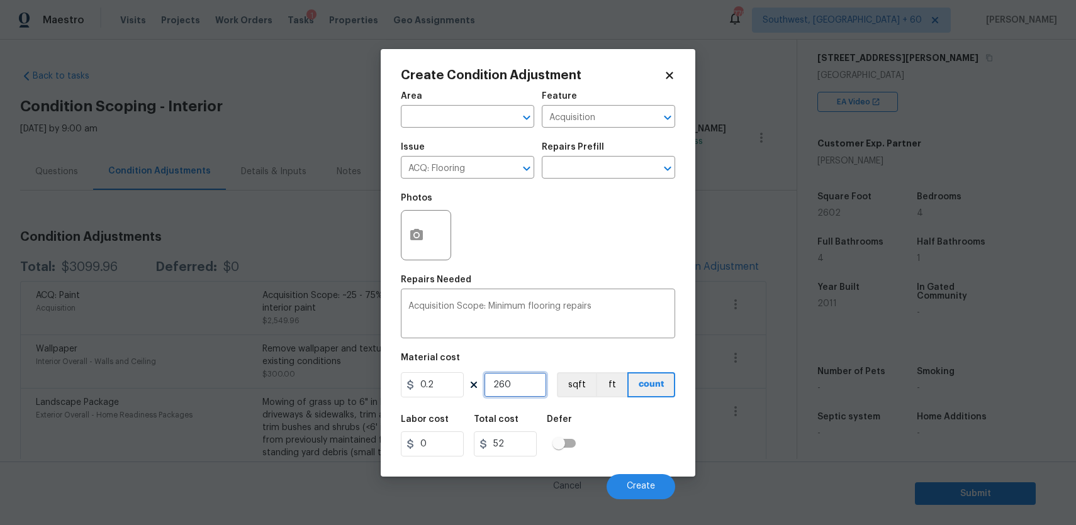
type input "2602"
type input "520.4"
type input "2602"
click at [649, 479] on button "Create" at bounding box center [640, 486] width 69 height 25
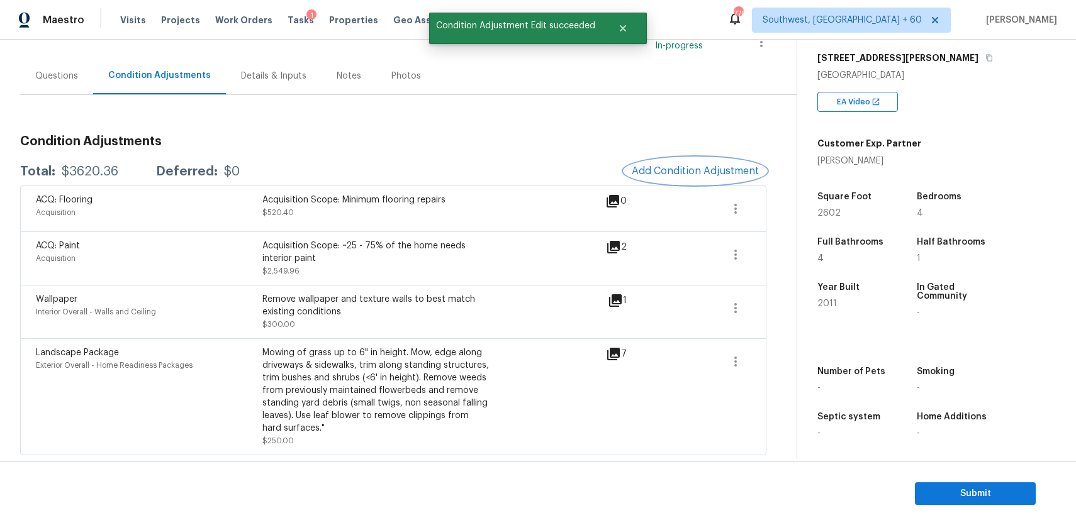
scroll to position [42, 0]
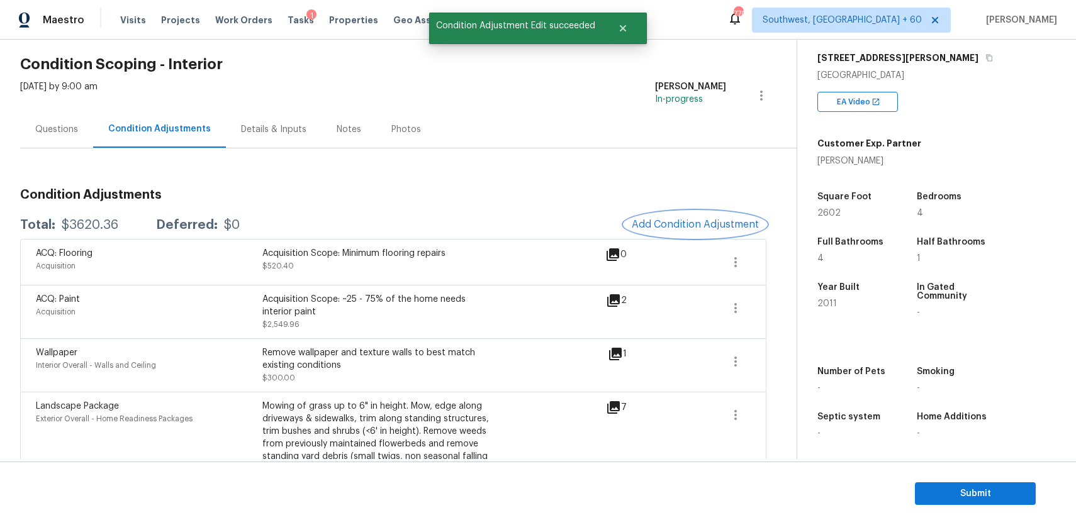
click at [681, 220] on span "Add Condition Adjustment" at bounding box center [695, 224] width 127 height 11
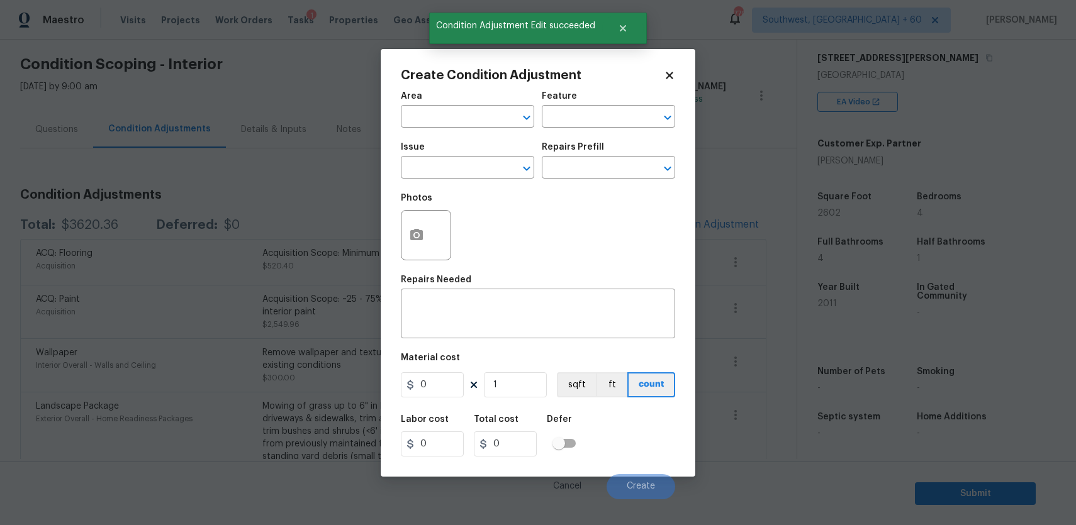
click at [435, 156] on div "Issue" at bounding box center [467, 151] width 133 height 16
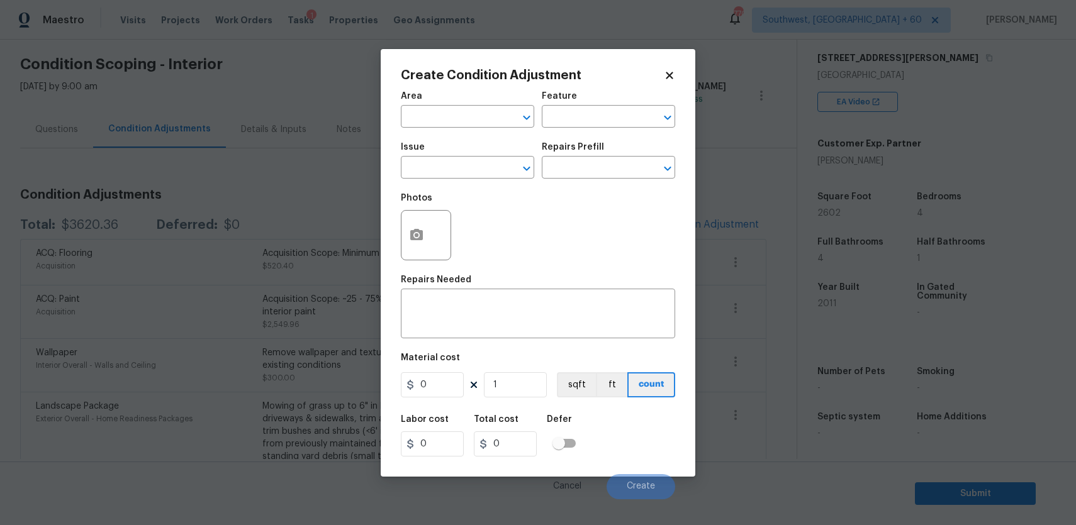
click at [454, 155] on div "Issue" at bounding box center [467, 151] width 133 height 16
click at [460, 168] on input "text" at bounding box center [450, 168] width 98 height 19
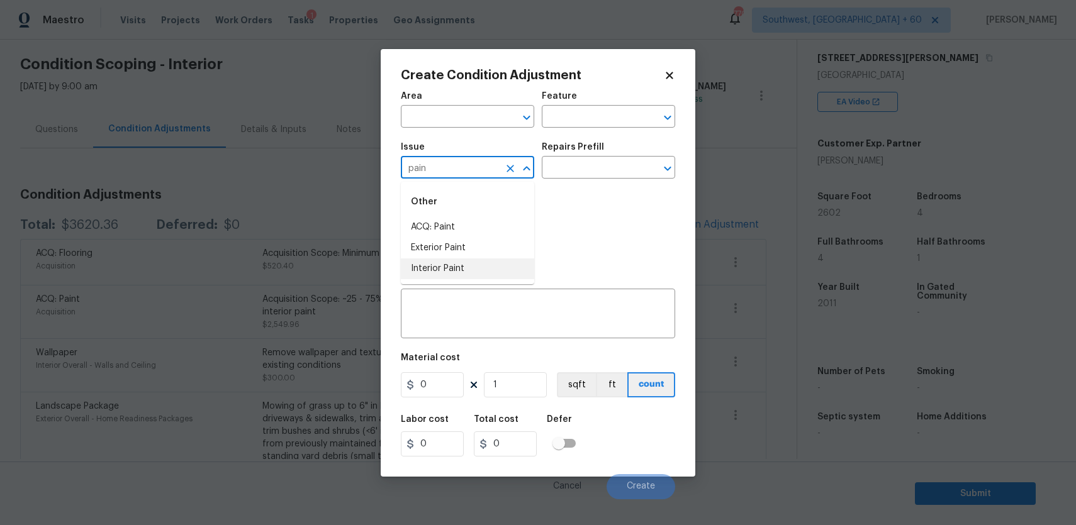
click at [474, 259] on li "Interior Paint" at bounding box center [467, 269] width 133 height 21
type input "Interior Paint"
click at [577, 175] on input "text" at bounding box center [591, 168] width 98 height 19
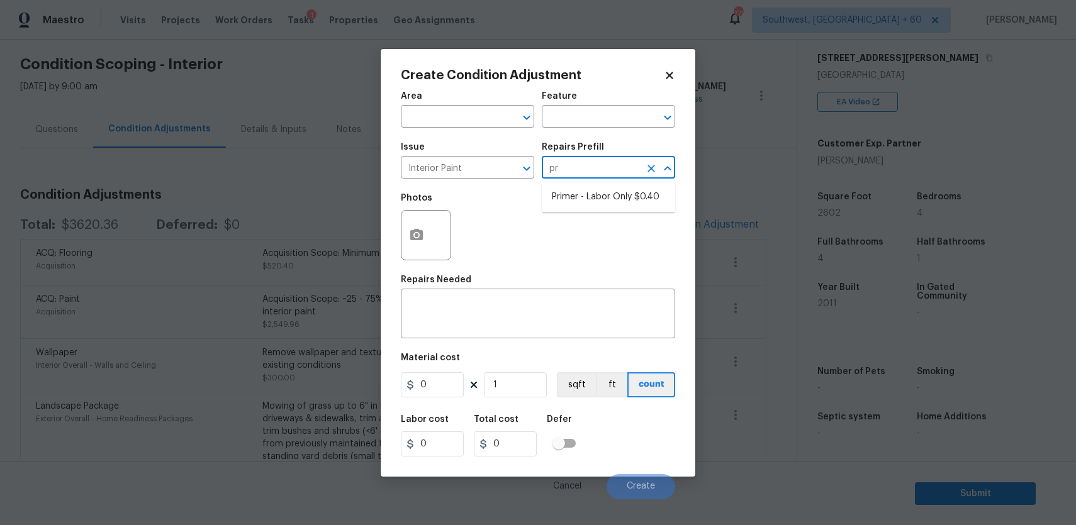
type input "pri"
click at [611, 203] on li "Primer - Labor Only $0.40" at bounding box center [608, 197] width 133 height 21
type input "Overall Paint"
type textarea "Interior primer - PRIMER PROVIDED BY OPENDOOR - All nails, screws, drywall anch…"
type input "0.4"
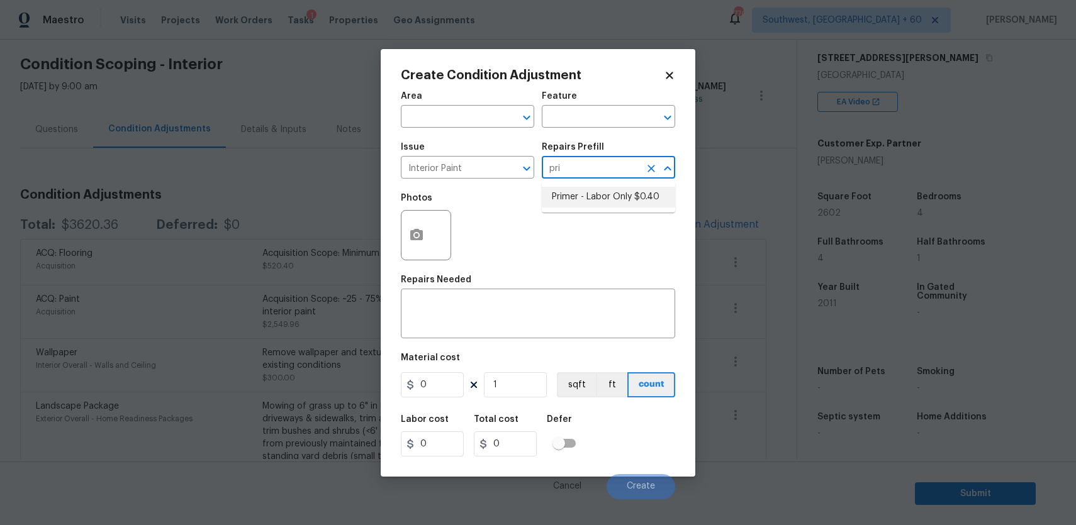
type input "0.4"
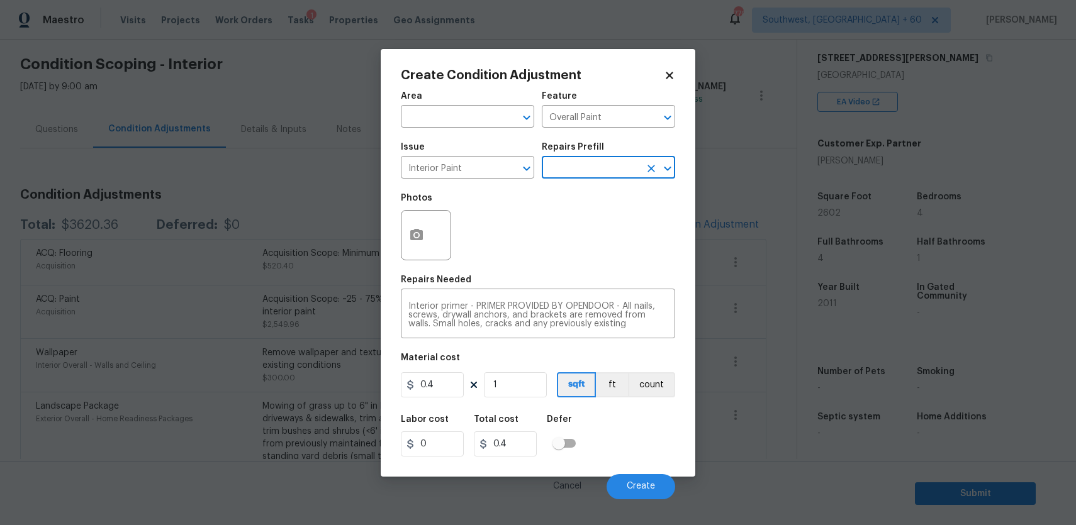
click at [442, 372] on figure "Material cost 0.4 1 sqft ft count" at bounding box center [538, 376] width 274 height 47
click at [444, 386] on input "0.4" at bounding box center [432, 384] width 63 height 25
type input "200"
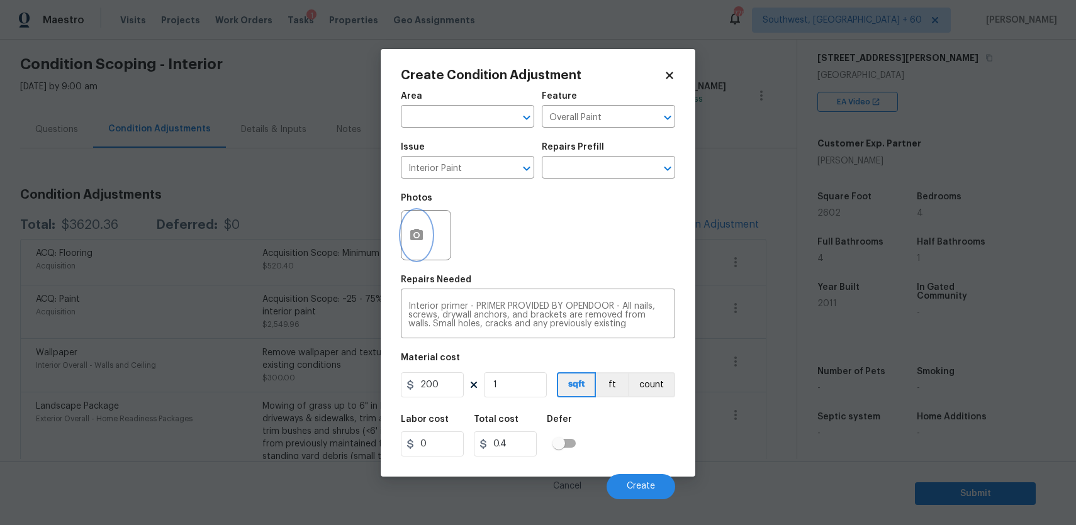
click at [402, 244] on button "button" at bounding box center [416, 235] width 30 height 49
type input "200"
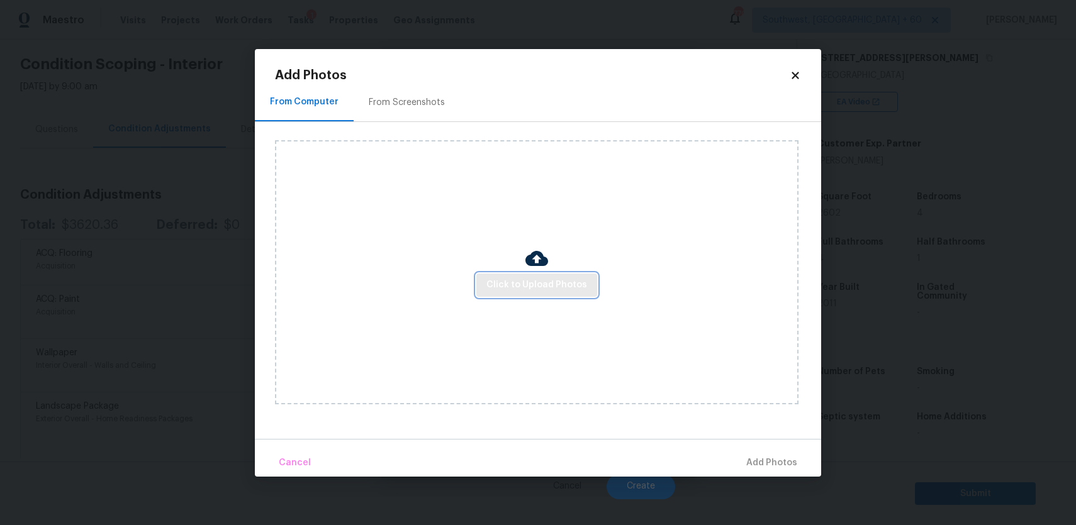
click at [481, 278] on button "Click to Upload Photos" at bounding box center [536, 285] width 121 height 23
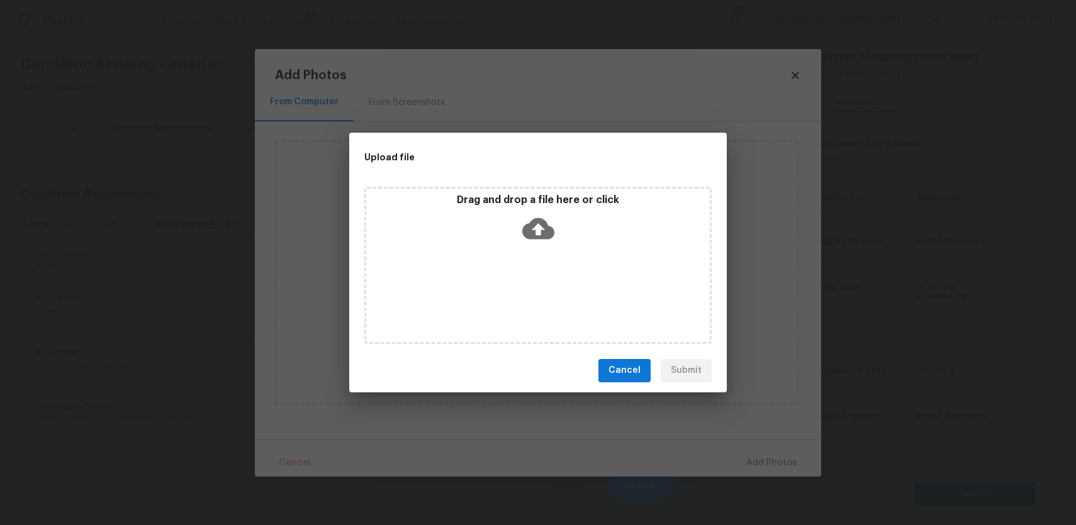
click at [481, 278] on div "Drag and drop a file here or click" at bounding box center [537, 265] width 347 height 157
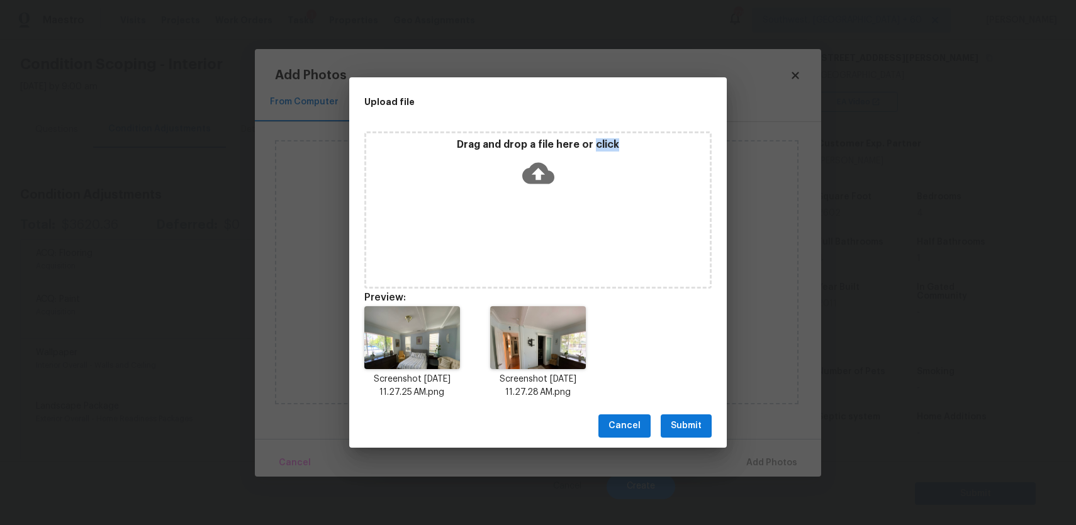
click at [691, 428] on span "Submit" at bounding box center [686, 426] width 31 height 16
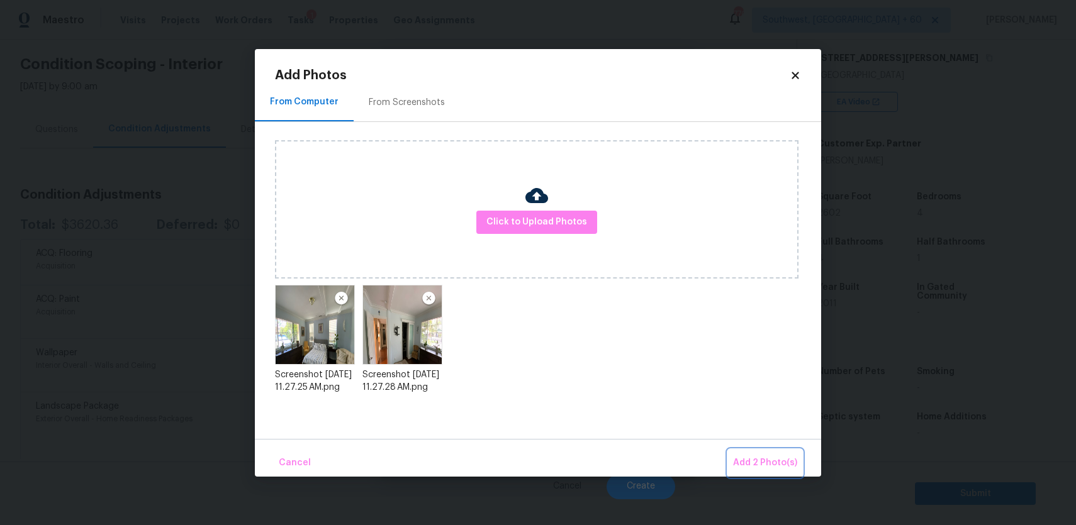
click at [784, 452] on button "Add 2 Photo(s)" at bounding box center [765, 463] width 74 height 27
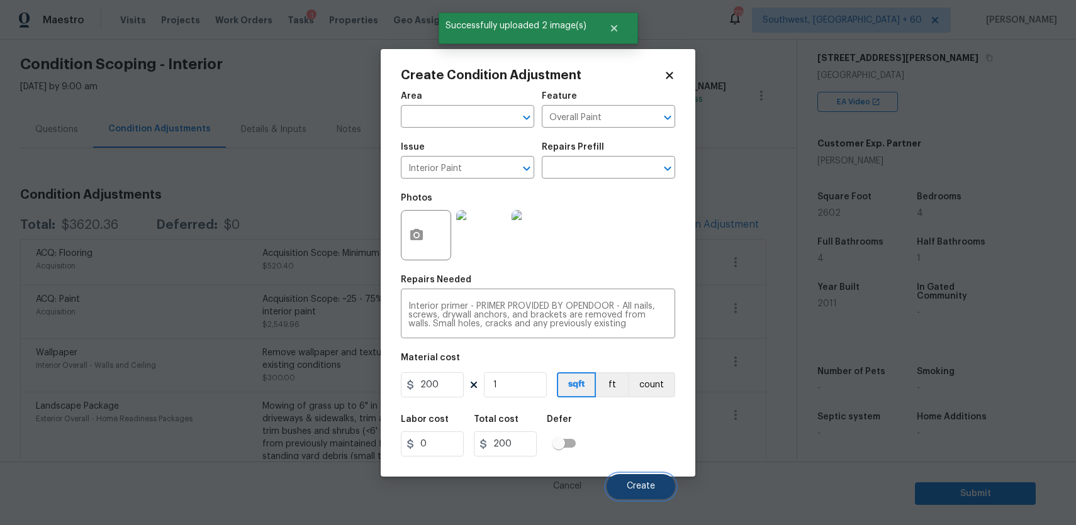
click at [648, 498] on button "Create" at bounding box center [640, 486] width 69 height 25
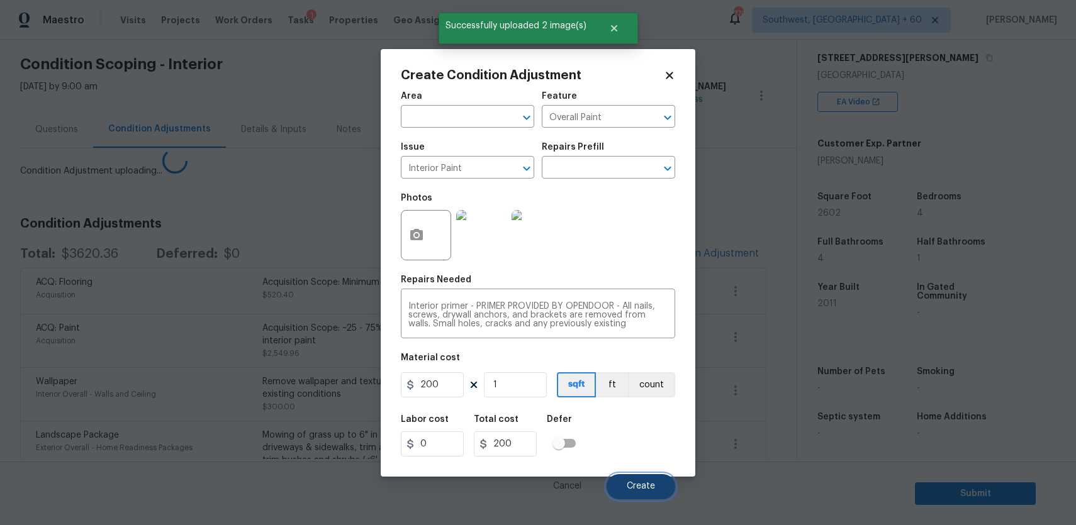
click at [650, 493] on button "Create" at bounding box center [640, 486] width 69 height 25
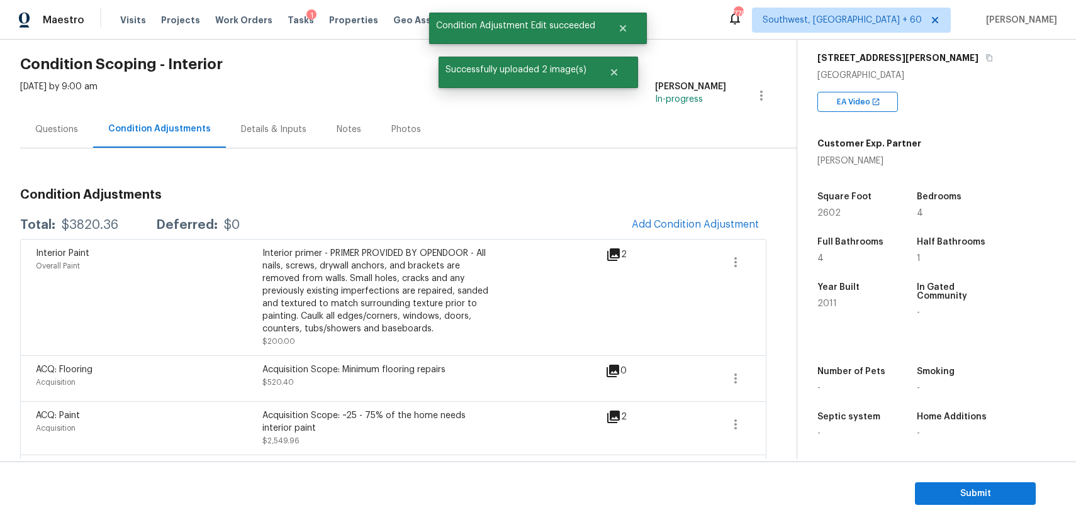
click at [75, 125] on div "Questions" at bounding box center [56, 129] width 43 height 13
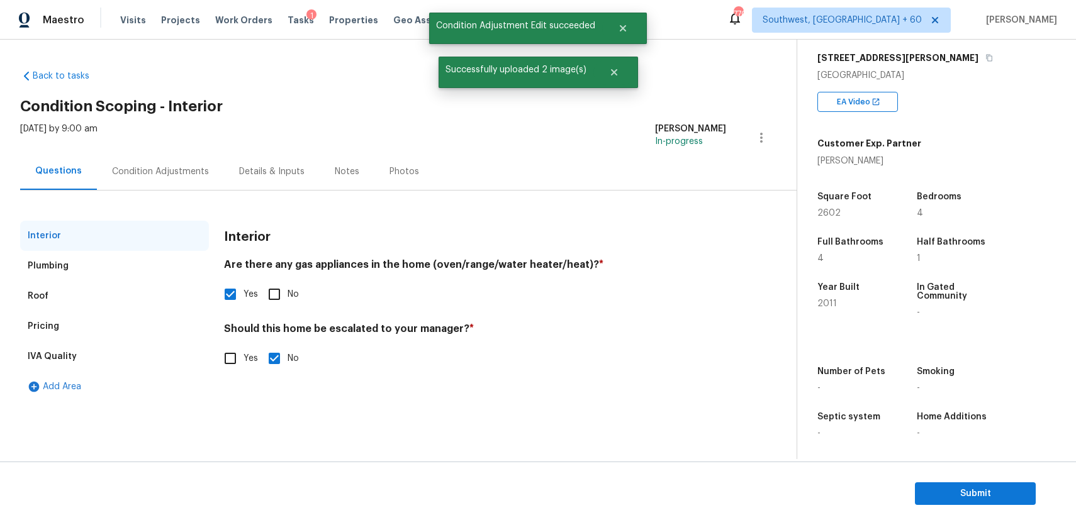
click at [182, 181] on div "Condition Adjustments" at bounding box center [160, 171] width 127 height 37
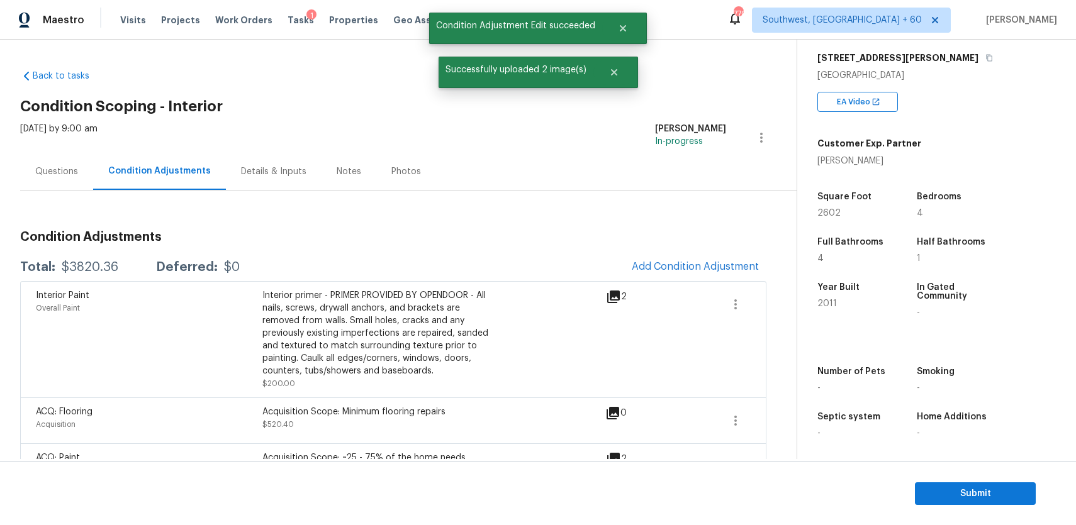
click at [113, 272] on div "$3820.36" at bounding box center [90, 267] width 57 height 13
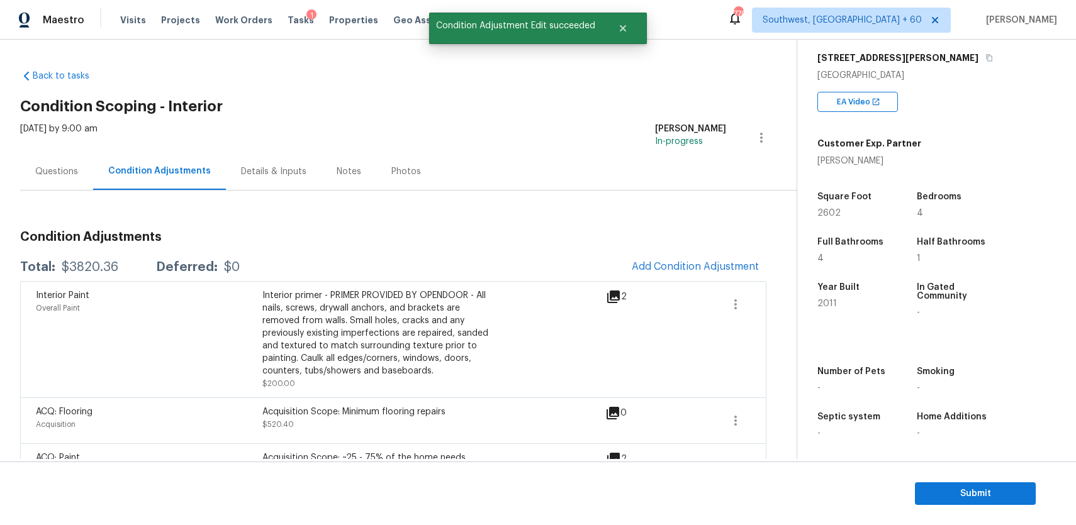
click at [113, 272] on div "$3820.36" at bounding box center [90, 267] width 57 height 13
copy div "$3820.36"
click at [113, 272] on div "$3820.36" at bounding box center [90, 267] width 57 height 13
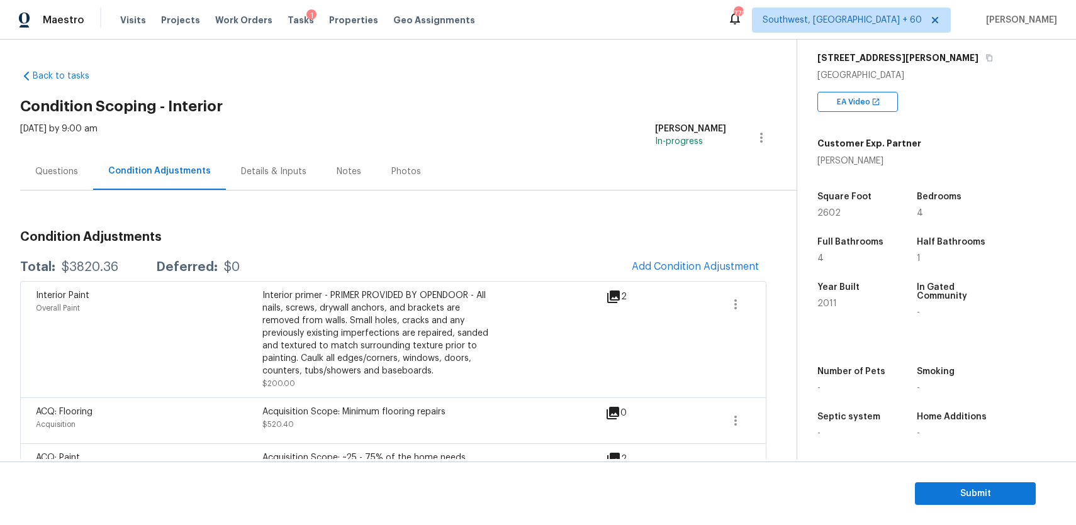
click at [91, 253] on div "Total: $3820.36 Deferred: $0 Add Condition Adjustment" at bounding box center [393, 267] width 746 height 28
copy div "$3820.36"
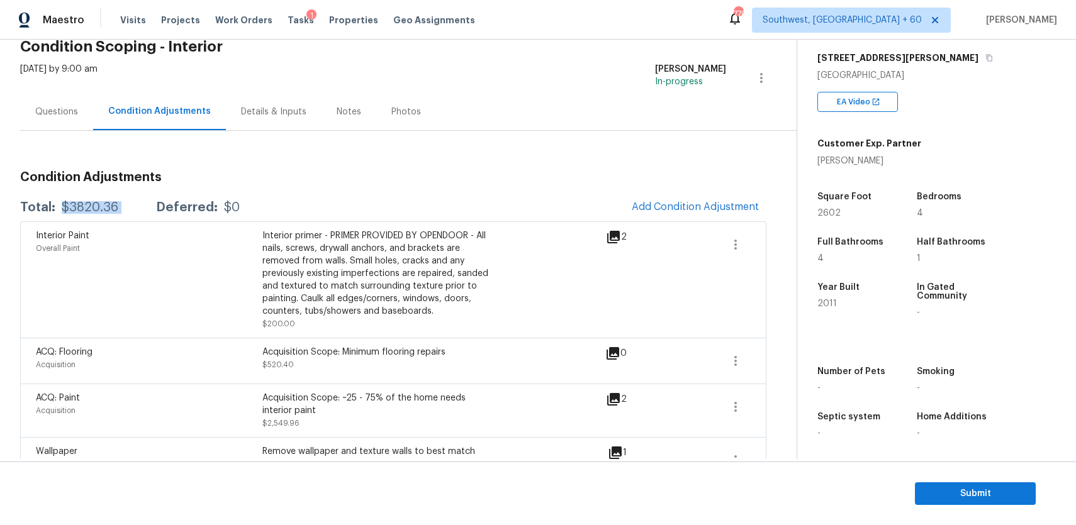
scroll to position [75, 0]
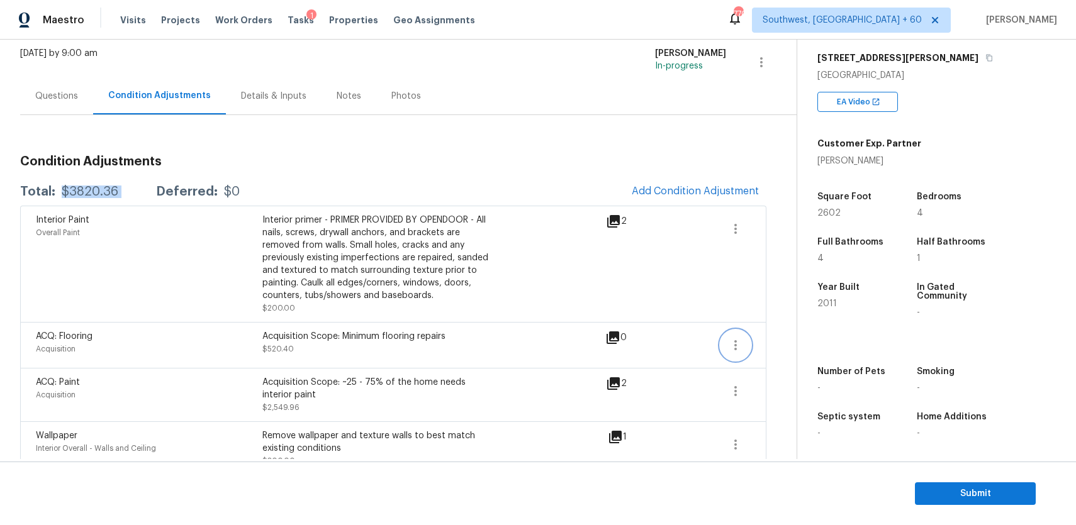
click at [734, 334] on button "button" at bounding box center [735, 345] width 30 height 30
click at [776, 340] on div "Edit" at bounding box center [807, 343] width 98 height 13
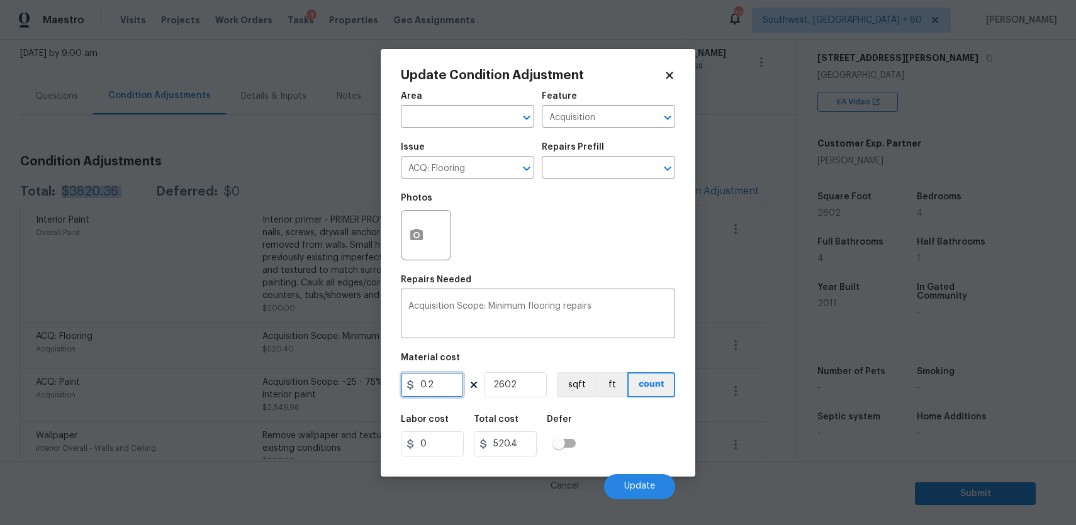
click at [435, 381] on input "0.2" at bounding box center [432, 384] width 63 height 25
click at [743, 381] on body "Maestro Visits Projects Work Orders Tasks 1 Properties Geo Assignments 770 Sout…" at bounding box center [538, 262] width 1076 height 525
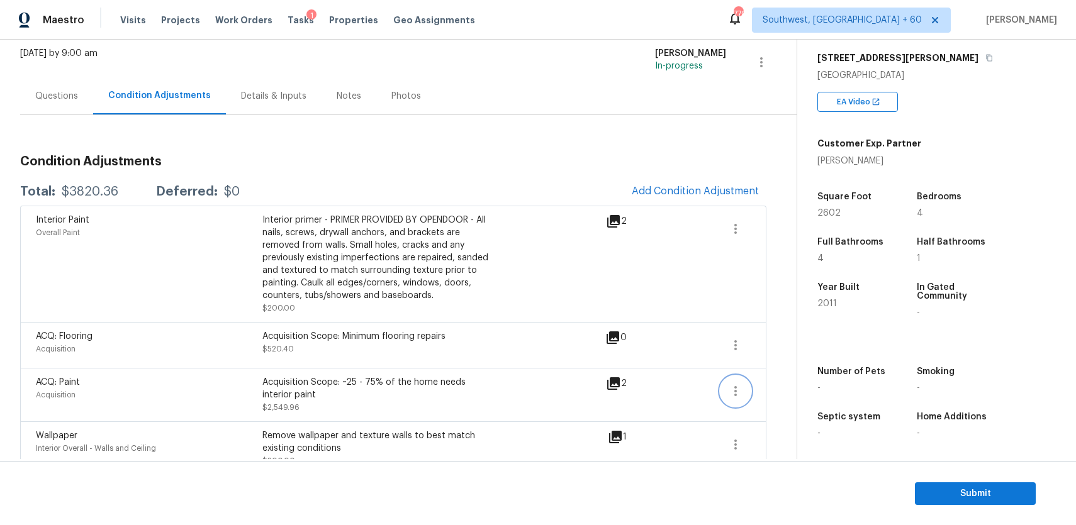
click at [742, 394] on icon "button" at bounding box center [735, 391] width 15 height 15
click at [786, 385] on div "Edit" at bounding box center [807, 389] width 98 height 13
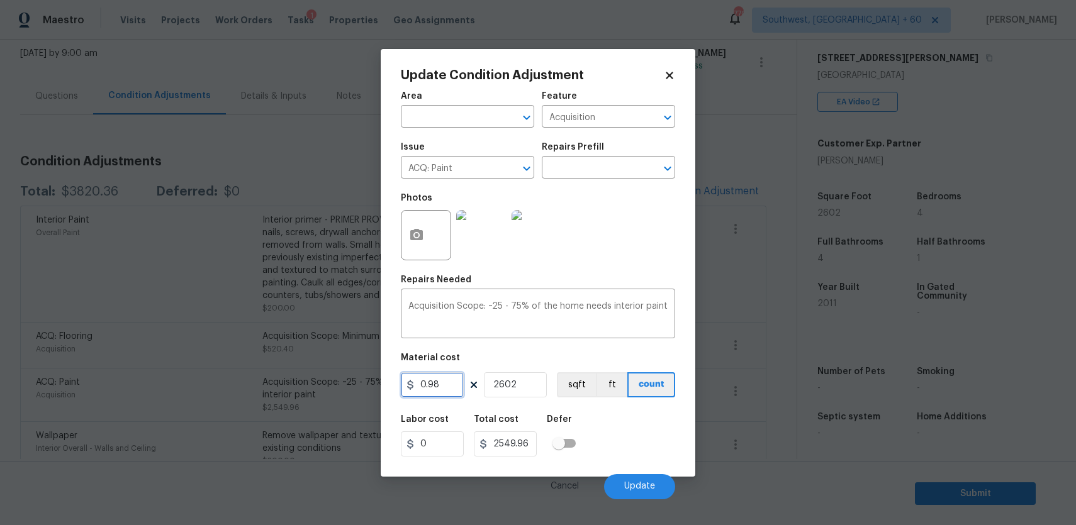
click at [442, 392] on input "0.98" at bounding box center [432, 384] width 63 height 25
type input "2"
type input "5204"
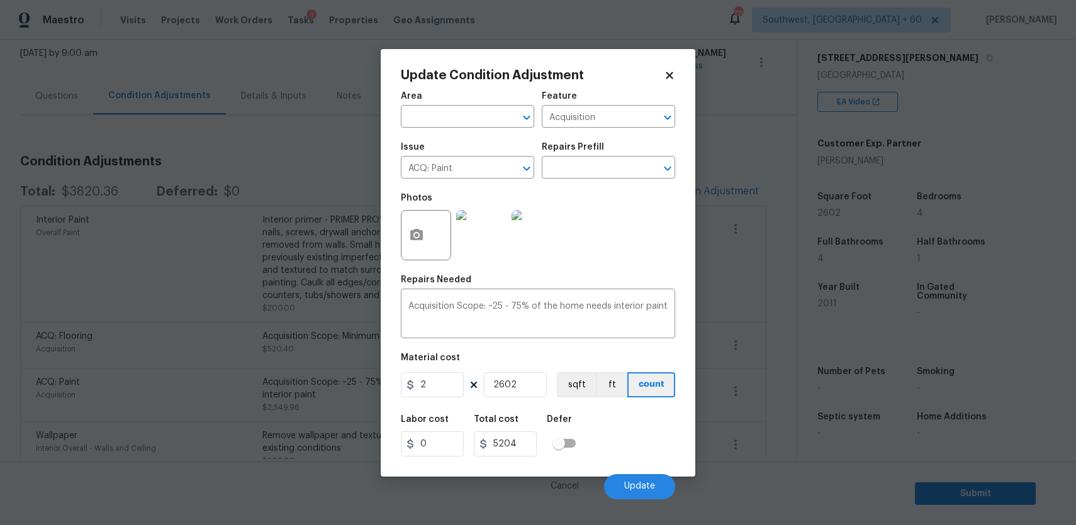
click at [605, 435] on div "Labor cost 0 Total cost 5204 Defer" at bounding box center [538, 436] width 274 height 57
click at [642, 491] on span "Update" at bounding box center [639, 486] width 31 height 9
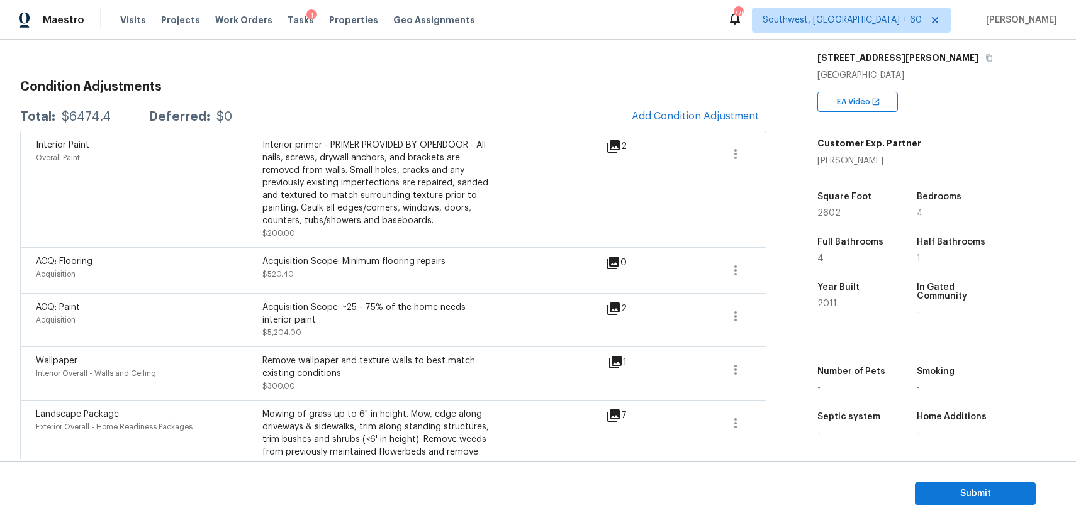
scroll to position [151, 0]
click at [728, 270] on icon "button" at bounding box center [735, 269] width 15 height 15
click at [783, 260] on link "Edit" at bounding box center [807, 268] width 107 height 19
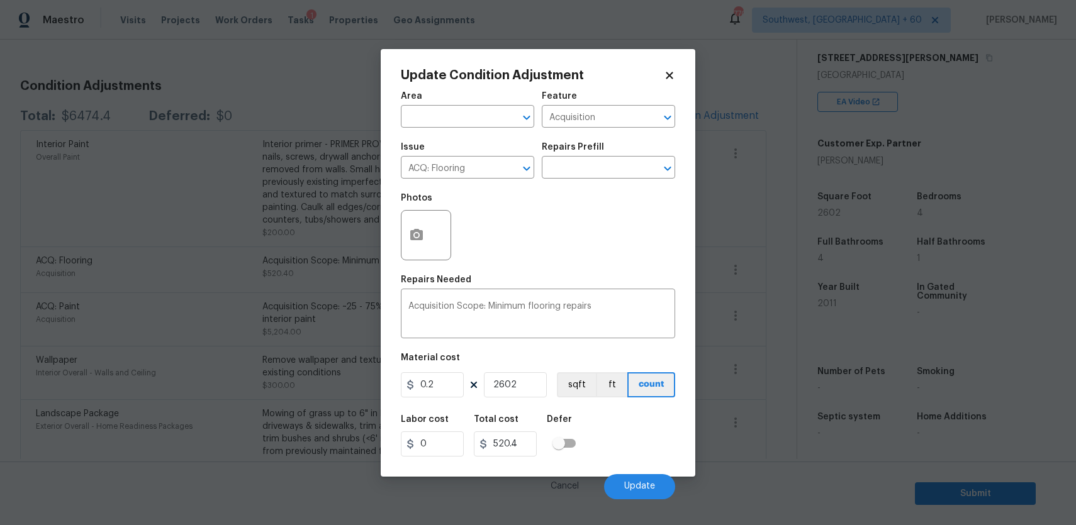
click at [762, 170] on body "Maestro Visits Projects Work Orders Tasks 1 Properties Geo Assignments 770 Sout…" at bounding box center [538, 262] width 1076 height 525
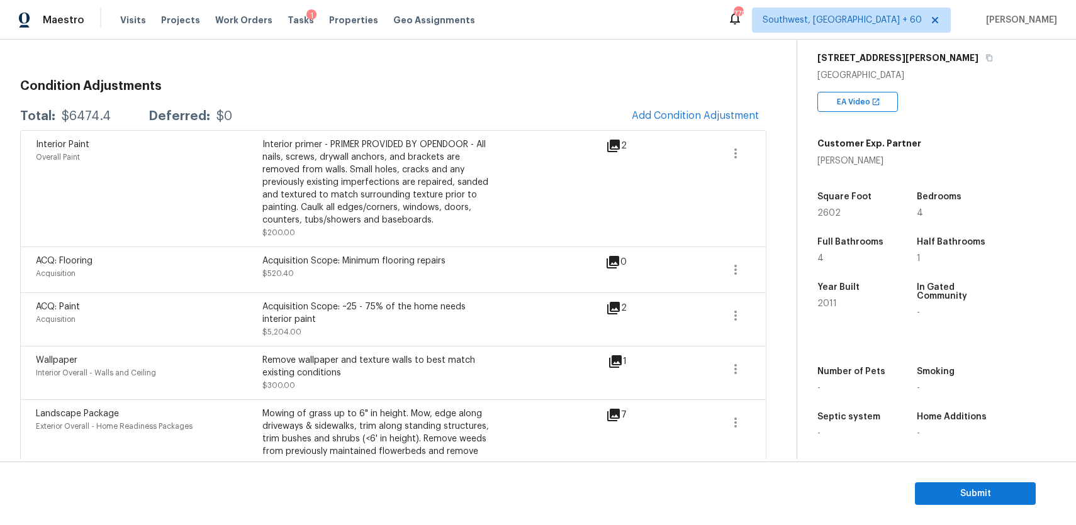
click at [754, 281] on div "ACQ: Flooring Acquisition Acquisition Scope: Minimum flooring repairs $520.40 0" at bounding box center [393, 270] width 746 height 46
click at [729, 274] on icon "button" at bounding box center [735, 269] width 15 height 15
click at [775, 273] on div "Edit" at bounding box center [807, 268] width 98 height 13
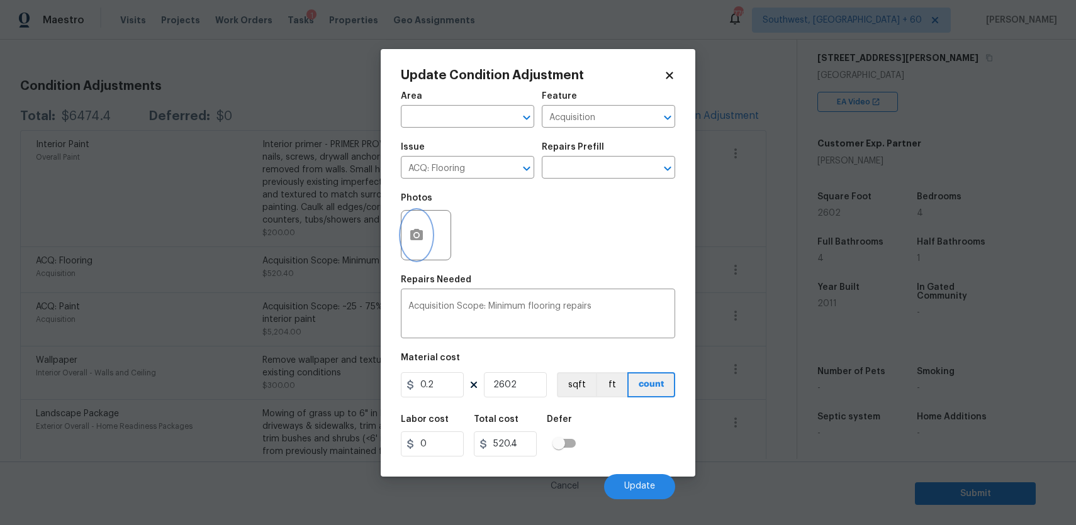
click at [428, 245] on button "button" at bounding box center [416, 235] width 30 height 49
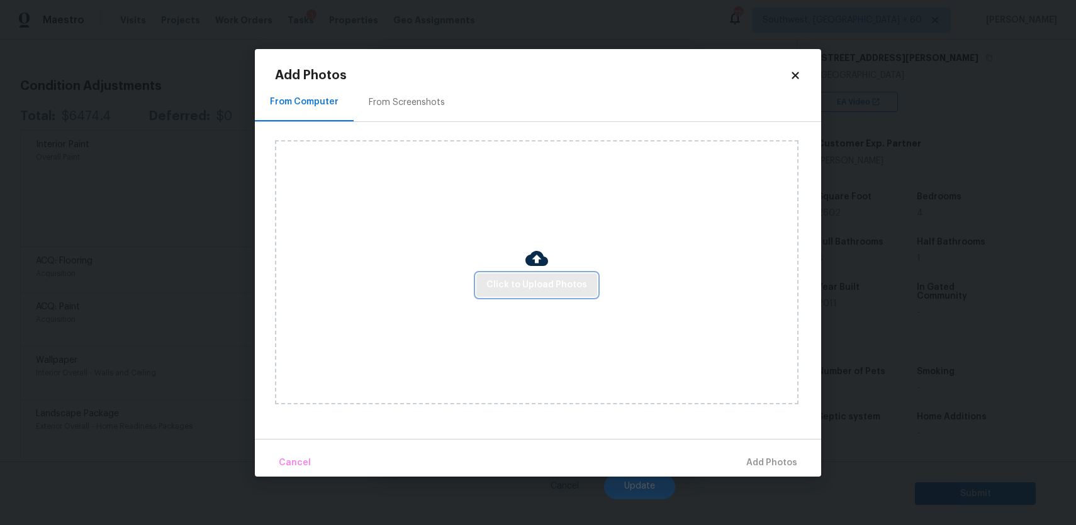
click at [500, 278] on span "Click to Upload Photos" at bounding box center [536, 285] width 101 height 16
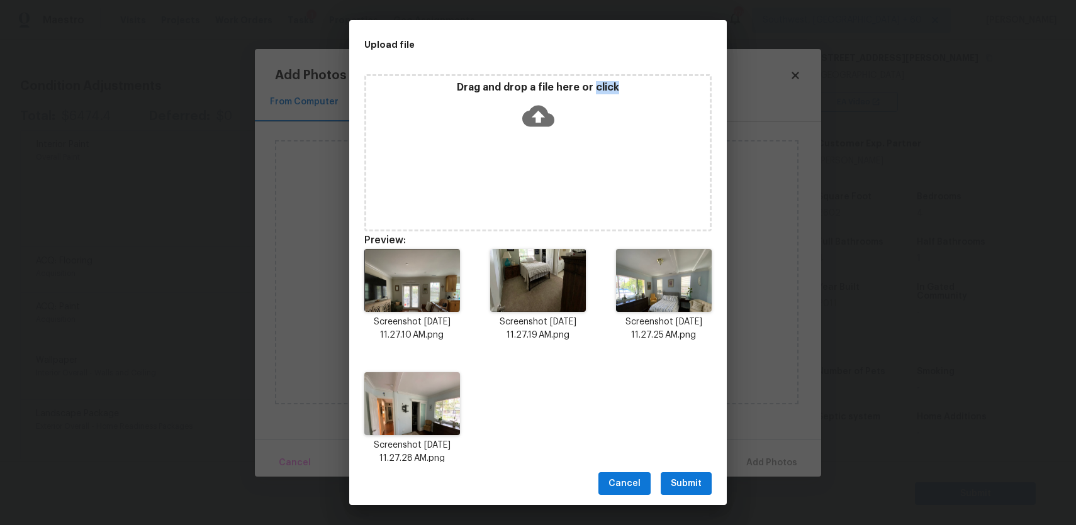
click at [676, 498] on div "Cancel Submit" at bounding box center [537, 483] width 377 height 43
click at [697, 477] on span "Submit" at bounding box center [686, 484] width 31 height 16
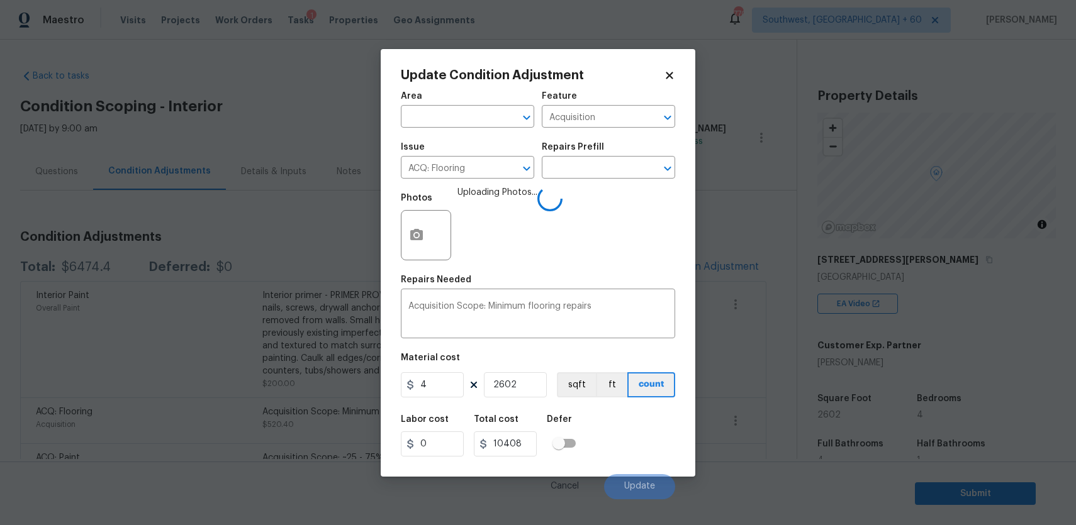
scroll to position [202, 0]
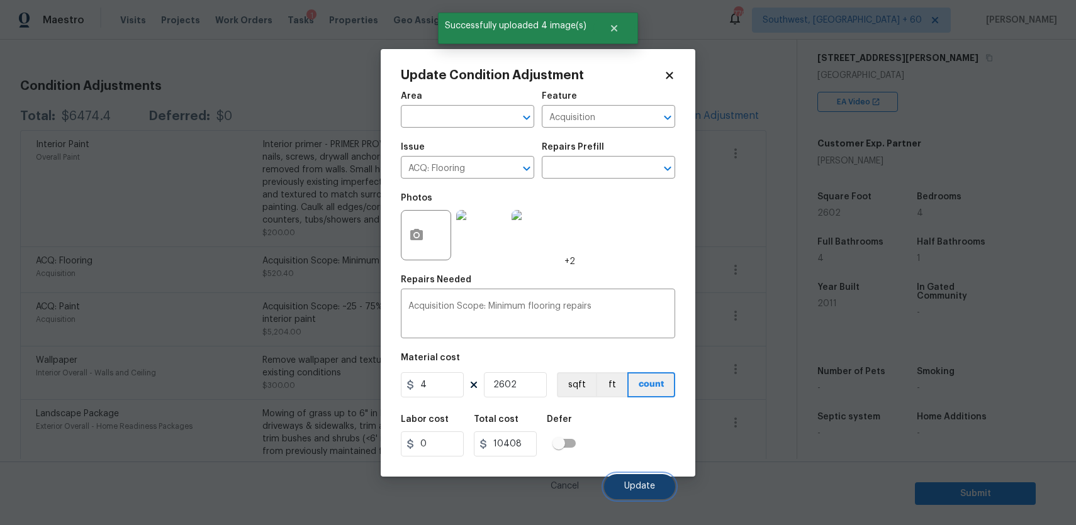
click at [637, 487] on span "Update" at bounding box center [639, 486] width 31 height 9
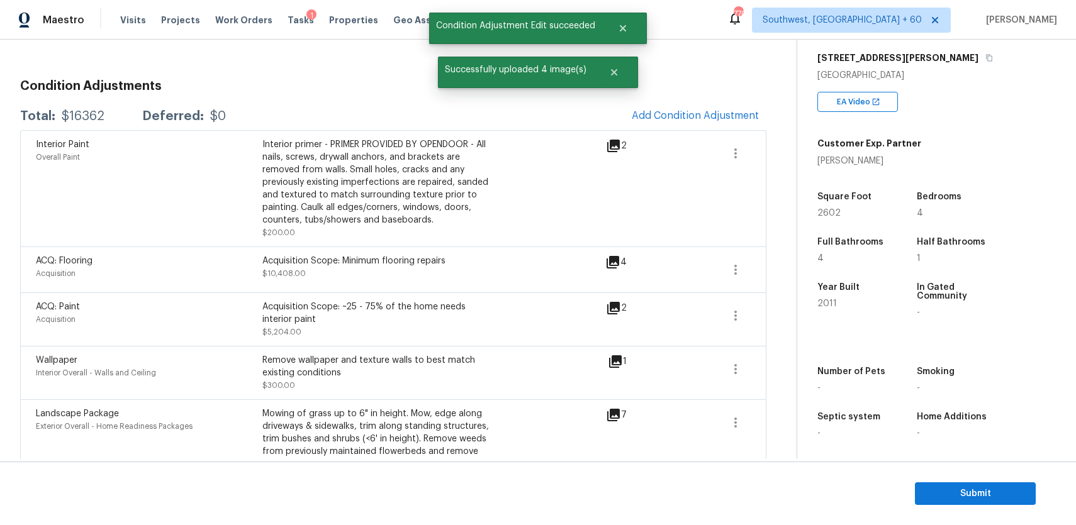
scroll to position [0, 0]
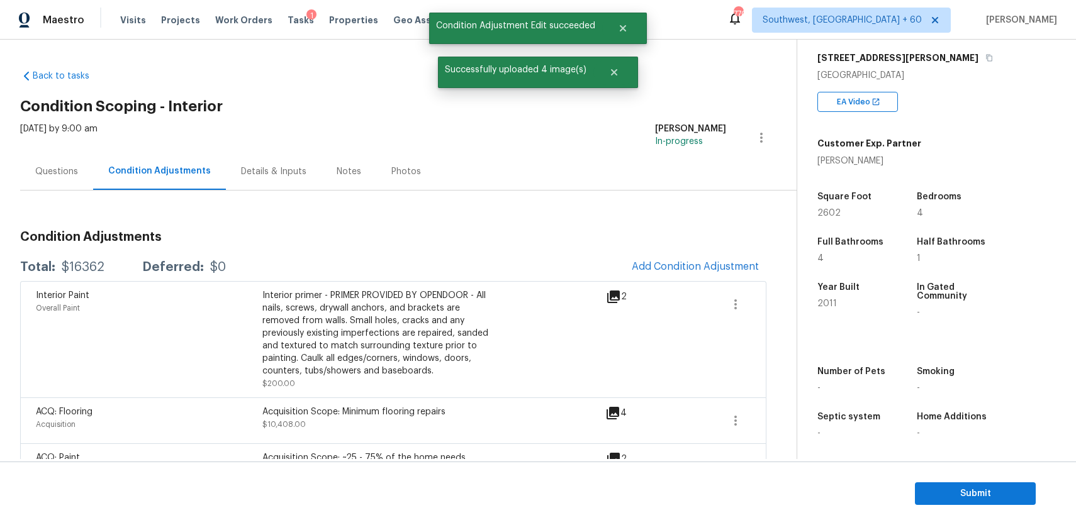
click at [65, 170] on div "Questions" at bounding box center [56, 171] width 43 height 13
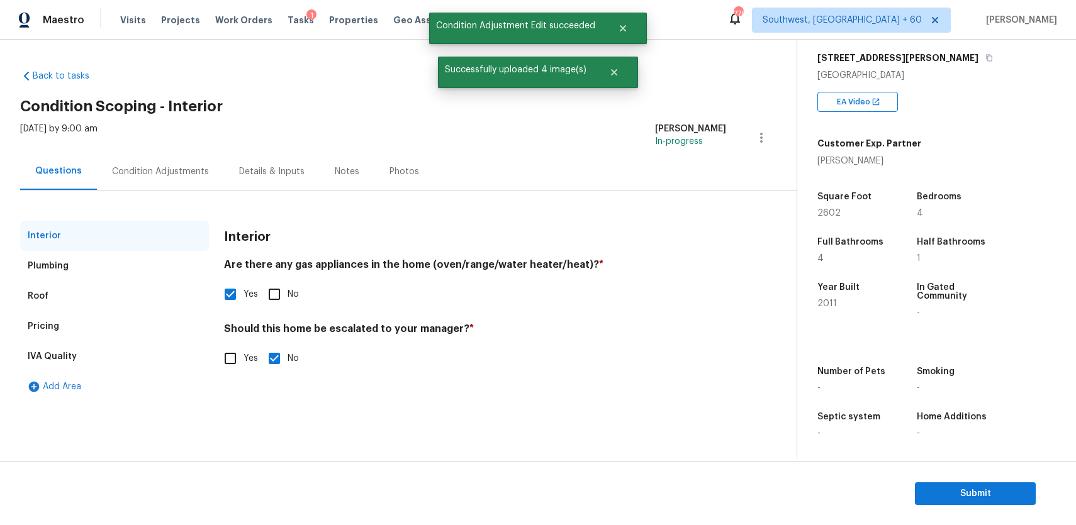
click at [142, 173] on div "Condition Adjustments" at bounding box center [160, 171] width 97 height 13
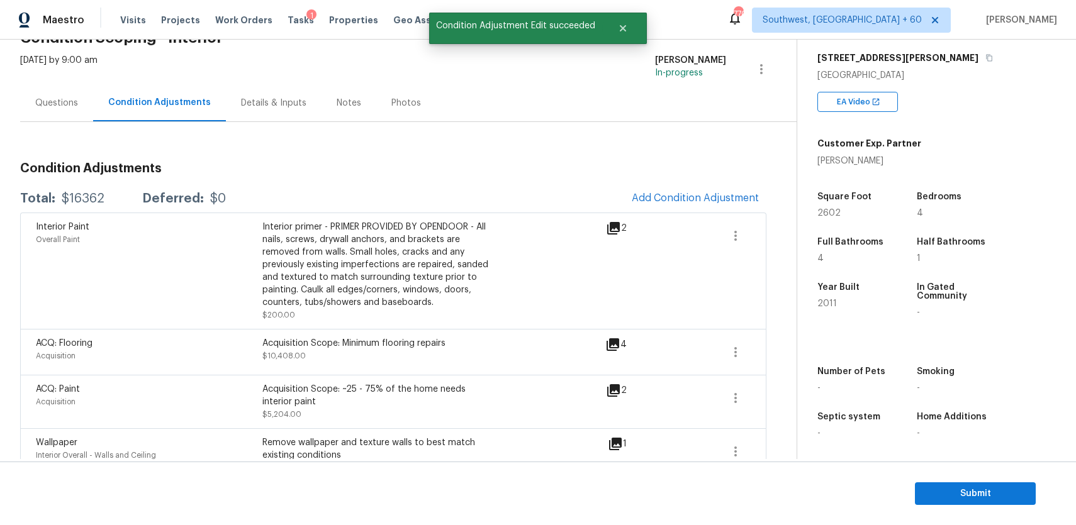
scroll to position [74, 0]
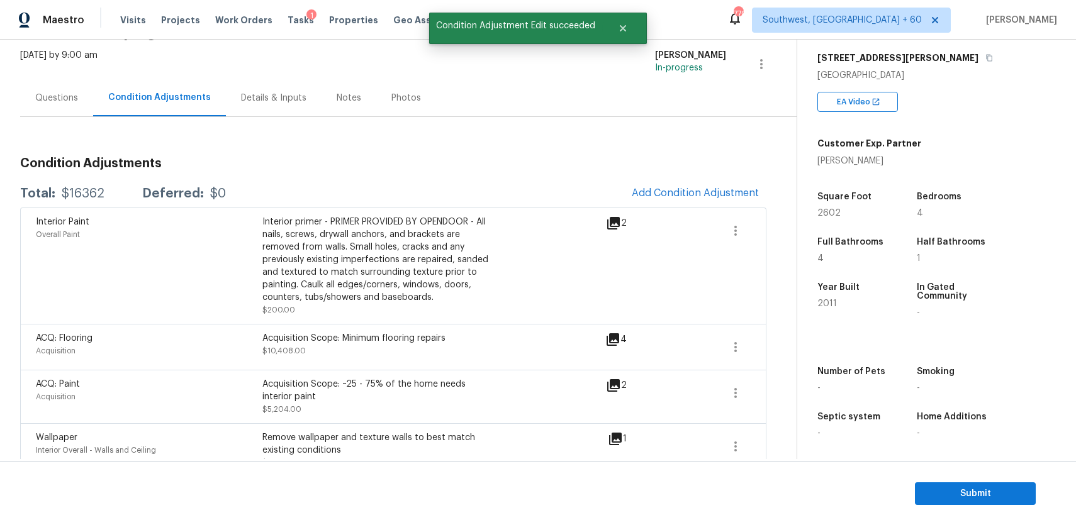
click at [73, 193] on div "$16362" at bounding box center [83, 193] width 43 height 13
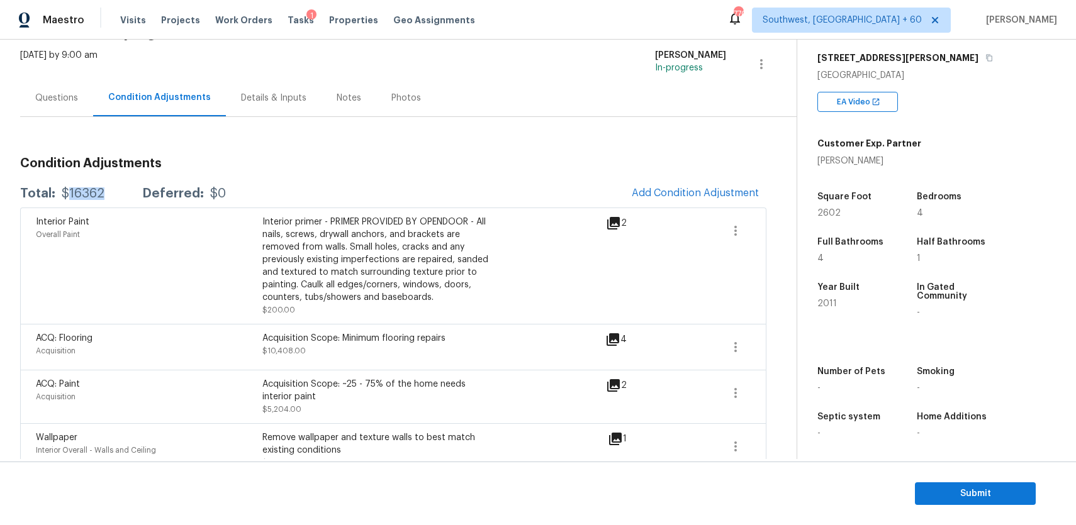
click at [73, 193] on div "$16362" at bounding box center [83, 193] width 43 height 13
copy div "$16362"
click at [87, 82] on div "Questions" at bounding box center [56, 97] width 73 height 37
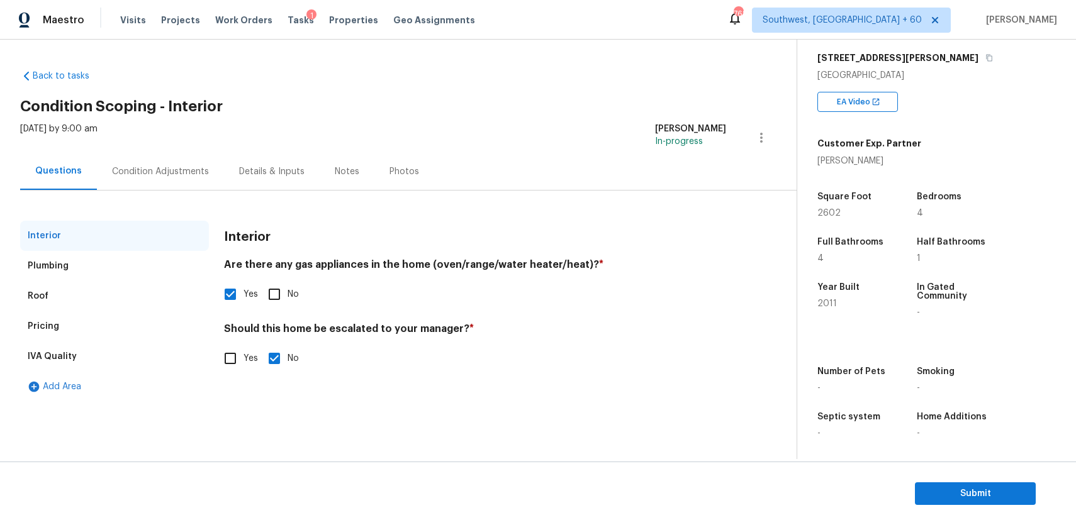
click at [207, 199] on div "Interior Plumbing Roof Pricing IVA Quality Add Area Interior Are there any gas …" at bounding box center [393, 296] width 746 height 211
click at [185, 163] on div "Condition Adjustments" at bounding box center [160, 171] width 127 height 37
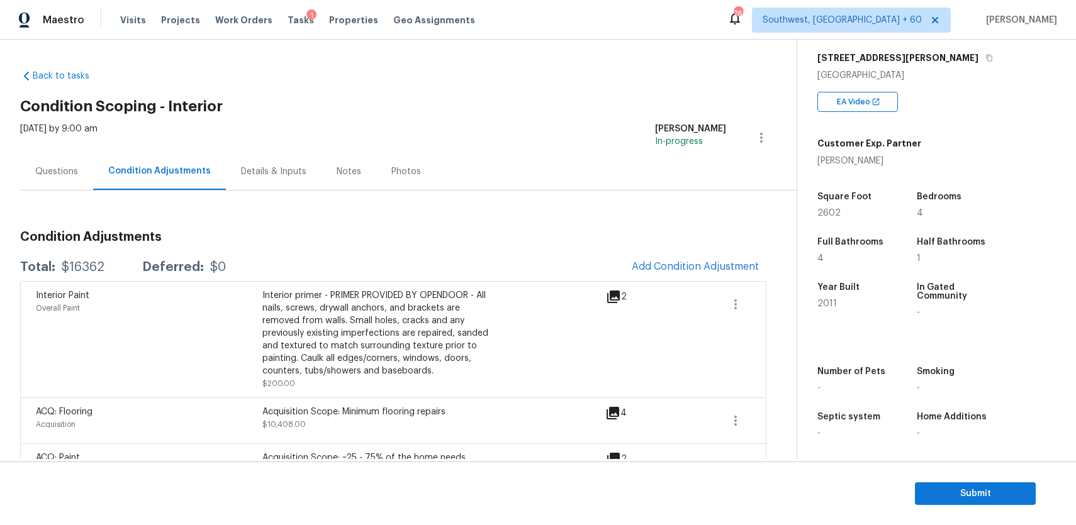
scroll to position [213, 0]
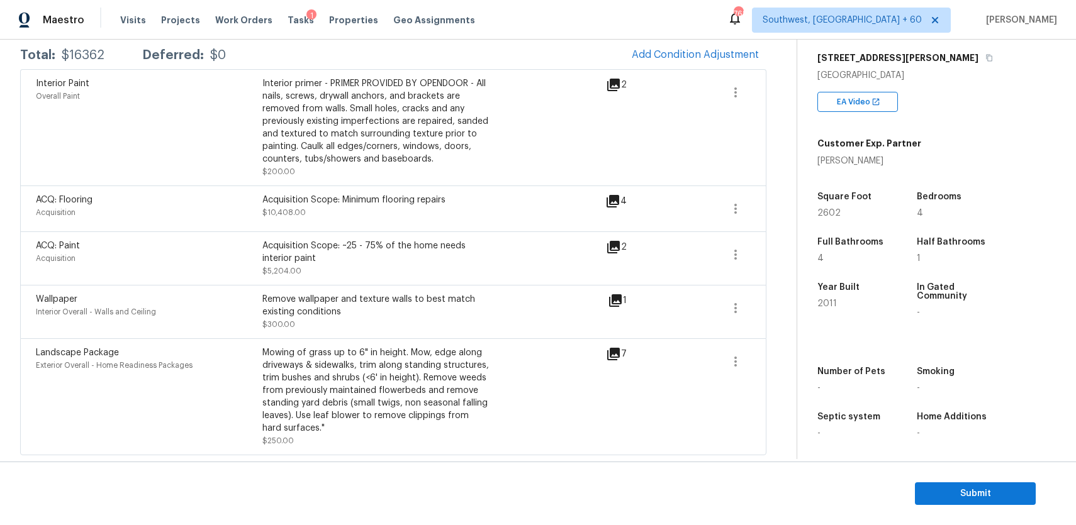
click at [733, 190] on div "ACQ: Flooring Acquisition Acquisition Scope: Minimum flooring repairs $10,408.0…" at bounding box center [393, 209] width 746 height 46
click at [738, 207] on icon "button" at bounding box center [735, 208] width 15 height 15
click at [767, 208] on div "Edit" at bounding box center [807, 205] width 98 height 13
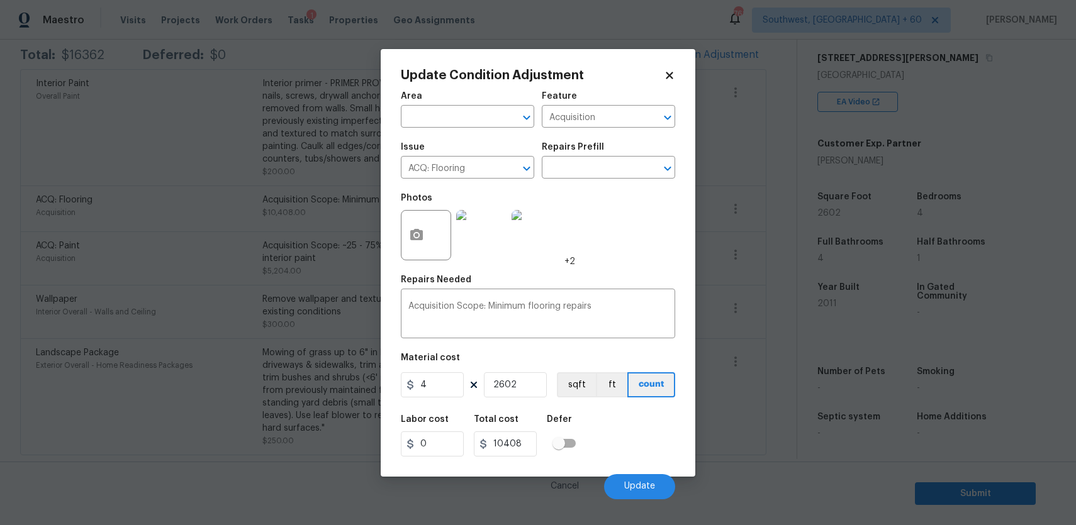
click at [713, 98] on body "Maestro Visits Projects Work Orders Tasks 1 Properties Geo Assignments 768 Sout…" at bounding box center [538, 262] width 1076 height 525
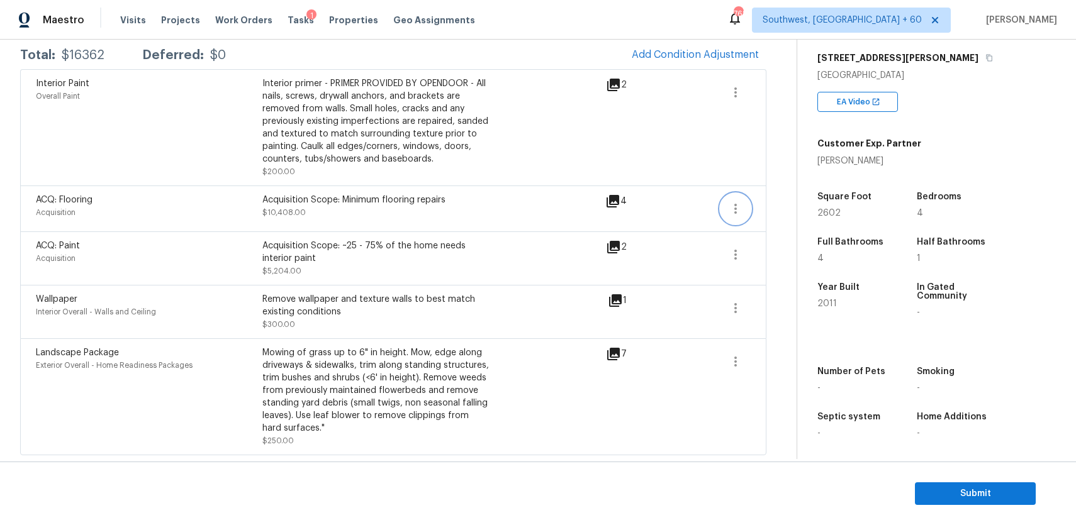
click at [738, 203] on icon "button" at bounding box center [735, 208] width 15 height 15
click at [771, 203] on div "Edit" at bounding box center [807, 205] width 98 height 13
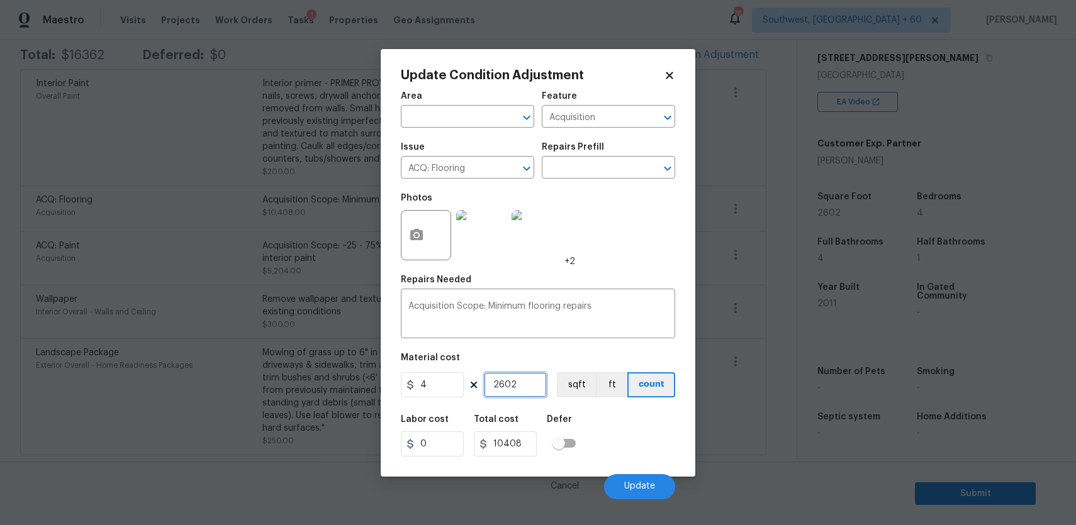
click at [528, 373] on input "2602" at bounding box center [515, 384] width 63 height 25
type input "2"
type input "8"
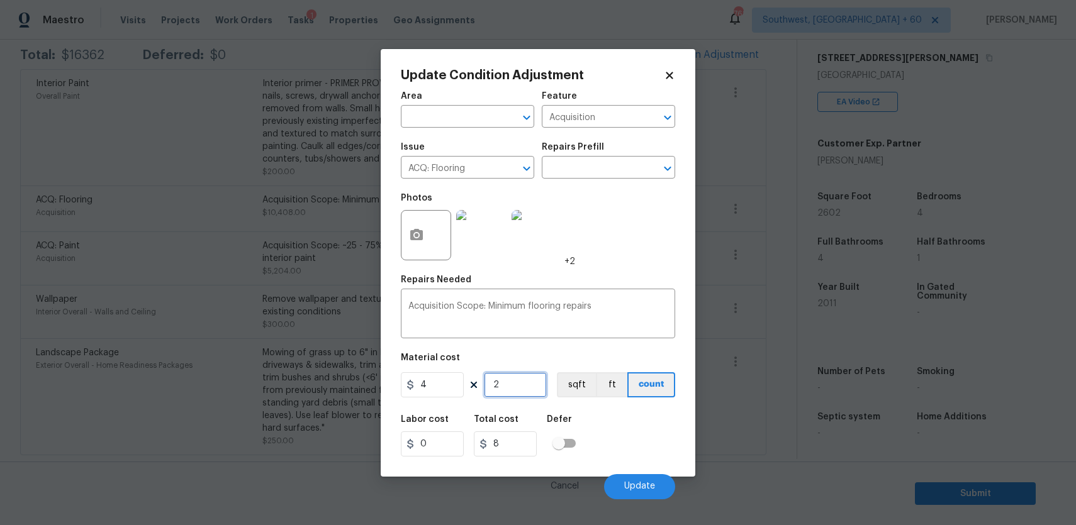
type input "20"
type input "80"
type input "200"
type input "800"
type input "2000"
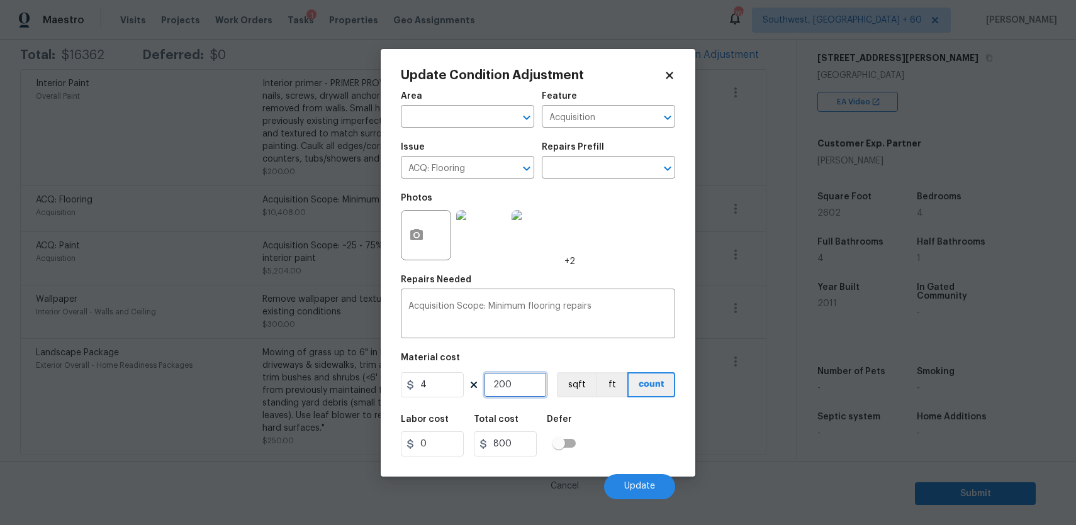
type input "8000"
drag, startPoint x: 528, startPoint y: 373, endPoint x: 610, endPoint y: 411, distance: 90.9
click at [537, 376] on input "2000" at bounding box center [515, 384] width 63 height 25
type input "2000"
click at [647, 486] on span "Update" at bounding box center [639, 486] width 31 height 9
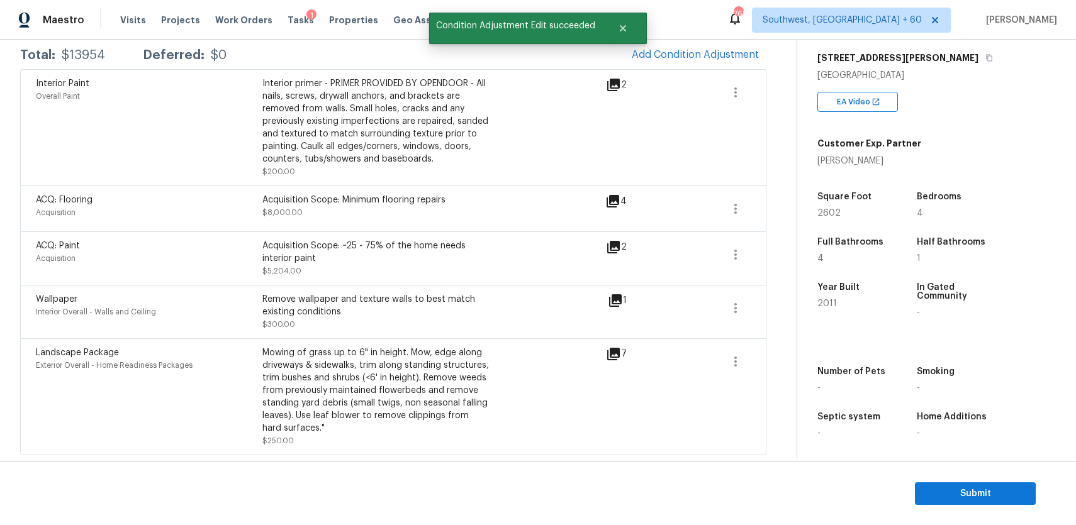
scroll to position [0, 0]
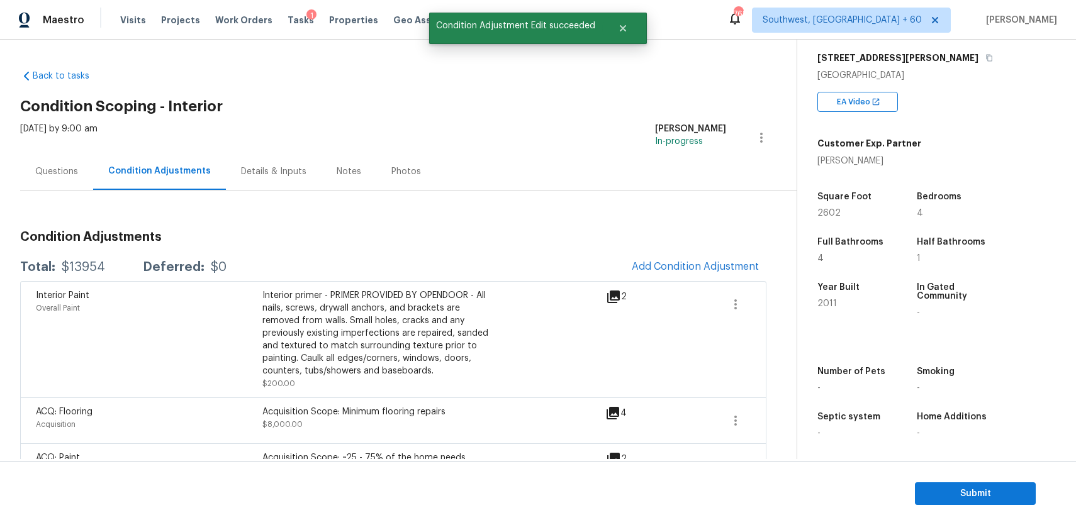
click at [99, 265] on div "$13954" at bounding box center [83, 267] width 43 height 13
copy div
click at [81, 277] on div "Total: $13954 Deferred: $0 Add Condition Adjustment" at bounding box center [393, 267] width 746 height 28
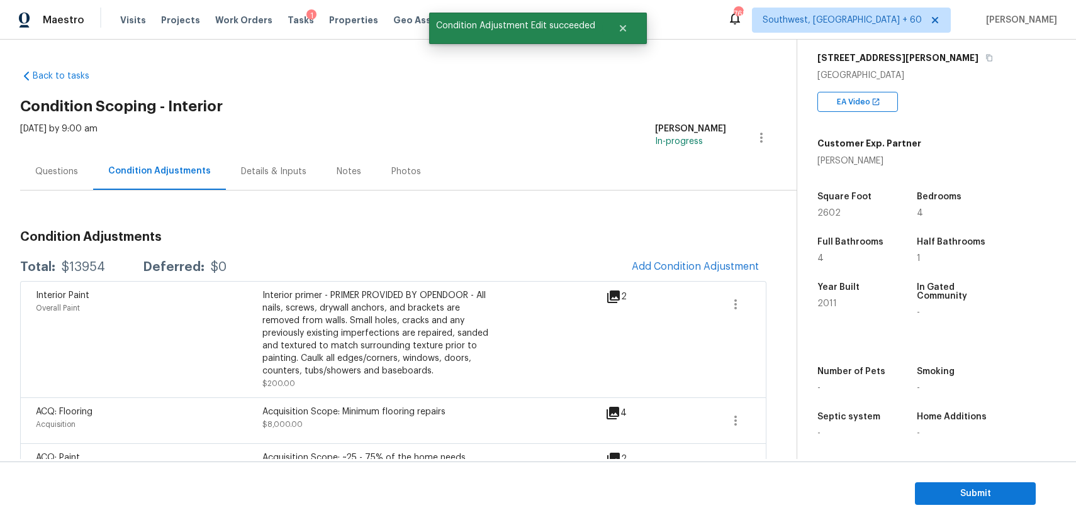
click at [87, 267] on div "$13954" at bounding box center [83, 267] width 43 height 13
copy div "$13954"
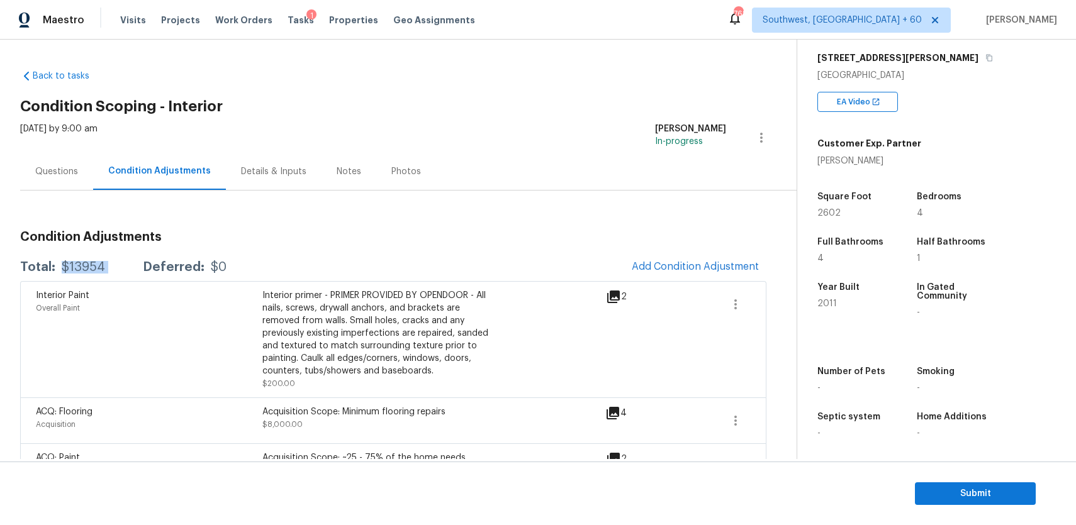
click at [67, 178] on div "Questions" at bounding box center [56, 171] width 73 height 37
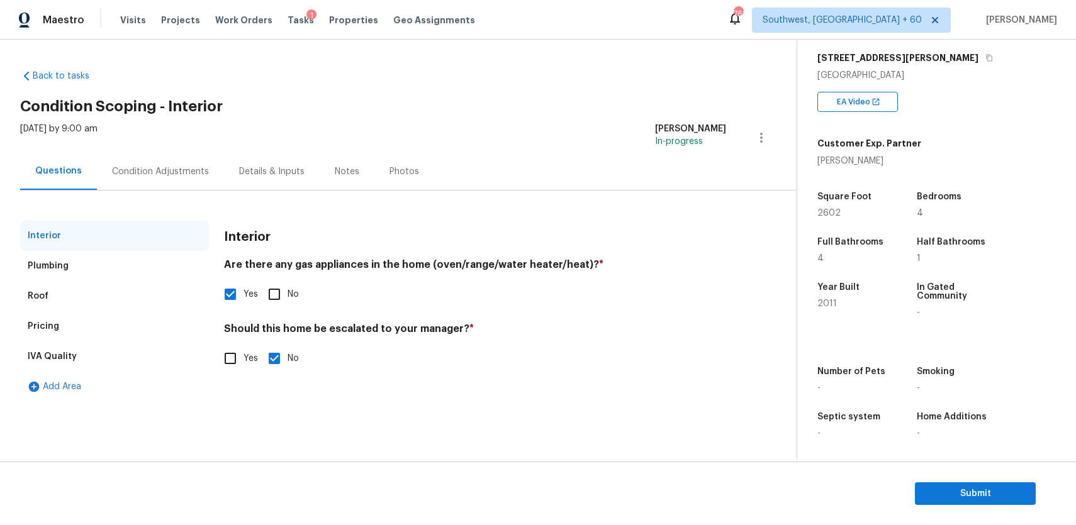
click at [183, 179] on div "Condition Adjustments" at bounding box center [160, 171] width 127 height 37
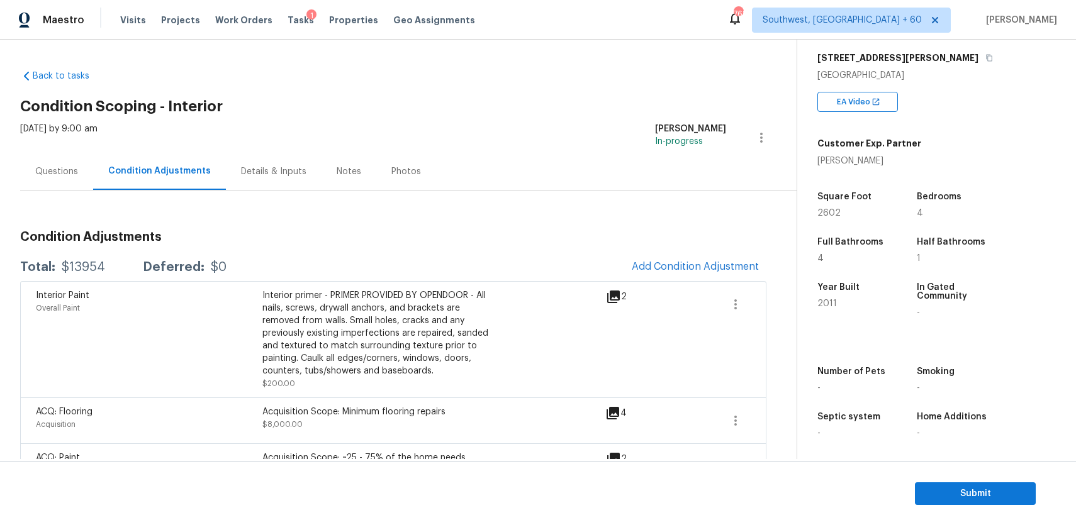
scroll to position [213, 0]
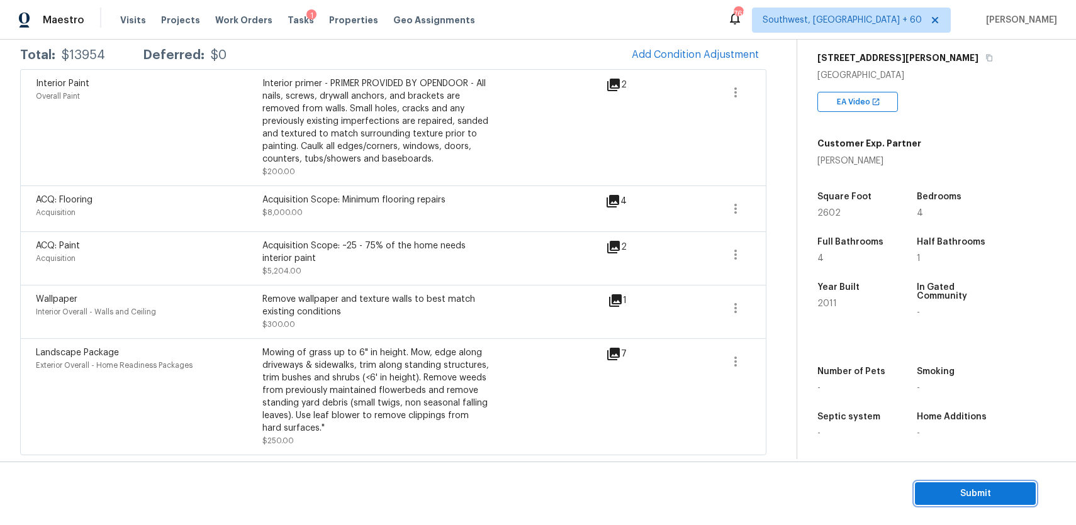
click at [973, 493] on span "Submit" at bounding box center [975, 494] width 101 height 16
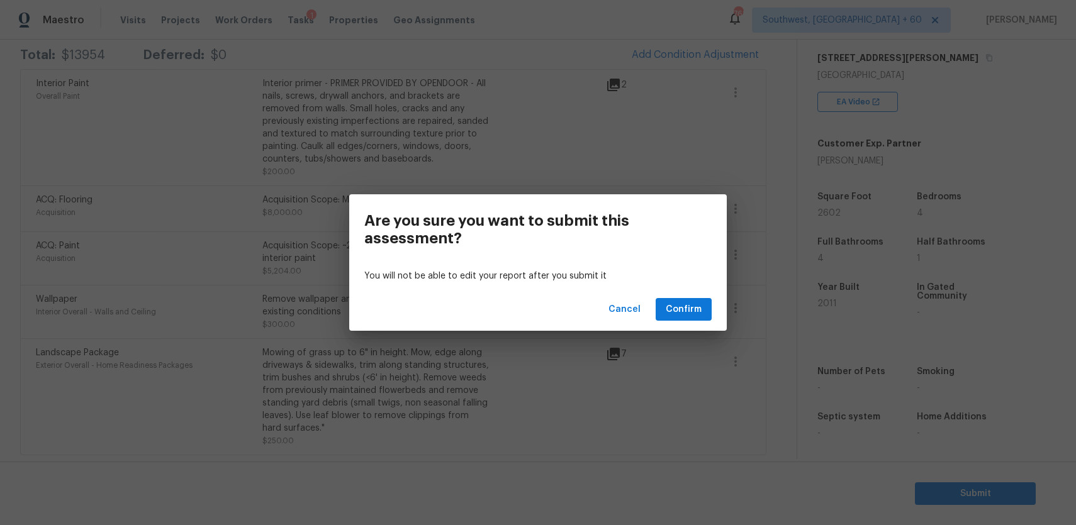
click at [711, 298] on div "Cancel Confirm" at bounding box center [537, 309] width 377 height 43
click at [684, 303] on span "Confirm" at bounding box center [683, 310] width 36 height 16
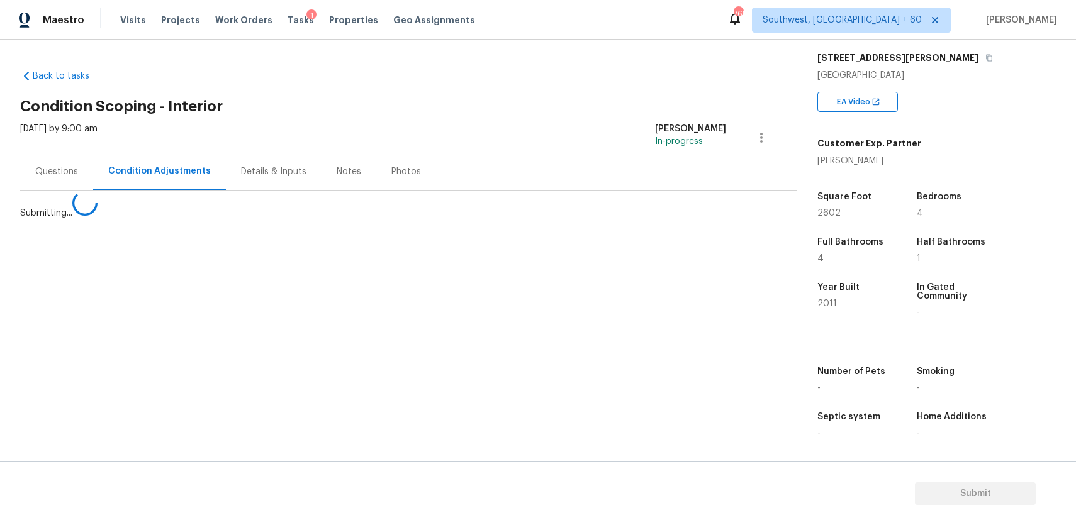
scroll to position [0, 0]
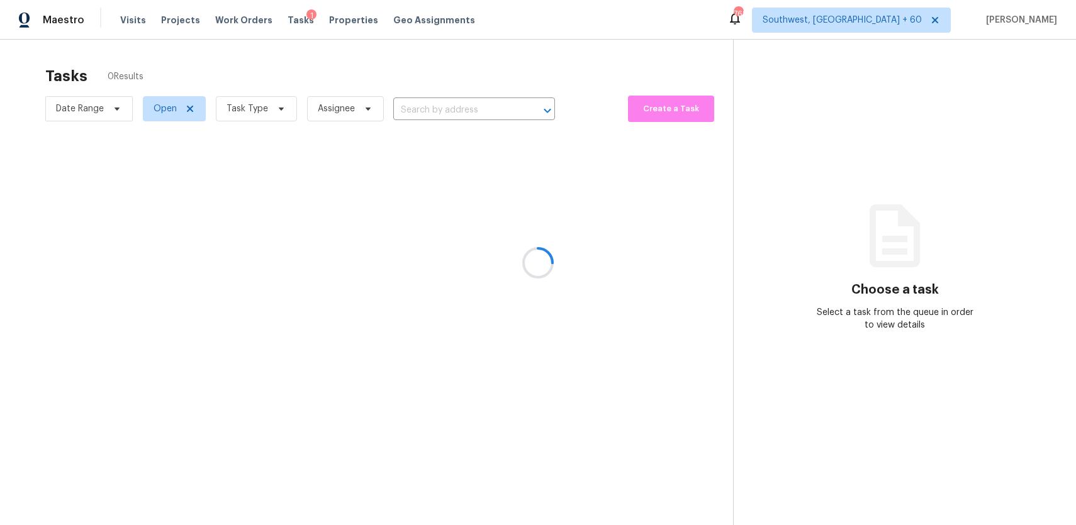
click at [247, 101] on div at bounding box center [538, 262] width 1076 height 525
click at [280, 103] on div at bounding box center [538, 262] width 1076 height 525
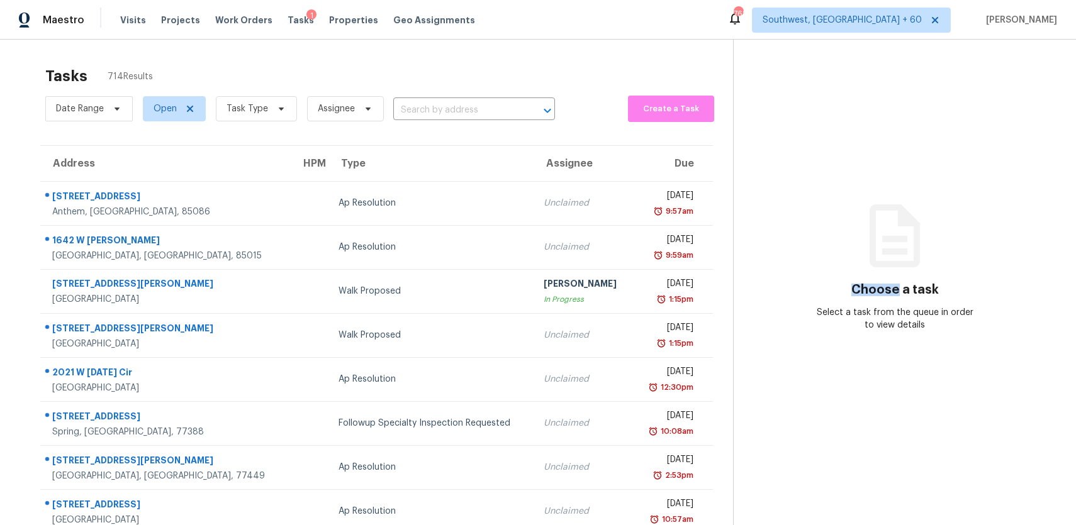
click at [266, 95] on span "Task Type" at bounding box center [251, 108] width 91 height 33
click at [265, 106] on span "Task Type" at bounding box center [256, 108] width 81 height 25
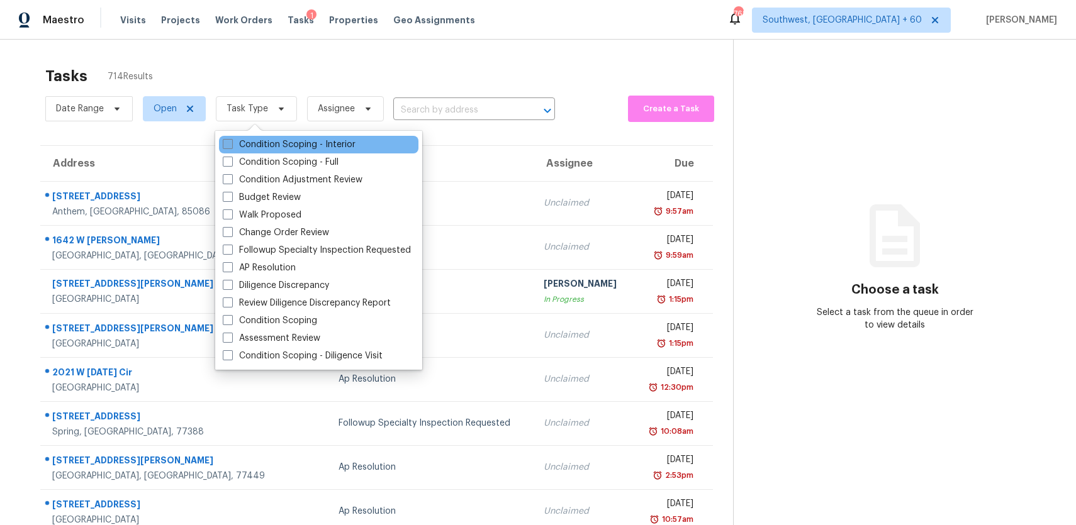
click at [298, 140] on label "Condition Scoping - Interior" at bounding box center [289, 144] width 133 height 13
click at [231, 140] on input "Condition Scoping - Interior" at bounding box center [227, 142] width 8 height 8
checkbox input "true"
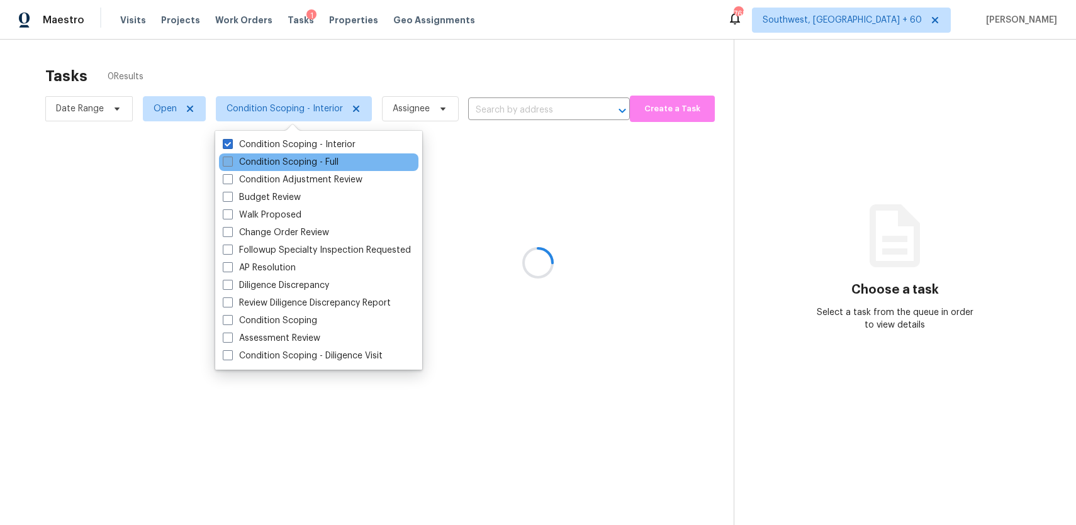
click at [321, 163] on label "Condition Scoping - Full" at bounding box center [281, 162] width 116 height 13
click at [231, 163] on input "Condition Scoping - Full" at bounding box center [227, 160] width 8 height 8
checkbox input "true"
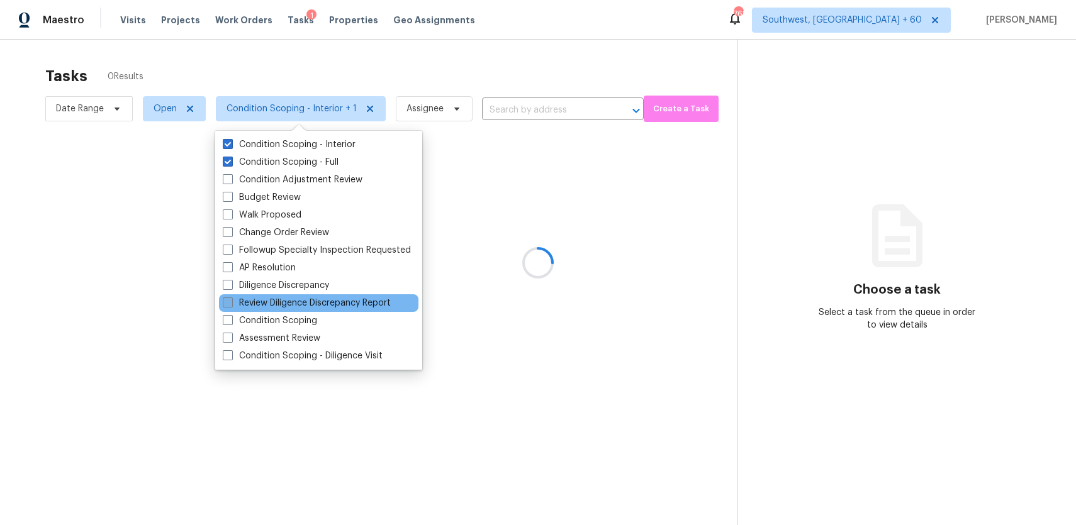
click at [298, 307] on label "Review Diligence Discrepancy Report" at bounding box center [307, 303] width 168 height 13
click at [231, 305] on input "Review Diligence Discrepancy Report" at bounding box center [227, 301] width 8 height 8
checkbox input "true"
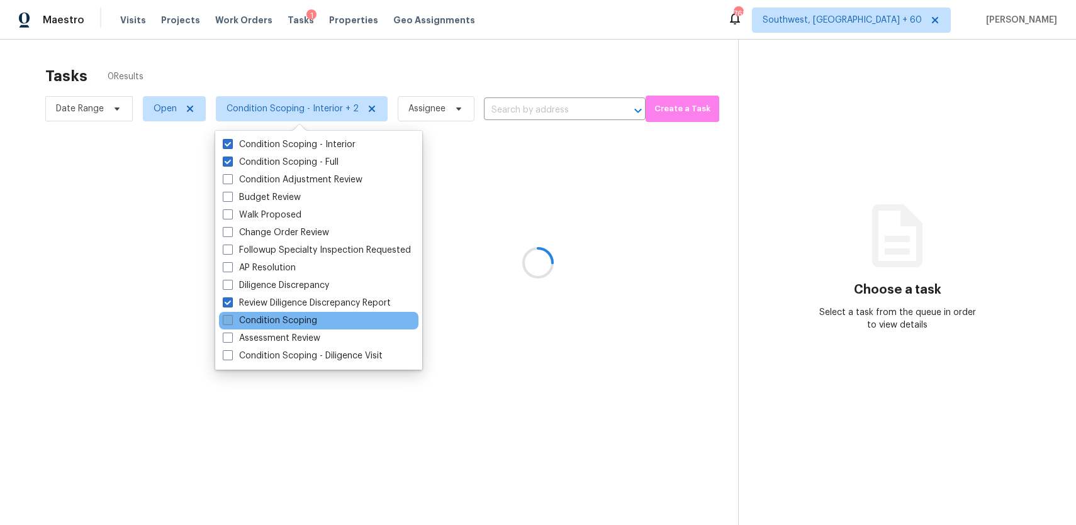
click at [302, 316] on label "Condition Scoping" at bounding box center [270, 320] width 94 height 13
click at [231, 316] on input "Condition Scoping" at bounding box center [227, 318] width 8 height 8
checkbox input "true"
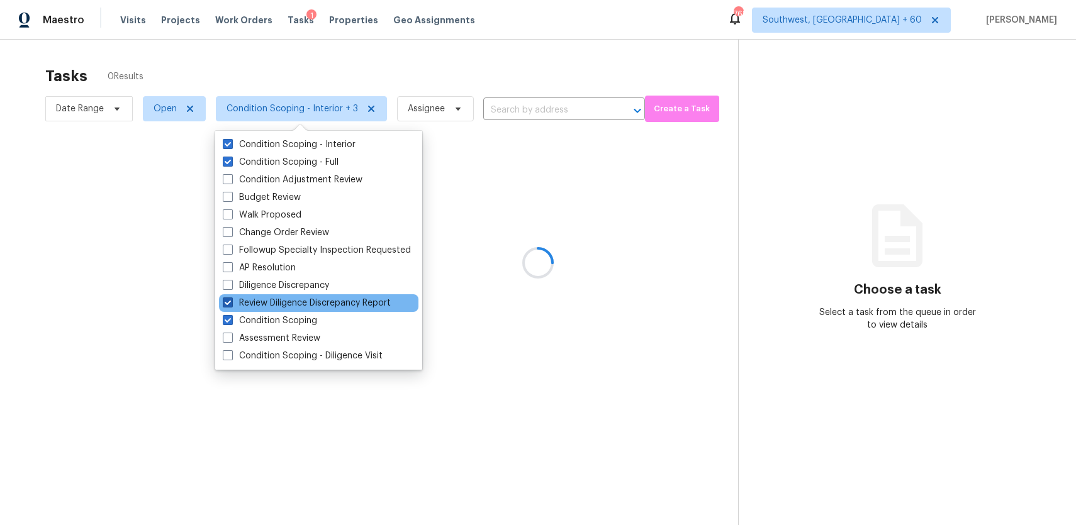
click at [294, 305] on label "Review Diligence Discrepancy Report" at bounding box center [307, 303] width 168 height 13
click at [231, 305] on input "Review Diligence Discrepancy Report" at bounding box center [227, 301] width 8 height 8
checkbox input "false"
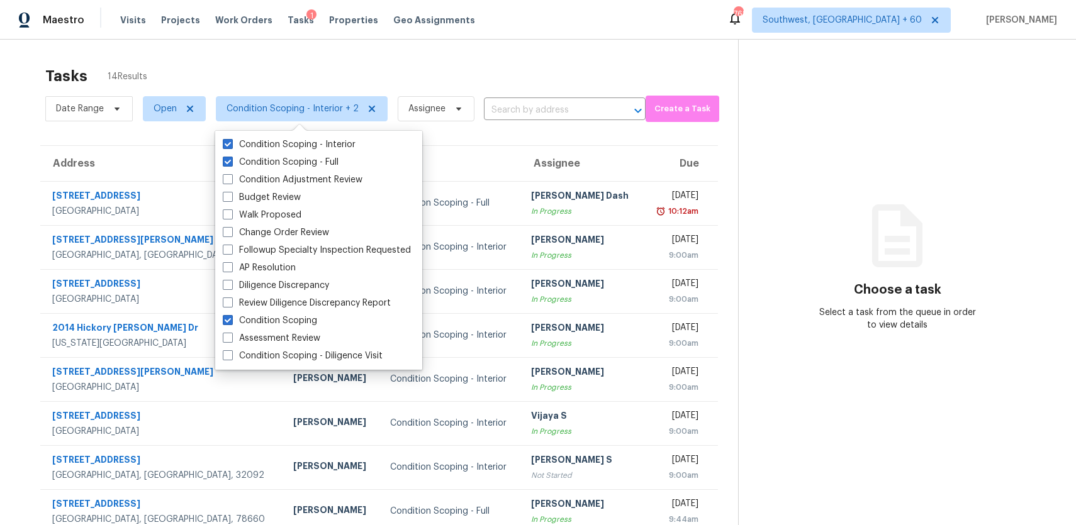
click at [492, 57] on div "Tasks 14 Results Date Range Open Condition Scoping - Interior + 2 Assignee ​ Cr…" at bounding box center [538, 304] width 1076 height 528
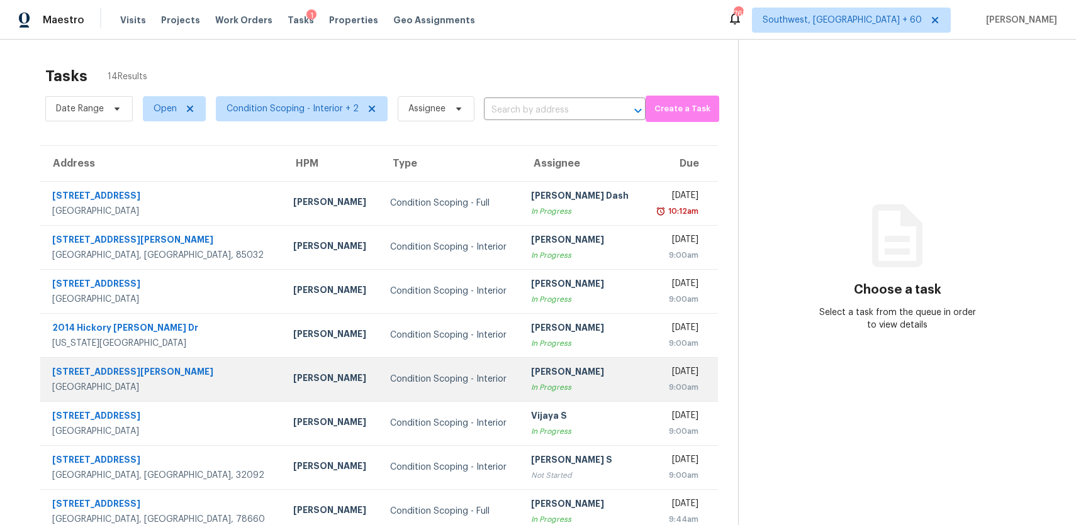
scroll to position [42, 0]
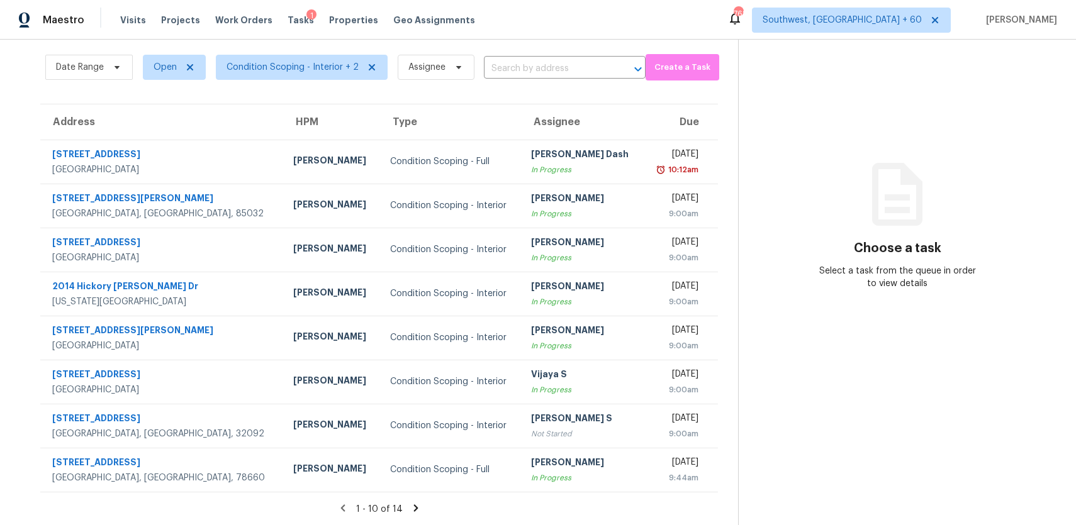
click at [413, 507] on icon at bounding box center [415, 507] width 4 height 7
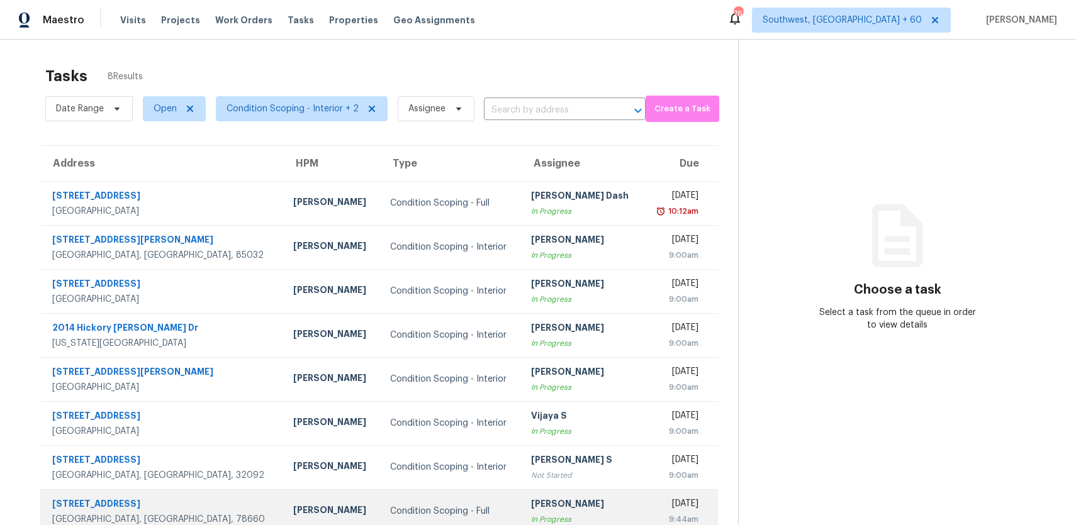
scroll to position [40, 0]
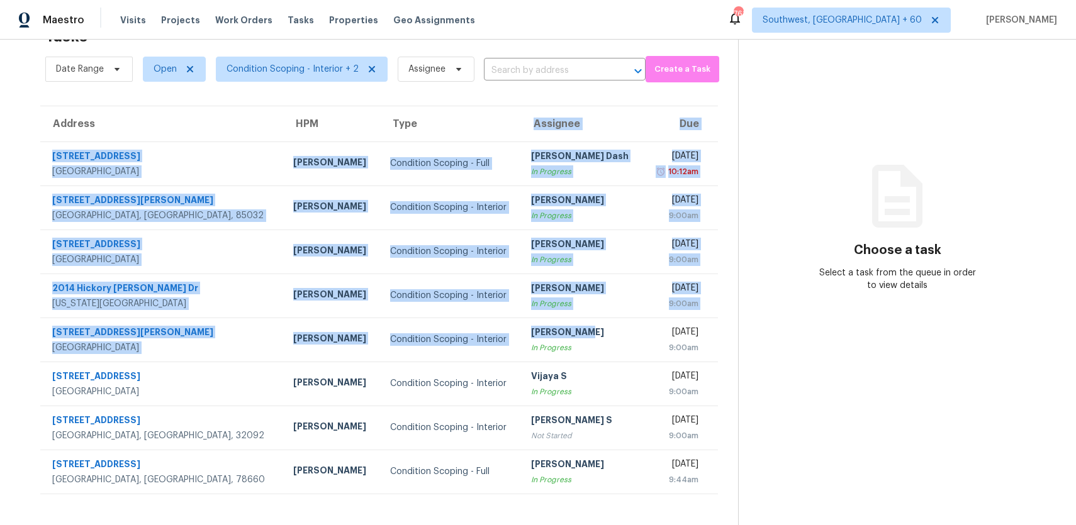
drag, startPoint x: 324, startPoint y: 82, endPoint x: 323, endPoint y: 70, distance: 12.0
click at [323, 70] on section "Tasks 8 Results Date Range Open Condition Scoping - Interior + 2 Assignee ​ Cre…" at bounding box center [379, 272] width 718 height 505
click at [821, 162] on section "Choose a task Select a task from the queue in order to view details" at bounding box center [897, 262] width 318 height 525
